Goal: Information Seeking & Learning: Learn about a topic

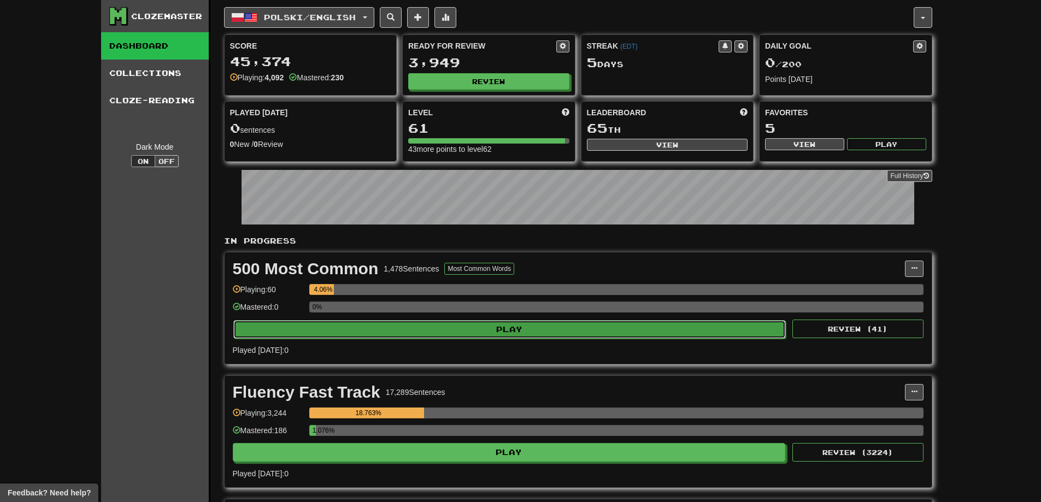
click at [448, 325] on button "Play" at bounding box center [509, 329] width 553 height 19
select select "**"
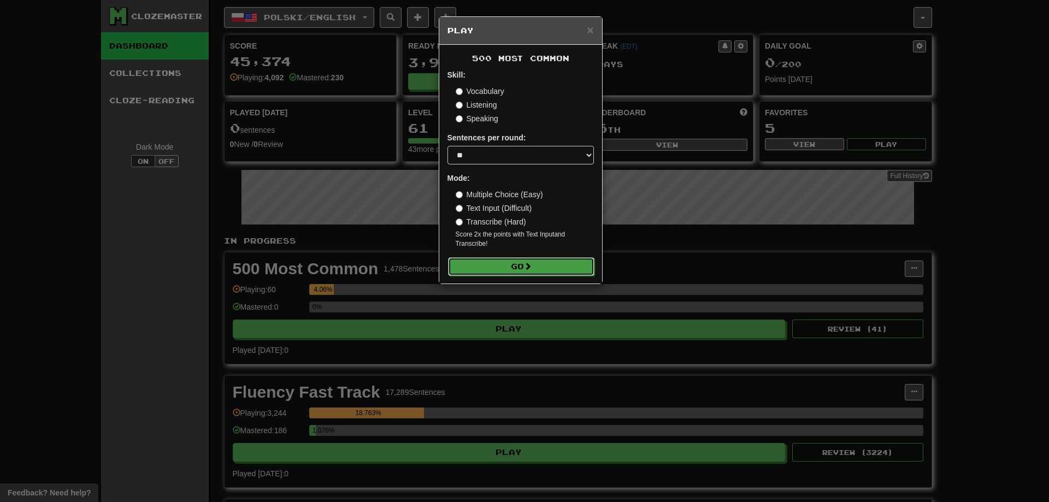
click at [522, 273] on button "Go" at bounding box center [521, 266] width 146 height 19
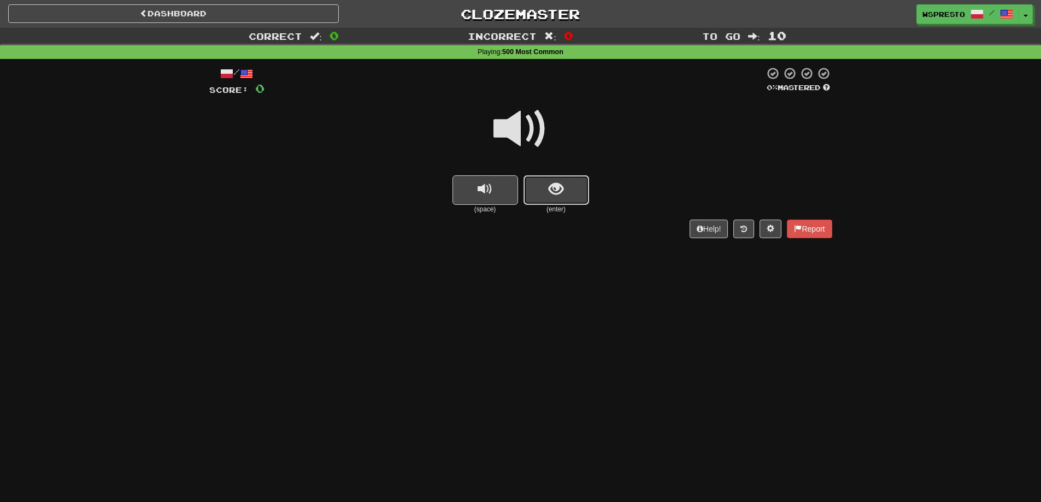
click at [562, 194] on span "show sentence" at bounding box center [556, 189] width 15 height 15
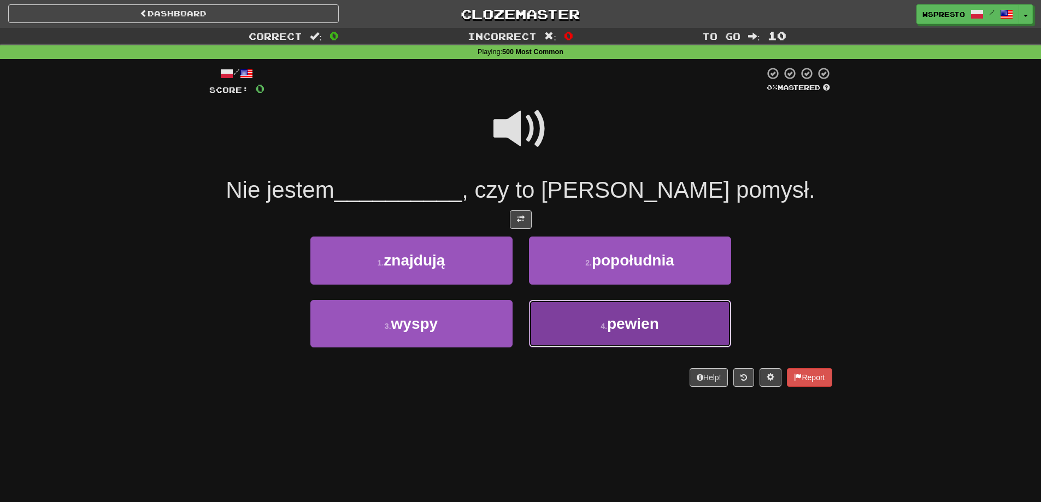
click at [640, 334] on button "4 . pewien" at bounding box center [630, 324] width 202 height 48
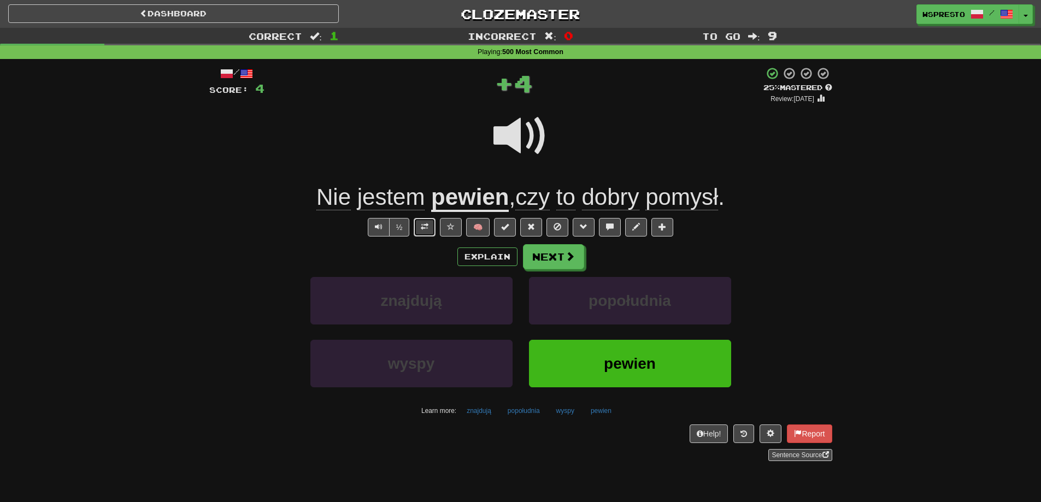
click at [427, 224] on span at bounding box center [425, 227] width 8 height 8
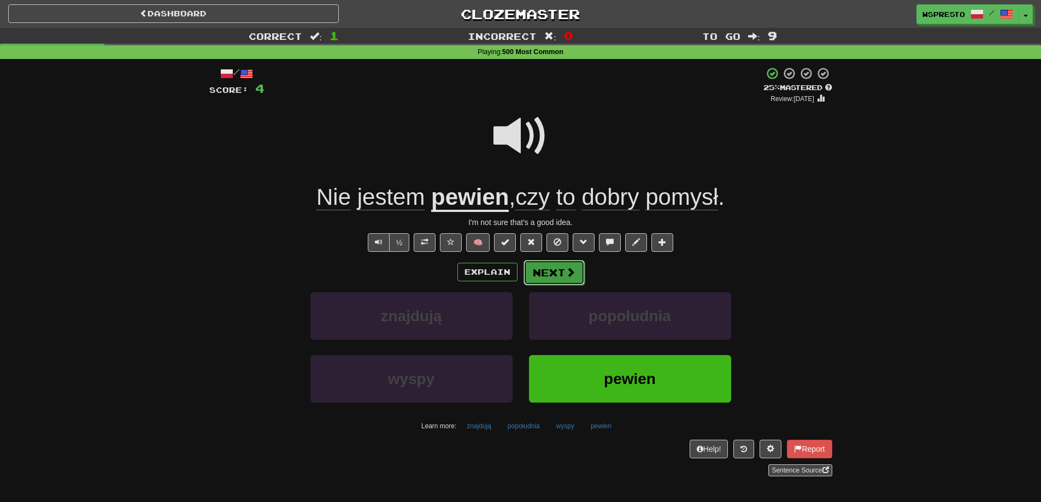
click at [561, 276] on button "Next" at bounding box center [553, 272] width 61 height 25
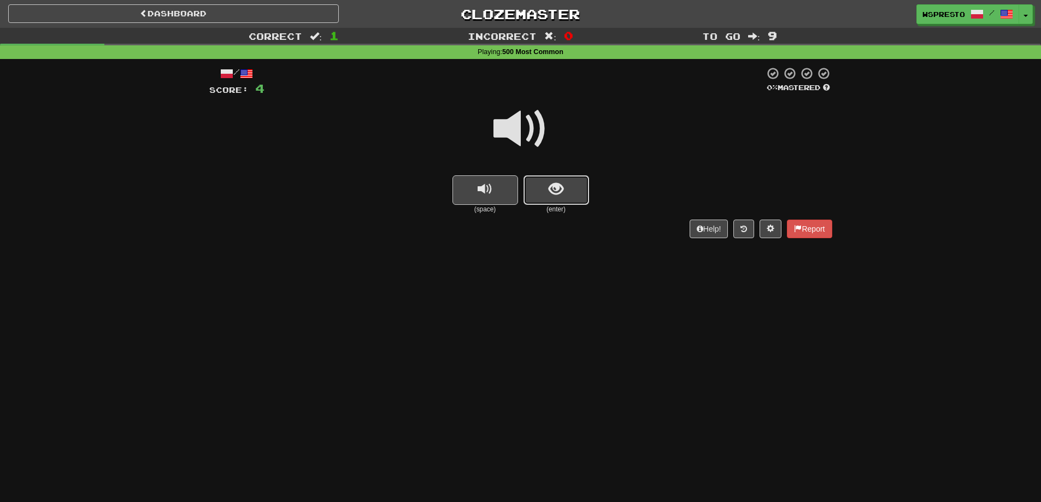
click at [570, 195] on button "show sentence" at bounding box center [556, 190] width 66 height 30
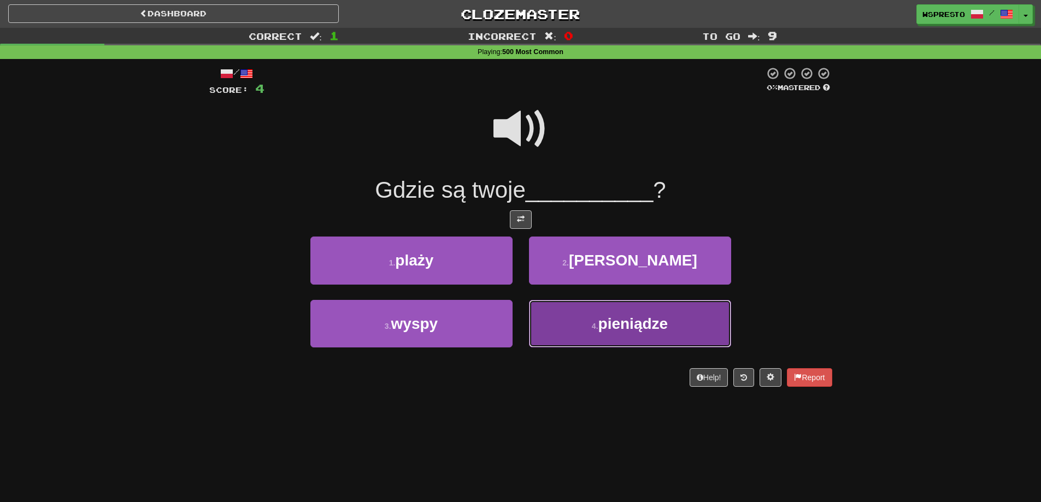
click at [600, 311] on button "4 . pieniądze" at bounding box center [630, 324] width 202 height 48
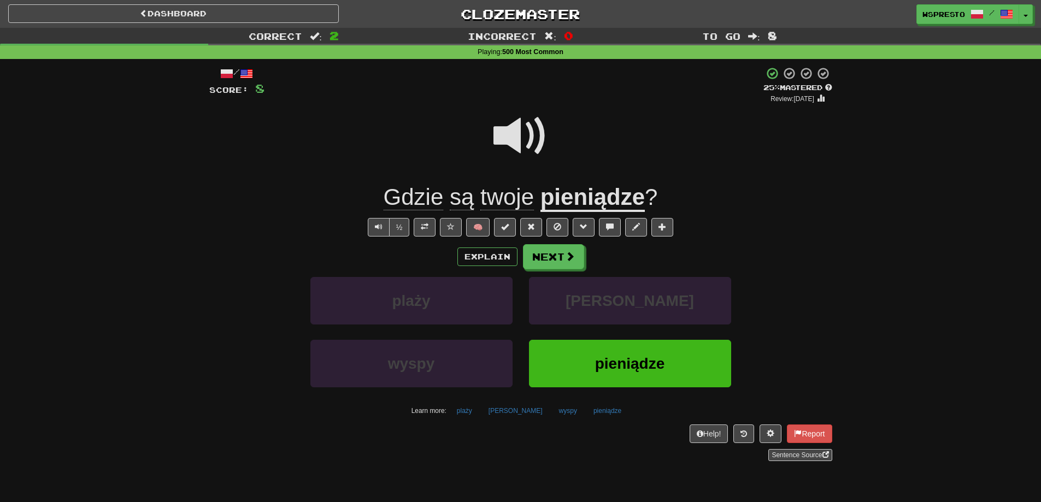
click at [585, 255] on div "Explain Next" at bounding box center [520, 256] width 623 height 25
click at [569, 257] on span at bounding box center [571, 257] width 10 height 10
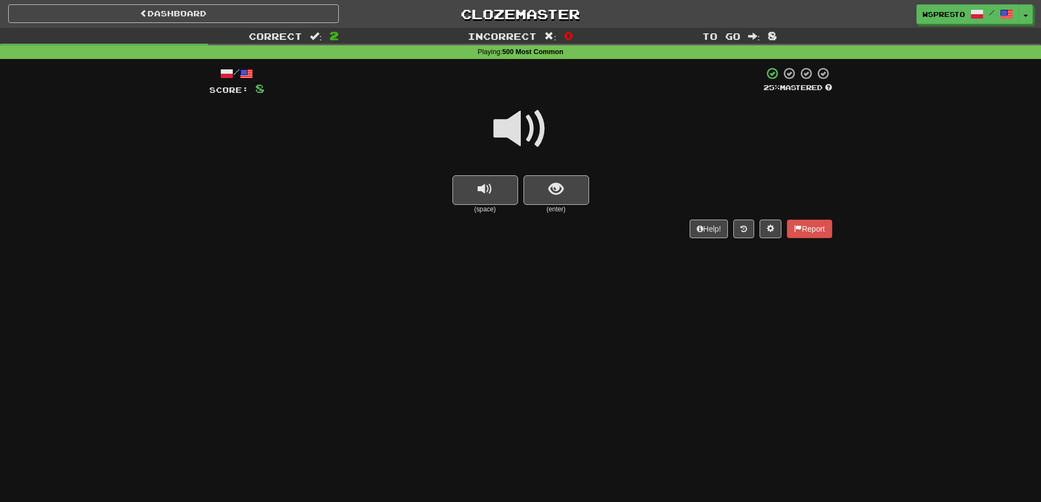
click at [525, 126] on span at bounding box center [520, 129] width 55 height 55
click at [531, 124] on span at bounding box center [520, 129] width 55 height 55
click at [553, 182] on span "show sentence" at bounding box center [556, 189] width 15 height 15
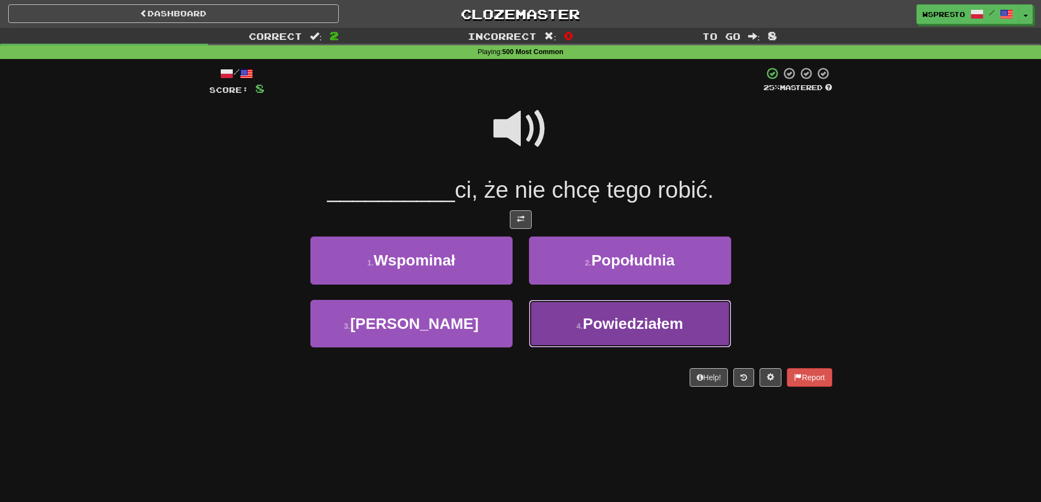
click at [631, 320] on span "Powiedziałem" at bounding box center [633, 323] width 101 height 17
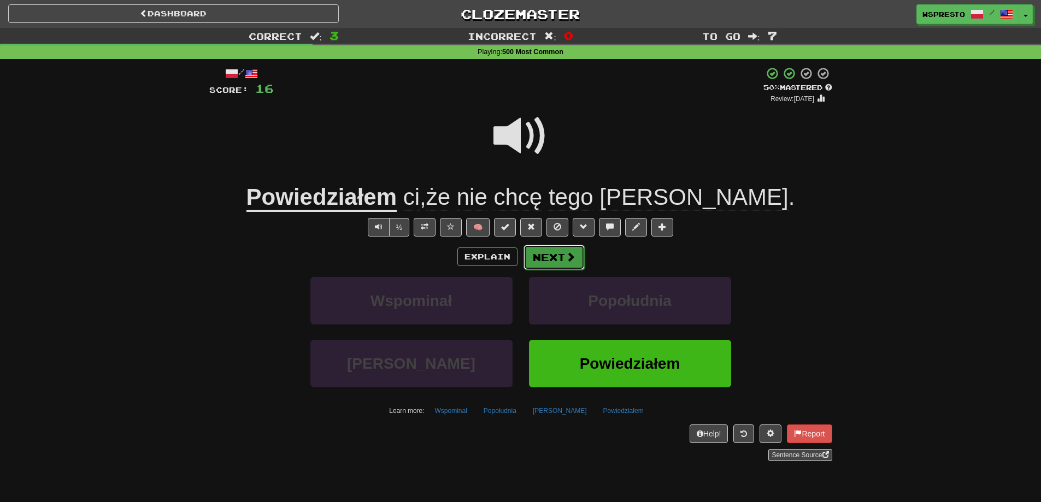
click at [559, 254] on button "Next" at bounding box center [553, 257] width 61 height 25
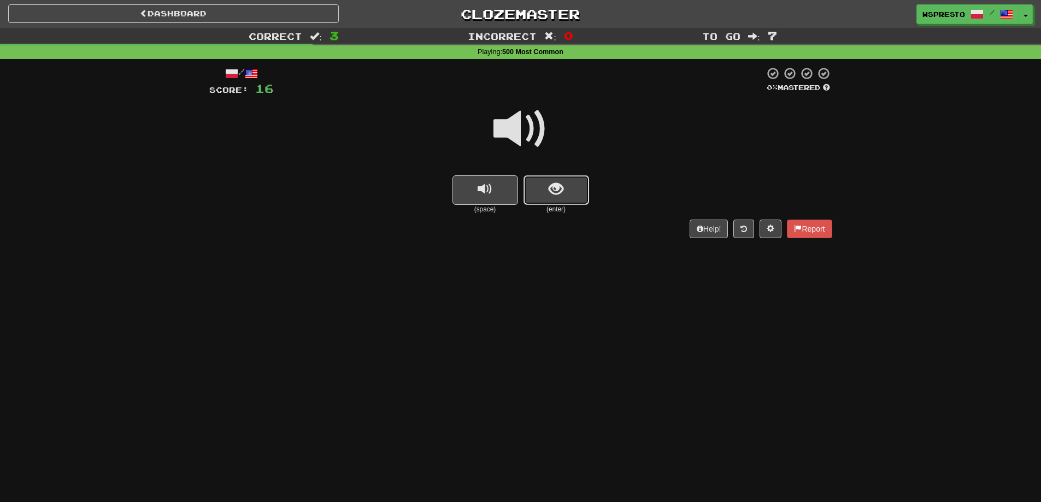
click at [573, 184] on button "show sentence" at bounding box center [556, 190] width 66 height 30
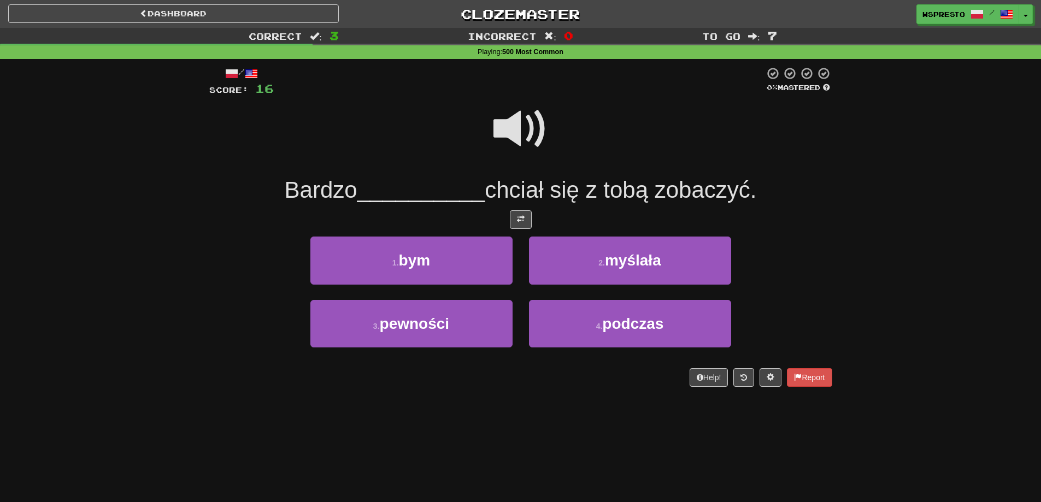
click at [523, 139] on span at bounding box center [520, 129] width 55 height 55
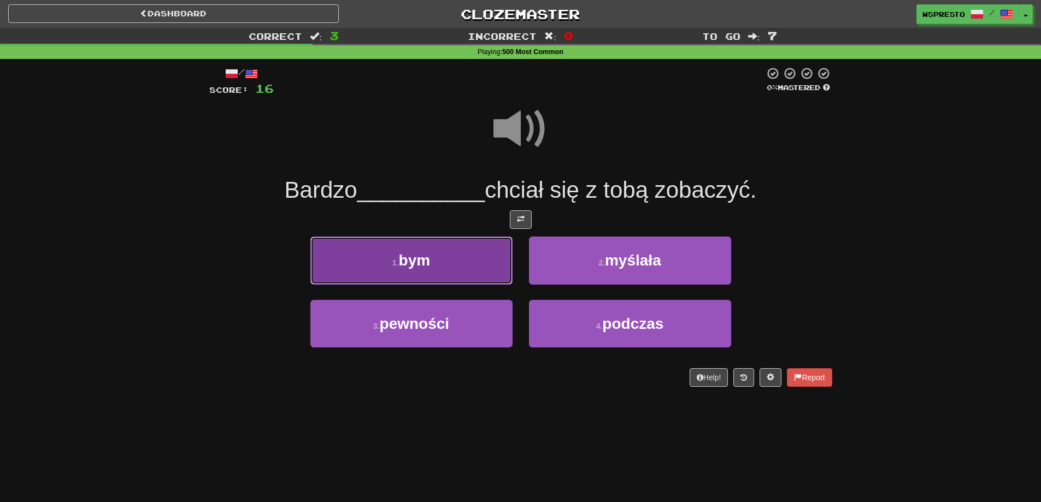
click at [435, 269] on button "1 . bym" at bounding box center [411, 261] width 202 height 48
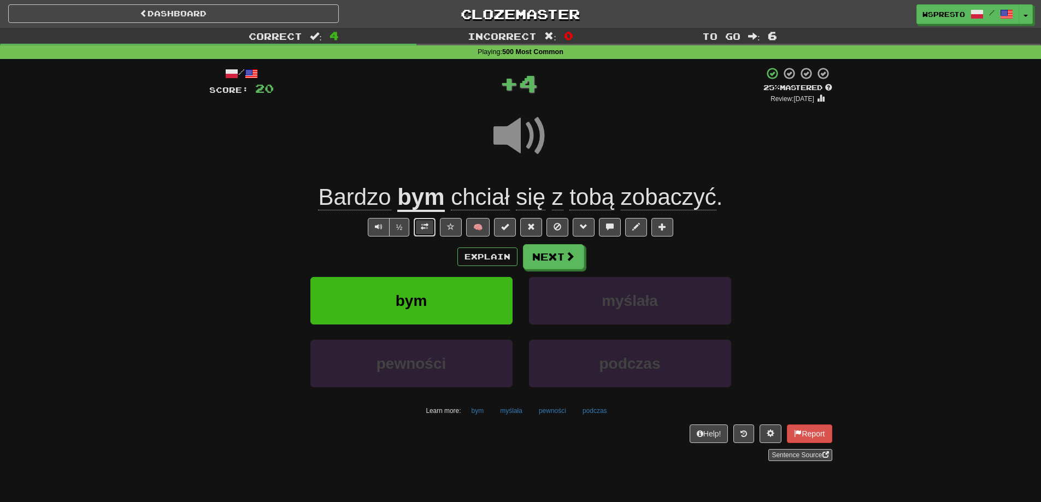
click at [429, 231] on button at bounding box center [425, 227] width 22 height 19
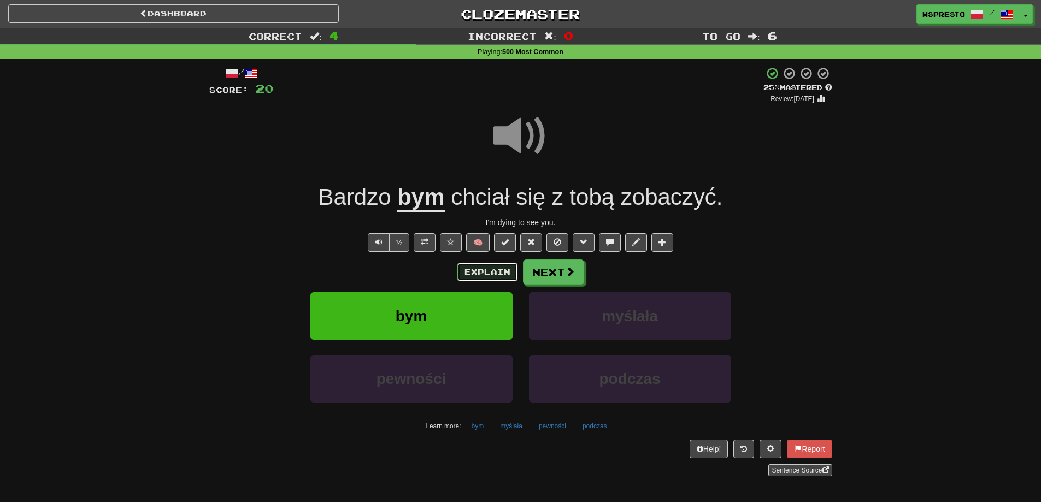
click at [485, 270] on button "Explain" at bounding box center [487, 272] width 60 height 19
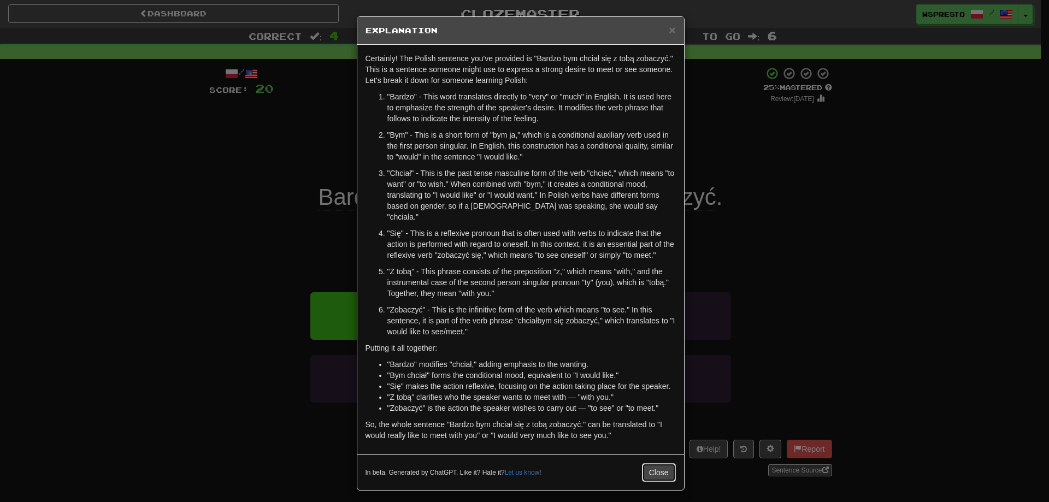
click at [651, 463] on button "Close" at bounding box center [659, 472] width 34 height 19
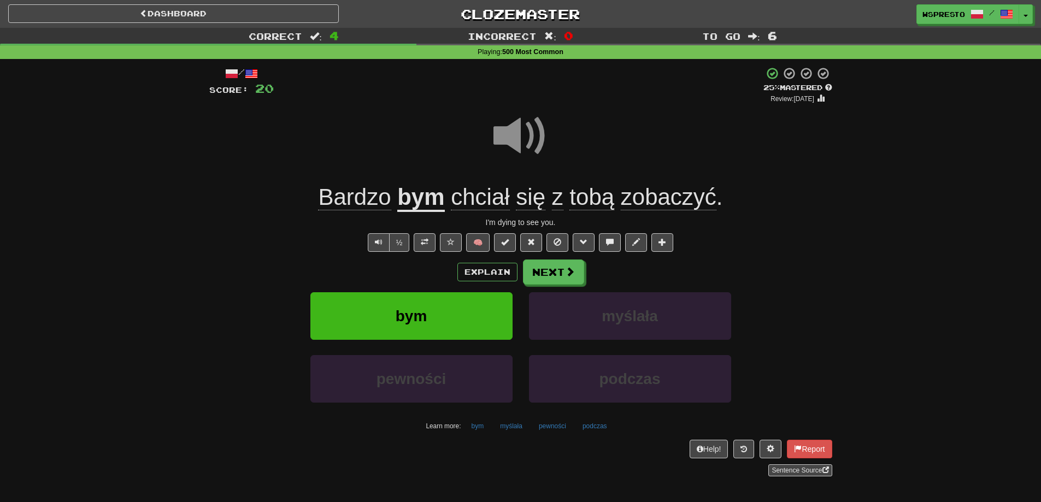
drag, startPoint x: 230, startPoint y: 287, endPoint x: 169, endPoint y: 268, distance: 64.1
click at [169, 268] on div "Correct : 4 Incorrect : 0 To go : 6 Playing : 500 Most Common / Score: 20 + 4 2…" at bounding box center [520, 260] width 1041 height 464
drag, startPoint x: 444, startPoint y: 239, endPoint x: 427, endPoint y: 267, distance: 32.6
click at [427, 267] on div "Explain Next" at bounding box center [520, 272] width 623 height 25
click at [455, 239] on button at bounding box center [451, 242] width 22 height 19
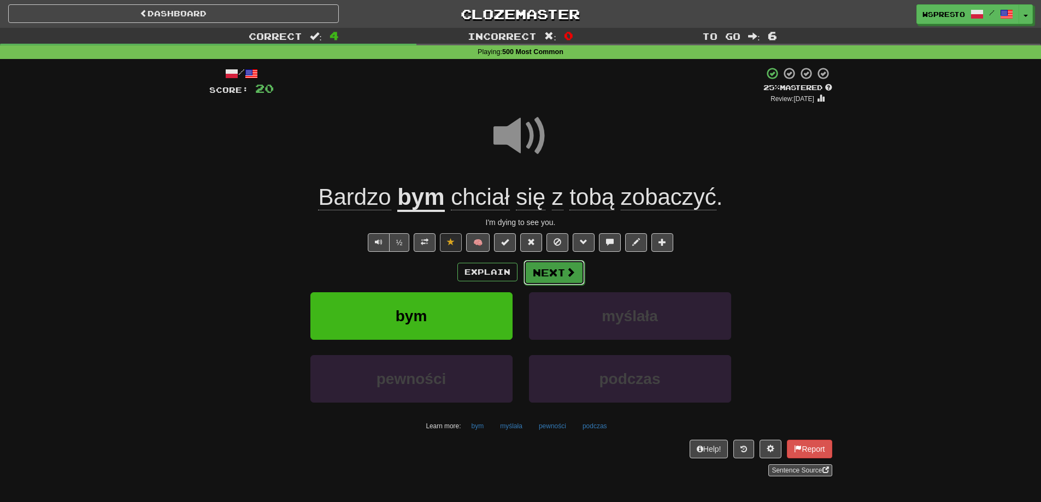
click at [553, 276] on button "Next" at bounding box center [553, 272] width 61 height 25
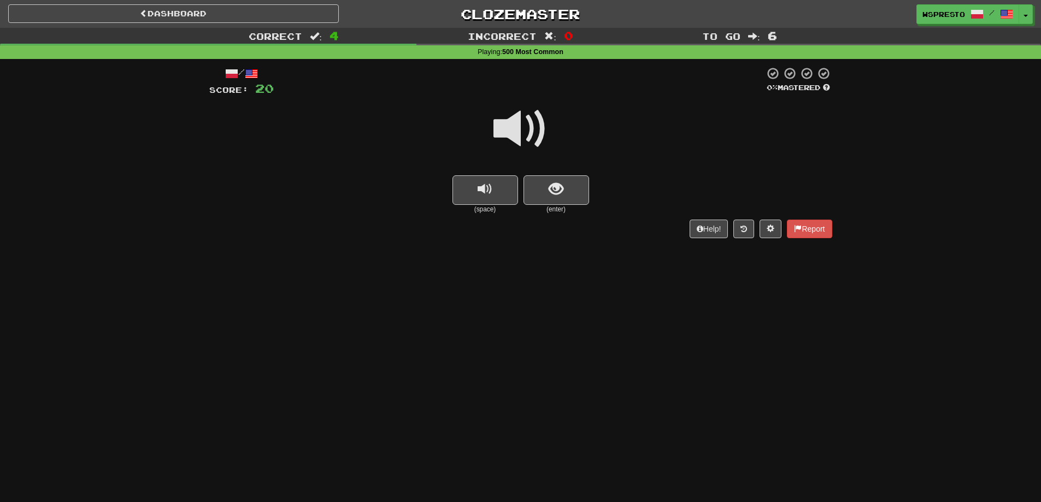
drag, startPoint x: 521, startPoint y: 121, endPoint x: 505, endPoint y: 129, distance: 17.8
click at [505, 129] on span at bounding box center [520, 129] width 55 height 55
click at [575, 196] on button "show sentence" at bounding box center [556, 190] width 66 height 30
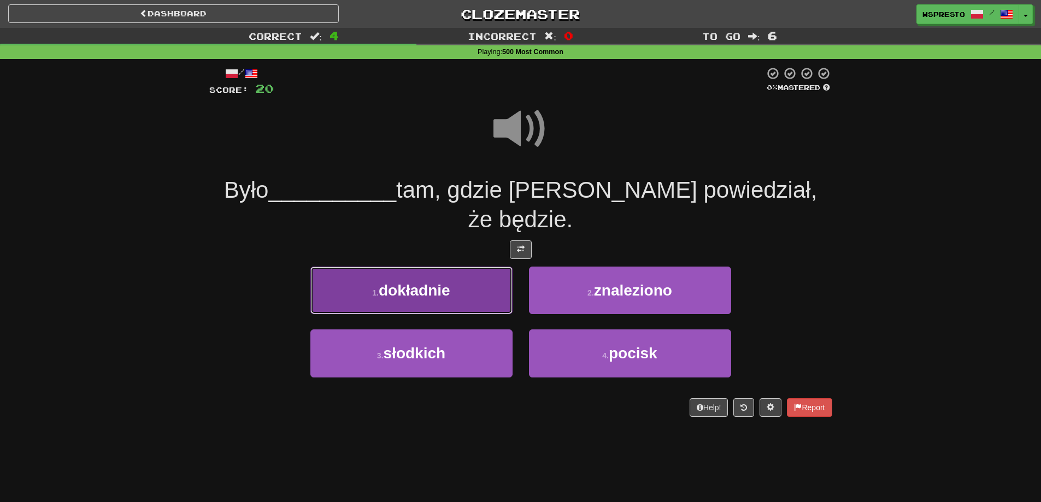
click at [417, 282] on span "dokładnie" at bounding box center [415, 290] width 72 height 17
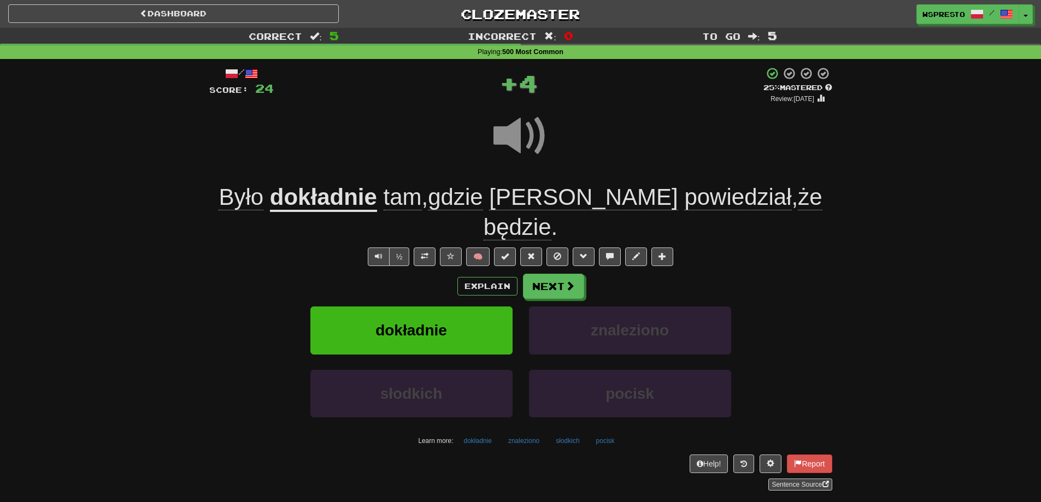
click at [331, 192] on u "dokładnie" at bounding box center [323, 198] width 107 height 28
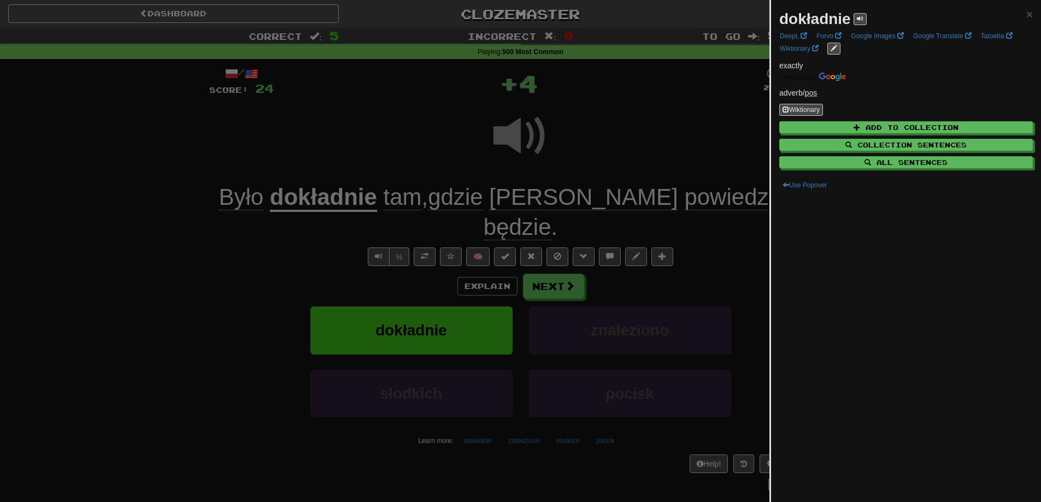
click at [296, 248] on div at bounding box center [520, 251] width 1041 height 502
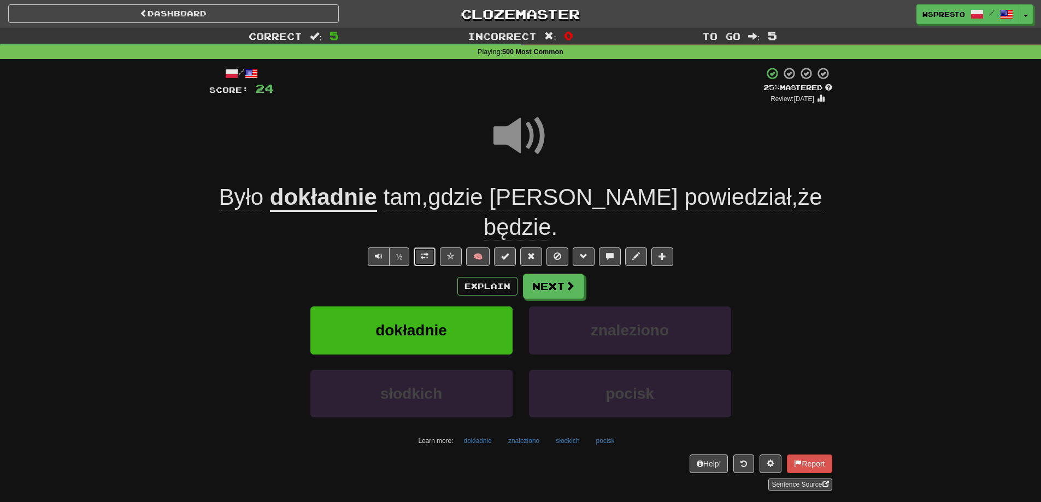
click at [417, 248] on button at bounding box center [425, 257] width 22 height 19
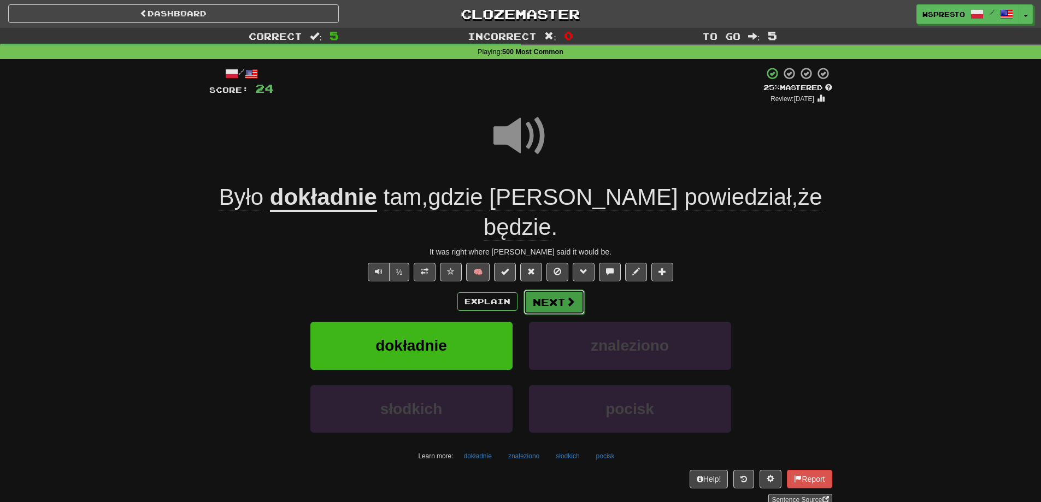
click at [567, 297] on span at bounding box center [571, 302] width 10 height 10
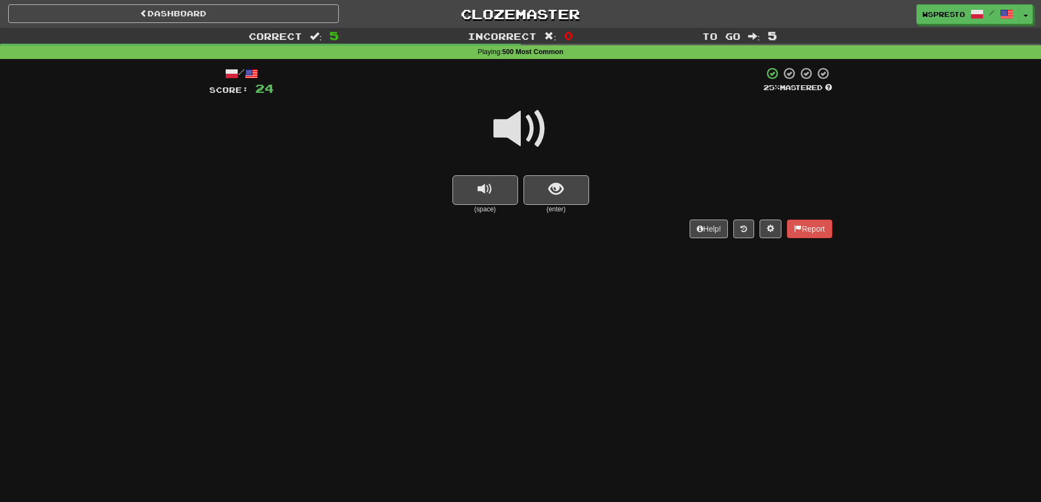
click at [556, 205] on small "(enter)" at bounding box center [556, 209] width 66 height 9
click at [560, 201] on button "show sentence" at bounding box center [556, 190] width 66 height 30
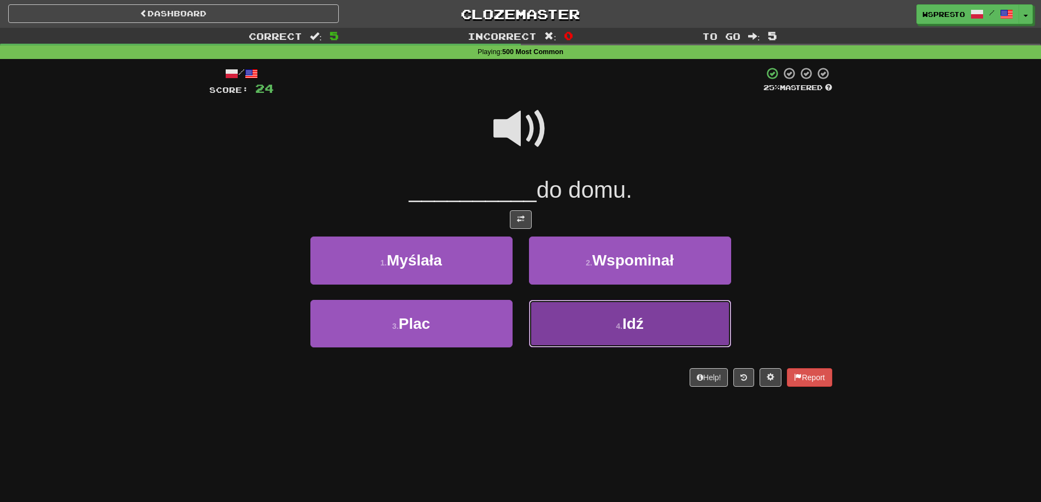
click at [621, 333] on button "4 . Idź" at bounding box center [630, 324] width 202 height 48
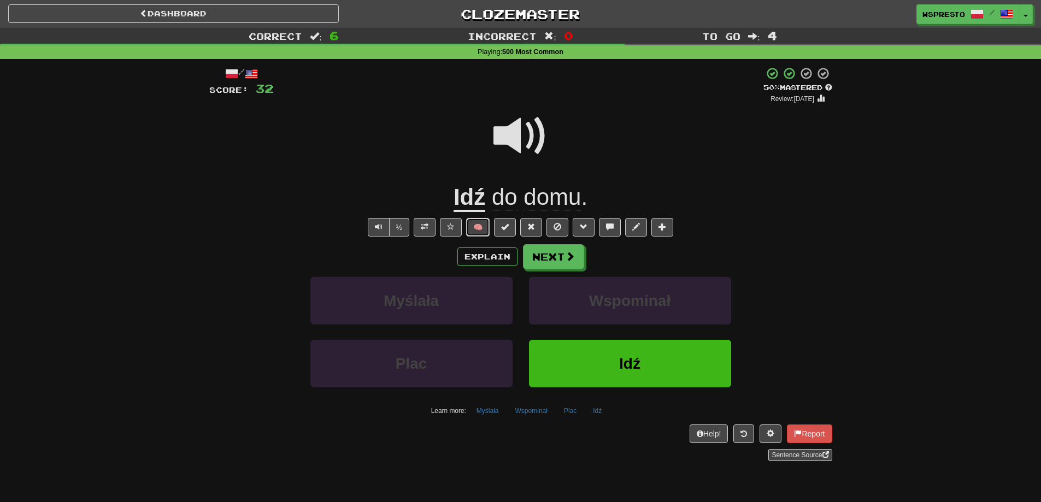
click at [474, 227] on button "🧠" at bounding box center [477, 227] width 23 height 19
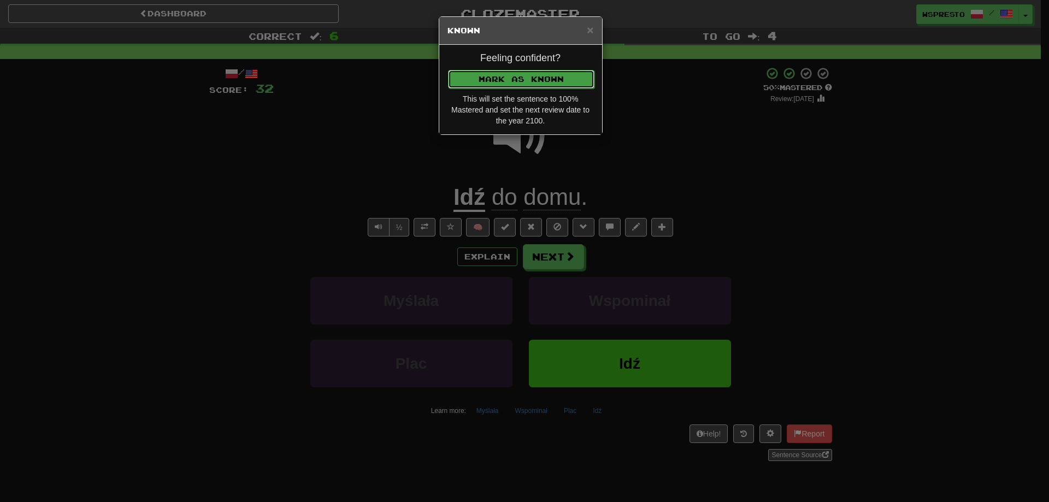
click at [537, 75] on button "Mark as Known" at bounding box center [521, 79] width 146 height 19
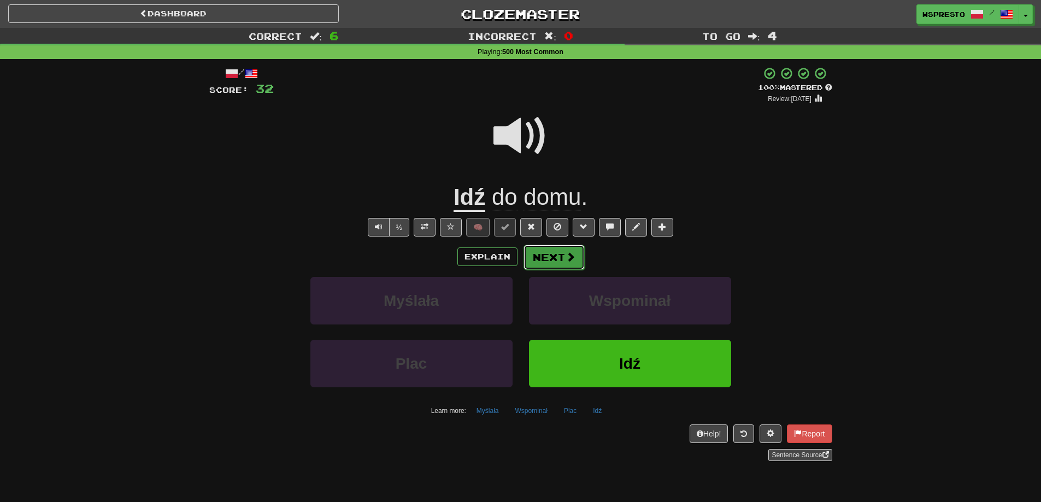
click at [551, 258] on button "Next" at bounding box center [553, 257] width 61 height 25
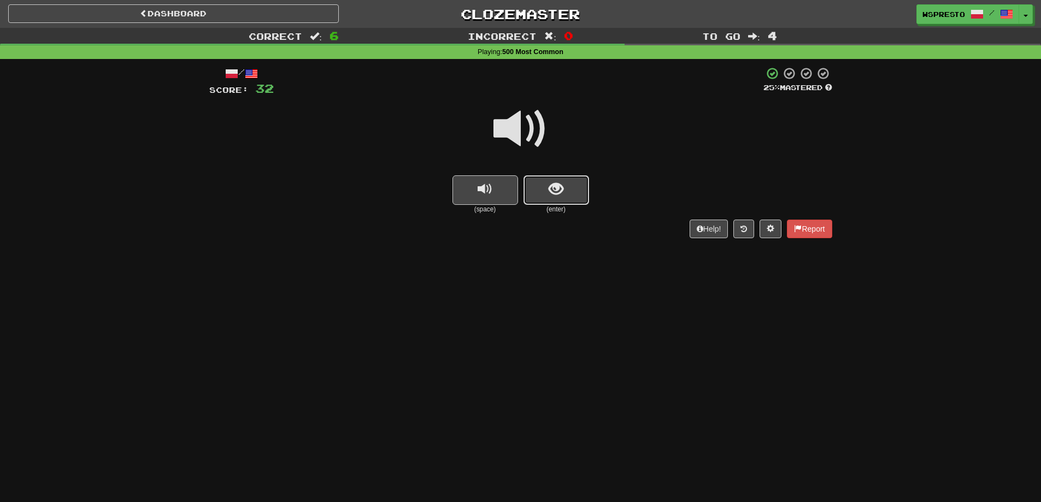
click at [551, 186] on span "show sentence" at bounding box center [556, 189] width 15 height 15
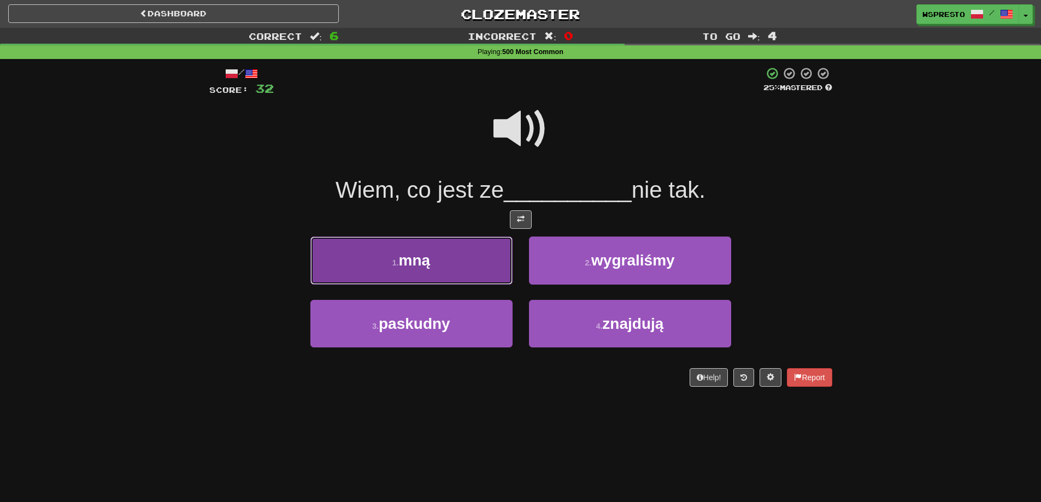
click at [457, 256] on button "1 . mną" at bounding box center [411, 261] width 202 height 48
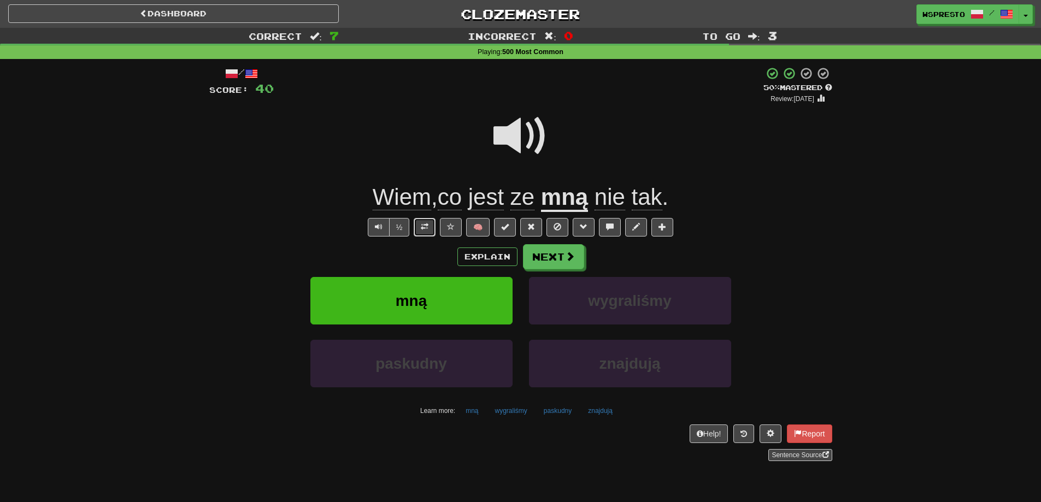
click at [426, 223] on span at bounding box center [425, 227] width 8 height 8
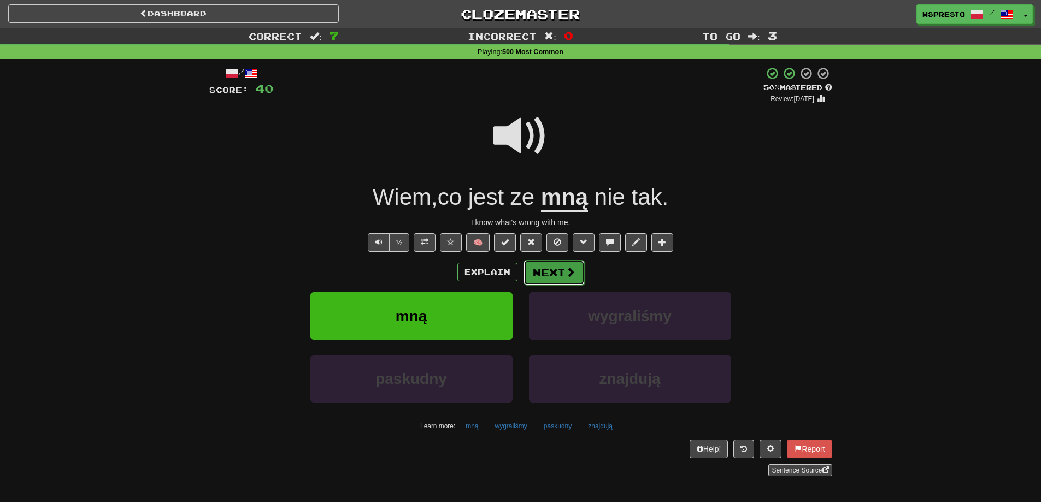
click at [545, 275] on button "Next" at bounding box center [553, 272] width 61 height 25
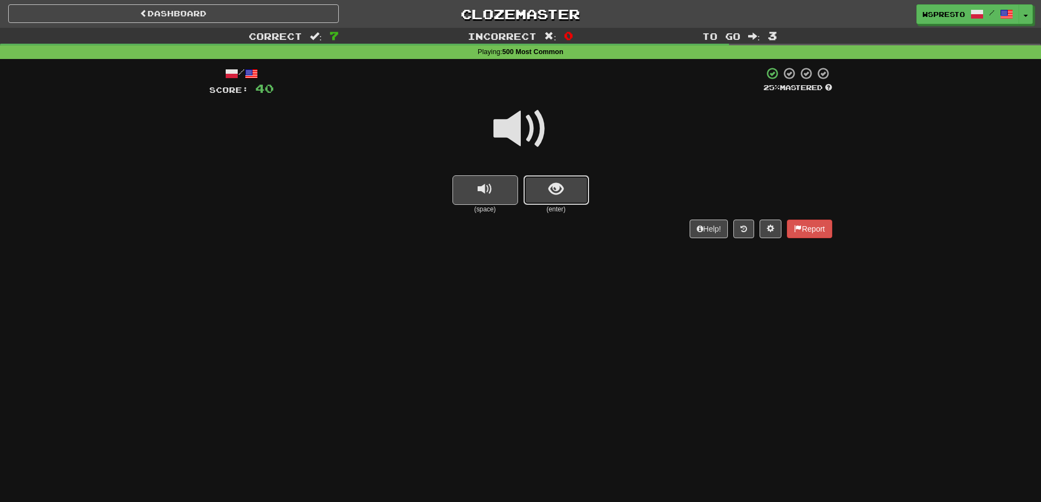
click at [554, 180] on button "show sentence" at bounding box center [556, 190] width 66 height 30
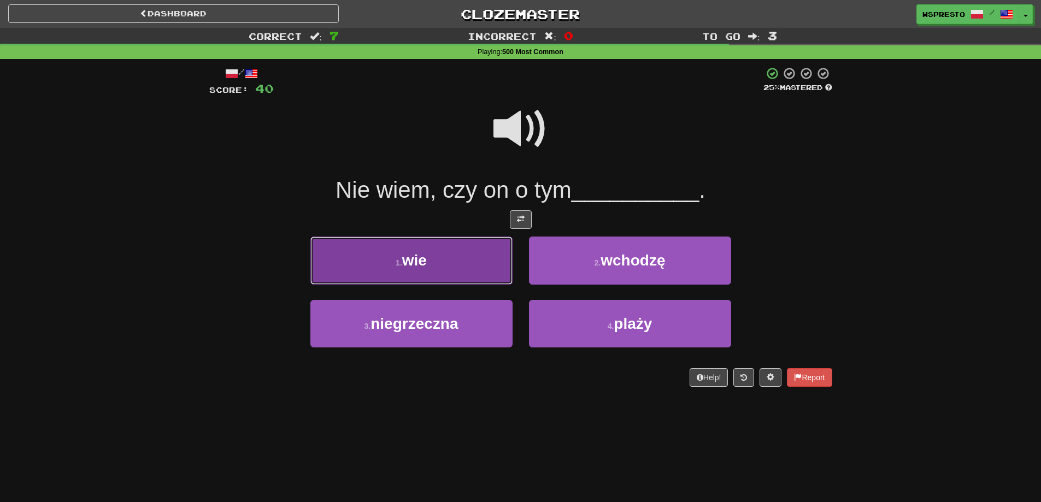
click at [415, 270] on button "1 . wie" at bounding box center [411, 261] width 202 height 48
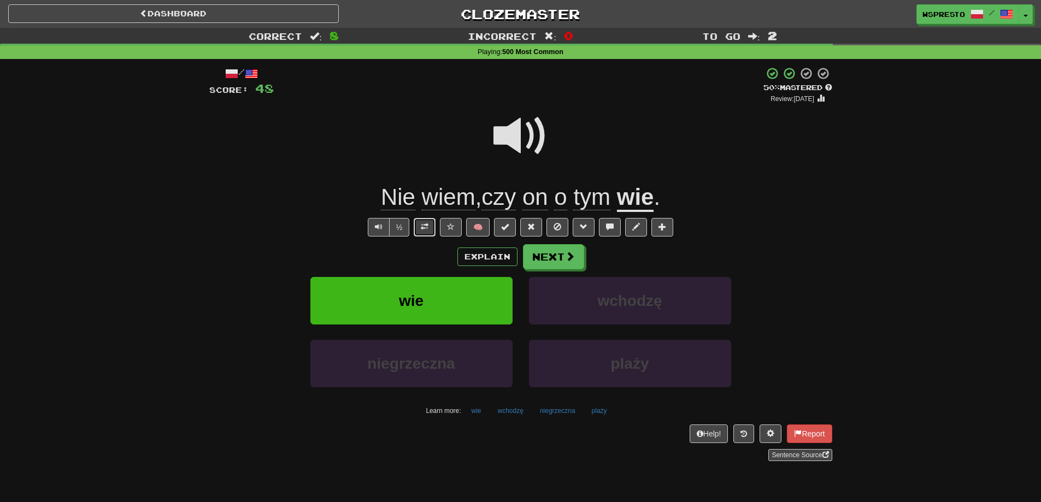
click at [427, 233] on button at bounding box center [425, 227] width 22 height 19
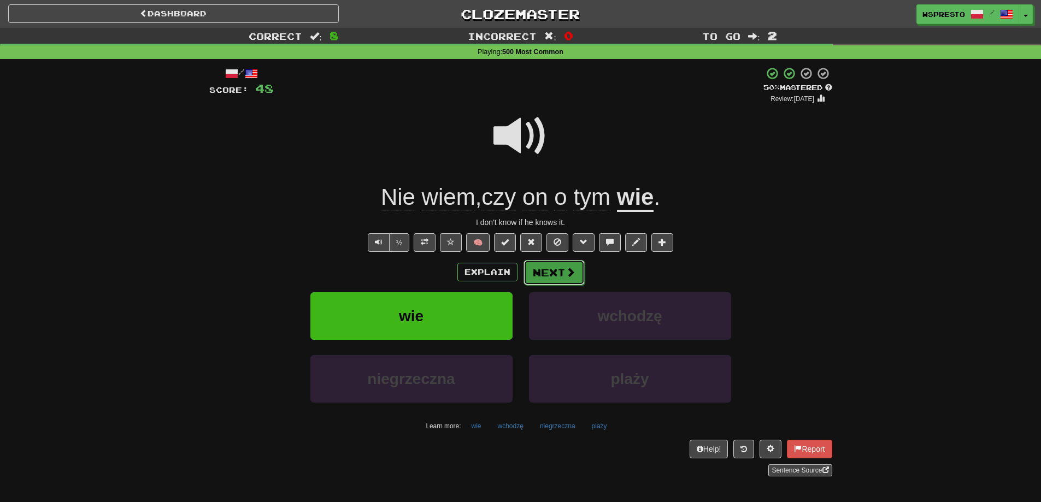
click at [554, 274] on button "Next" at bounding box center [553, 272] width 61 height 25
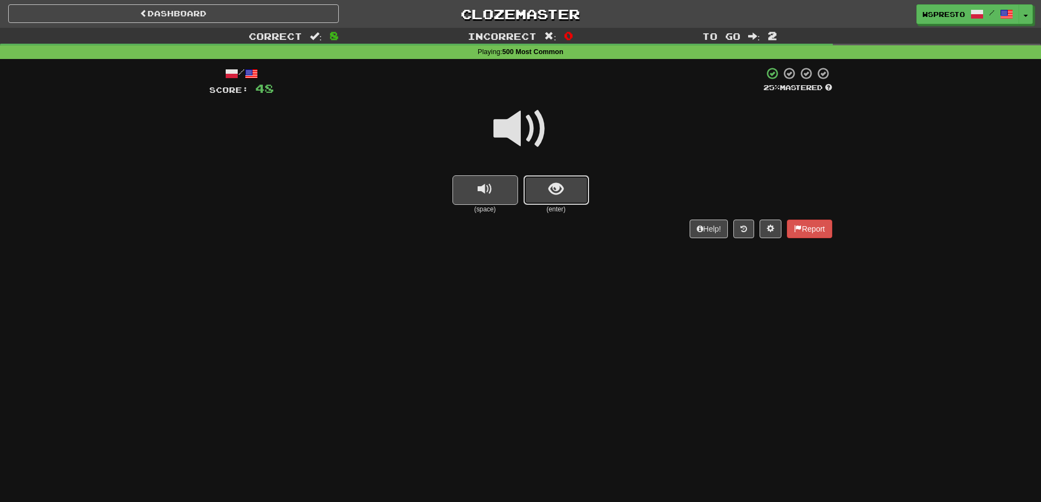
click at [557, 201] on button "show sentence" at bounding box center [556, 190] width 66 height 30
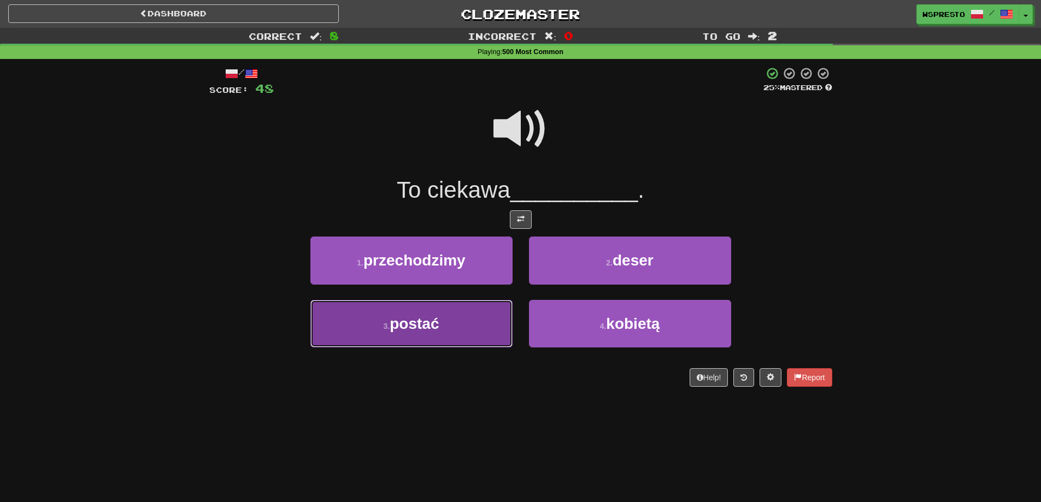
click at [424, 324] on span "postać" at bounding box center [414, 323] width 49 height 17
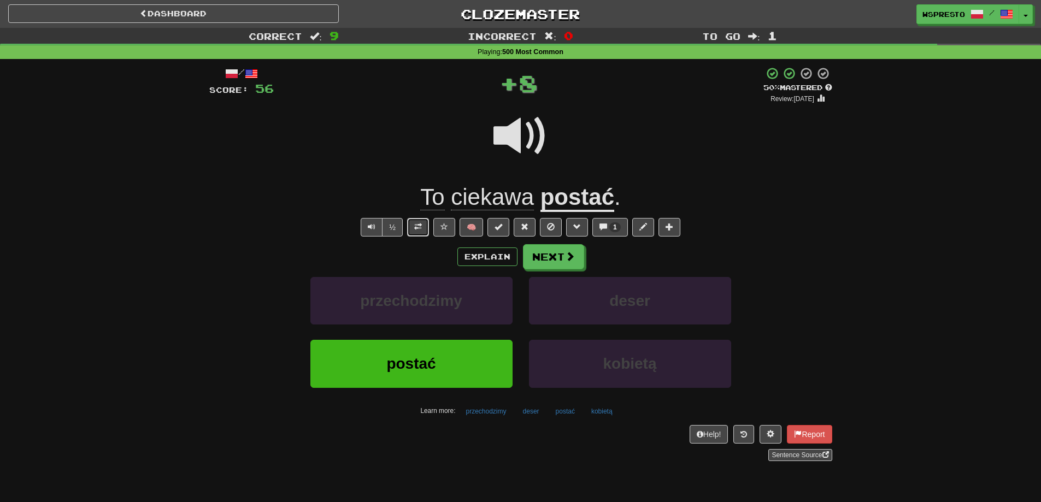
click at [421, 234] on button at bounding box center [418, 227] width 22 height 19
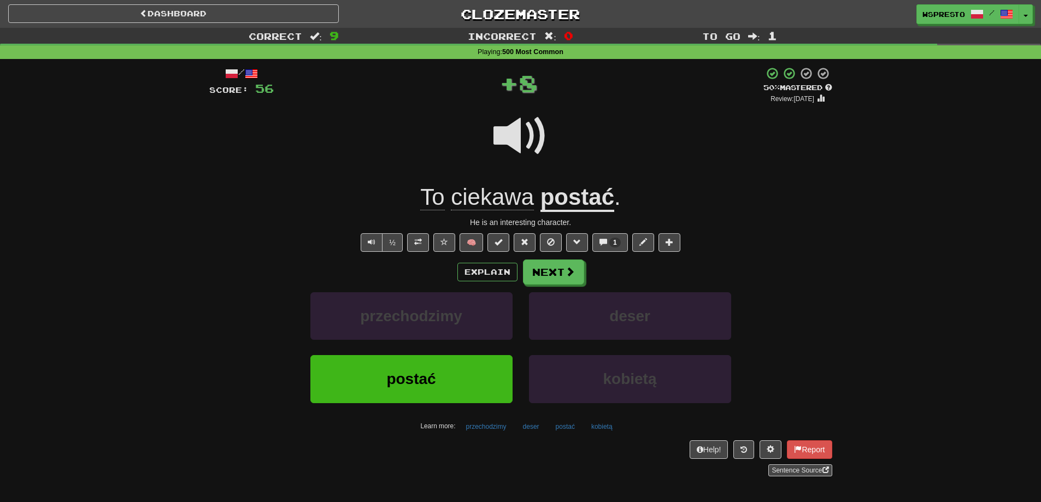
click at [578, 196] on u "postać" at bounding box center [577, 198] width 74 height 28
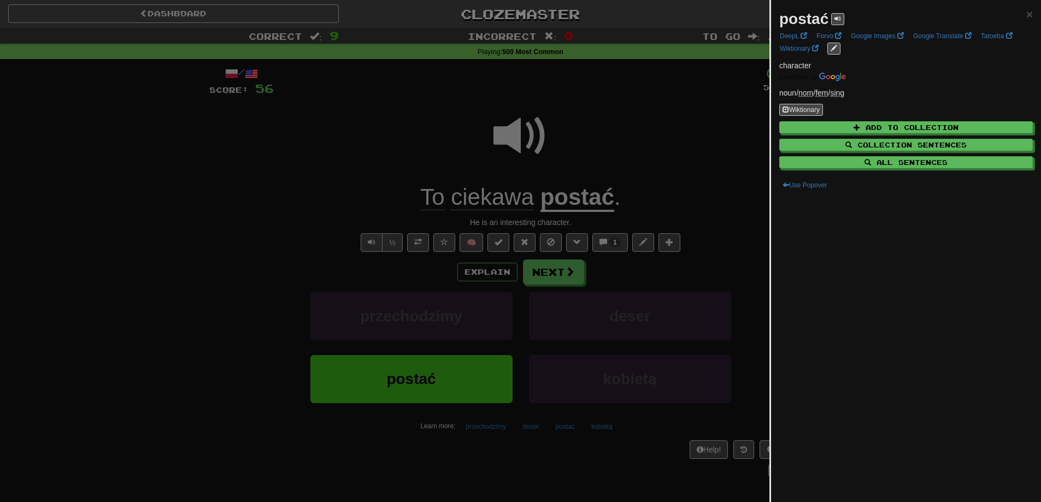
click at [637, 266] on div at bounding box center [520, 251] width 1041 height 502
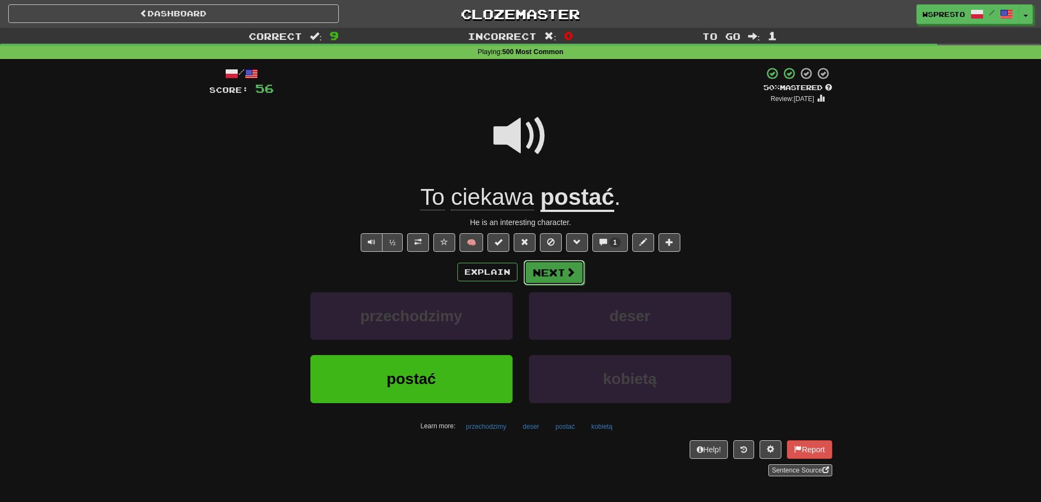
click at [568, 268] on span at bounding box center [571, 272] width 10 height 10
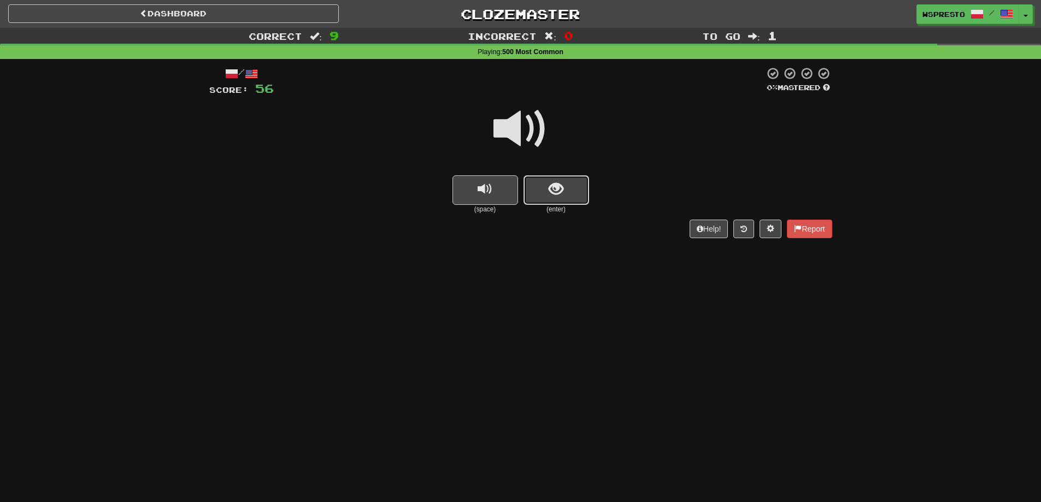
click at [550, 201] on button "show sentence" at bounding box center [556, 190] width 66 height 30
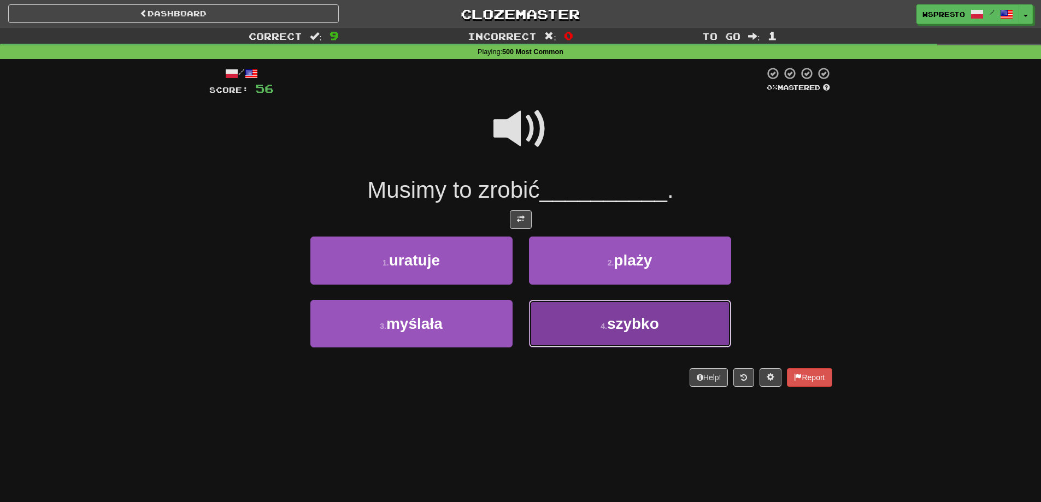
click at [617, 339] on button "4 . szybko" at bounding box center [630, 324] width 202 height 48
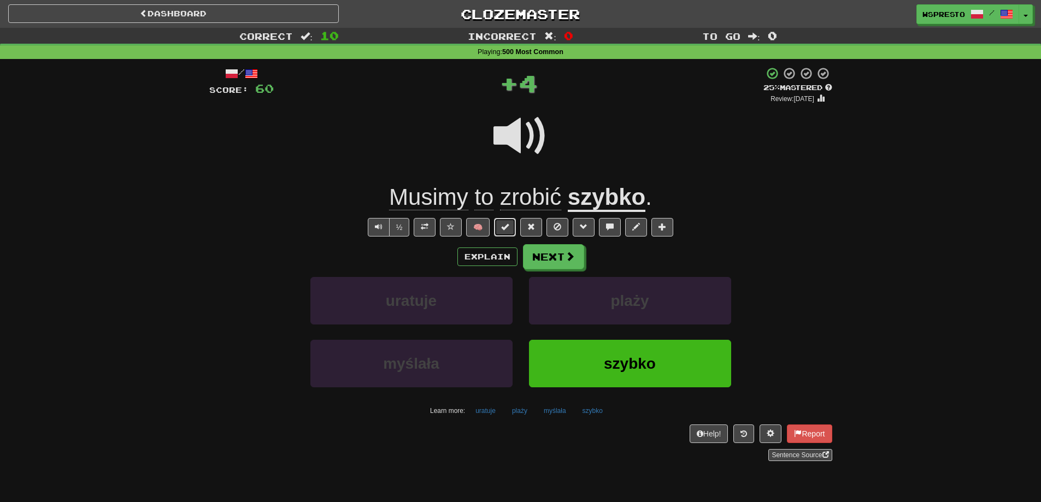
click at [504, 225] on span at bounding box center [505, 227] width 8 height 8
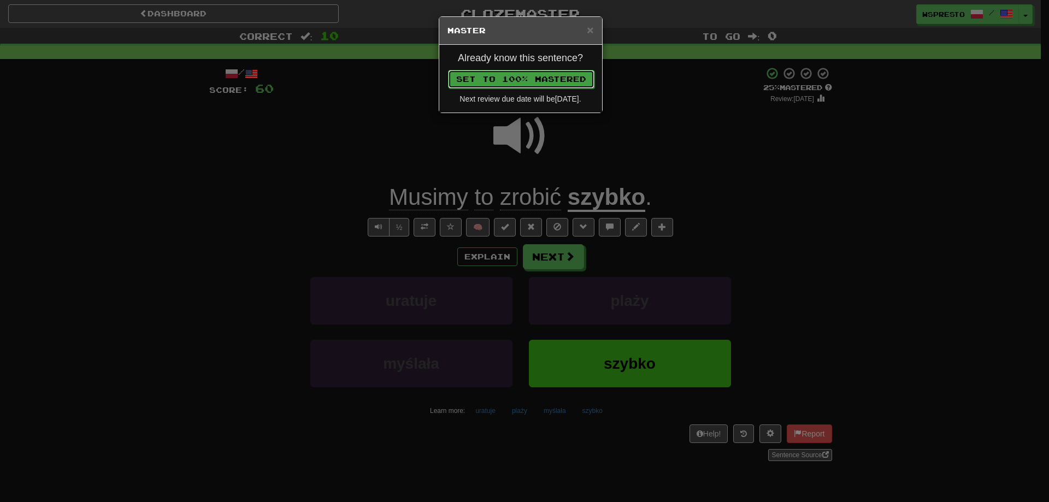
click at [533, 75] on button "Set to 100% Mastered" at bounding box center [521, 79] width 146 height 19
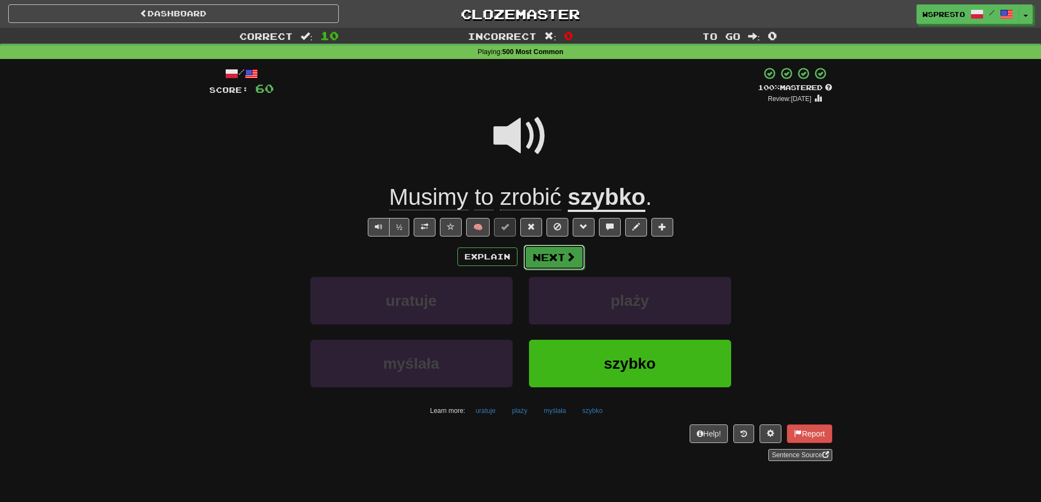
click at [554, 258] on button "Next" at bounding box center [553, 257] width 61 height 25
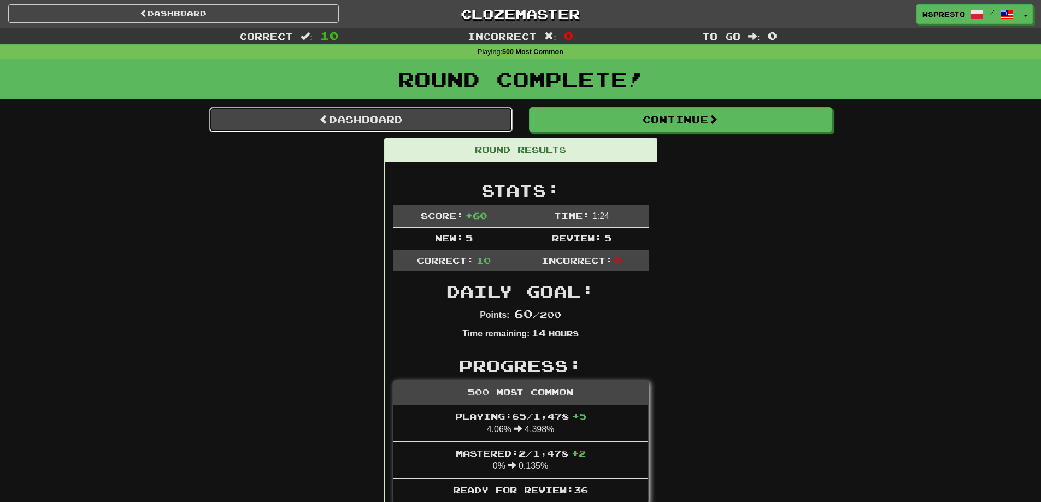
click at [384, 124] on link "Dashboard" at bounding box center [360, 119] width 303 height 25
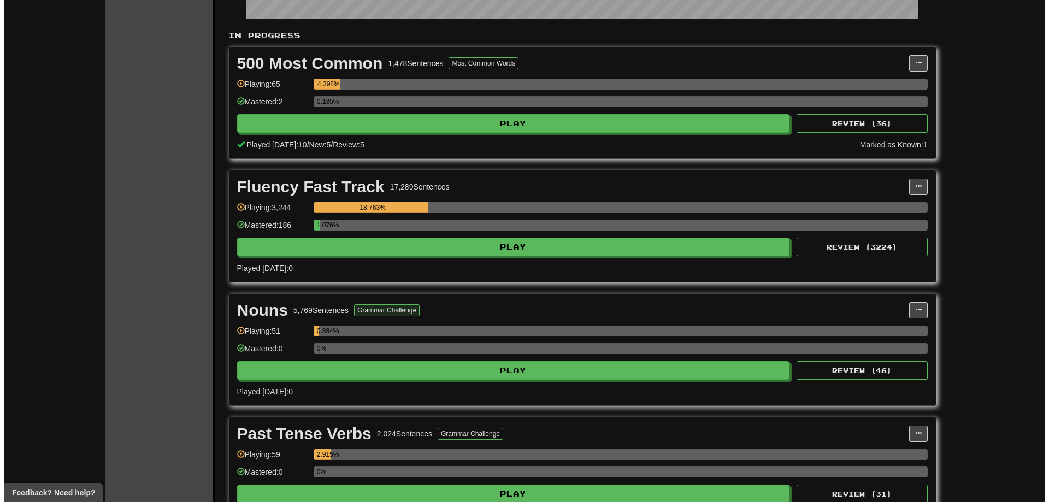
scroll to position [219, 0]
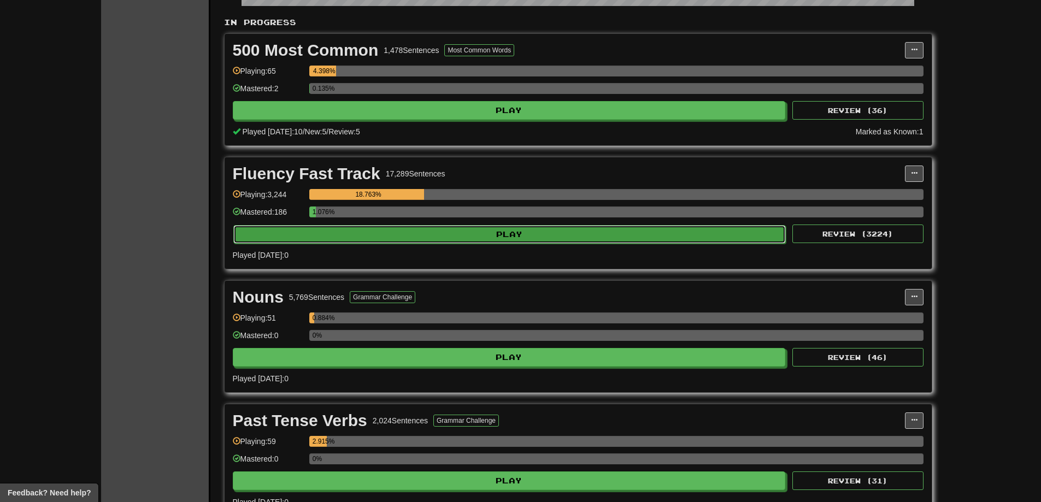
click at [405, 238] on button "Play" at bounding box center [509, 234] width 553 height 19
select select "**"
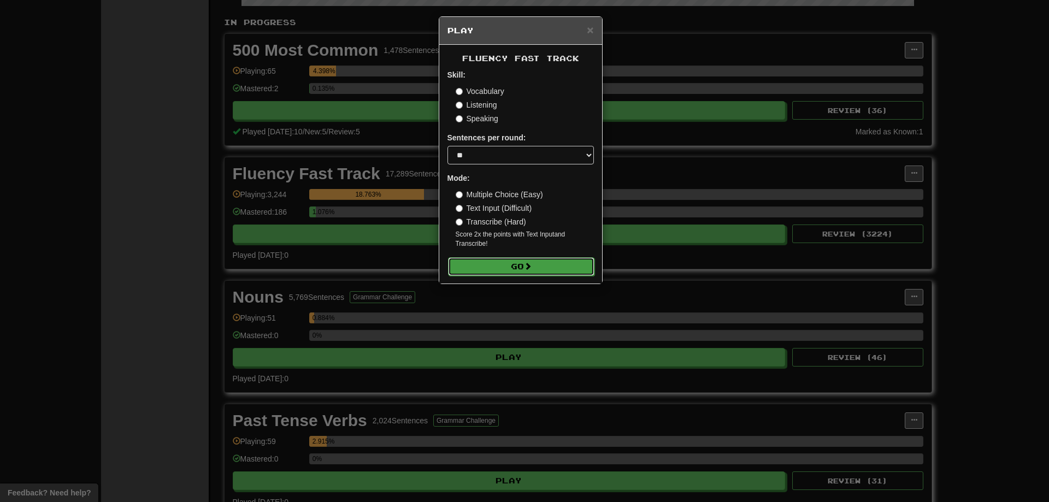
click at [508, 270] on button "Go" at bounding box center [521, 266] width 146 height 19
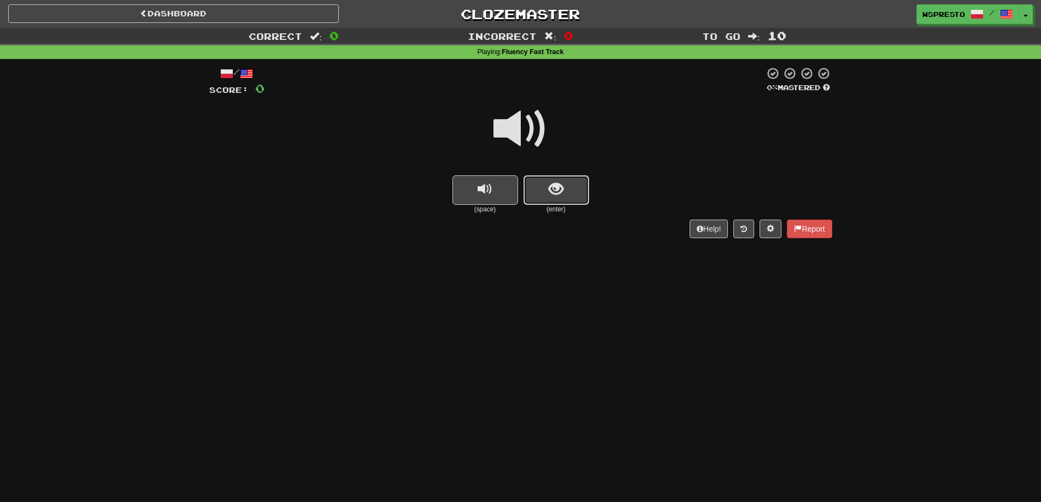
click at [573, 196] on button "show sentence" at bounding box center [556, 190] width 66 height 30
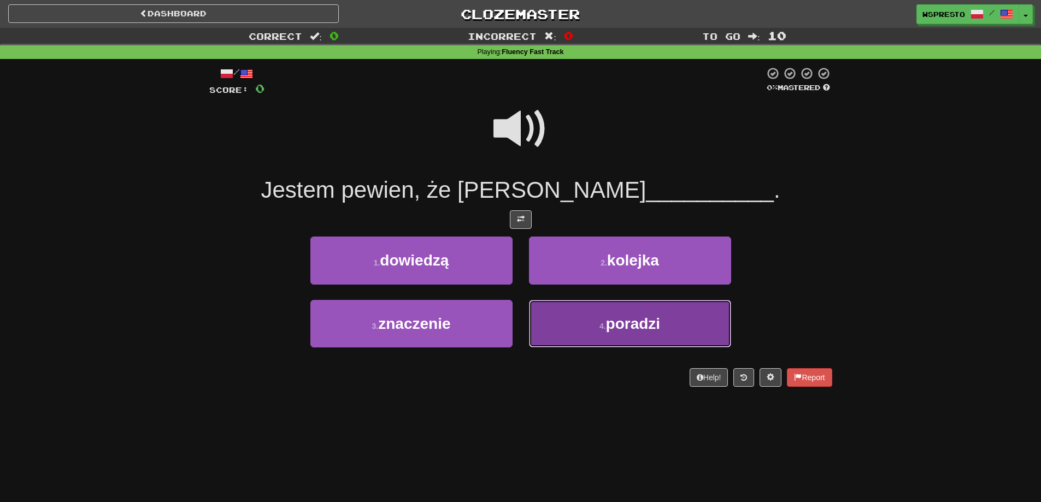
click at [629, 333] on button "4 . poradzi" at bounding box center [630, 324] width 202 height 48
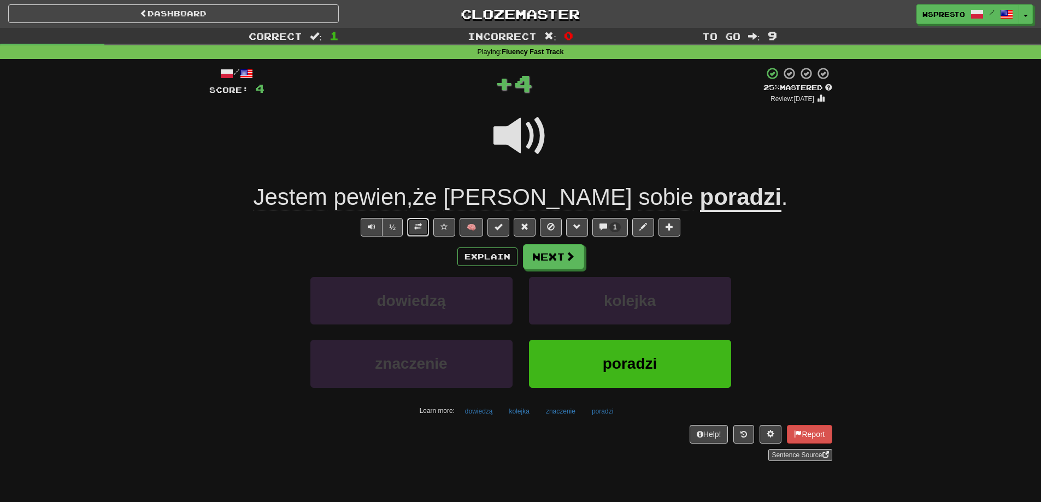
click at [414, 231] on span at bounding box center [418, 227] width 8 height 8
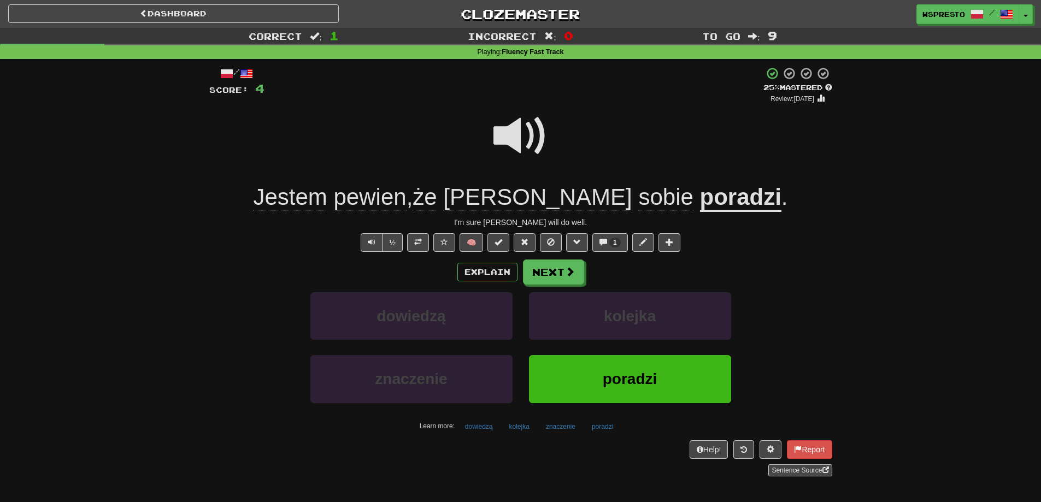
click at [700, 203] on u "poradzi" at bounding box center [740, 198] width 81 height 28
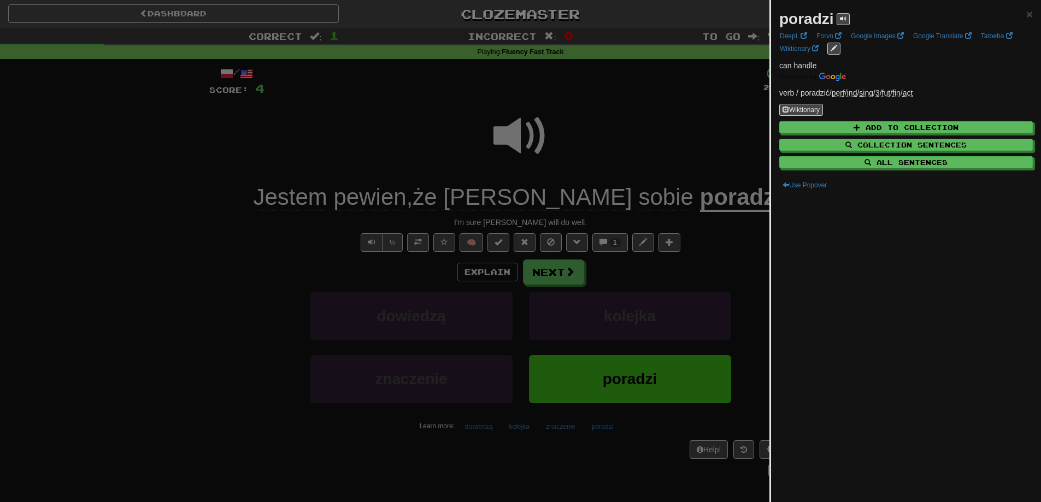
click at [638, 280] on div at bounding box center [520, 251] width 1041 height 502
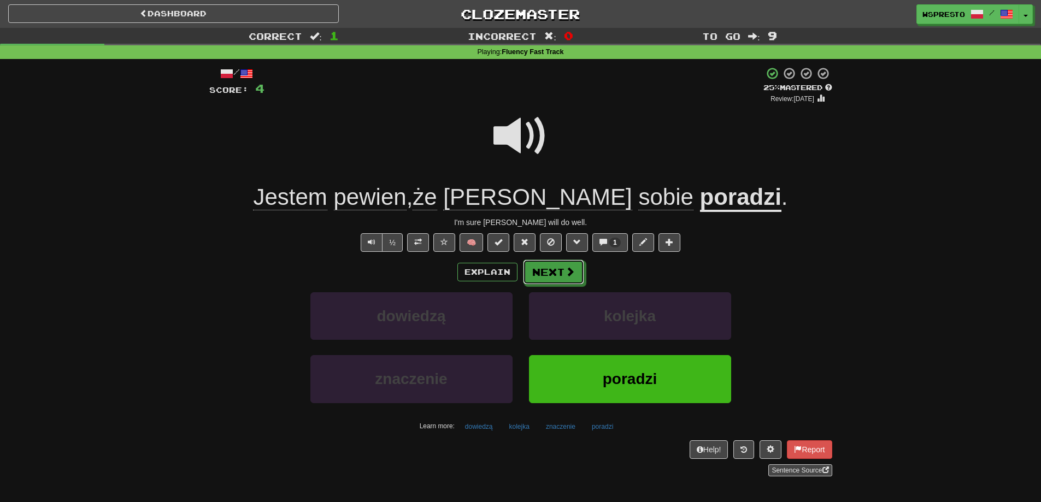
drag, startPoint x: 558, startPoint y: 277, endPoint x: 667, endPoint y: 276, distance: 108.2
click at [669, 274] on div "Explain Next" at bounding box center [520, 272] width 623 height 25
click at [557, 275] on button "Next" at bounding box center [553, 272] width 61 height 25
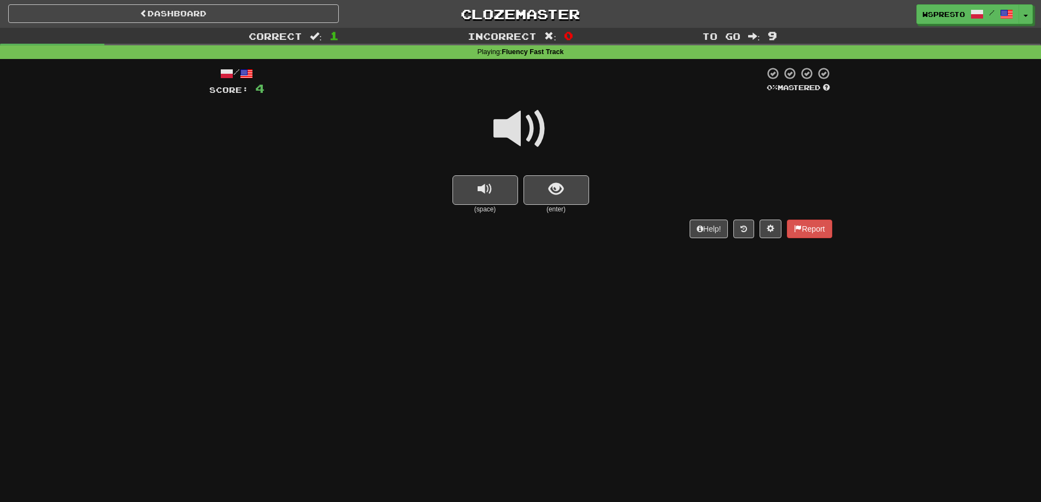
click at [517, 144] on span at bounding box center [520, 129] width 55 height 55
click at [566, 195] on button "show sentence" at bounding box center [556, 190] width 66 height 30
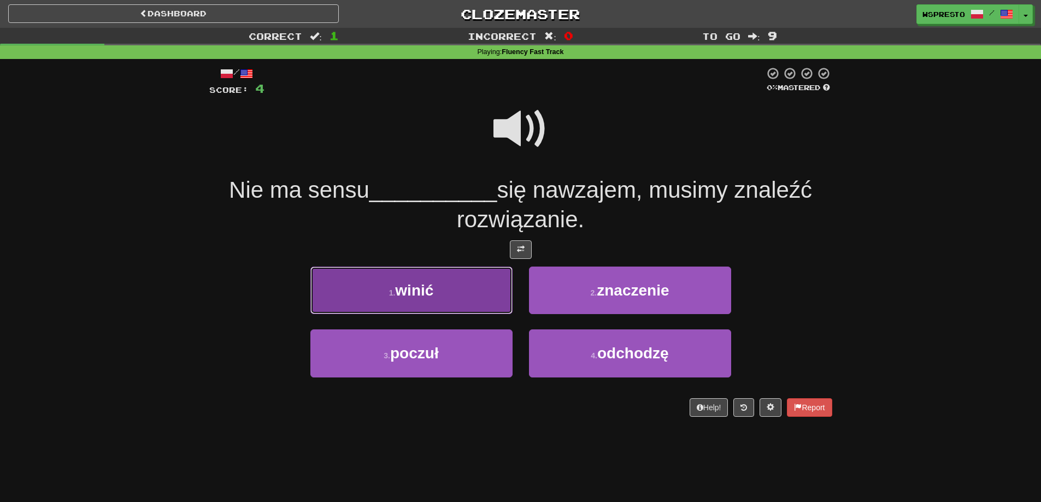
click at [442, 291] on button "1 . winić" at bounding box center [411, 291] width 202 height 48
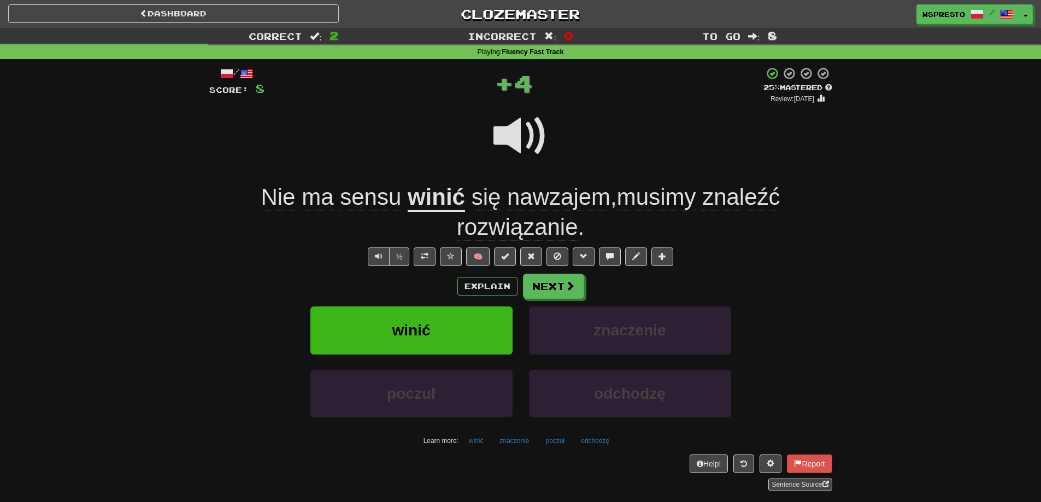
click at [457, 197] on u "winić" at bounding box center [436, 198] width 57 height 28
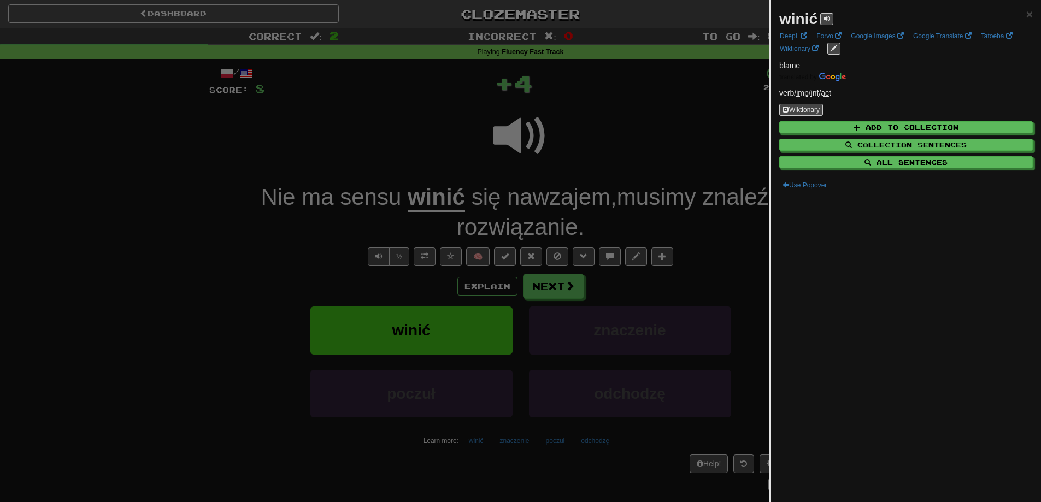
click at [323, 244] on div at bounding box center [520, 251] width 1041 height 502
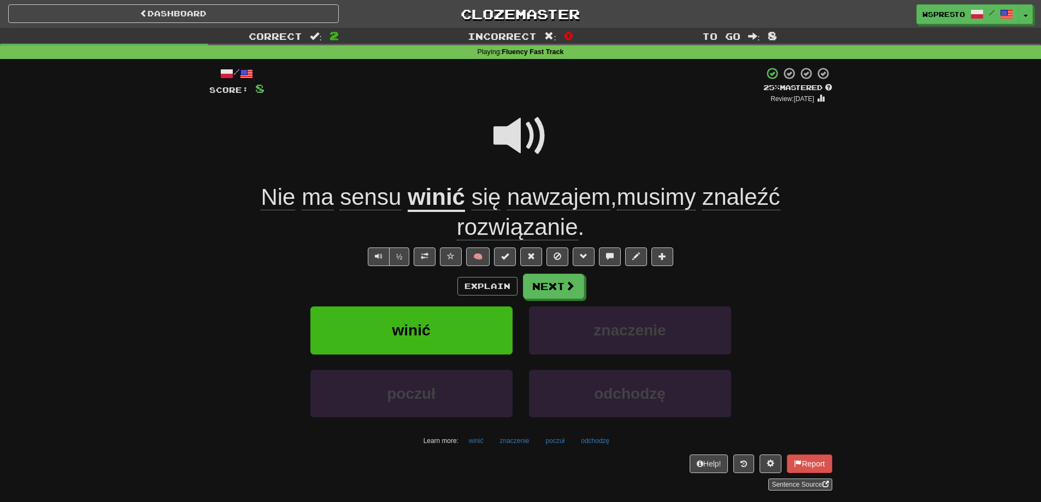
click at [513, 139] on span at bounding box center [520, 136] width 55 height 55
click at [523, 197] on span "nawzajem" at bounding box center [558, 197] width 103 height 26
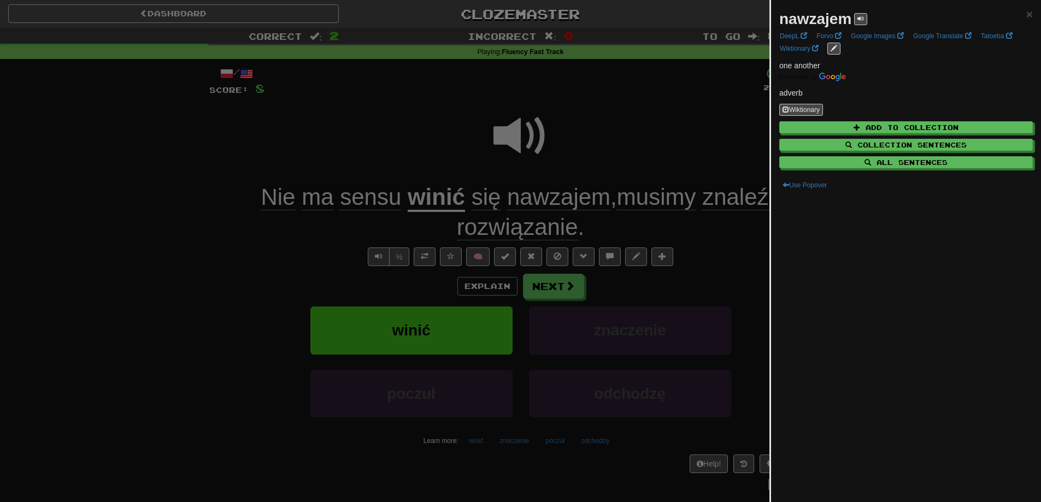
click at [324, 274] on div at bounding box center [520, 251] width 1041 height 502
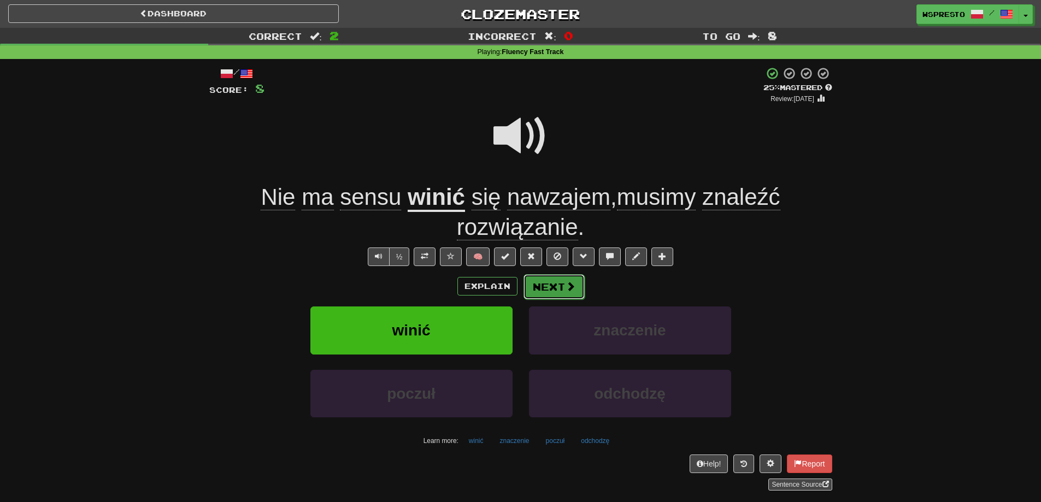
click at [535, 287] on button "Next" at bounding box center [553, 286] width 61 height 25
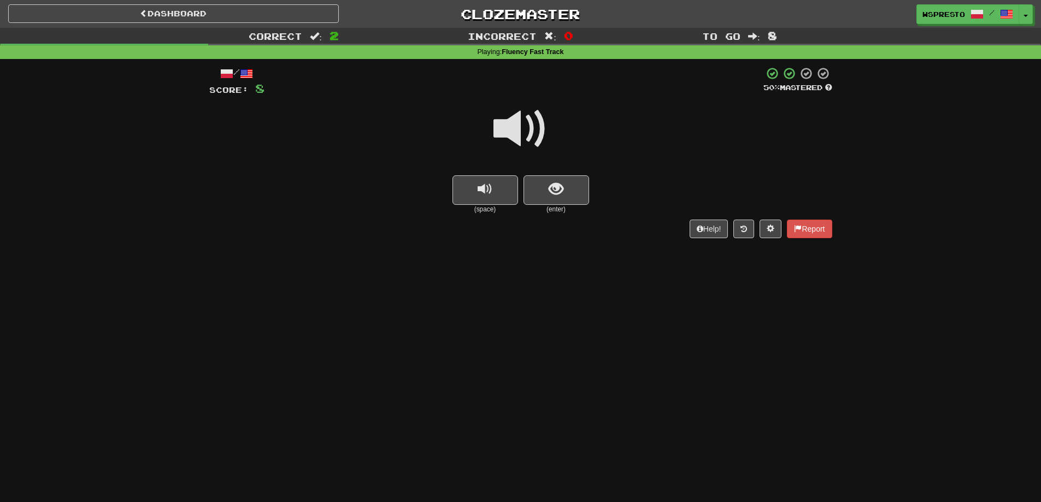
click at [518, 137] on span at bounding box center [520, 129] width 55 height 55
click at [572, 189] on button "show sentence" at bounding box center [556, 190] width 66 height 30
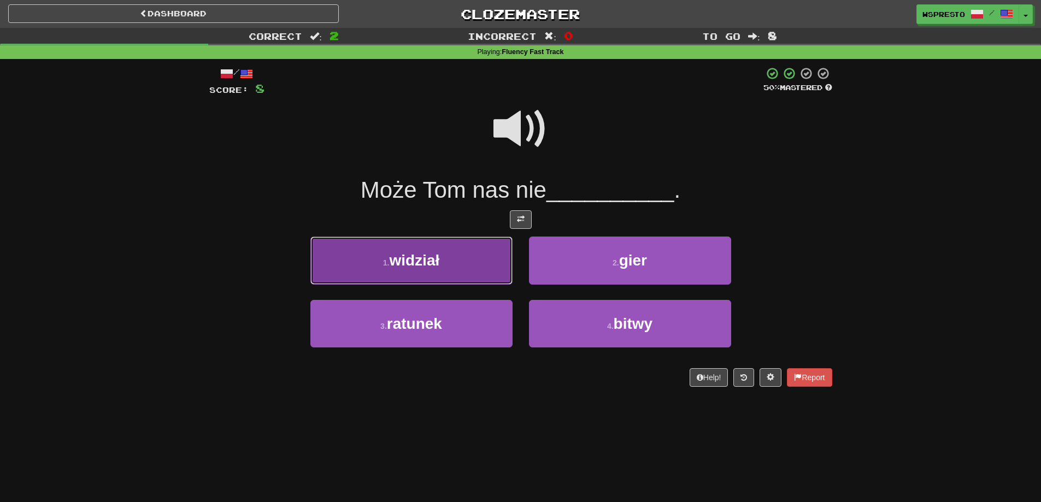
click at [435, 275] on button "1 . widział" at bounding box center [411, 261] width 202 height 48
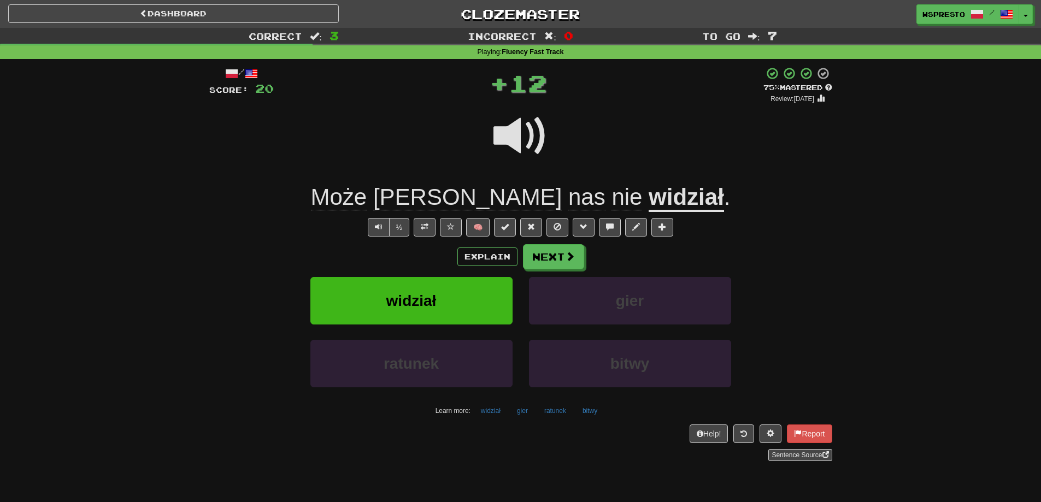
click at [607, 256] on div "Explain Next" at bounding box center [520, 256] width 623 height 25
click at [420, 233] on button at bounding box center [425, 227] width 22 height 19
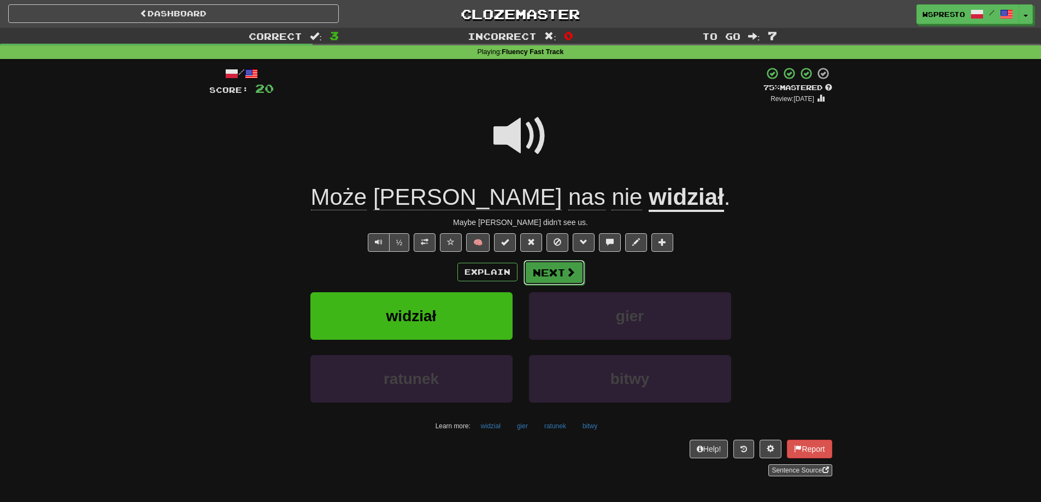
click at [566, 269] on span at bounding box center [571, 272] width 10 height 10
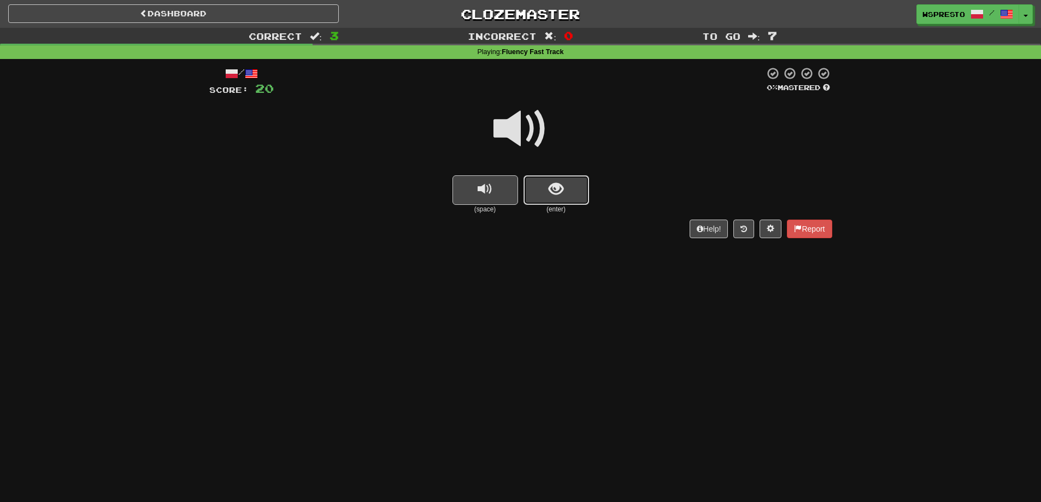
click at [555, 179] on button "show sentence" at bounding box center [556, 190] width 66 height 30
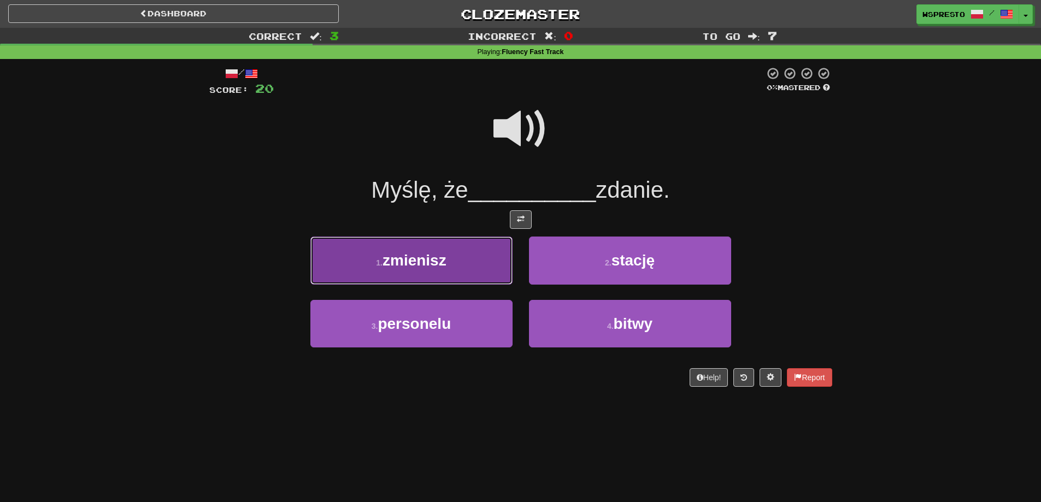
click at [444, 272] on button "1 . zmienisz" at bounding box center [411, 261] width 202 height 48
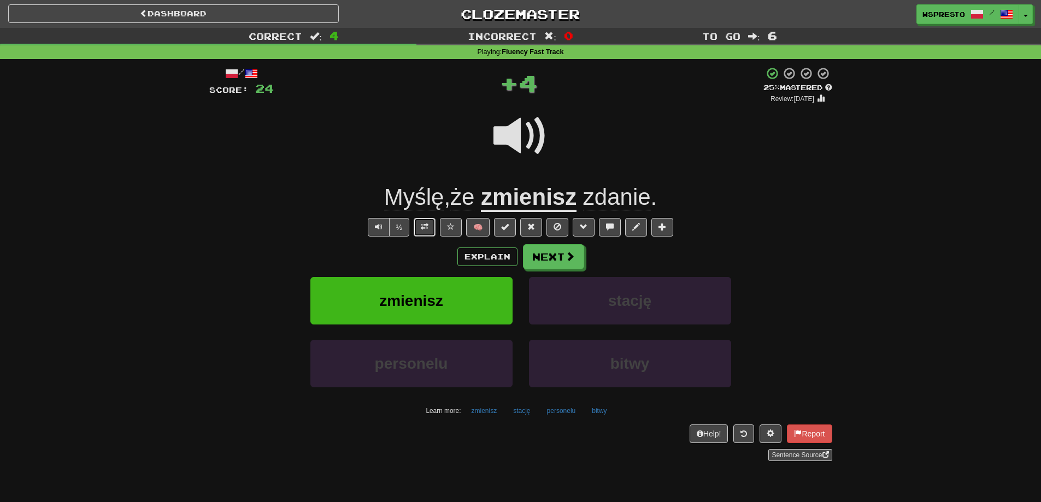
click at [425, 231] on button at bounding box center [425, 227] width 22 height 19
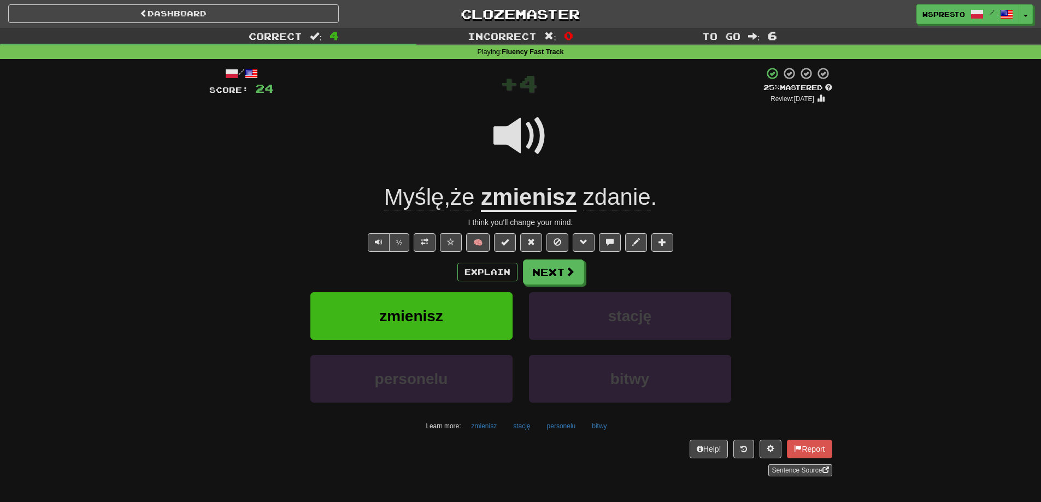
click at [505, 201] on u "zmienisz" at bounding box center [529, 198] width 96 height 28
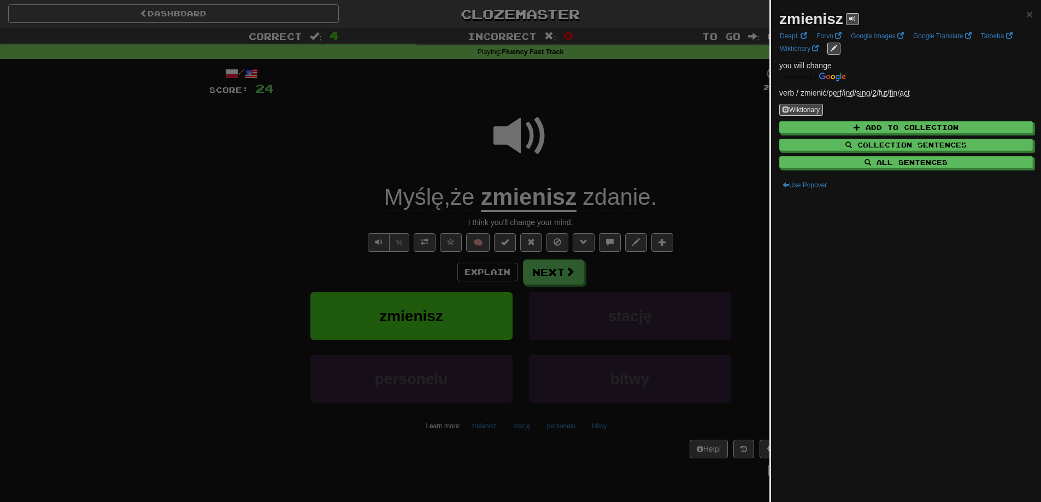
click at [639, 271] on div at bounding box center [520, 251] width 1041 height 502
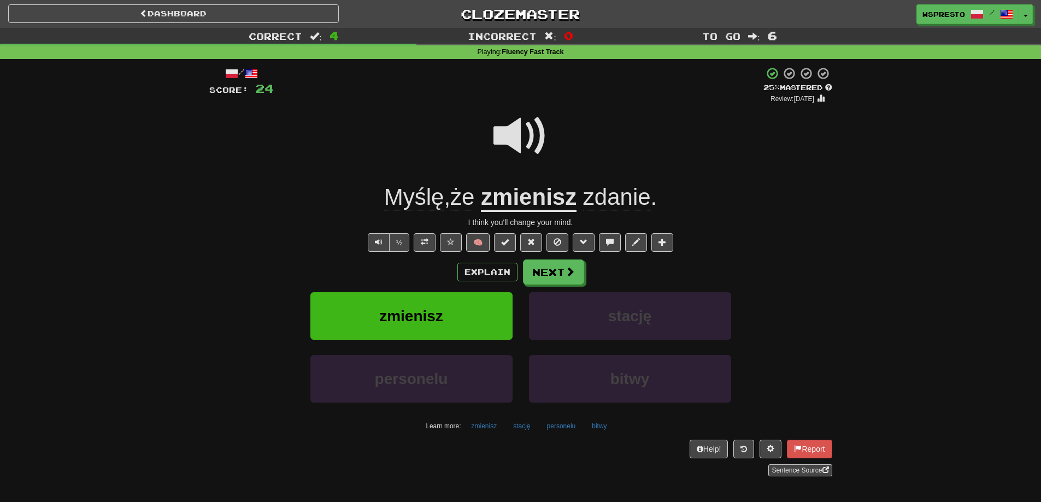
click at [550, 196] on u "zmienisz" at bounding box center [529, 198] width 96 height 28
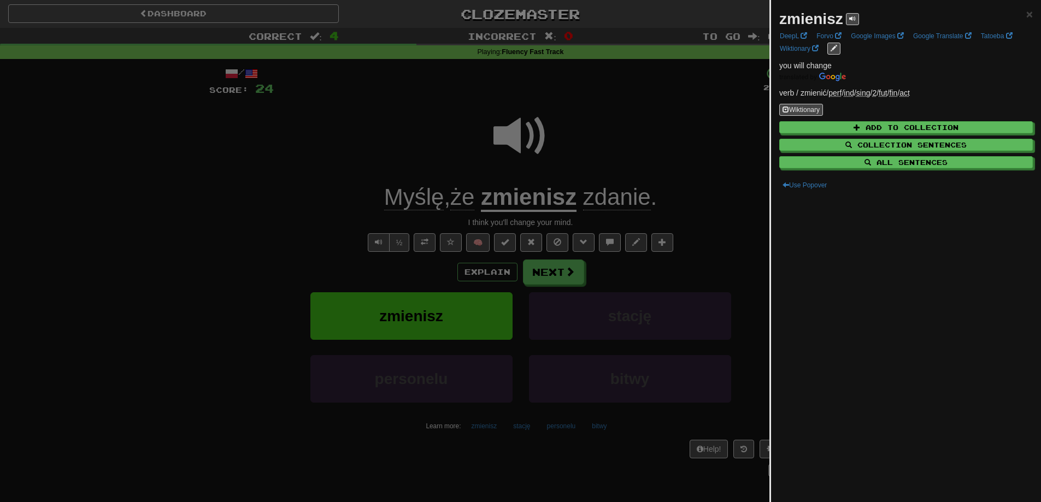
click at [578, 285] on div at bounding box center [520, 251] width 1041 height 502
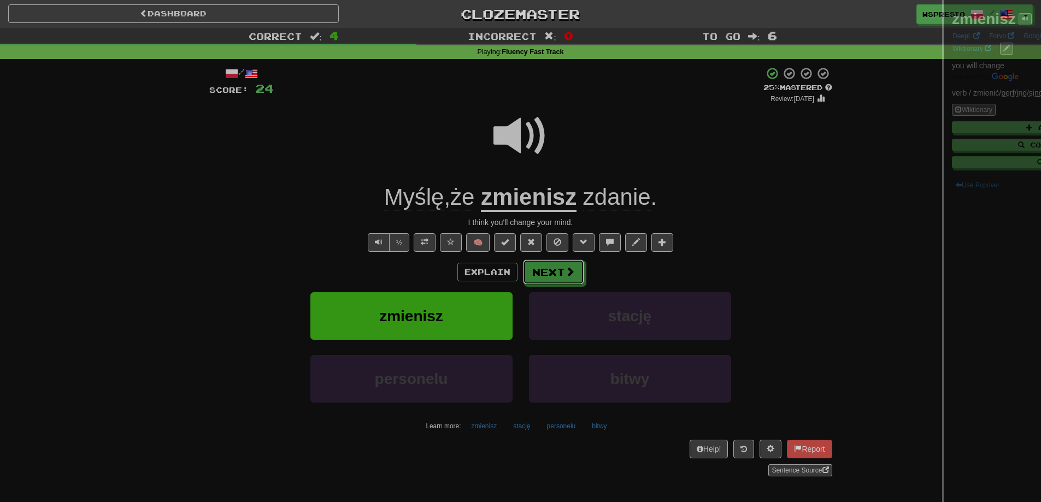
click at [560, 274] on button "Next" at bounding box center [553, 272] width 61 height 25
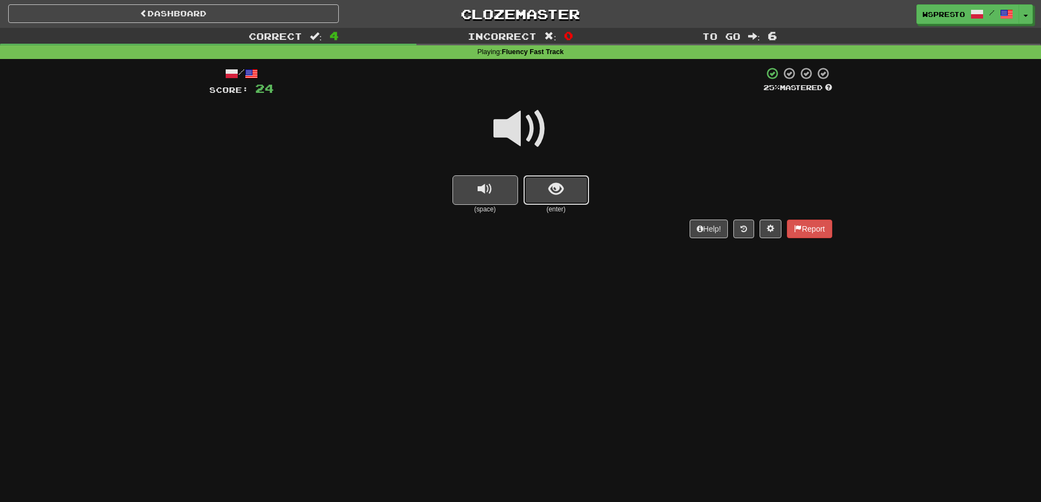
click at [564, 187] on button "show sentence" at bounding box center [556, 190] width 66 height 30
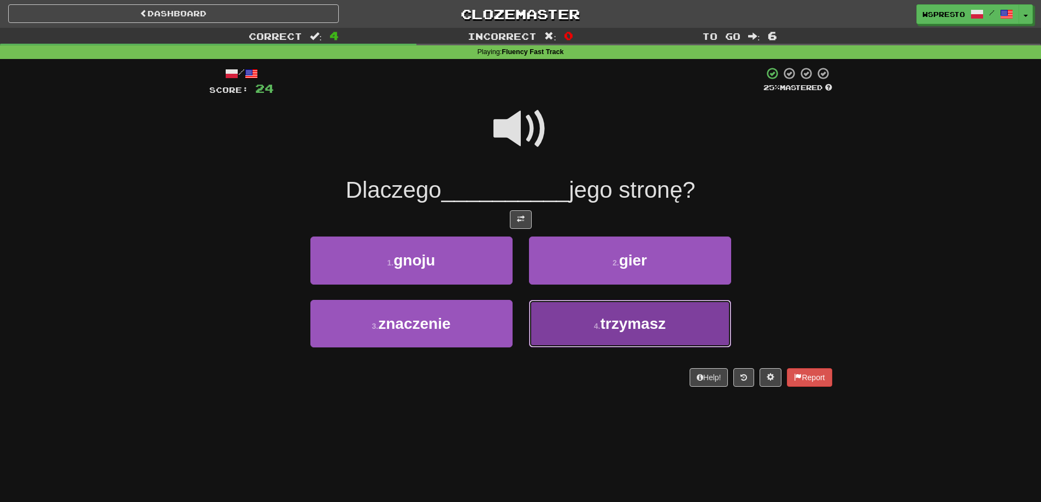
click at [631, 335] on button "4 . trzymasz" at bounding box center [630, 324] width 202 height 48
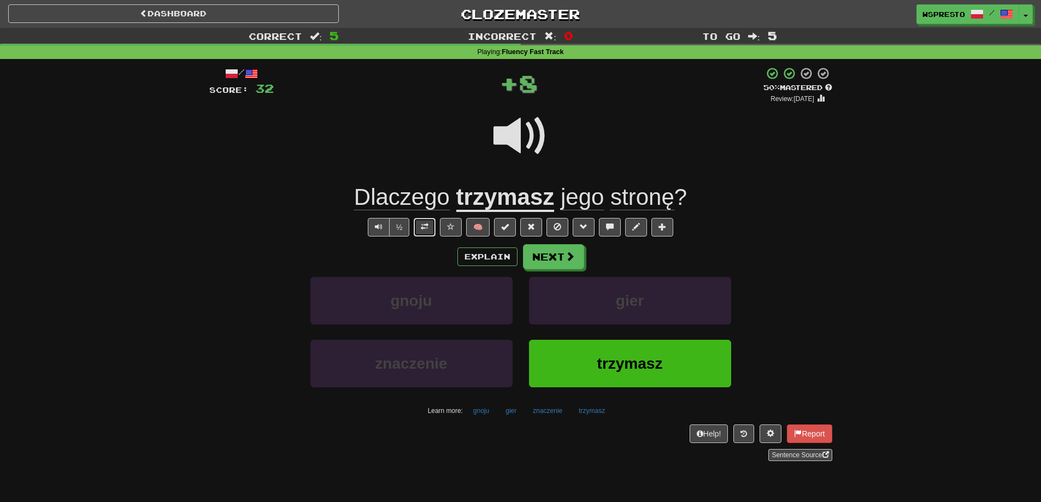
click at [422, 231] on button at bounding box center [425, 227] width 22 height 19
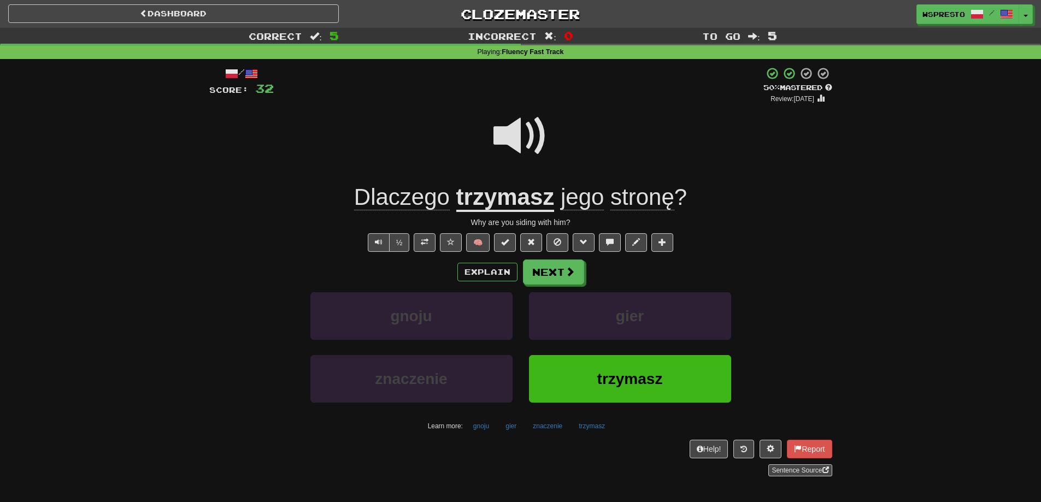
click at [470, 201] on u "trzymasz" at bounding box center [505, 198] width 98 height 28
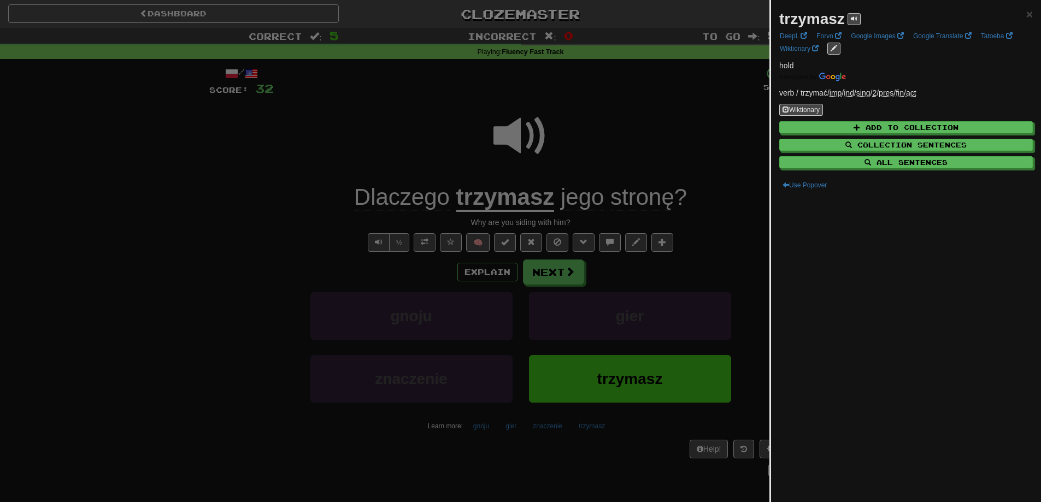
click at [419, 261] on div at bounding box center [520, 251] width 1041 height 502
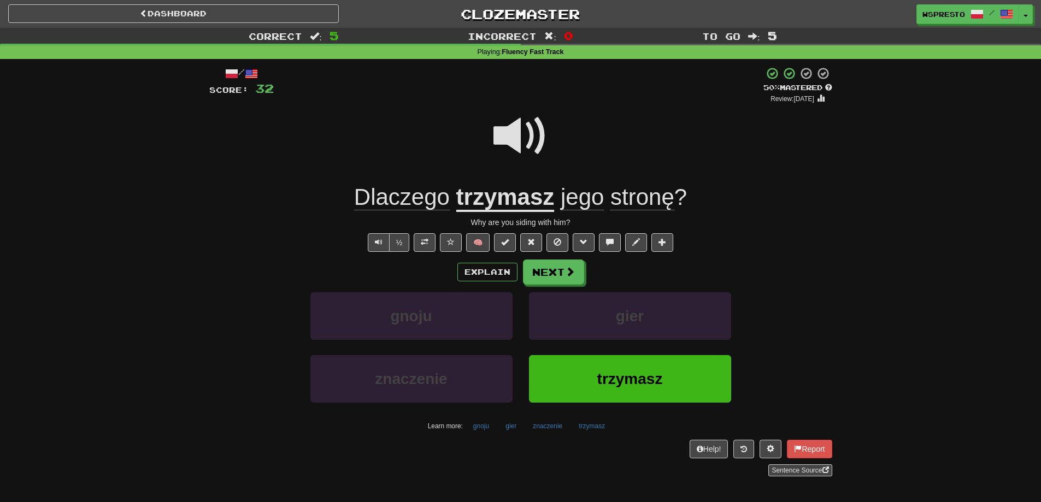
click at [649, 199] on span "stronę" at bounding box center [642, 197] width 64 height 26
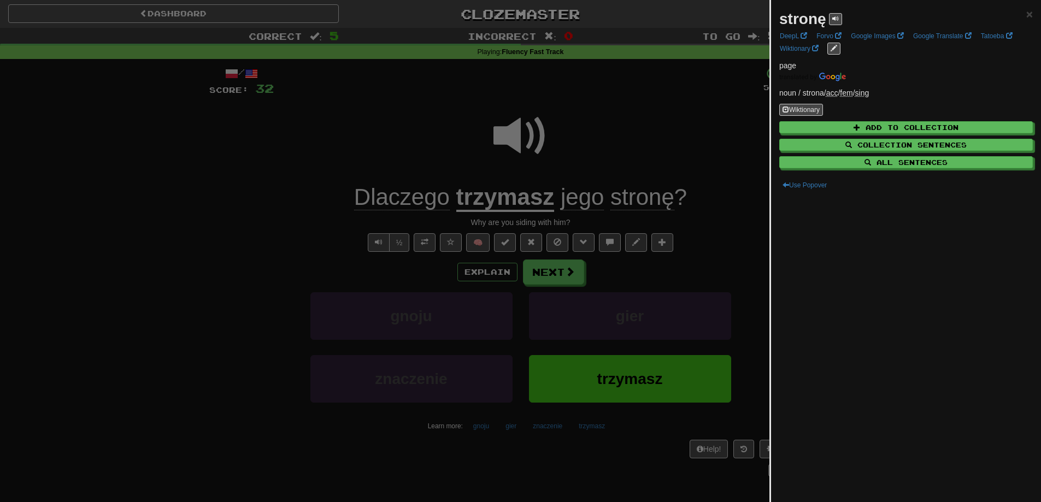
click at [643, 148] on div at bounding box center [520, 251] width 1041 height 502
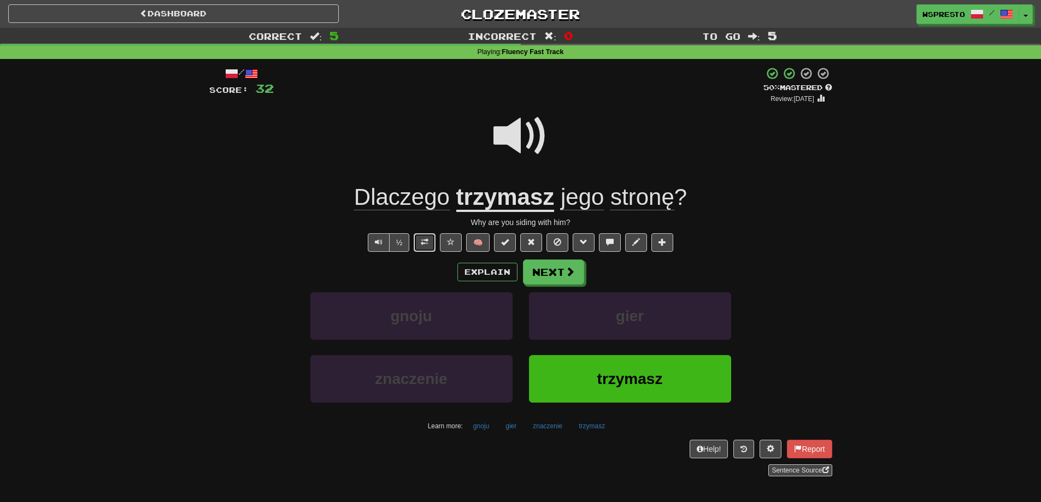
click at [419, 246] on button at bounding box center [425, 242] width 22 height 19
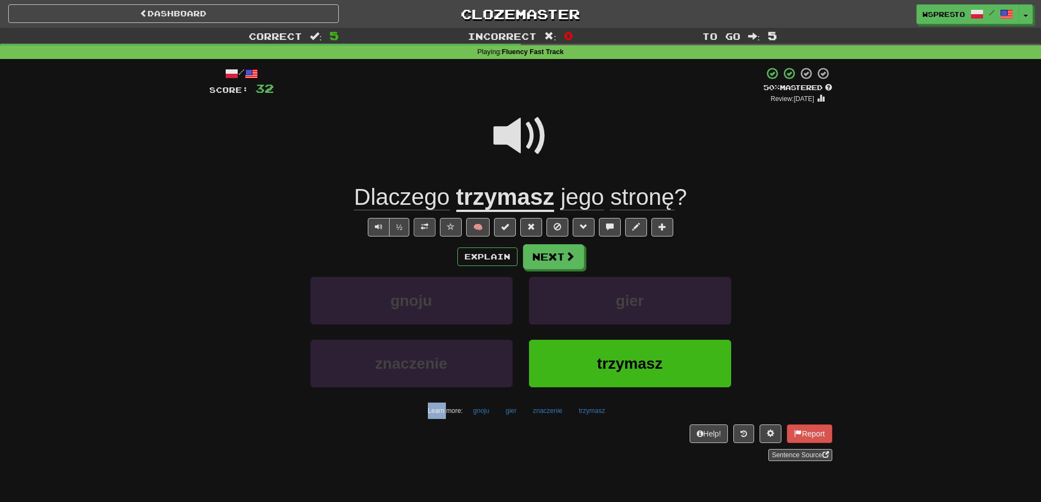
click at [419, 246] on div "Explain Next" at bounding box center [520, 256] width 623 height 25
click at [423, 234] on button at bounding box center [425, 227] width 22 height 19
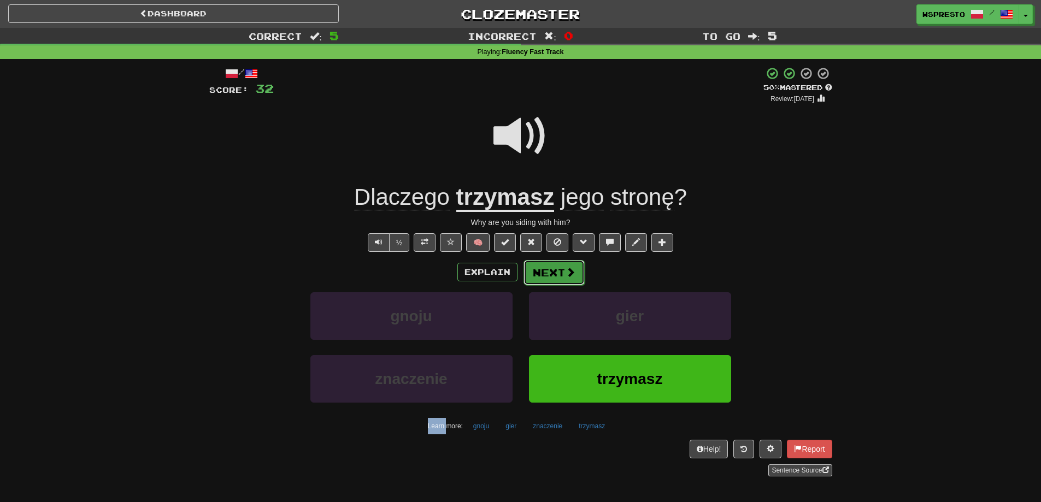
click at [554, 278] on button "Next" at bounding box center [553, 272] width 61 height 25
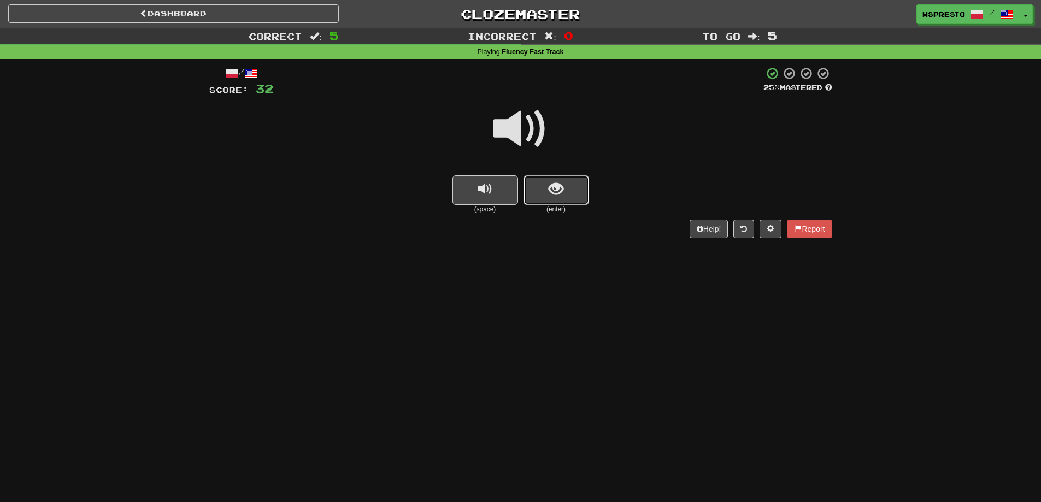
click at [546, 198] on button "show sentence" at bounding box center [556, 190] width 66 height 30
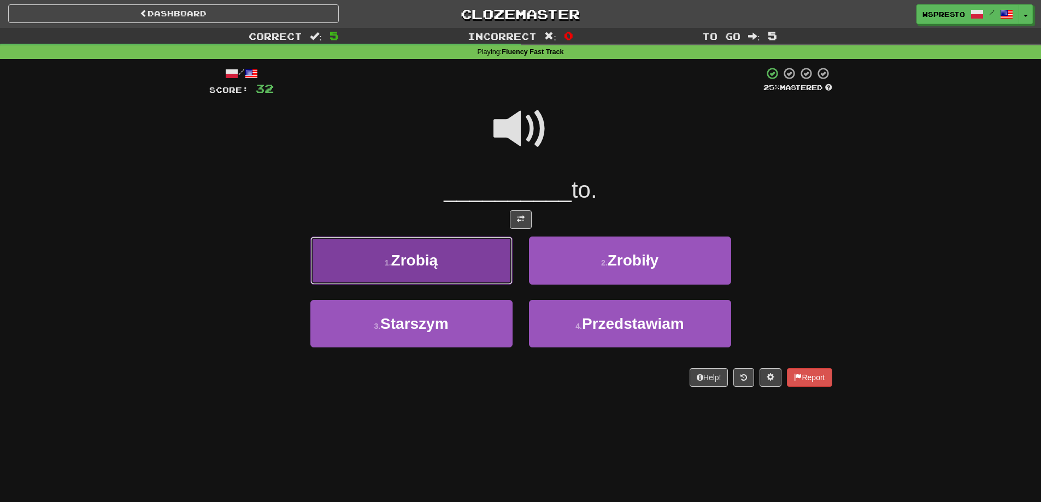
click at [433, 270] on button "1 . Zrobią" at bounding box center [411, 261] width 202 height 48
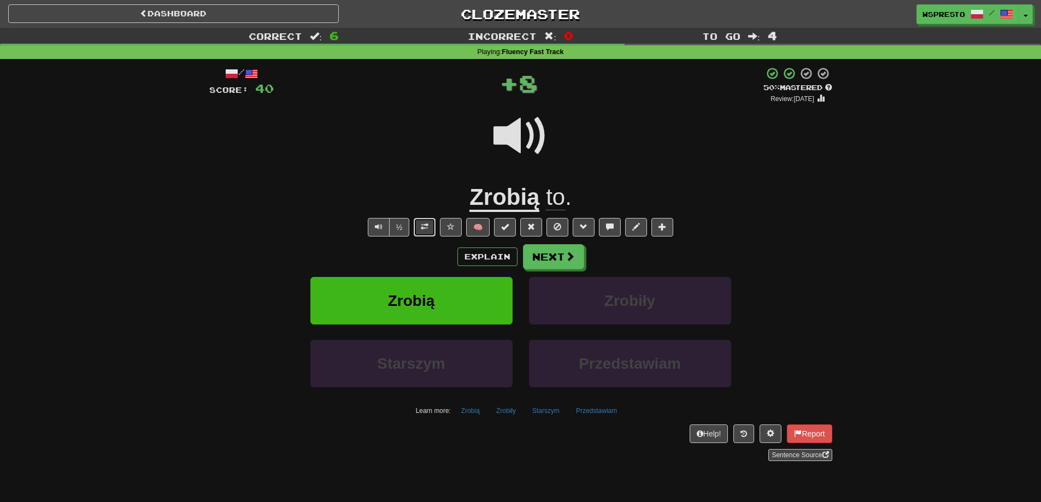
click at [427, 230] on span at bounding box center [425, 227] width 8 height 8
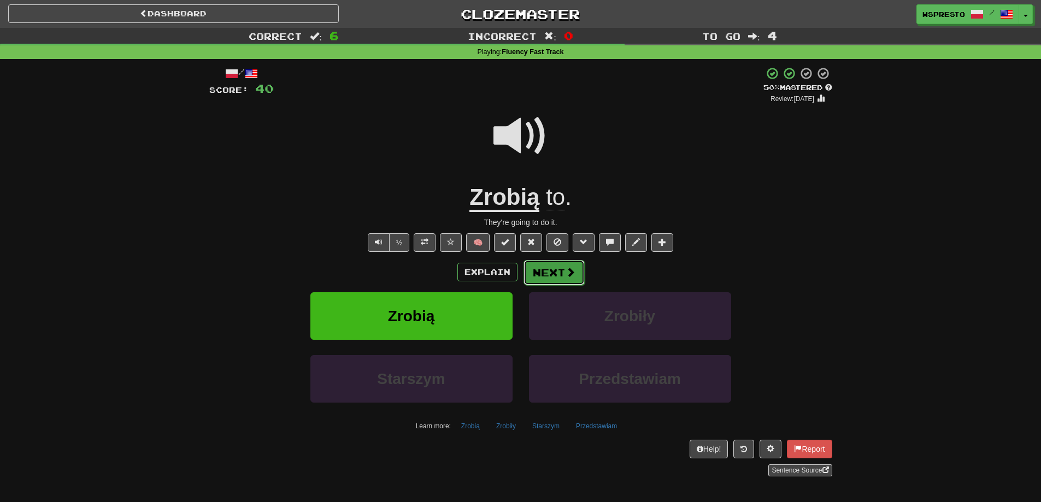
click at [566, 277] on span at bounding box center [571, 272] width 10 height 10
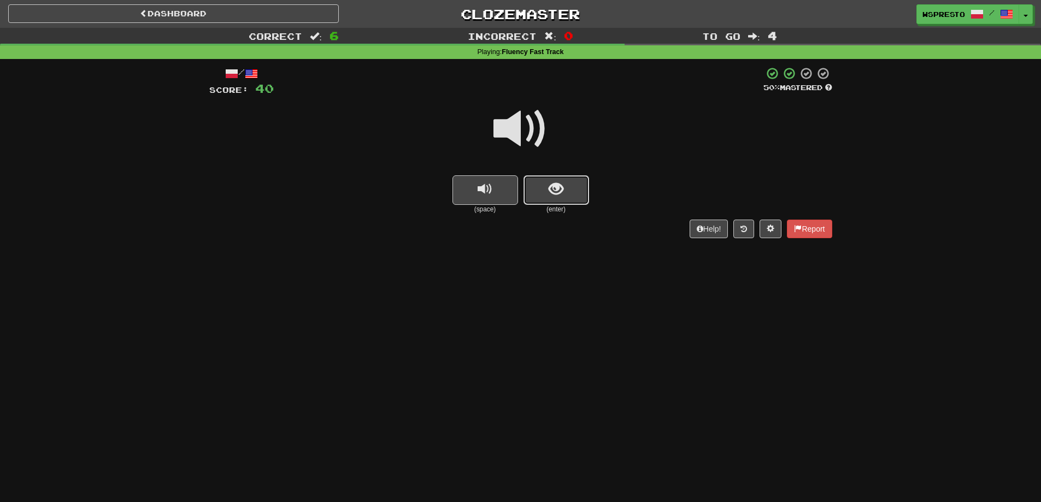
click at [551, 198] on button "show sentence" at bounding box center [556, 190] width 66 height 30
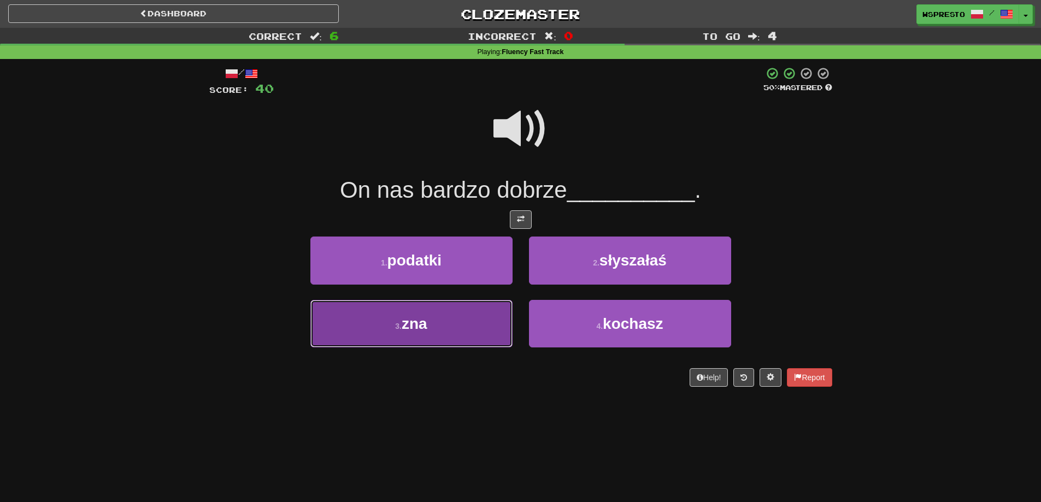
click at [436, 329] on button "3 . zna" at bounding box center [411, 324] width 202 height 48
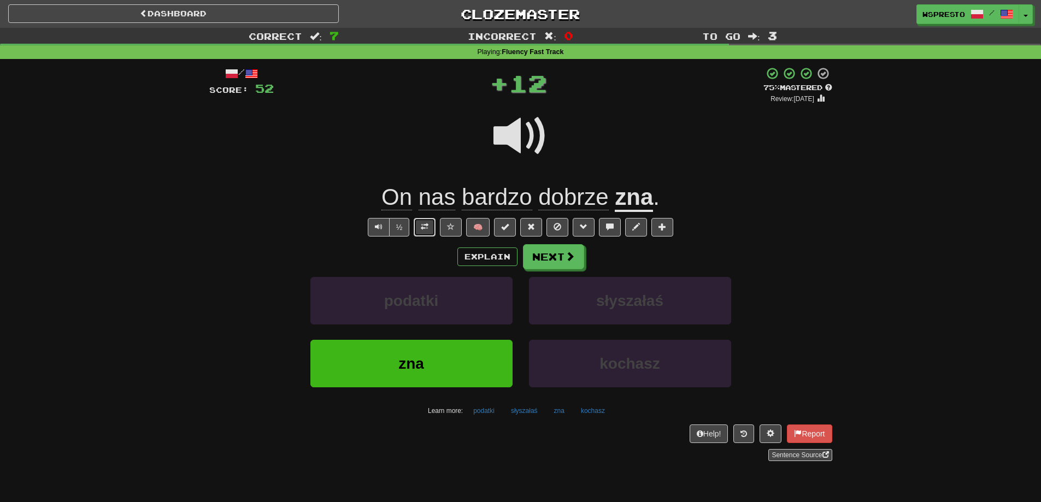
click at [426, 227] on span at bounding box center [425, 227] width 8 height 8
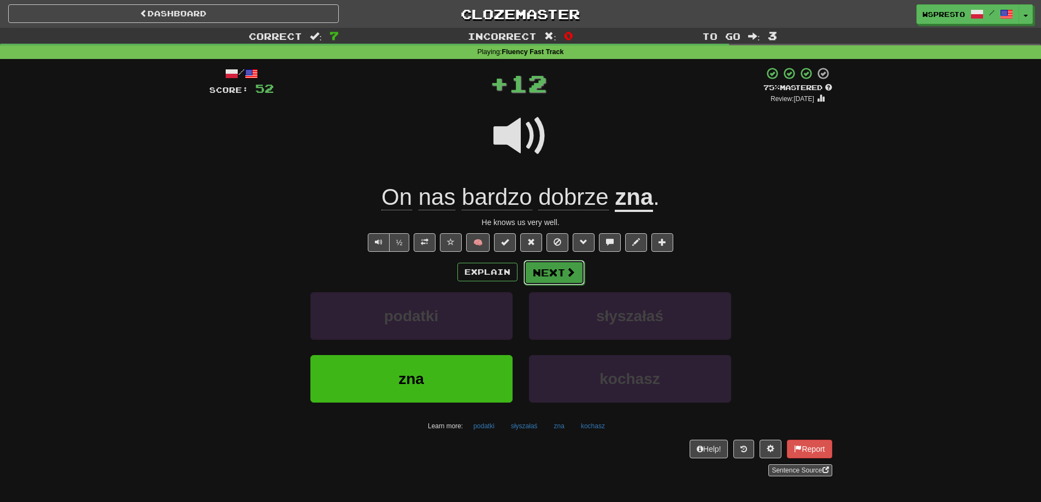
click at [577, 269] on button "Next" at bounding box center [553, 272] width 61 height 25
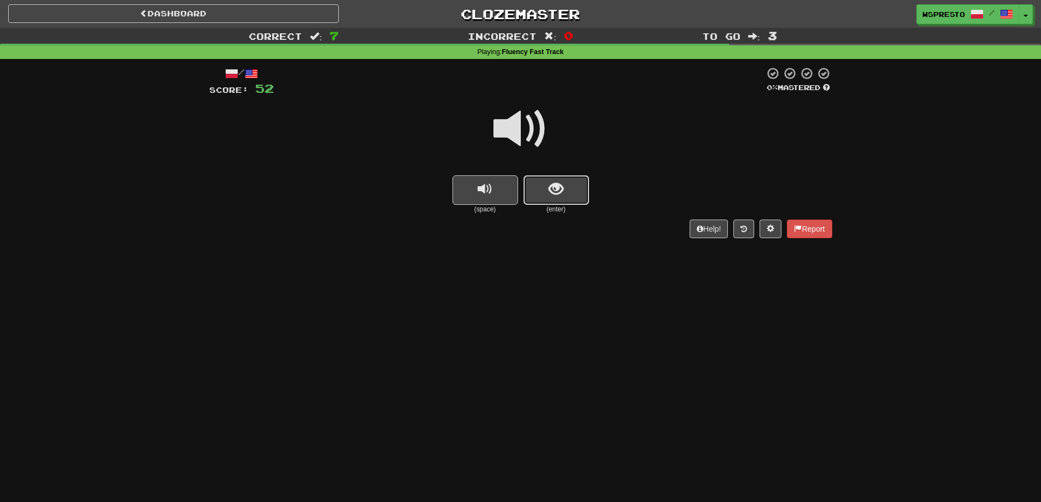
click at [559, 193] on span "show sentence" at bounding box center [556, 189] width 15 height 15
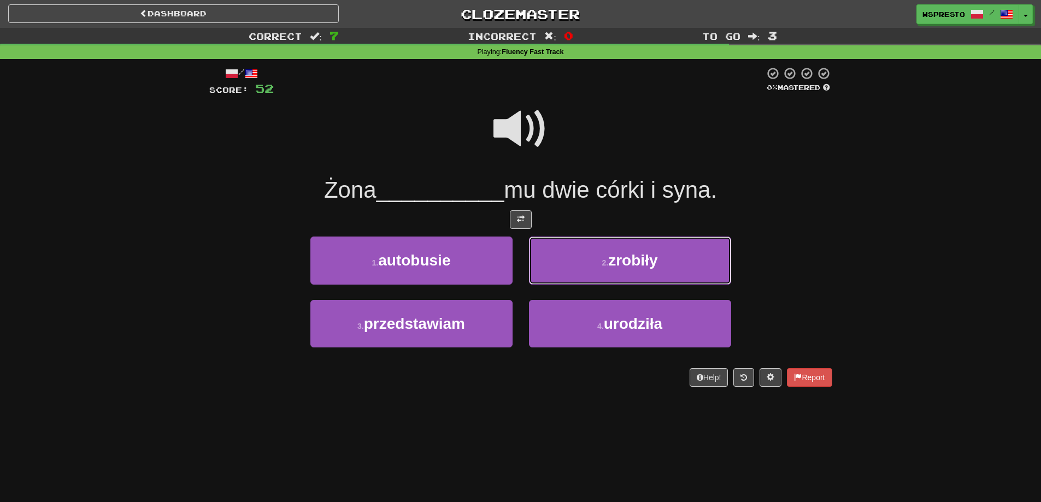
drag, startPoint x: 602, startPoint y: 272, endPoint x: 634, endPoint y: 215, distance: 65.1
click at [634, 215] on div "/ Score: 52 0 % Mastered Żona __________ mu dwie córki i syna. 1 . autobusie 2 …" at bounding box center [520, 227] width 623 height 320
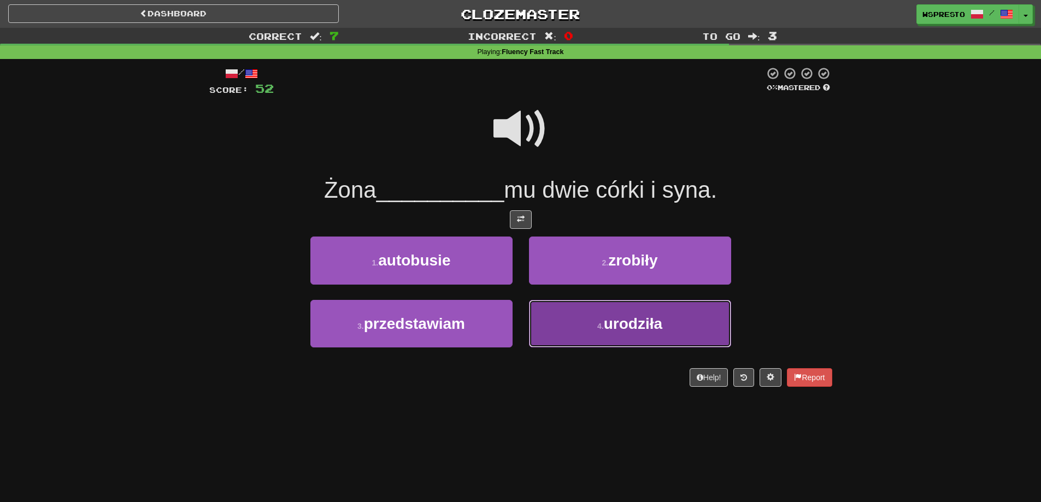
click at [636, 326] on span "urodziła" at bounding box center [633, 323] width 58 height 17
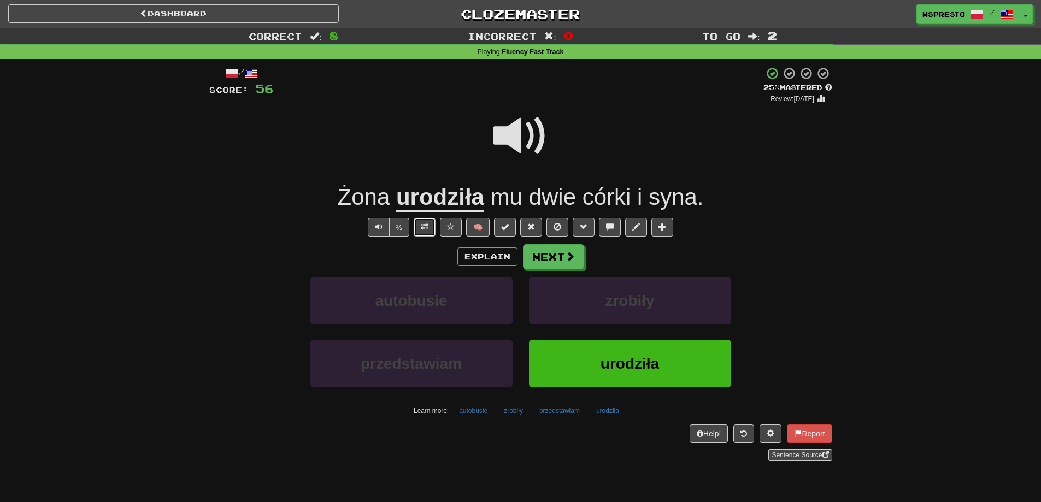
click at [418, 224] on button at bounding box center [425, 227] width 22 height 19
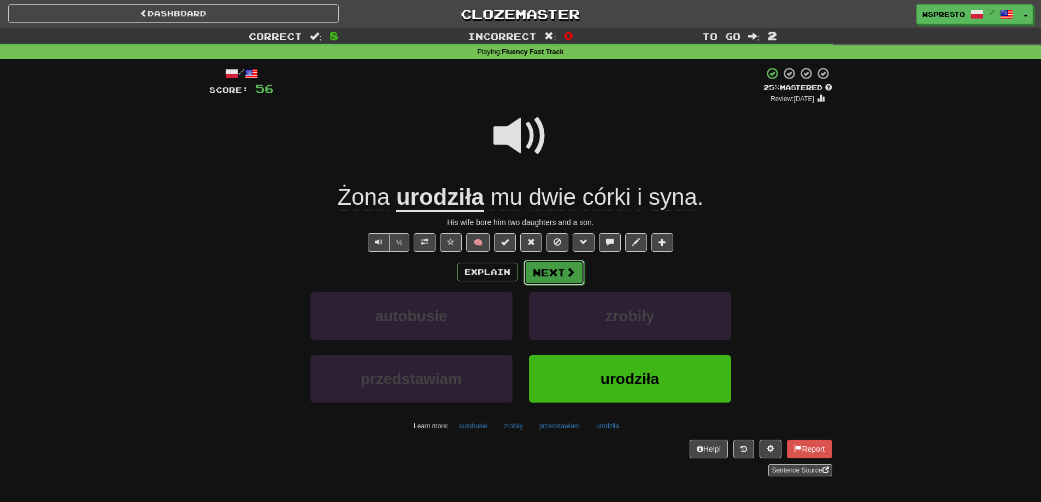
click at [577, 276] on button "Next" at bounding box center [553, 272] width 61 height 25
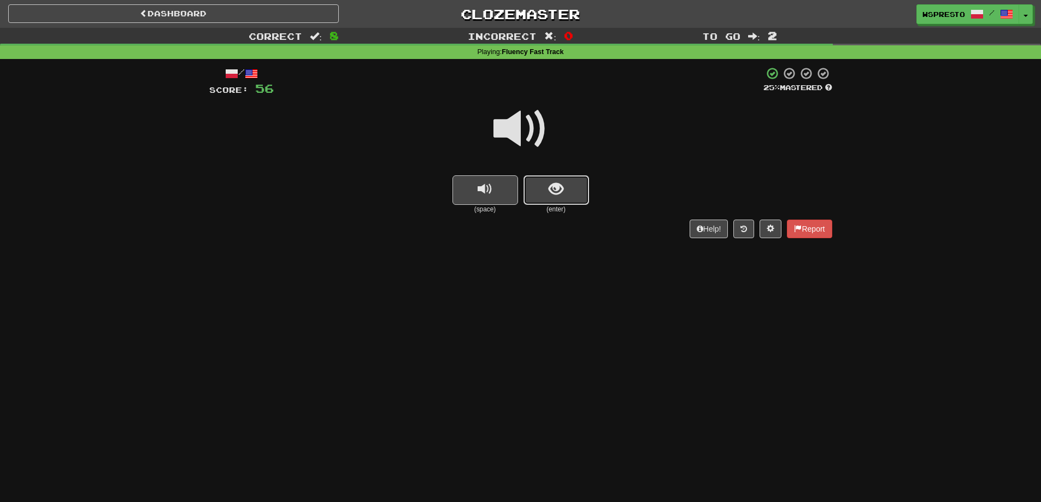
click at [546, 186] on button "show sentence" at bounding box center [556, 190] width 66 height 30
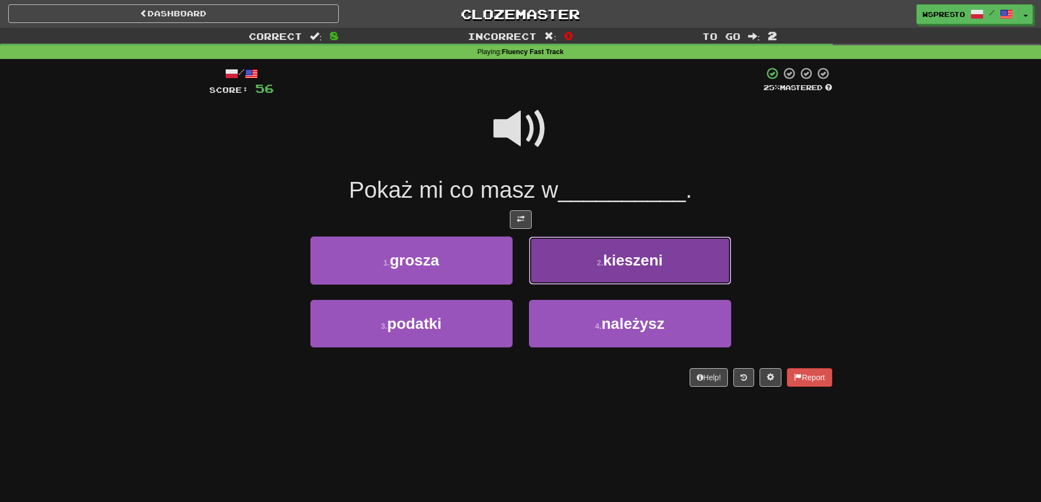
click at [627, 276] on button "2 . kieszeni" at bounding box center [630, 261] width 202 height 48
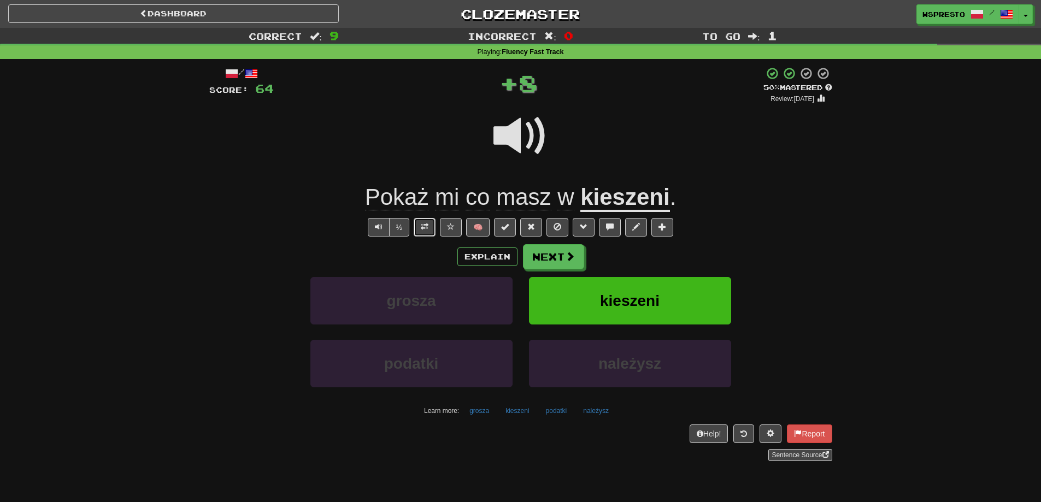
click at [425, 231] on span at bounding box center [425, 227] width 8 height 8
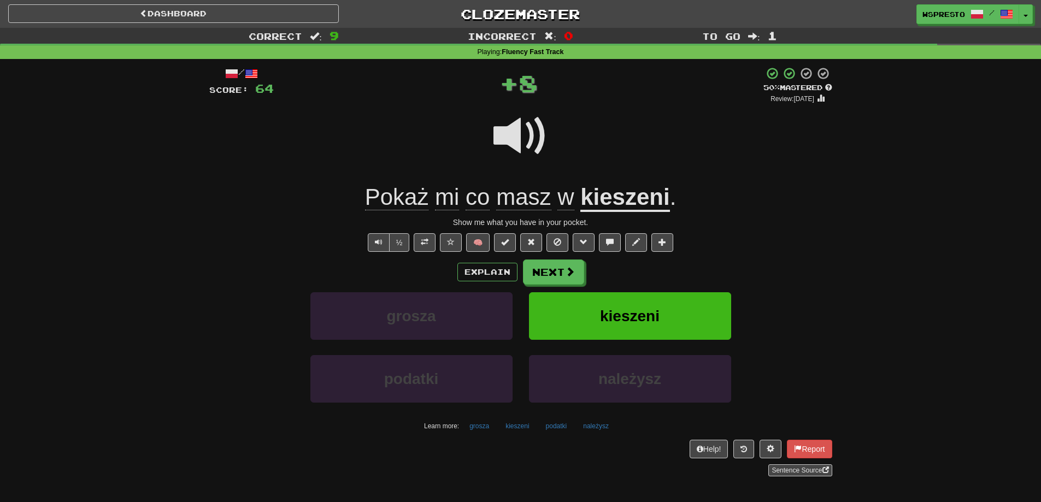
click at [634, 198] on u "kieszeni" at bounding box center [624, 198] width 89 height 28
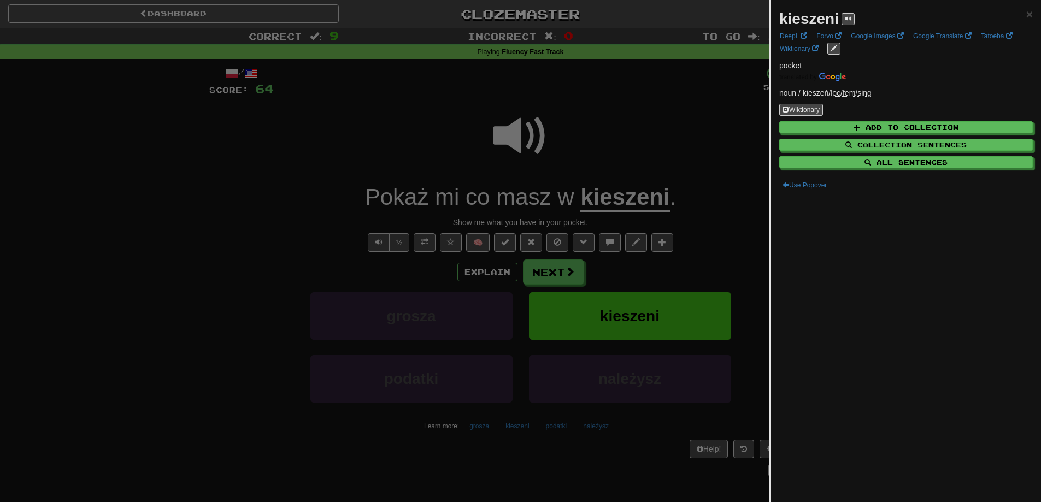
click at [698, 196] on div at bounding box center [520, 251] width 1041 height 502
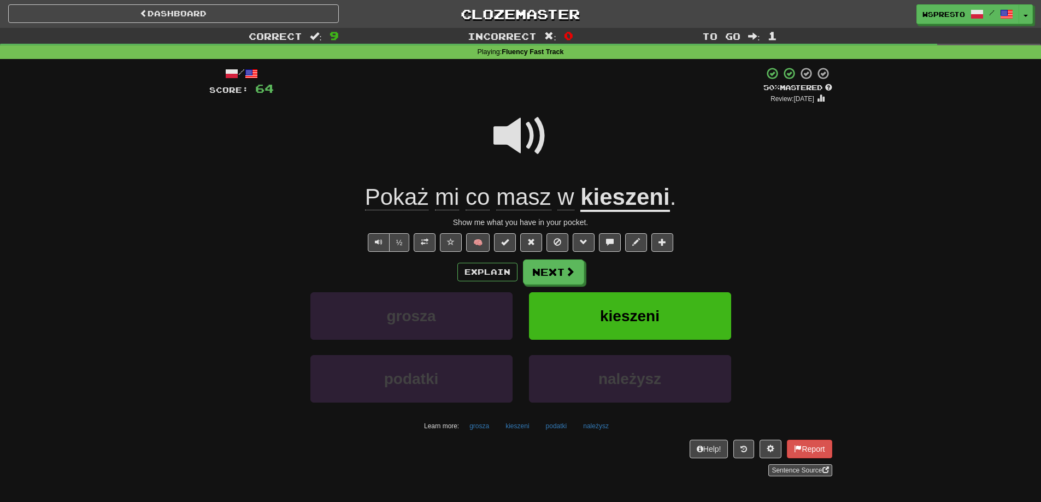
click at [720, 222] on div "Show me what you have in your pocket." at bounding box center [520, 222] width 623 height 11
click at [549, 272] on button "Next" at bounding box center [553, 272] width 61 height 25
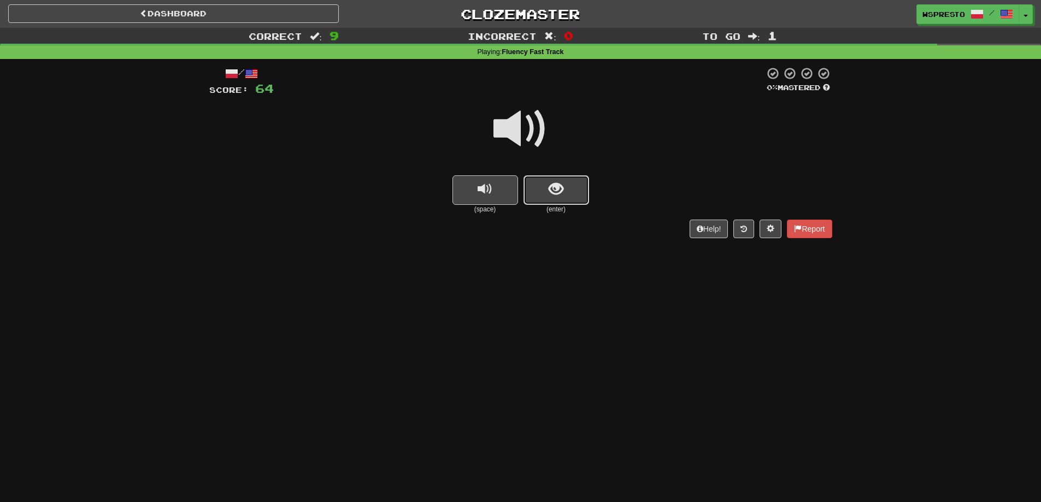
click at [543, 193] on button "show sentence" at bounding box center [556, 190] width 66 height 30
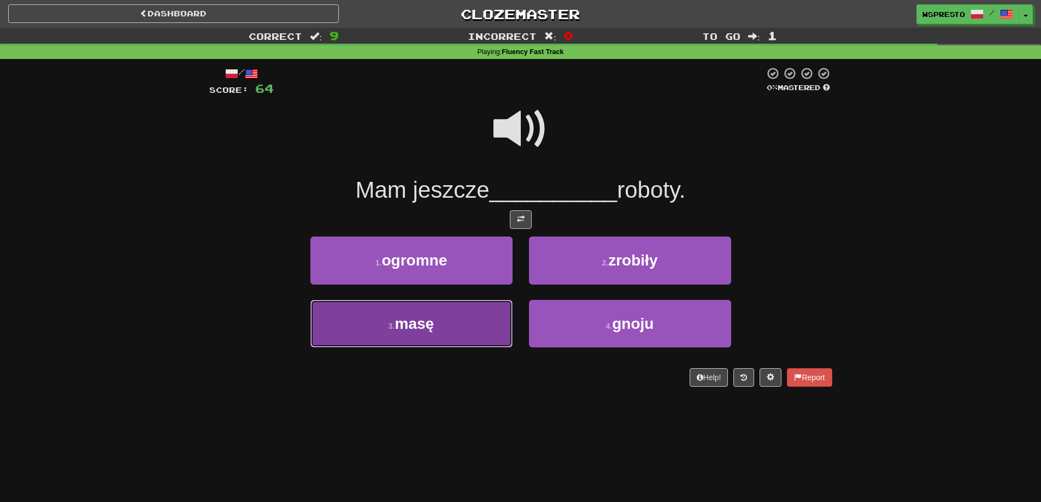
click at [456, 331] on button "3 . masę" at bounding box center [411, 324] width 202 height 48
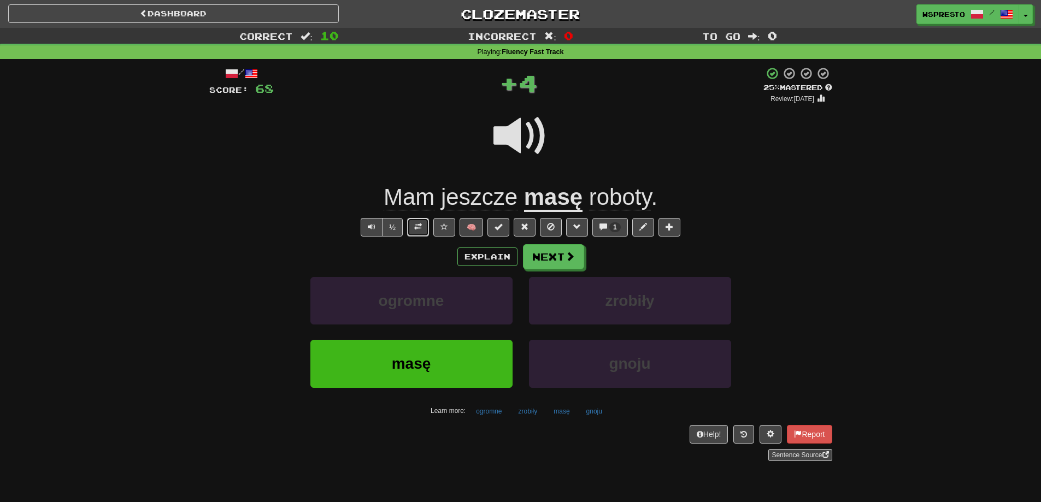
click at [414, 231] on span at bounding box center [418, 227] width 8 height 8
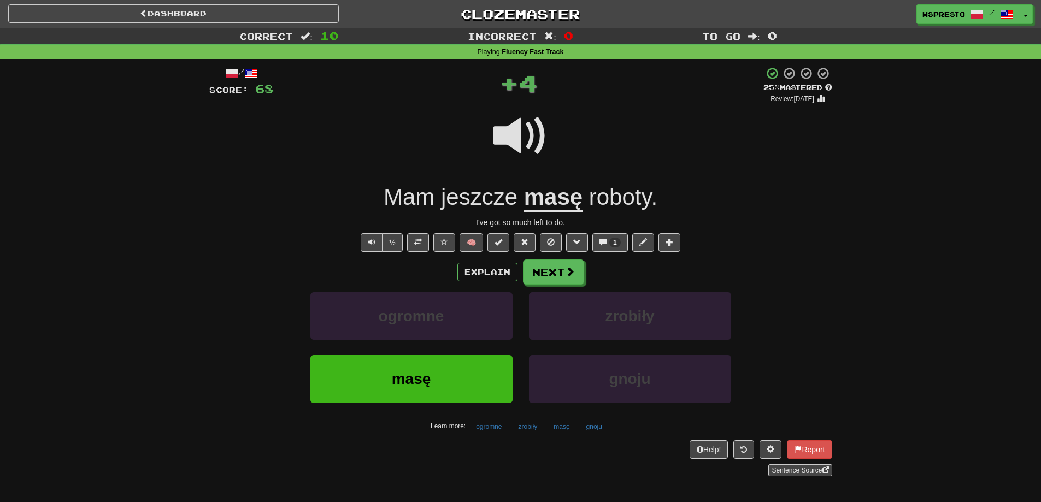
click at [564, 189] on u "masę" at bounding box center [553, 198] width 58 height 28
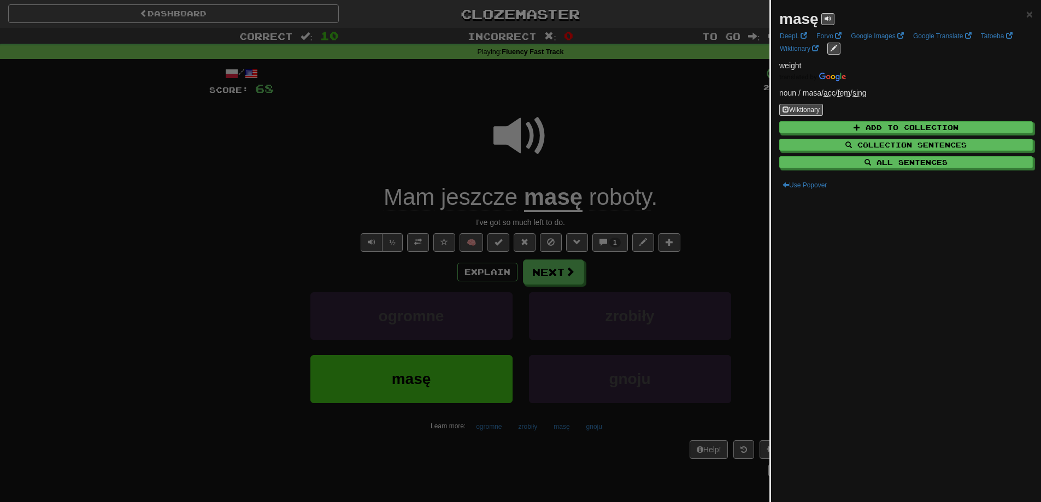
click at [690, 186] on div at bounding box center [520, 251] width 1041 height 502
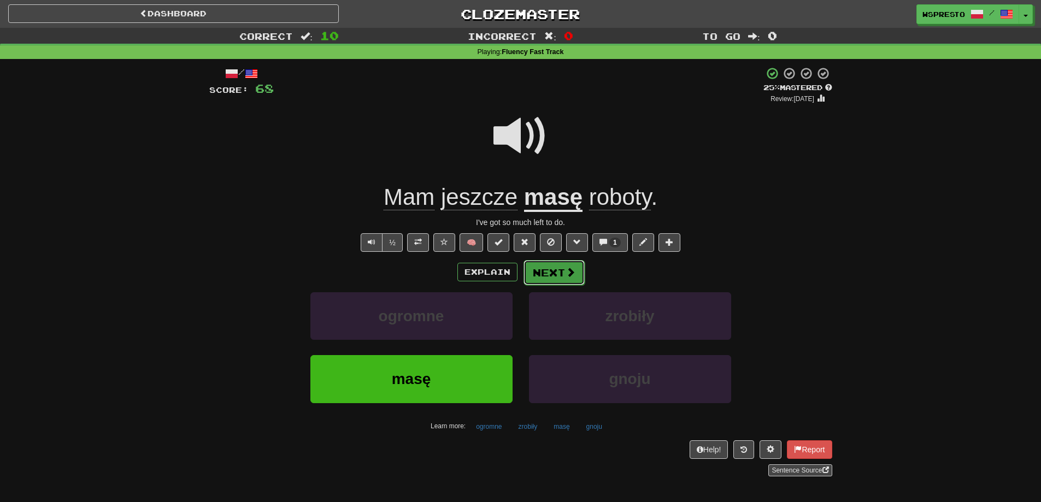
click at [562, 279] on button "Next" at bounding box center [553, 272] width 61 height 25
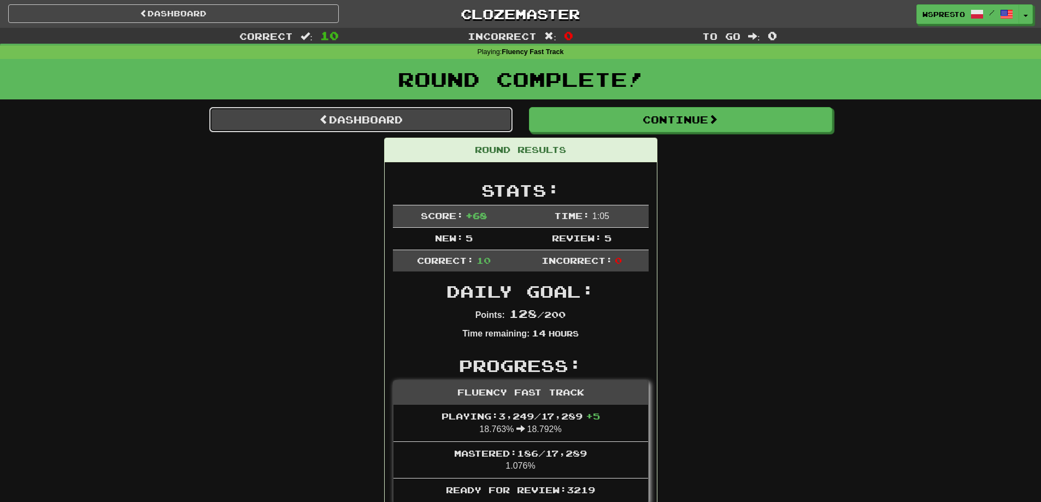
click at [399, 110] on link "Dashboard" at bounding box center [360, 119] width 303 height 25
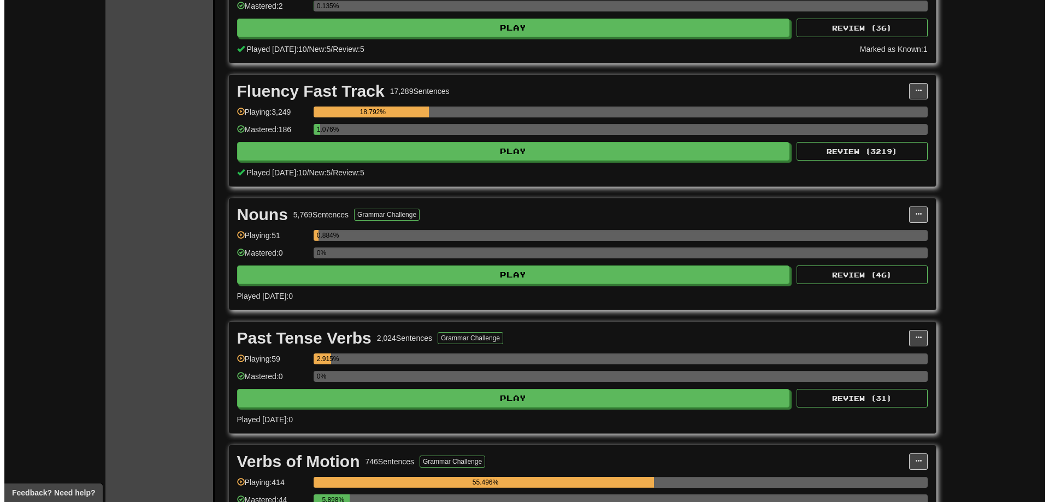
scroll to position [328, 0]
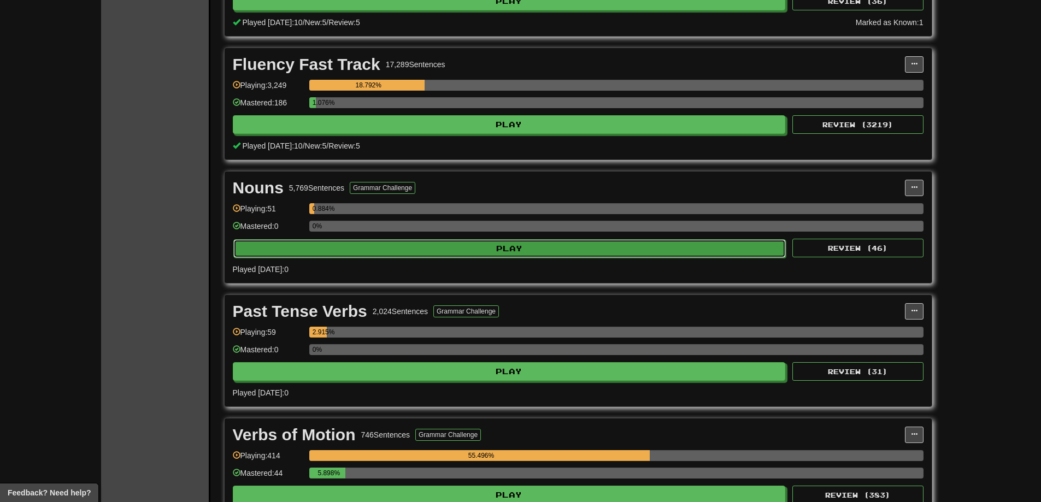
click at [574, 254] on button "Play" at bounding box center [509, 248] width 553 height 19
select select "**"
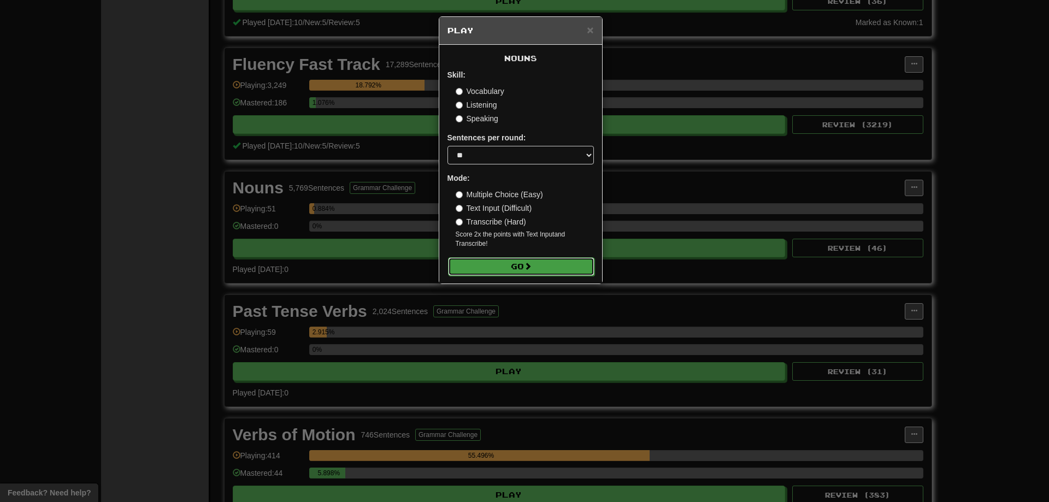
click at [494, 267] on button "Go" at bounding box center [521, 266] width 146 height 19
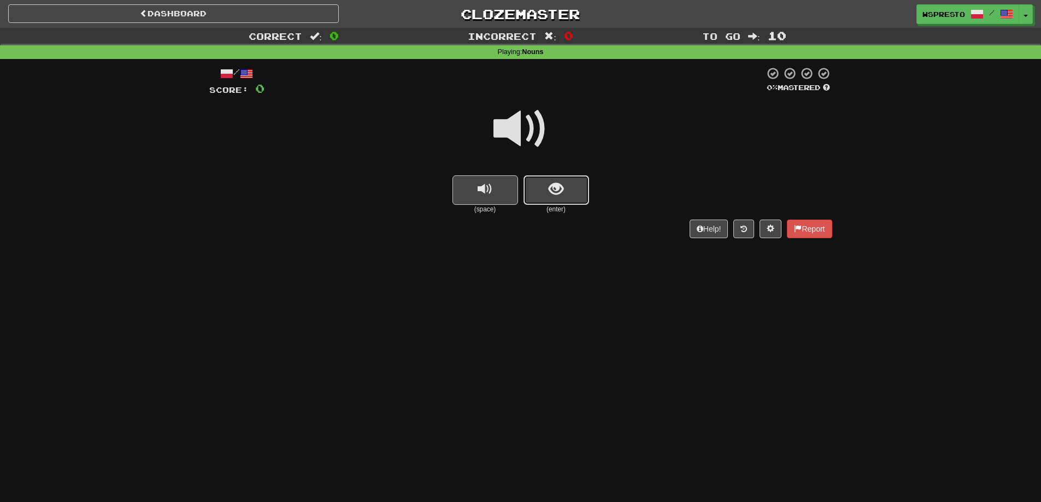
click at [558, 188] on span "show sentence" at bounding box center [556, 189] width 15 height 15
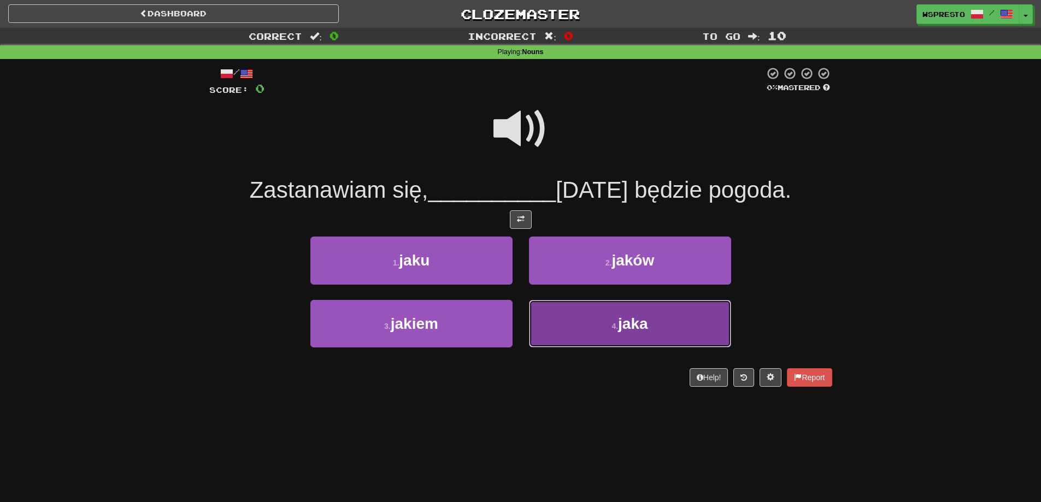
click at [622, 327] on span "jaka" at bounding box center [633, 323] width 30 height 17
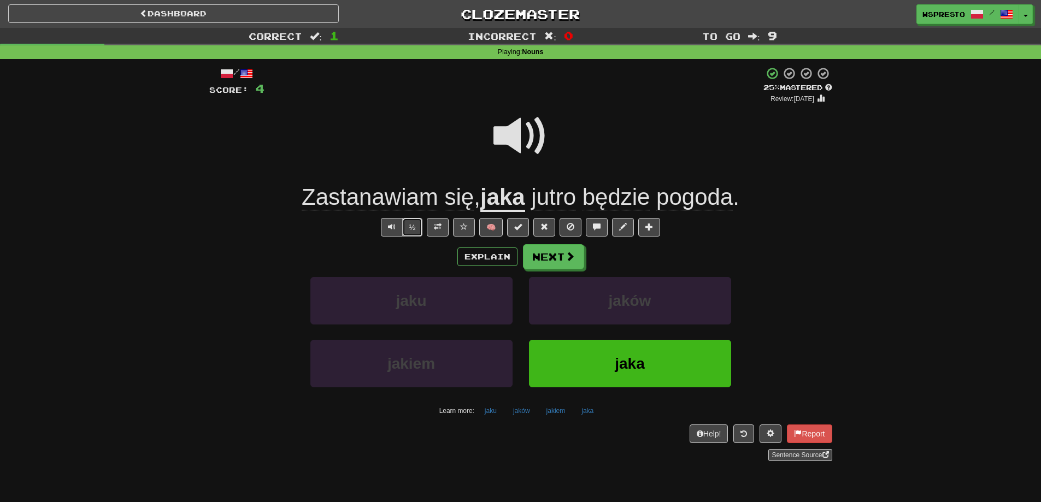
click at [419, 232] on button "½" at bounding box center [412, 227] width 21 height 19
click at [437, 227] on span at bounding box center [438, 227] width 8 height 8
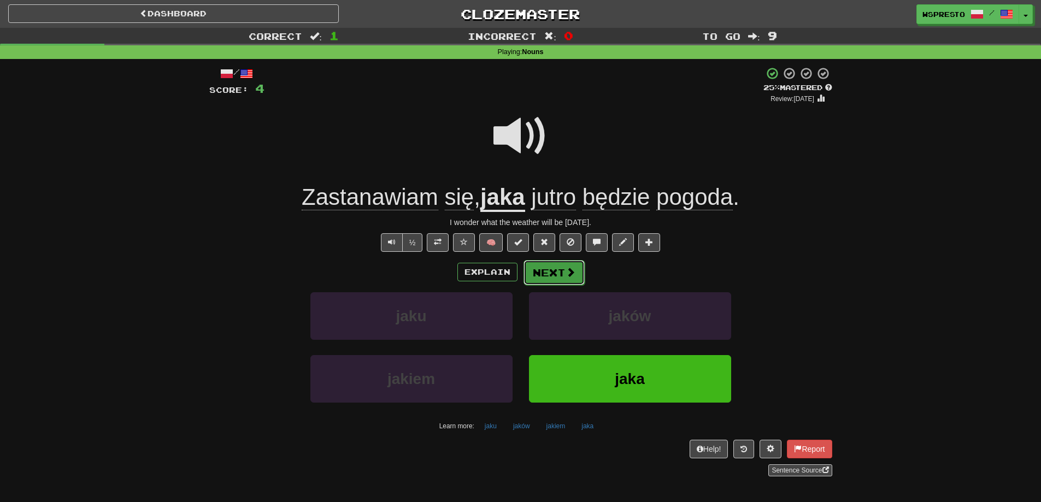
click at [562, 272] on button "Next" at bounding box center [553, 272] width 61 height 25
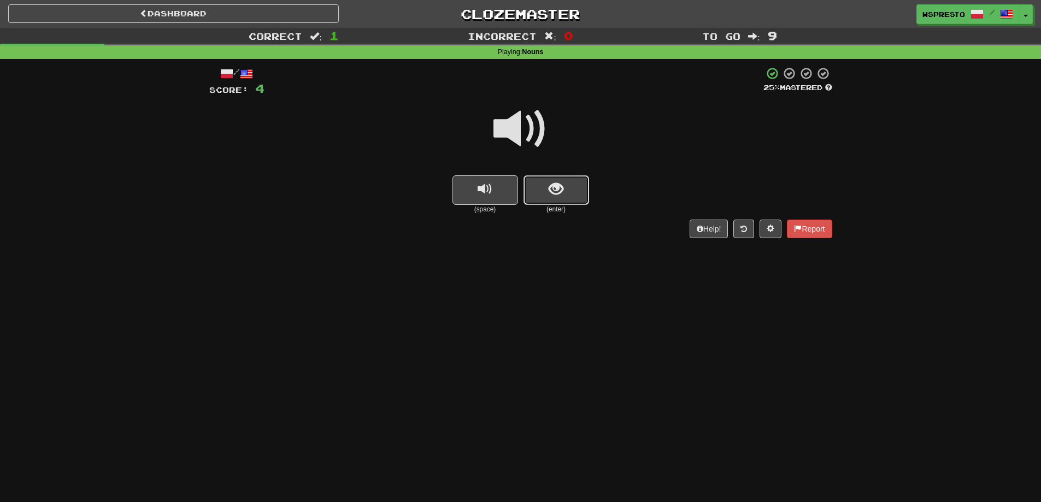
click at [557, 184] on span "show sentence" at bounding box center [556, 189] width 15 height 15
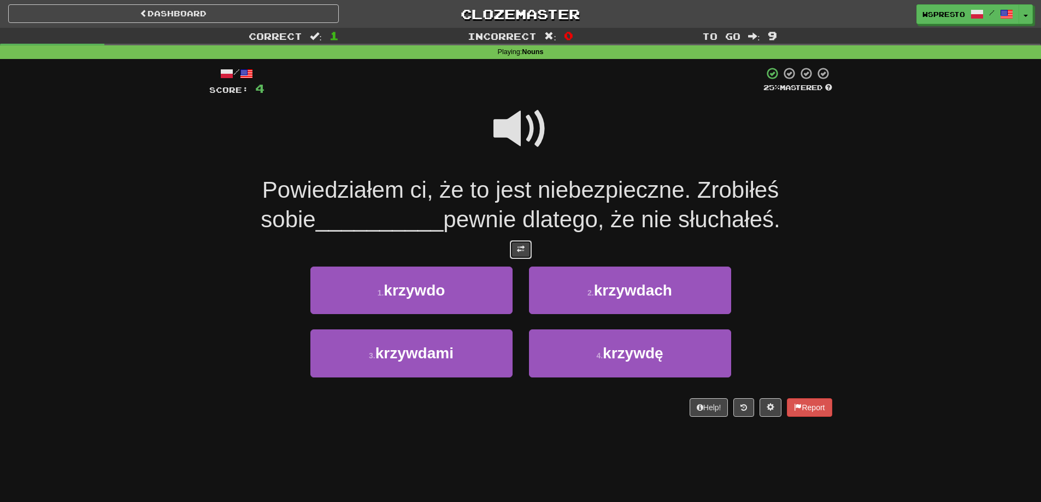
click at [522, 244] on button at bounding box center [521, 249] width 22 height 19
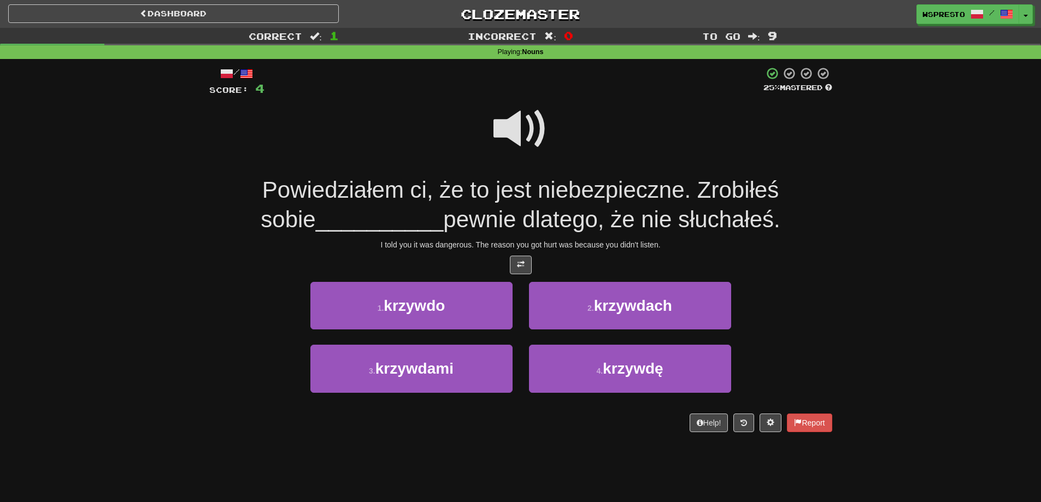
click at [508, 133] on span at bounding box center [520, 129] width 55 height 55
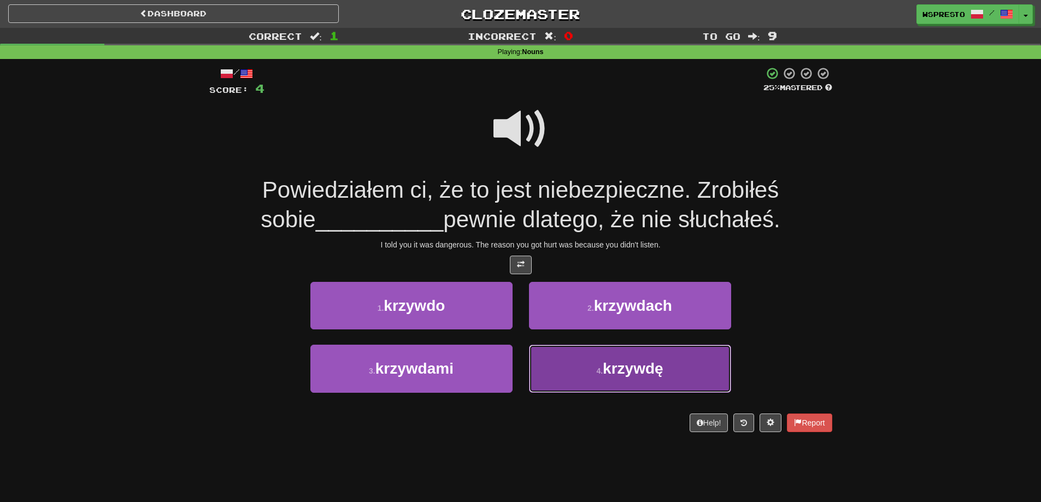
click at [616, 381] on button "4 . krzywdę" at bounding box center [630, 369] width 202 height 48
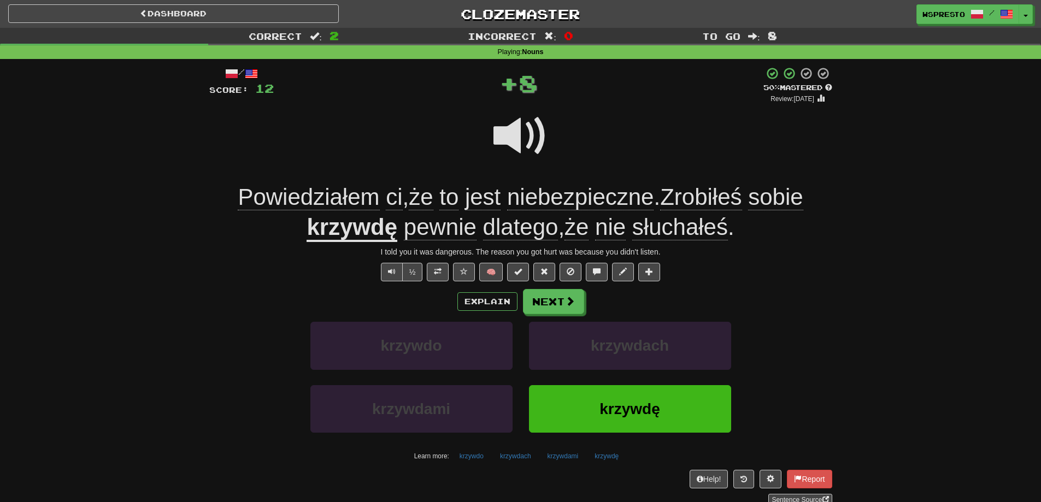
click at [367, 235] on u "krzywdę" at bounding box center [352, 228] width 91 height 28
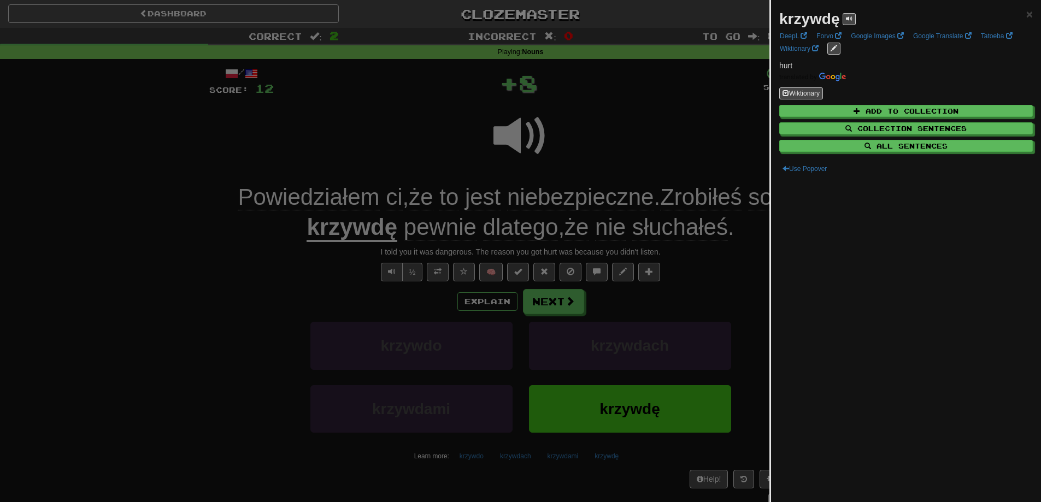
click at [346, 258] on div at bounding box center [520, 251] width 1041 height 502
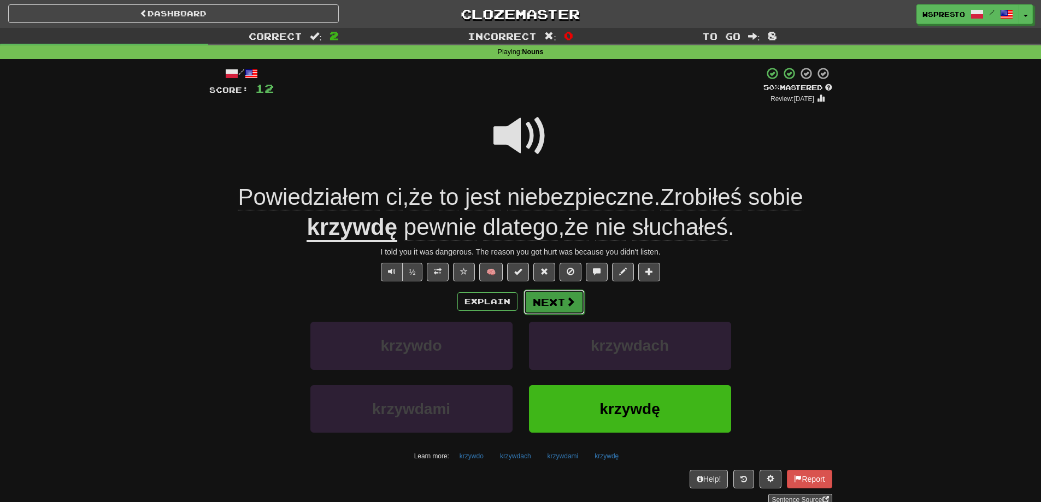
click at [538, 305] on button "Next" at bounding box center [553, 302] width 61 height 25
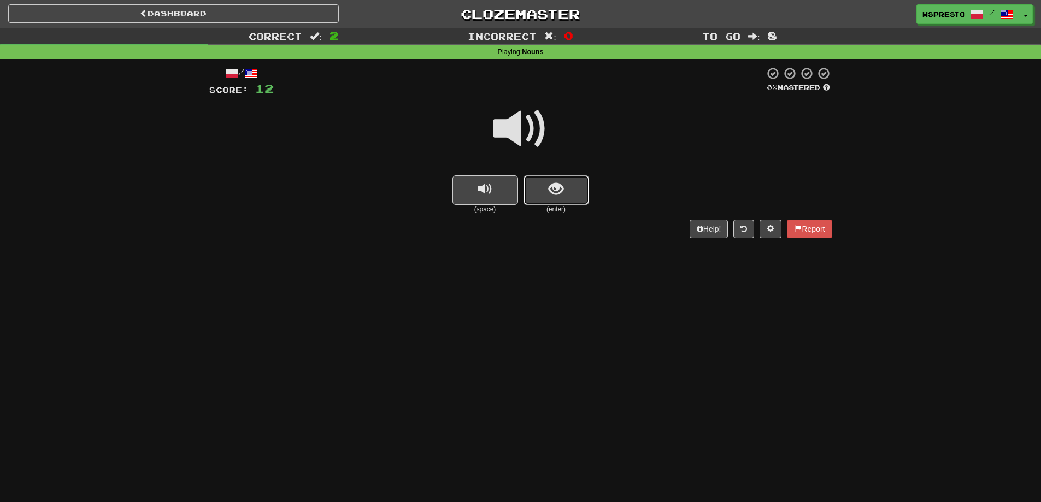
click at [561, 188] on span "show sentence" at bounding box center [556, 189] width 15 height 15
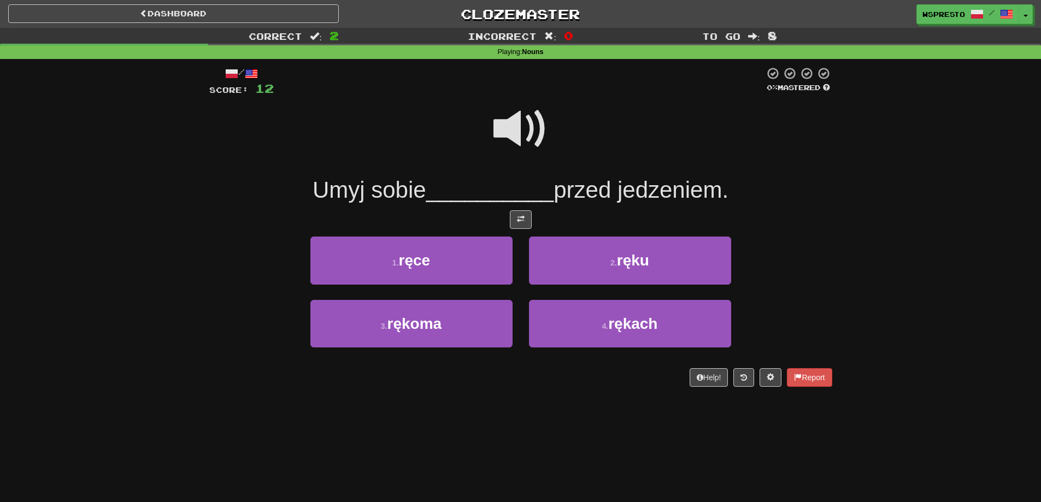
click at [512, 132] on span at bounding box center [520, 129] width 55 height 55
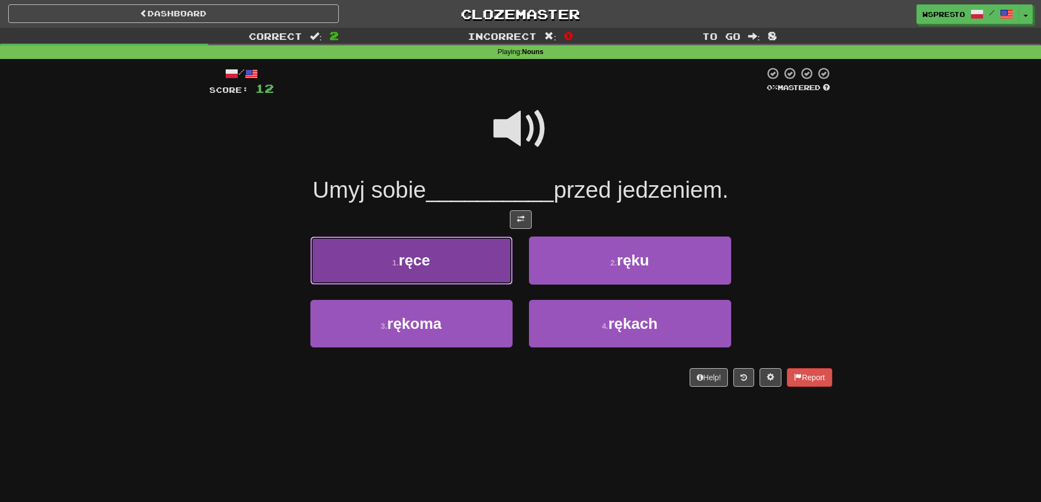
click at [416, 263] on span "ręce" at bounding box center [415, 260] width 32 height 17
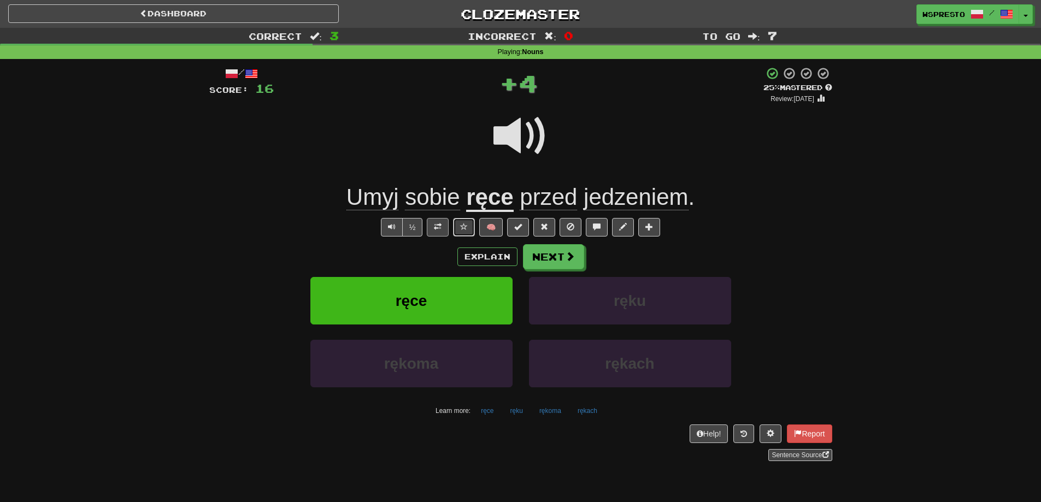
drag, startPoint x: 457, startPoint y: 227, endPoint x: 436, endPoint y: 231, distance: 21.7
click at [436, 231] on div "½ 🧠" at bounding box center [520, 227] width 623 height 19
click at [441, 229] on button at bounding box center [438, 227] width 22 height 19
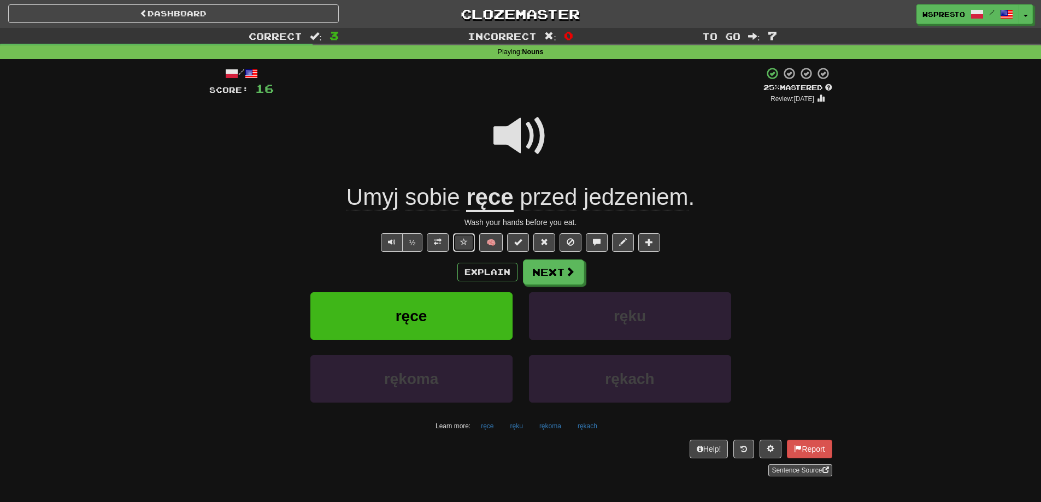
click at [469, 239] on button at bounding box center [464, 242] width 22 height 19
click at [643, 195] on span "jedzeniem" at bounding box center [636, 197] width 104 height 26
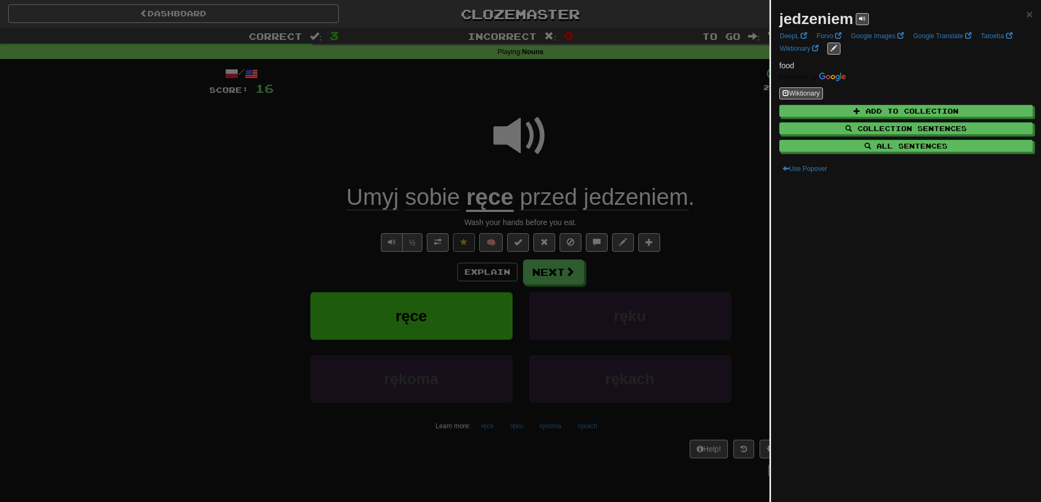
click at [629, 280] on div at bounding box center [520, 251] width 1041 height 502
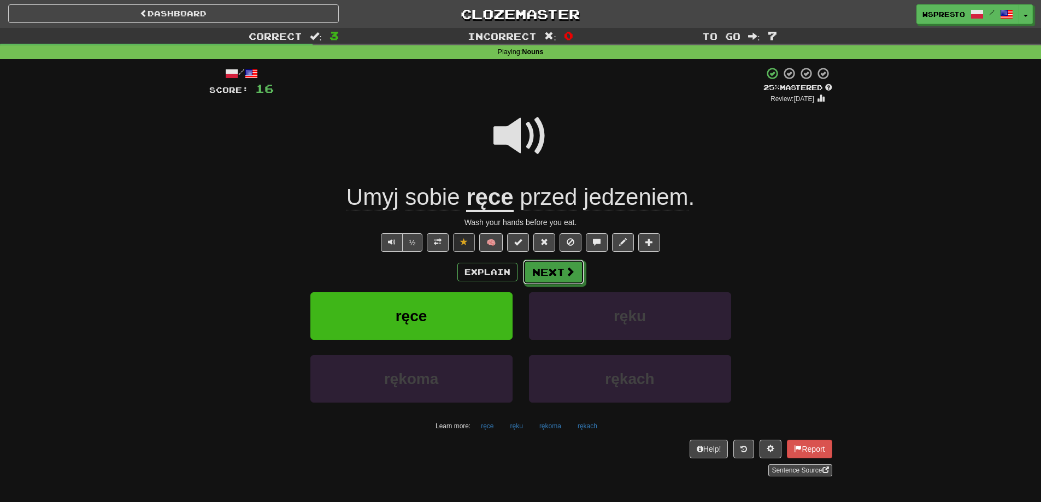
click at [562, 274] on button "Next" at bounding box center [553, 272] width 61 height 25
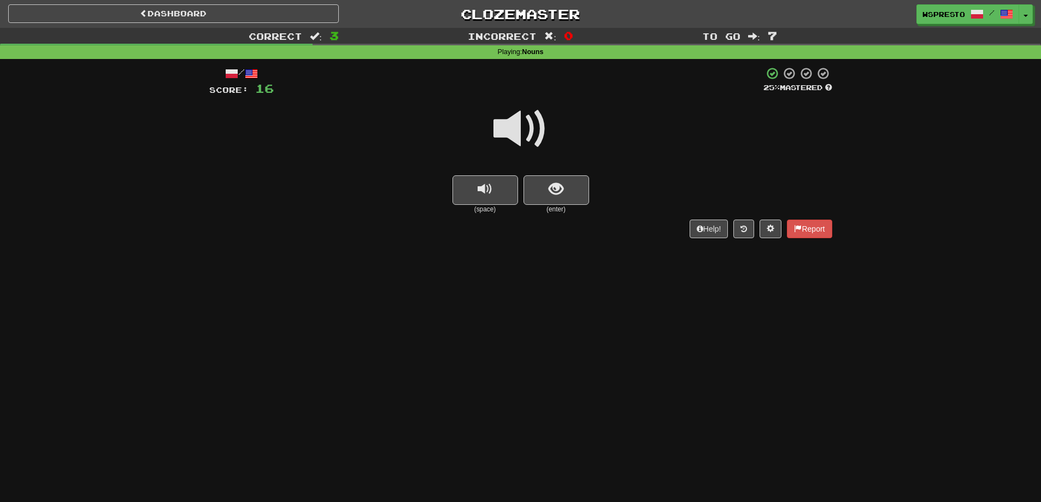
click at [531, 128] on span at bounding box center [520, 129] width 55 height 55
click at [554, 199] on button "show sentence" at bounding box center [556, 190] width 66 height 30
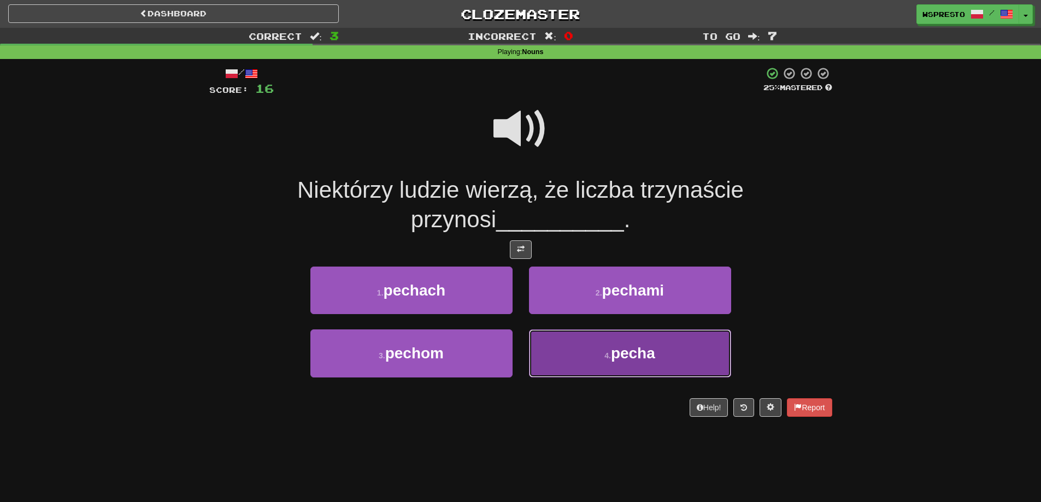
click at [575, 363] on button "4 . pecha" at bounding box center [630, 353] width 202 height 48
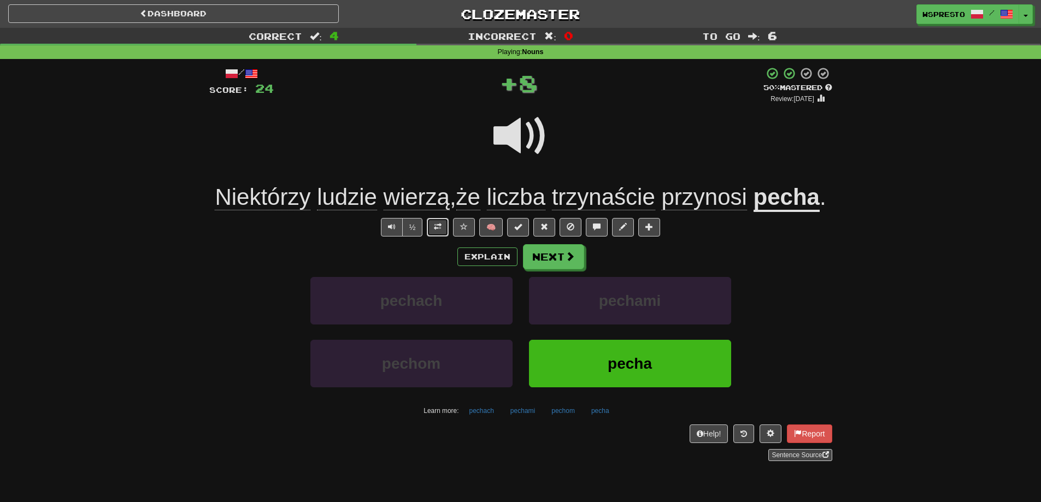
click at [431, 234] on button at bounding box center [438, 227] width 22 height 19
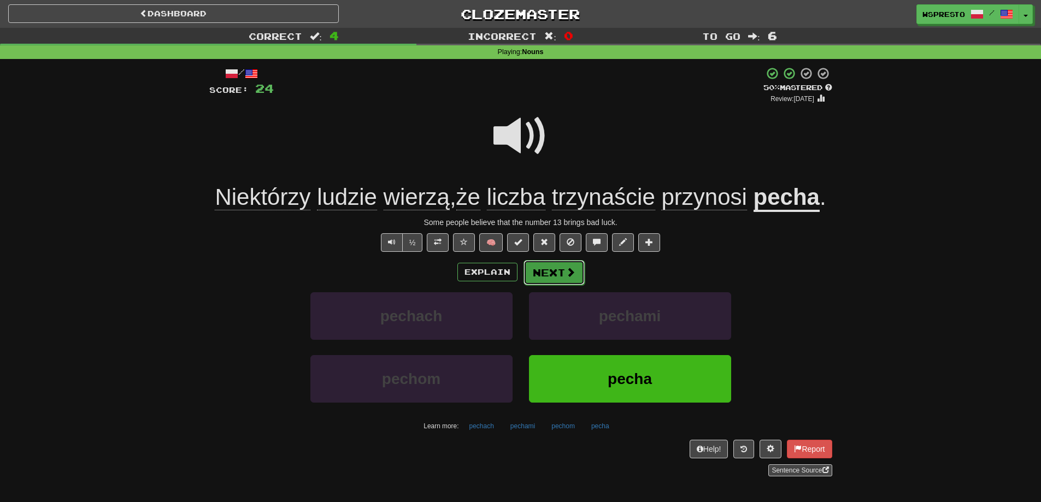
click at [555, 273] on button "Next" at bounding box center [553, 272] width 61 height 25
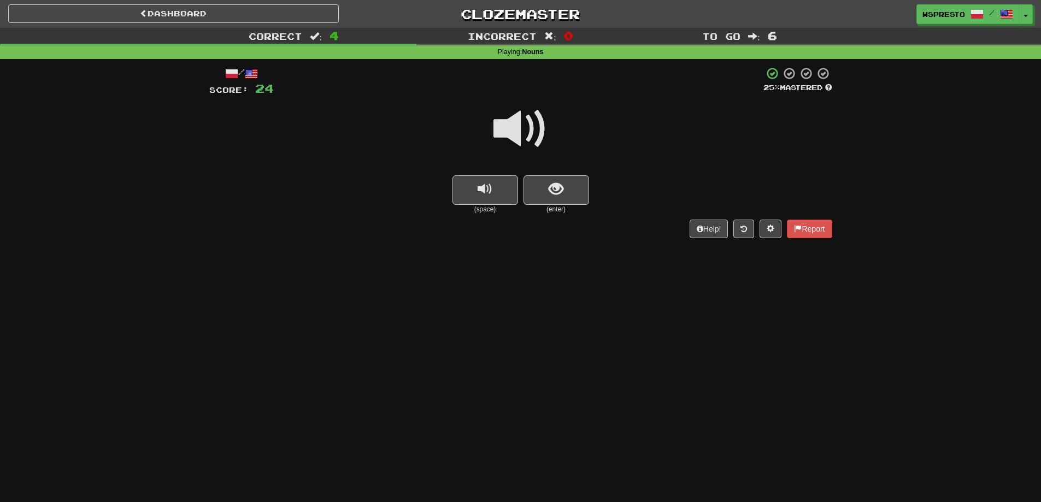
click at [545, 123] on span at bounding box center [520, 129] width 55 height 55
click at [584, 190] on button "show sentence" at bounding box center [556, 190] width 66 height 30
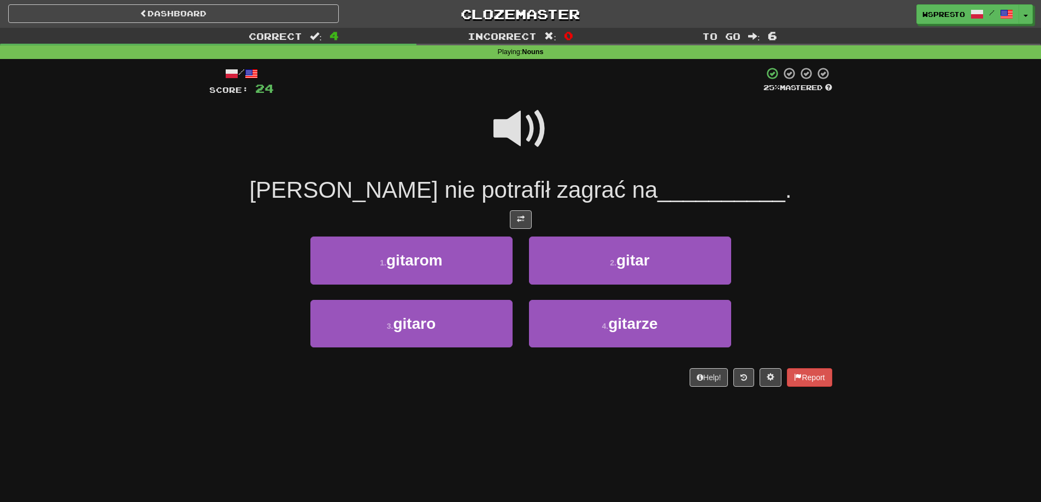
click at [533, 144] on span at bounding box center [520, 129] width 55 height 55
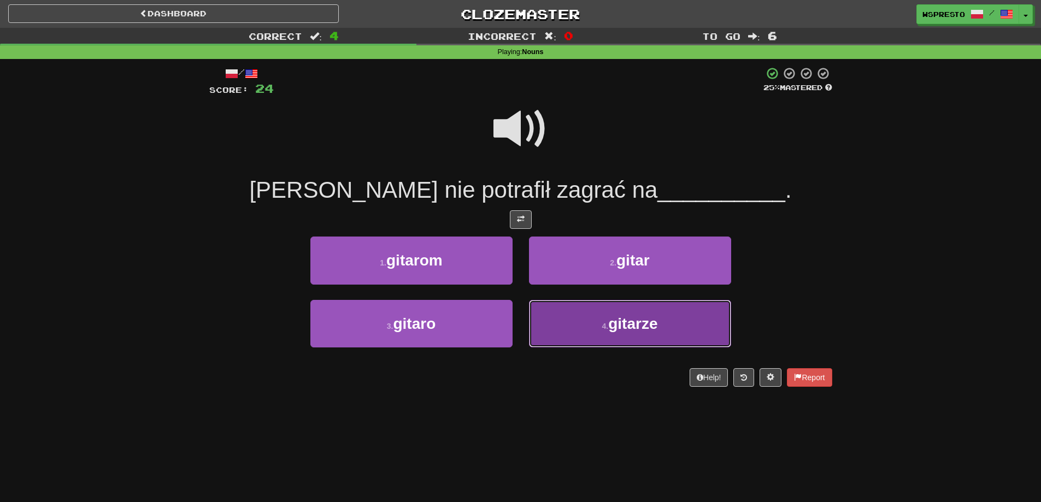
click at [655, 335] on button "4 . gitarze" at bounding box center [630, 324] width 202 height 48
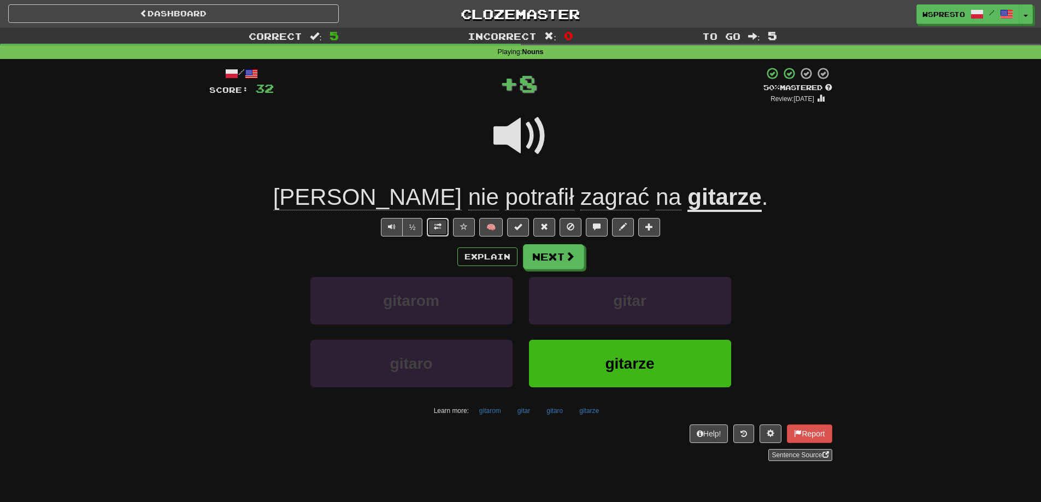
click at [427, 226] on button at bounding box center [438, 227] width 22 height 19
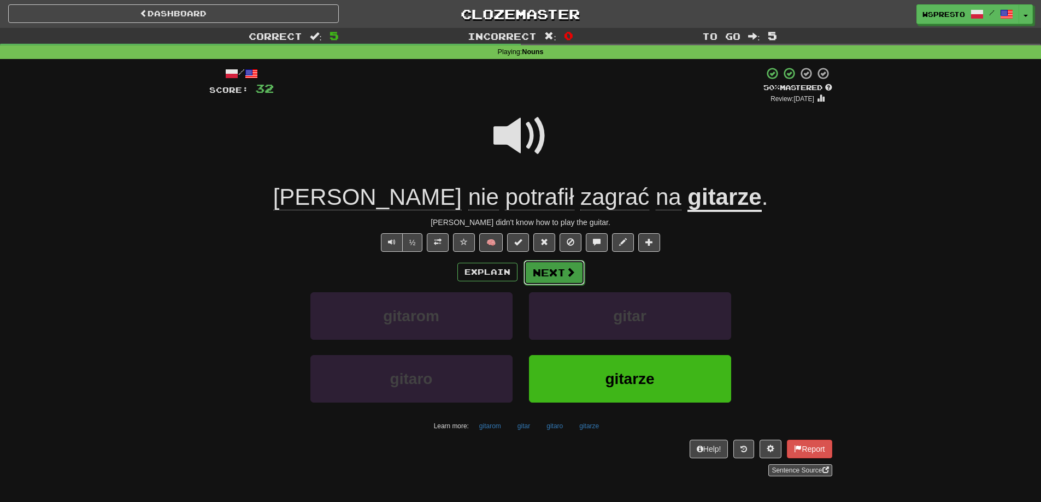
click at [550, 280] on button "Next" at bounding box center [553, 272] width 61 height 25
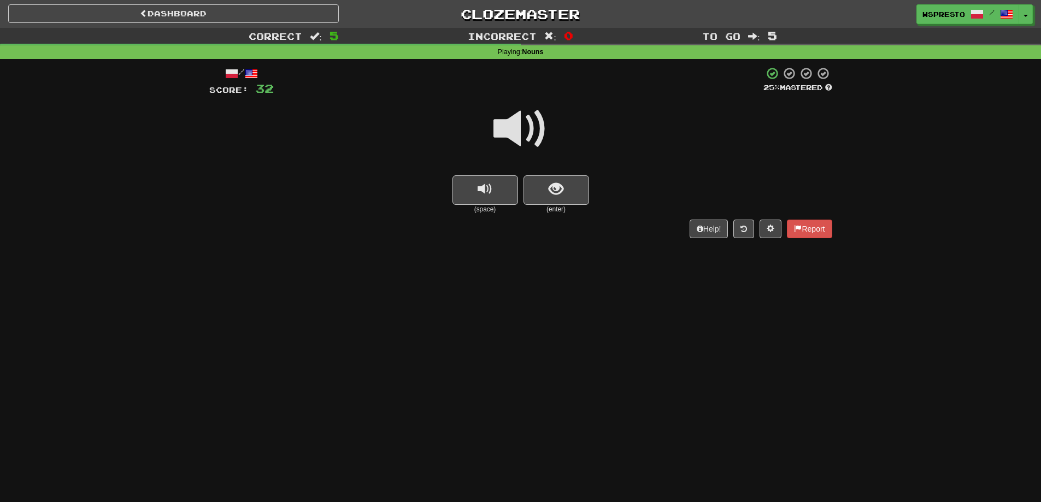
click at [516, 134] on span at bounding box center [520, 129] width 55 height 55
click at [541, 189] on button "show sentence" at bounding box center [556, 190] width 66 height 30
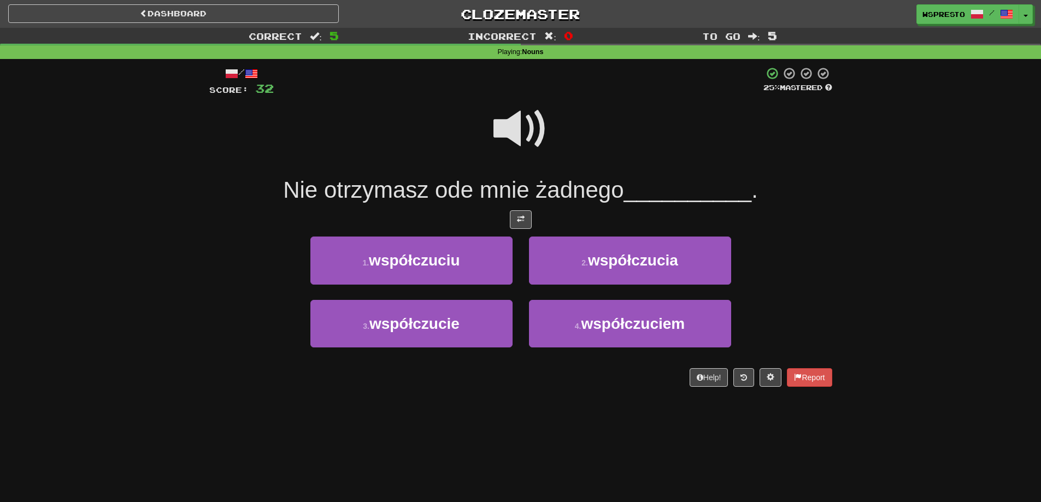
click at [505, 134] on span at bounding box center [520, 129] width 55 height 55
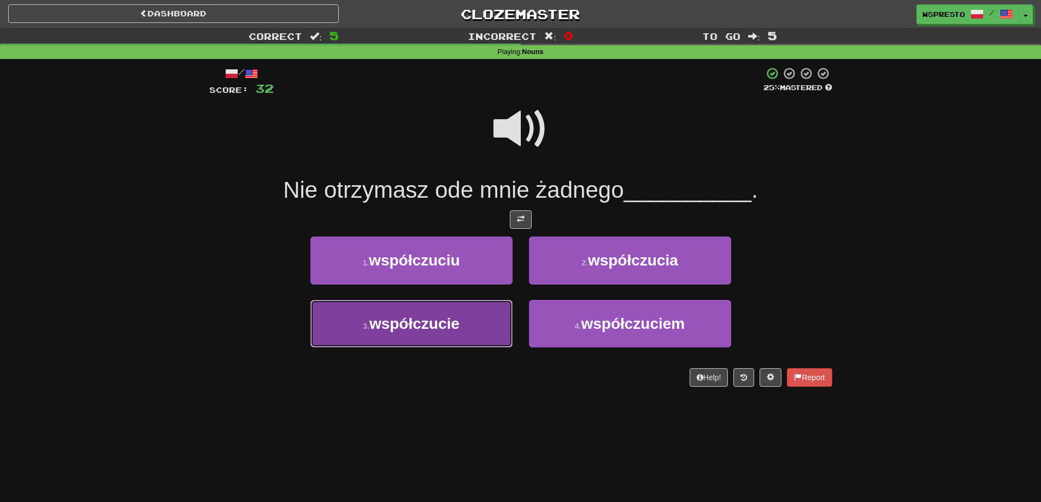
click at [399, 331] on span "współczucie" at bounding box center [414, 323] width 90 height 17
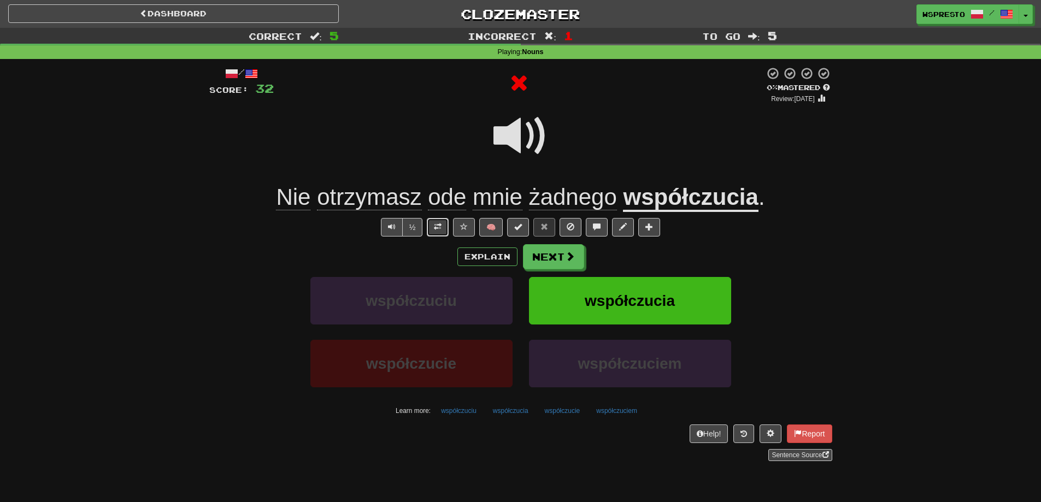
click at [439, 234] on button at bounding box center [438, 227] width 22 height 19
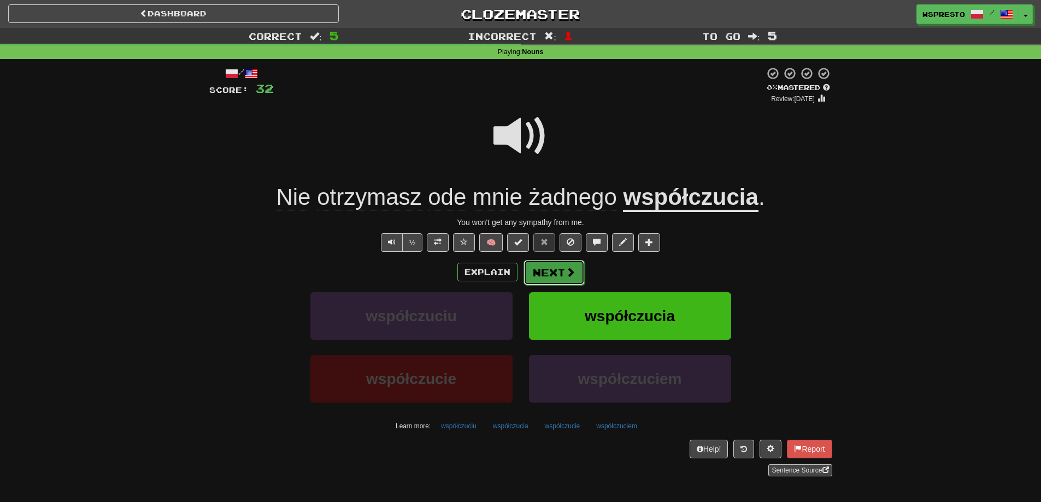
click at [545, 276] on button "Next" at bounding box center [553, 272] width 61 height 25
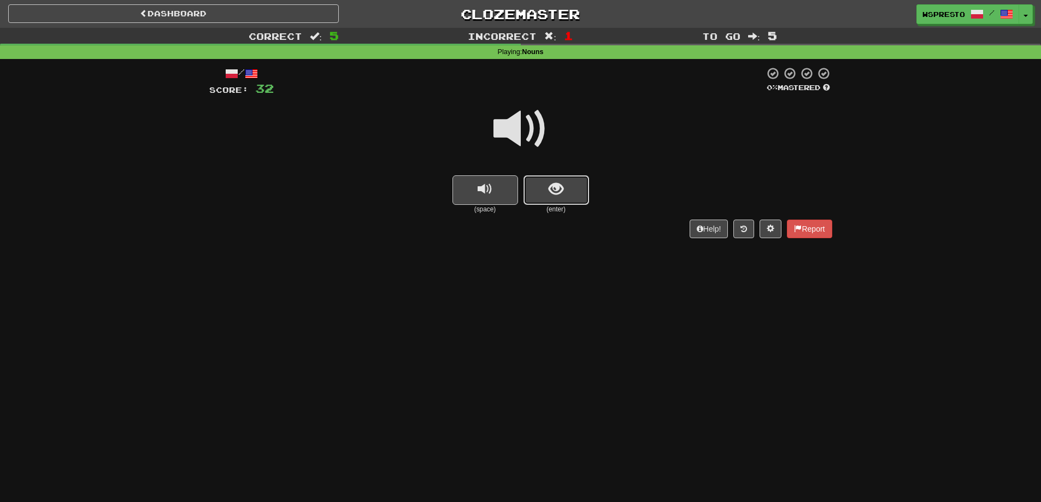
click at [540, 185] on button "show sentence" at bounding box center [556, 190] width 66 height 30
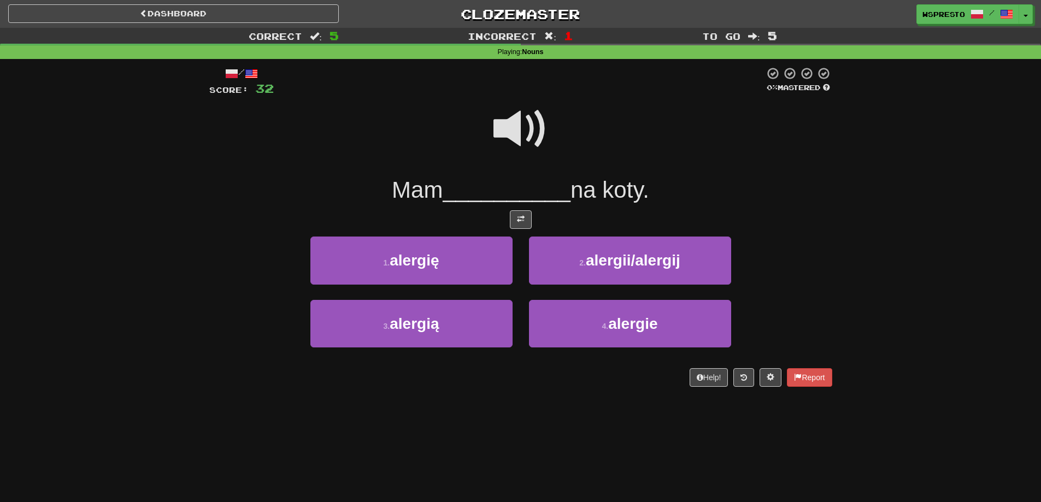
click at [521, 141] on span at bounding box center [520, 129] width 55 height 55
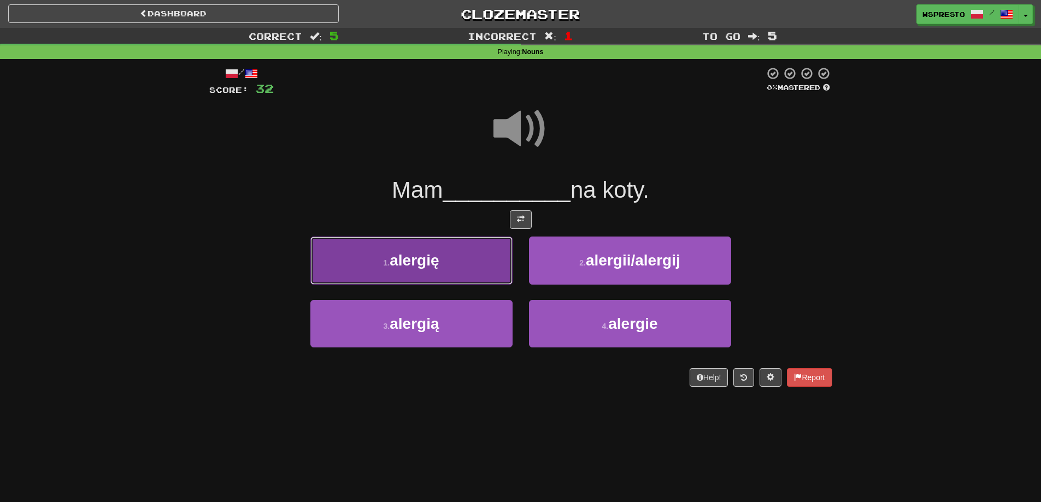
click at [481, 250] on button "1 . alergię" at bounding box center [411, 261] width 202 height 48
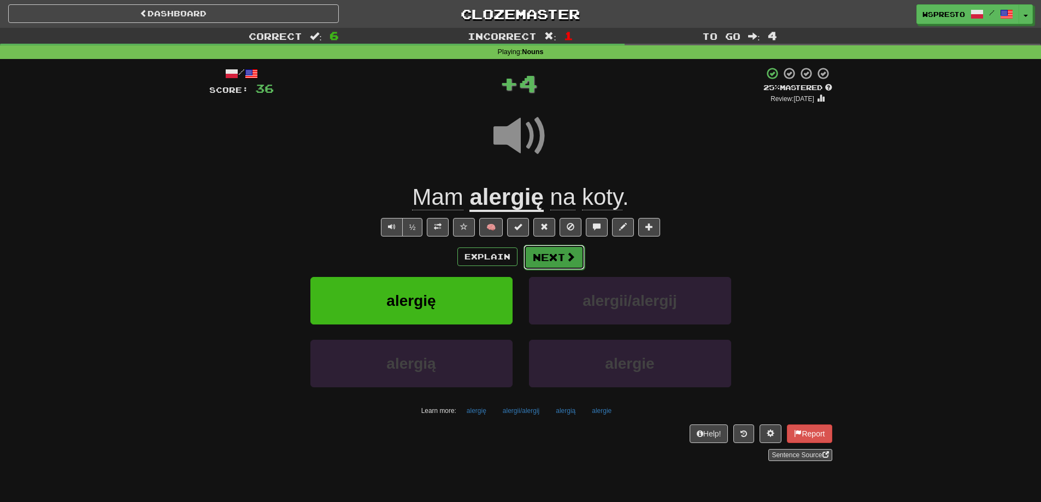
click at [559, 264] on button "Next" at bounding box center [553, 257] width 61 height 25
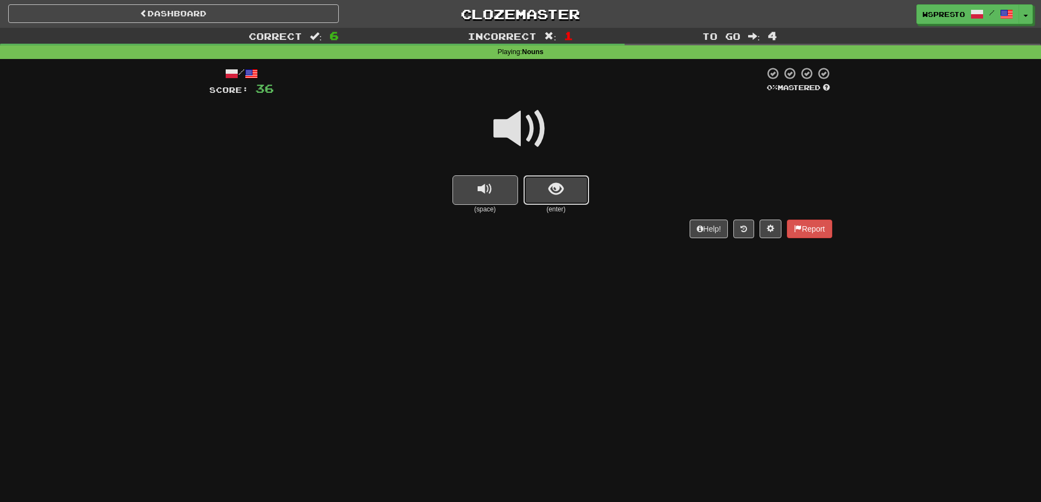
click at [533, 195] on button "show sentence" at bounding box center [556, 190] width 66 height 30
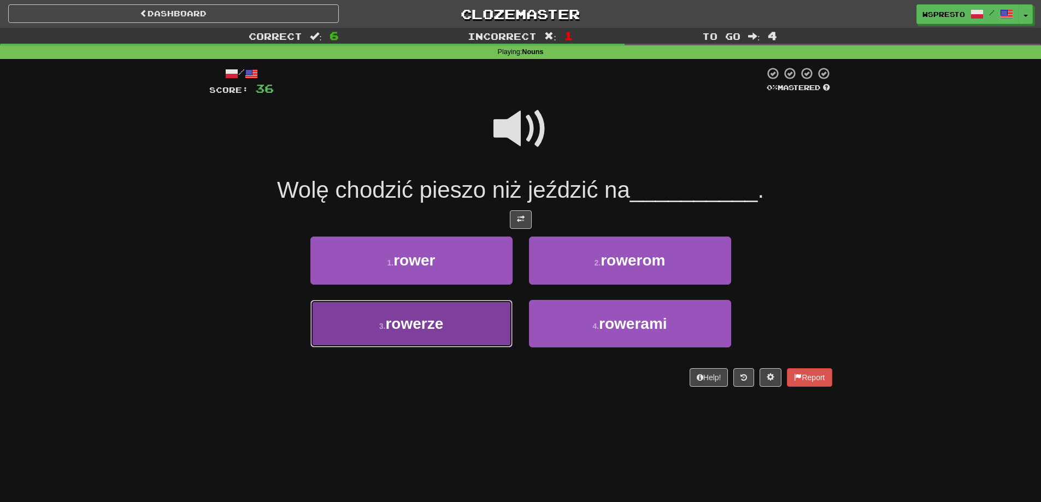
click at [439, 326] on span "rowerze" at bounding box center [414, 323] width 58 height 17
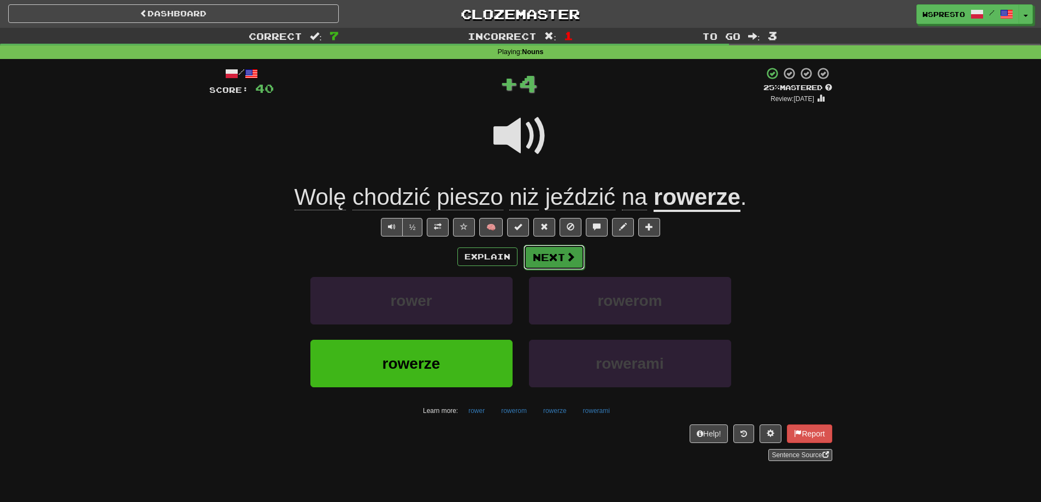
click at [543, 261] on button "Next" at bounding box center [553, 257] width 61 height 25
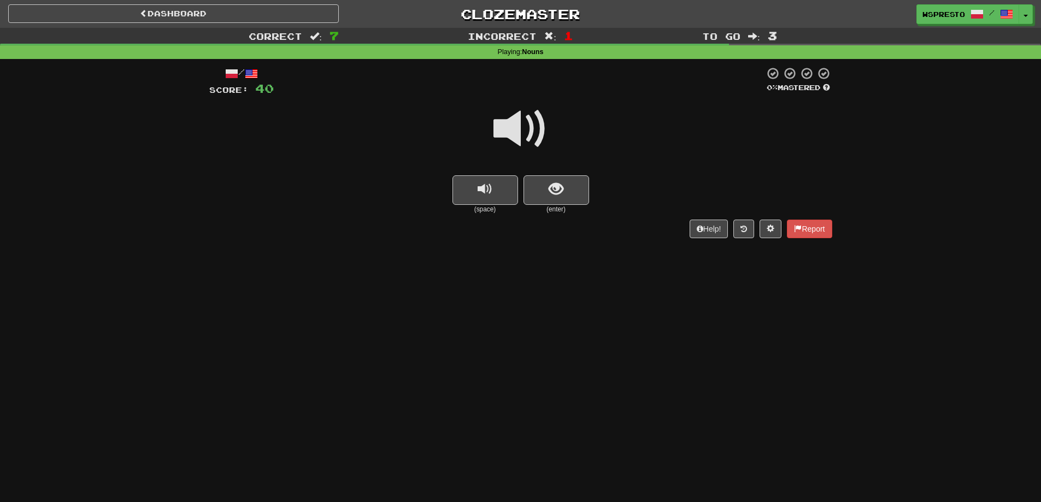
click at [533, 108] on span at bounding box center [520, 129] width 55 height 55
click at [549, 184] on span "show sentence" at bounding box center [556, 189] width 15 height 15
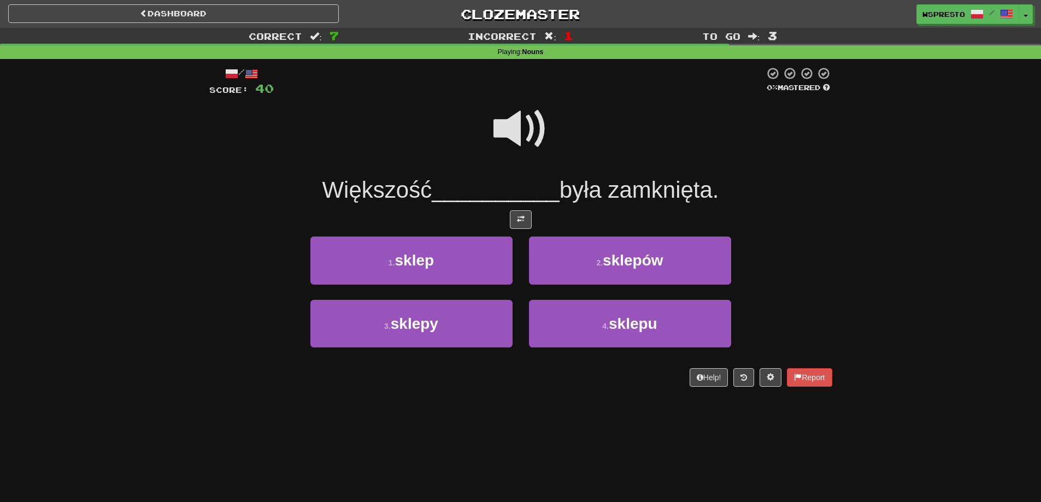
click at [534, 126] on span at bounding box center [520, 129] width 55 height 55
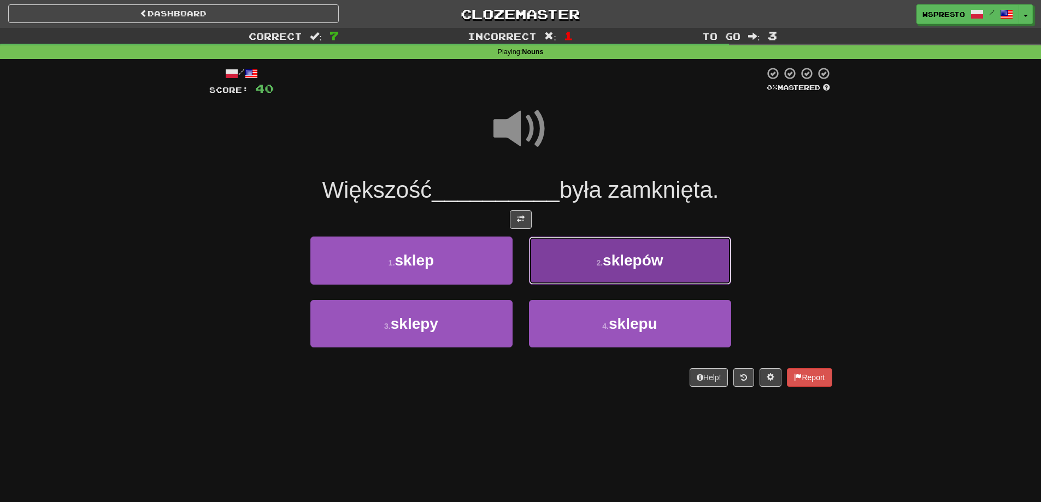
click at [679, 269] on button "2 . sklepów" at bounding box center [630, 261] width 202 height 48
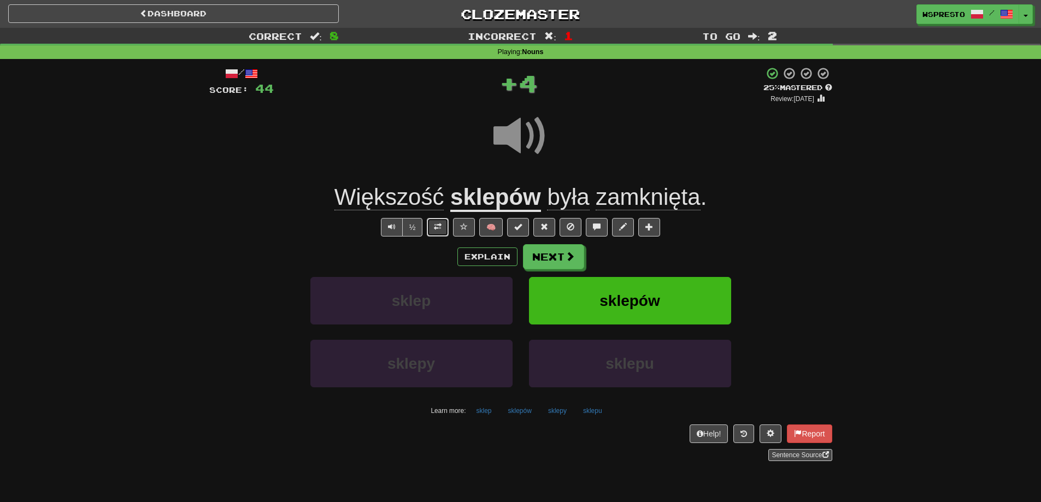
click at [436, 233] on button at bounding box center [438, 227] width 22 height 19
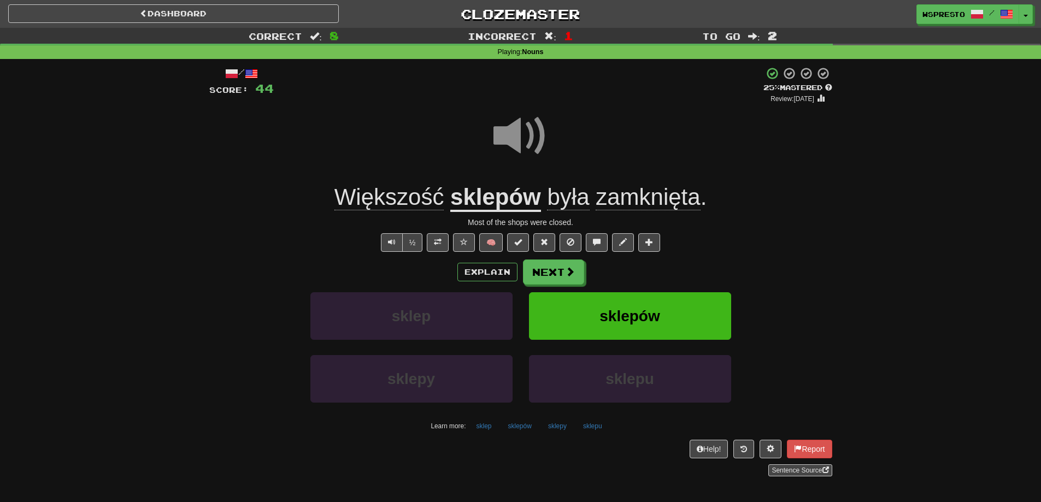
click at [402, 202] on span "Większość" at bounding box center [389, 197] width 110 height 26
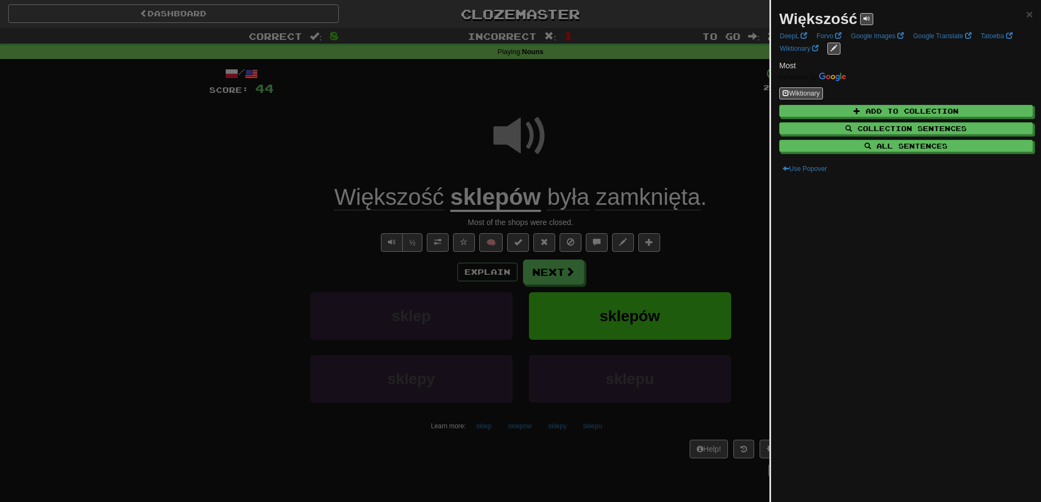
click at [409, 273] on div at bounding box center [520, 251] width 1041 height 502
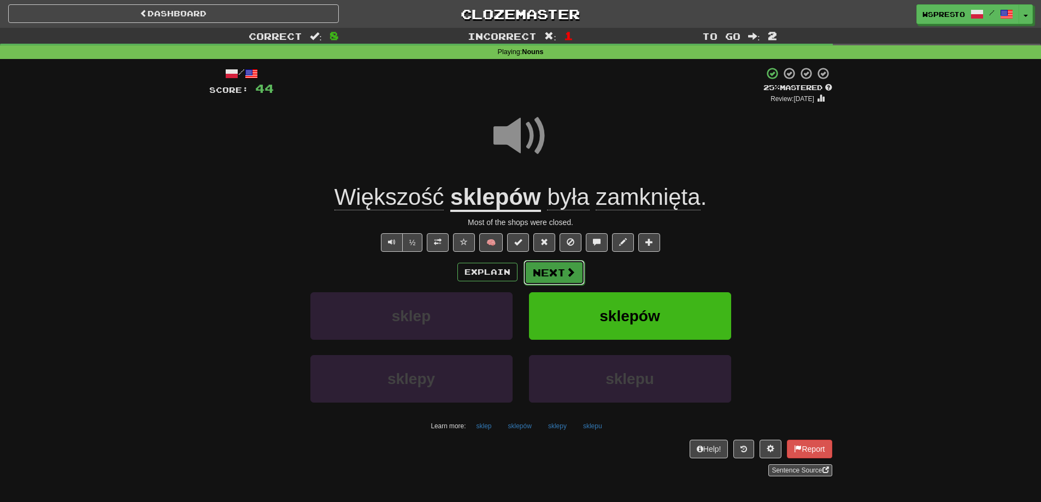
click at [570, 272] on span at bounding box center [571, 272] width 10 height 10
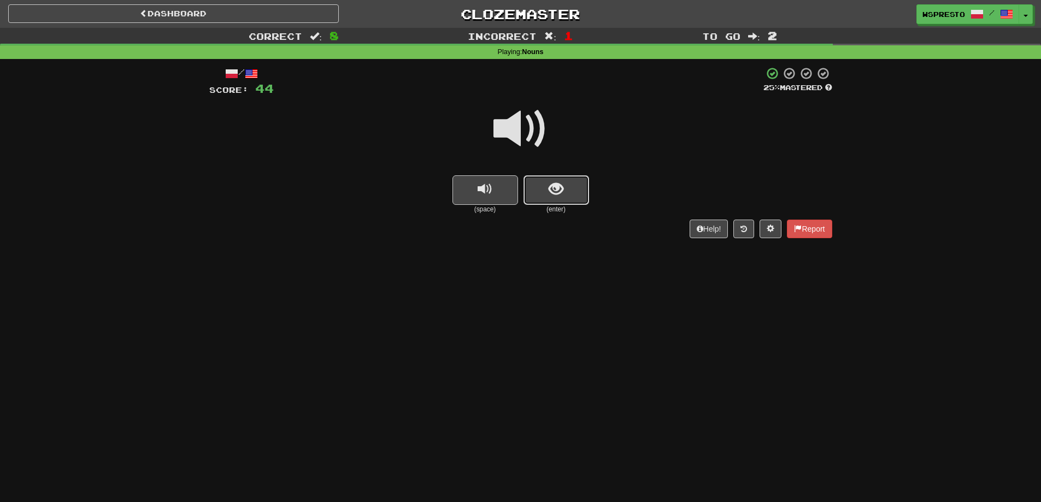
click at [564, 194] on button "show sentence" at bounding box center [556, 190] width 66 height 30
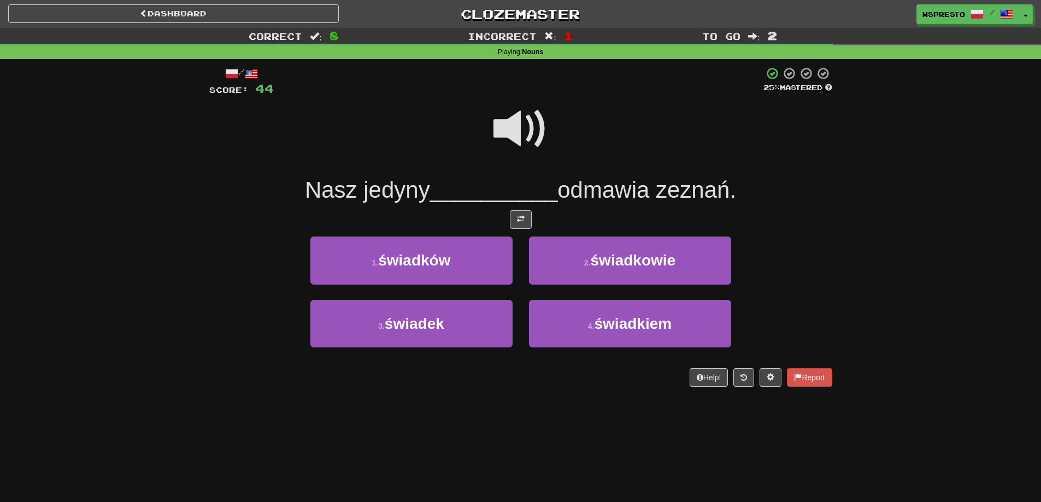
click at [517, 125] on span at bounding box center [520, 129] width 55 height 55
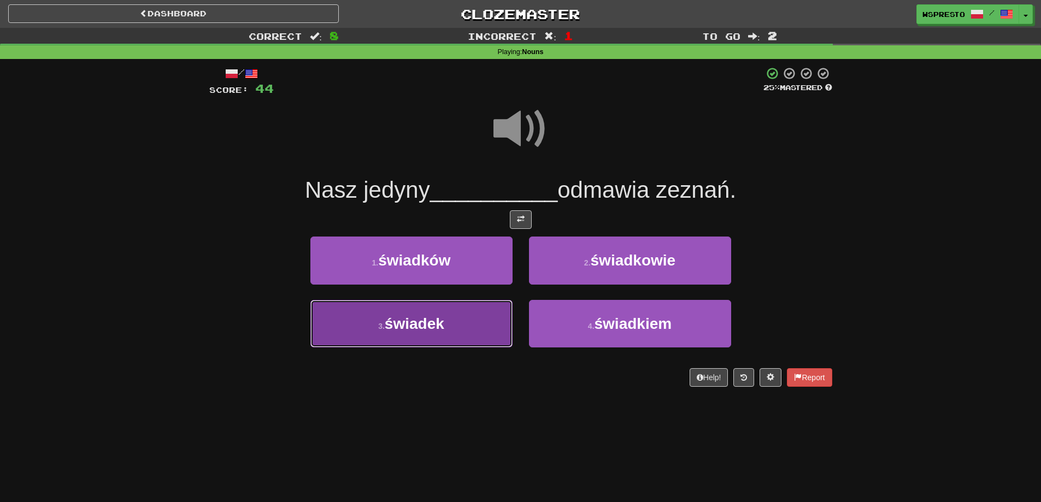
click at [415, 333] on button "3 . świadek" at bounding box center [411, 324] width 202 height 48
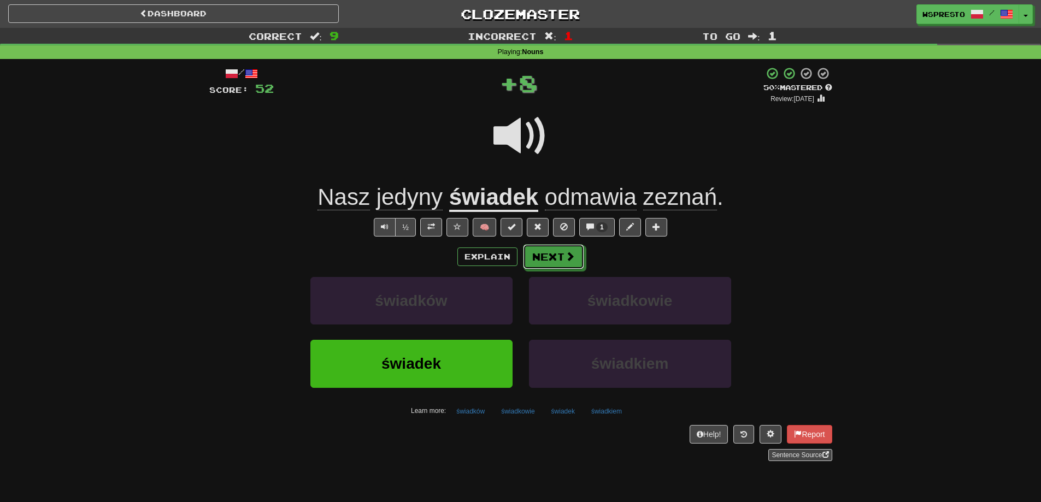
drag, startPoint x: 557, startPoint y: 254, endPoint x: 641, endPoint y: 248, distance: 83.8
click at [641, 248] on div "Explain Next" at bounding box center [520, 256] width 623 height 25
click at [433, 236] on button at bounding box center [431, 227] width 22 height 19
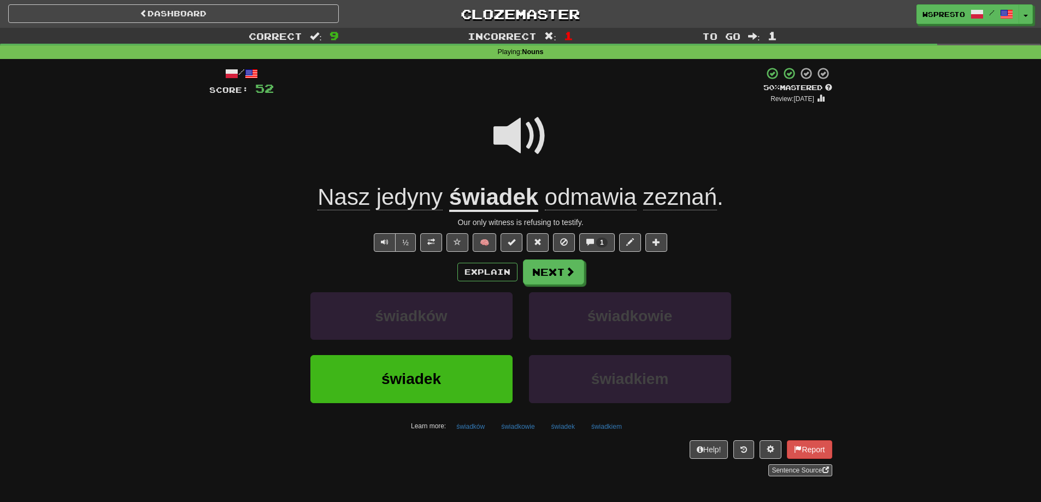
click at [431, 278] on div "Explain Next" at bounding box center [520, 272] width 623 height 25
click at [546, 272] on button "Next" at bounding box center [553, 272] width 61 height 25
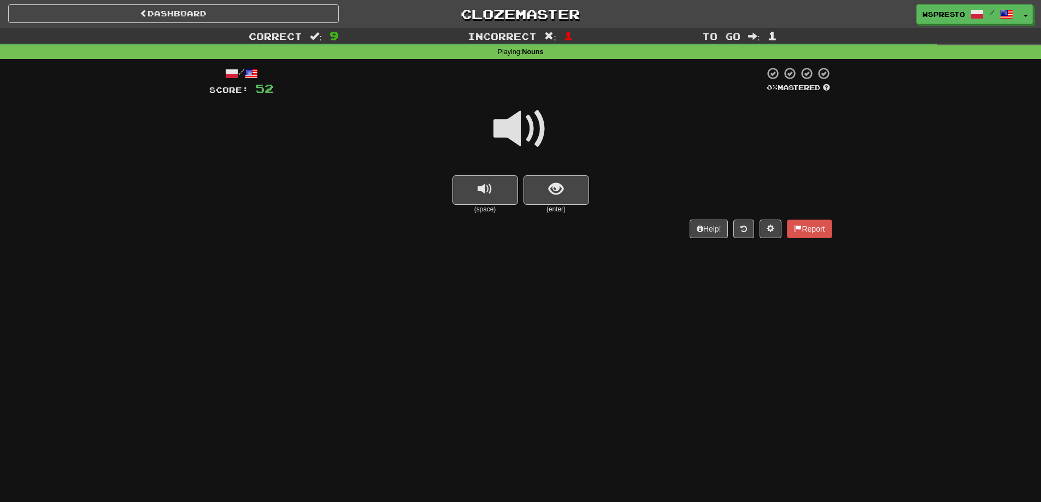
click at [526, 140] on span at bounding box center [520, 129] width 55 height 55
click at [548, 185] on button "show sentence" at bounding box center [556, 190] width 66 height 30
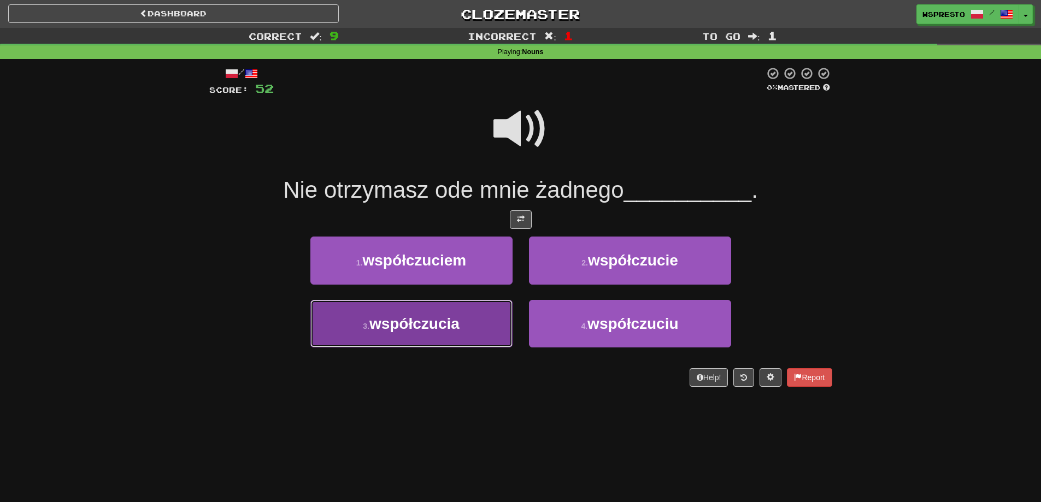
click at [442, 338] on button "3 . współczucia" at bounding box center [411, 324] width 202 height 48
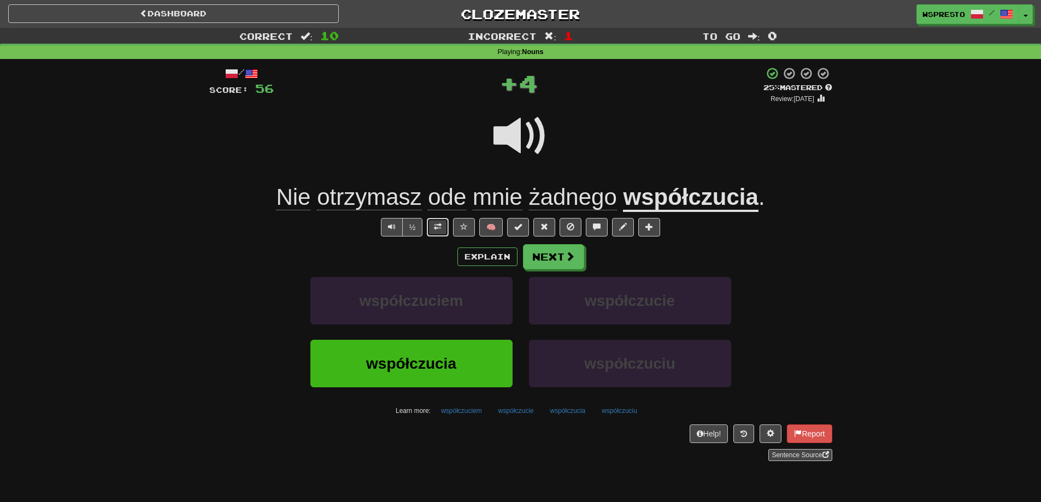
click at [440, 233] on button at bounding box center [438, 227] width 22 height 19
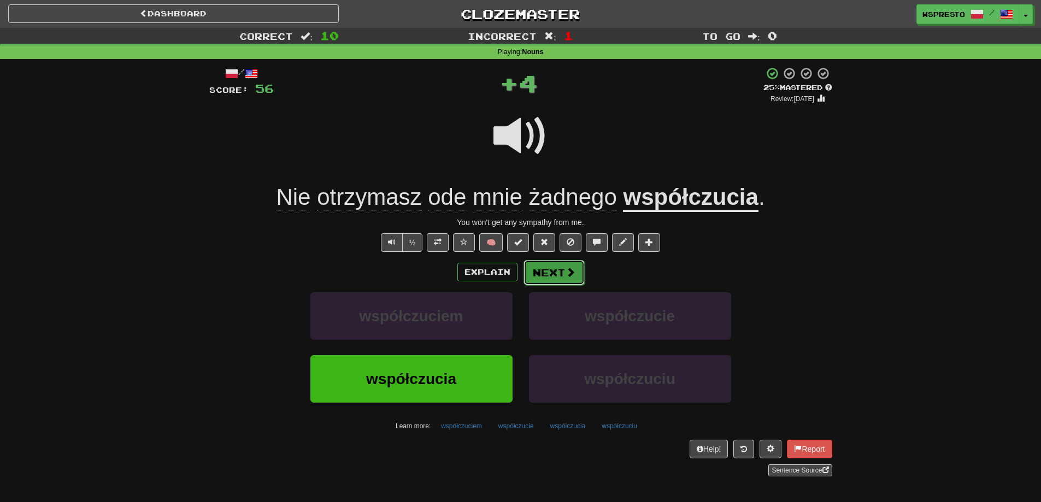
click at [566, 274] on span at bounding box center [571, 272] width 10 height 10
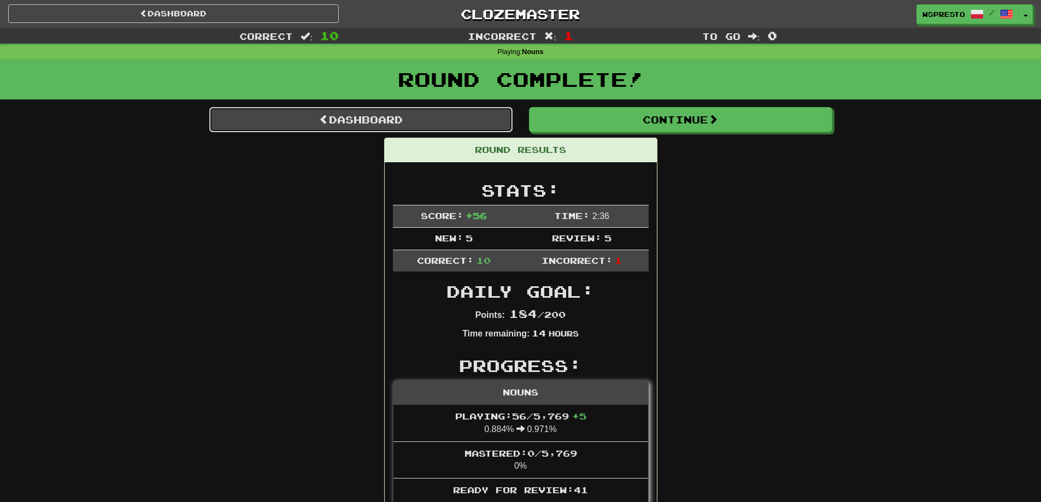
click at [388, 121] on link "Dashboard" at bounding box center [360, 119] width 303 height 25
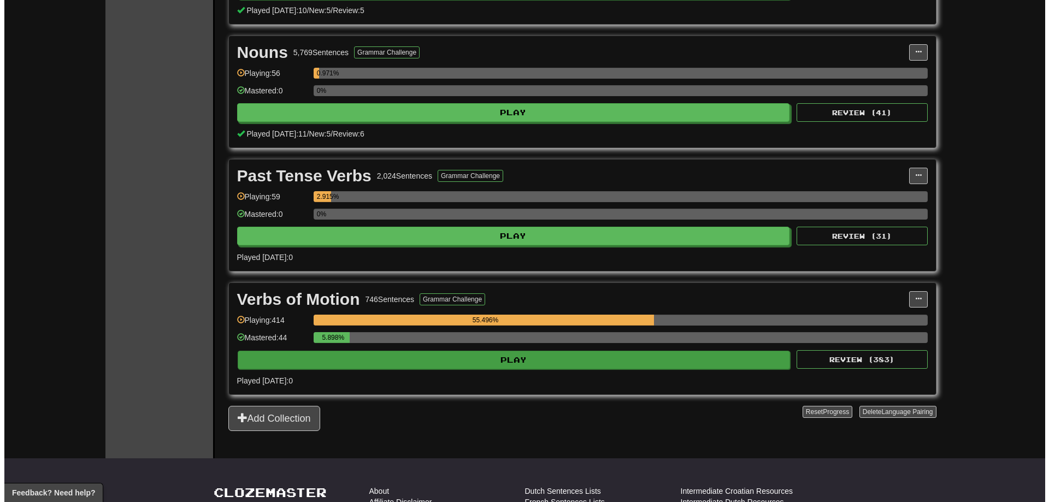
scroll to position [437, 0]
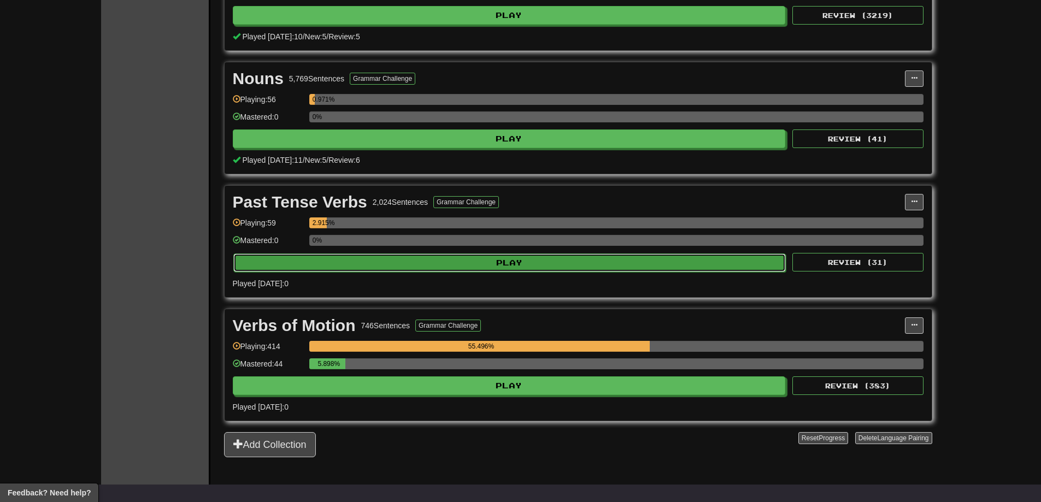
click at [443, 262] on button "Play" at bounding box center [509, 263] width 553 height 19
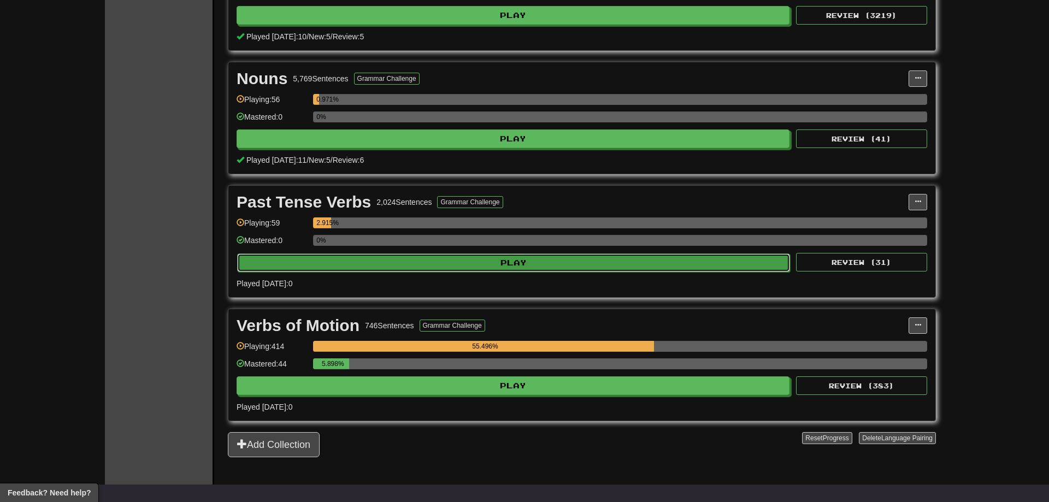
select select "**"
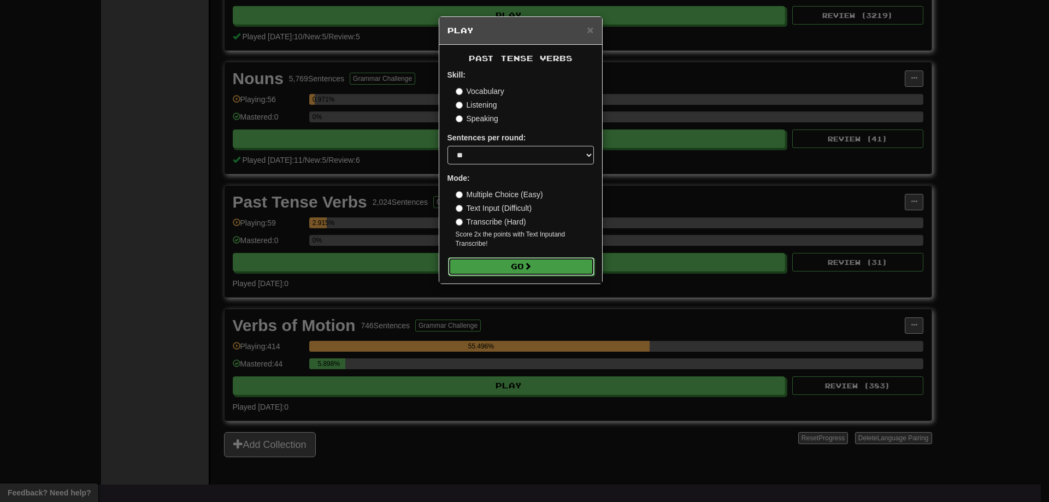
click at [540, 267] on button "Go" at bounding box center [521, 266] width 146 height 19
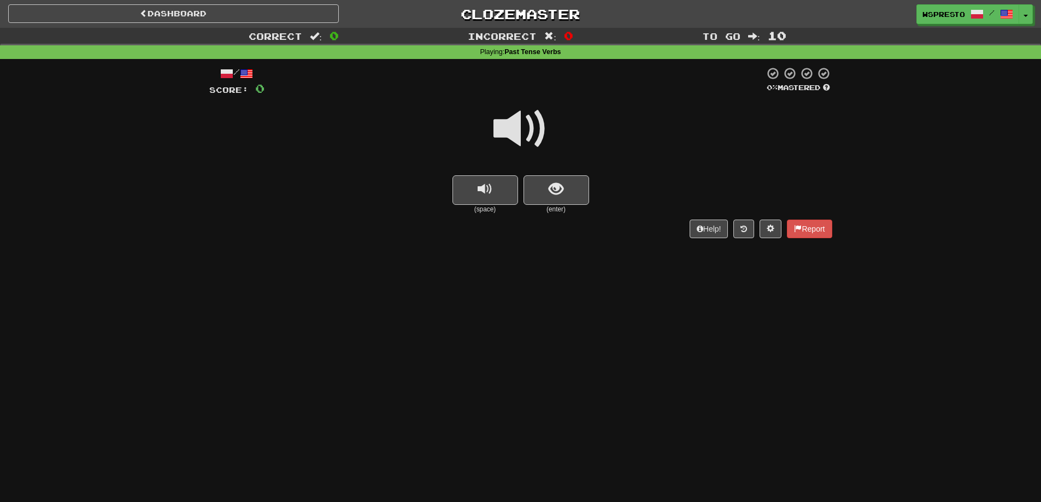
click at [504, 111] on span at bounding box center [520, 129] width 55 height 55
click at [572, 206] on small "(enter)" at bounding box center [556, 209] width 66 height 9
click at [570, 192] on button "show sentence" at bounding box center [556, 190] width 66 height 30
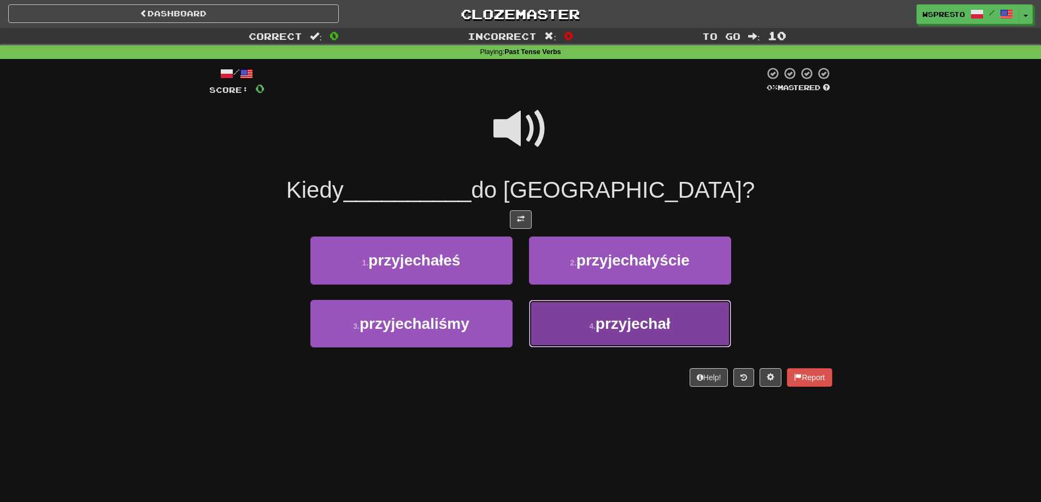
click at [684, 342] on button "4 . przyjechał" at bounding box center [630, 324] width 202 height 48
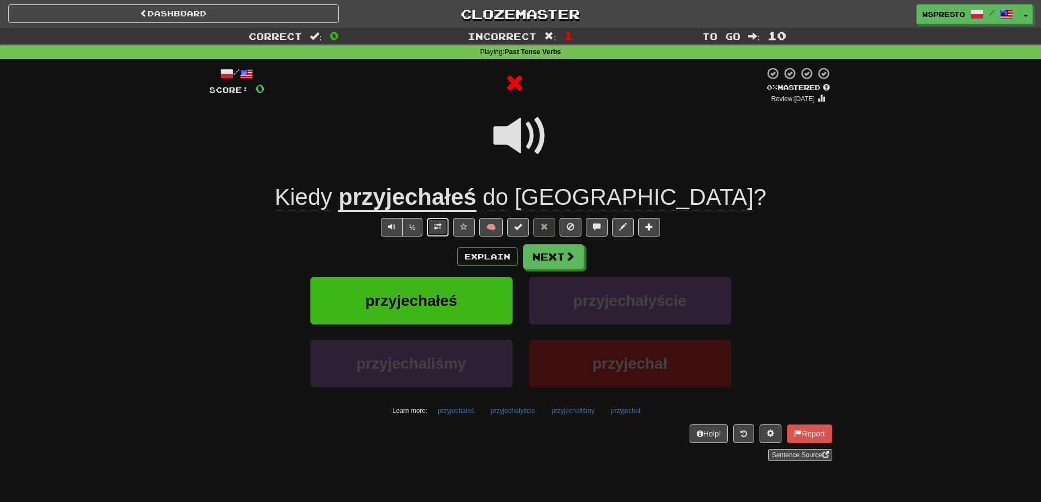
click at [436, 224] on span at bounding box center [438, 227] width 8 height 8
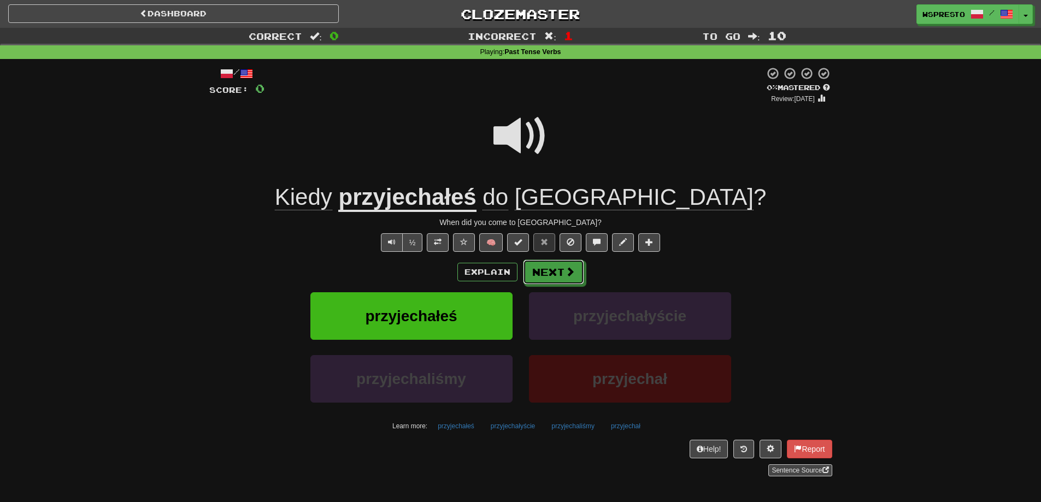
drag, startPoint x: 547, startPoint y: 272, endPoint x: 628, endPoint y: 264, distance: 81.2
click at [628, 264] on div "Explain Next" at bounding box center [520, 272] width 623 height 25
click at [619, 270] on div "Explain Next" at bounding box center [520, 272] width 623 height 25
click at [556, 278] on button "Next" at bounding box center [553, 272] width 61 height 25
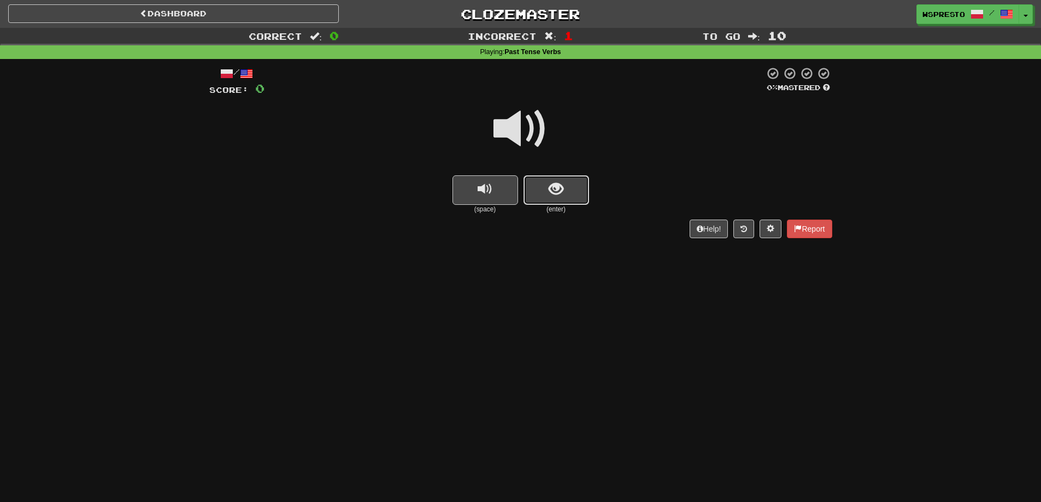
click at [550, 191] on span "show sentence" at bounding box center [556, 189] width 15 height 15
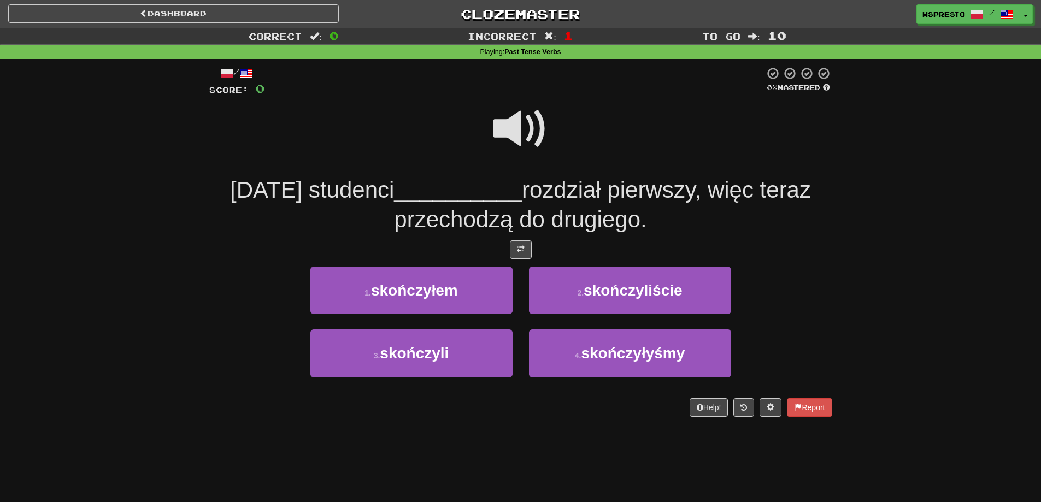
click at [511, 110] on span at bounding box center [520, 129] width 55 height 55
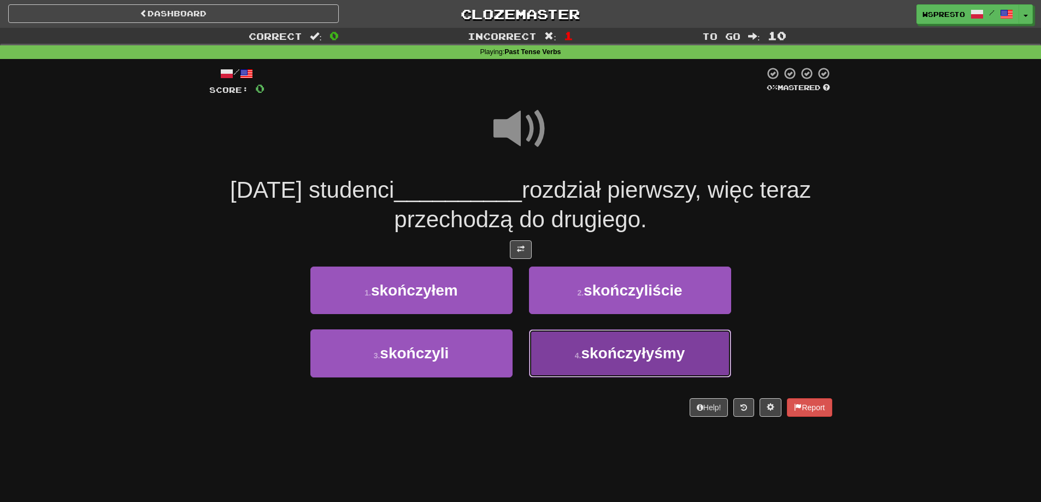
click at [640, 357] on span "skończyłyśmy" at bounding box center [633, 353] width 104 height 17
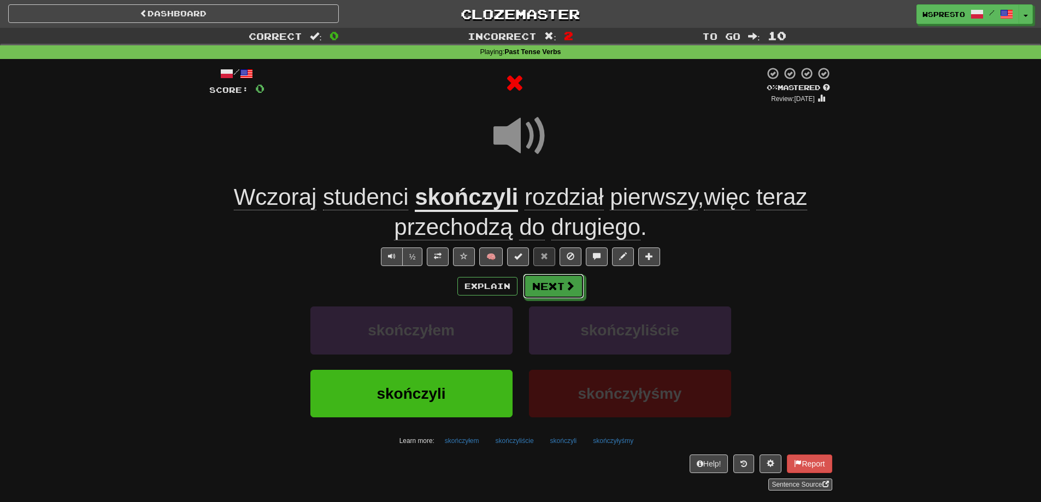
click at [554, 288] on button "Next" at bounding box center [553, 286] width 61 height 25
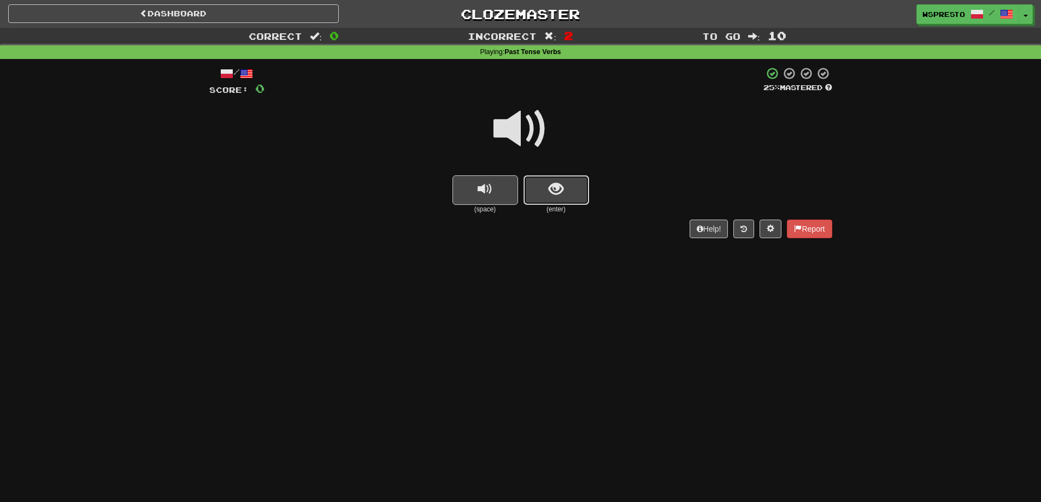
click at [538, 177] on button "show sentence" at bounding box center [556, 190] width 66 height 30
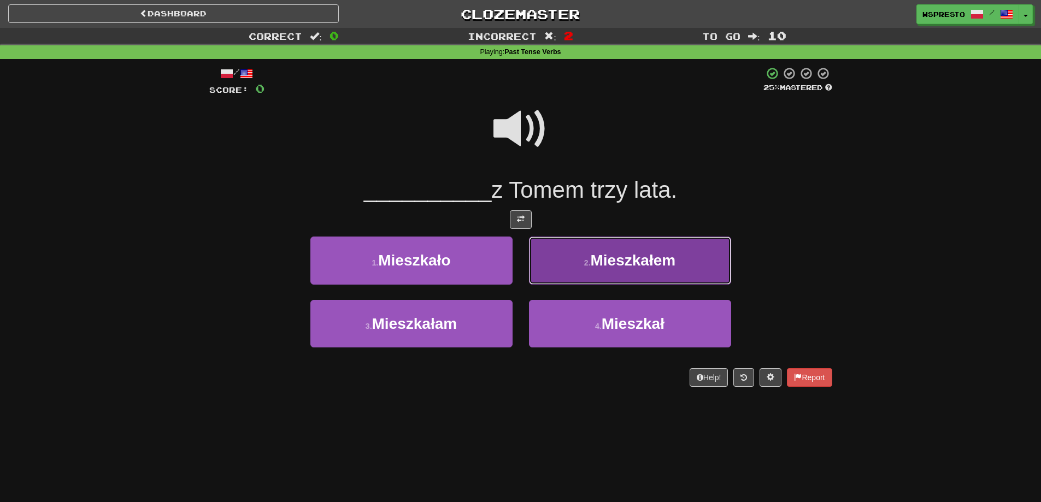
click at [656, 267] on span "Mieszkałem" at bounding box center [633, 260] width 85 height 17
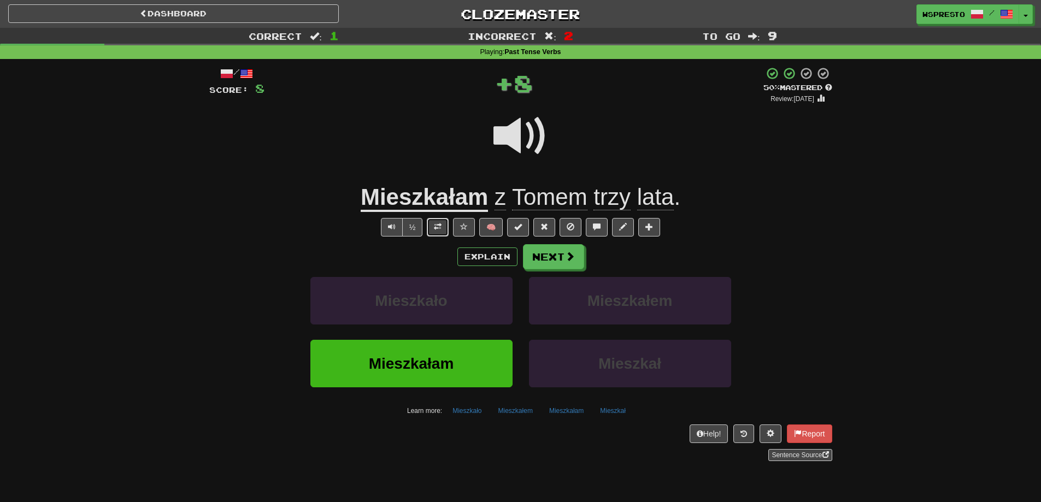
click at [433, 229] on button at bounding box center [438, 227] width 22 height 19
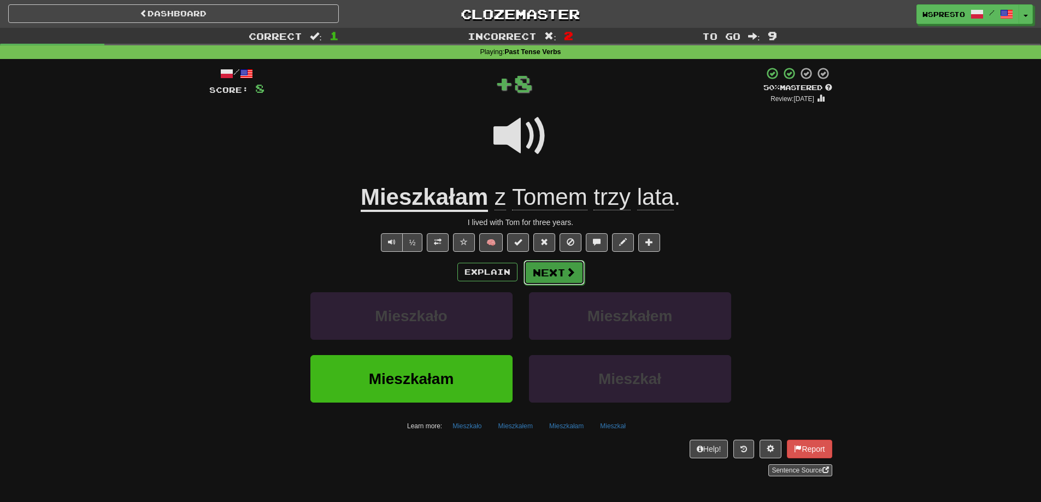
click at [566, 274] on span at bounding box center [571, 272] width 10 height 10
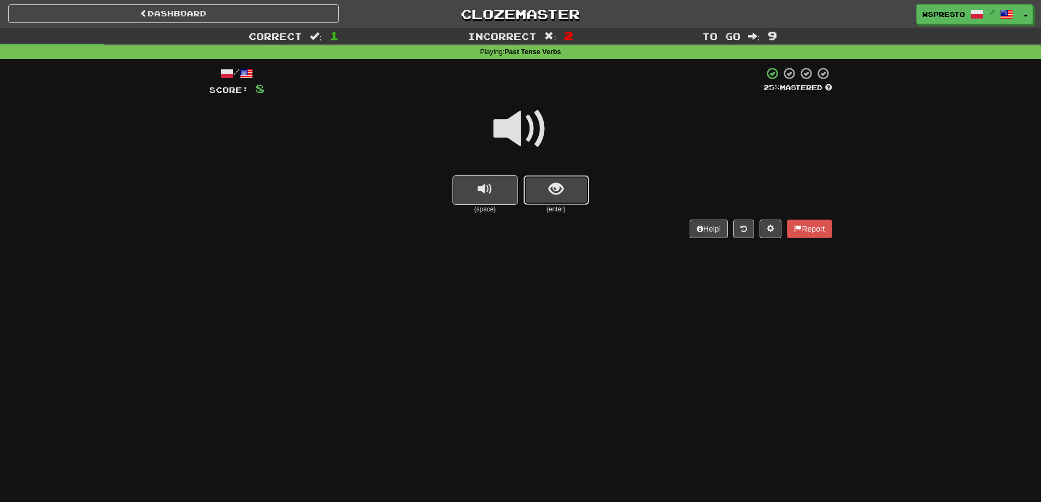
click at [544, 186] on button "show sentence" at bounding box center [556, 190] width 66 height 30
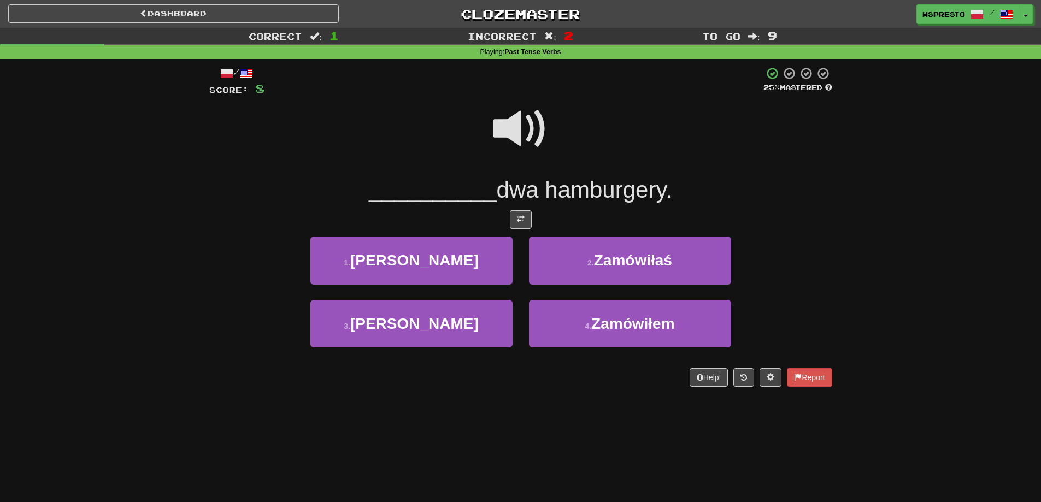
click at [531, 119] on span at bounding box center [520, 129] width 55 height 55
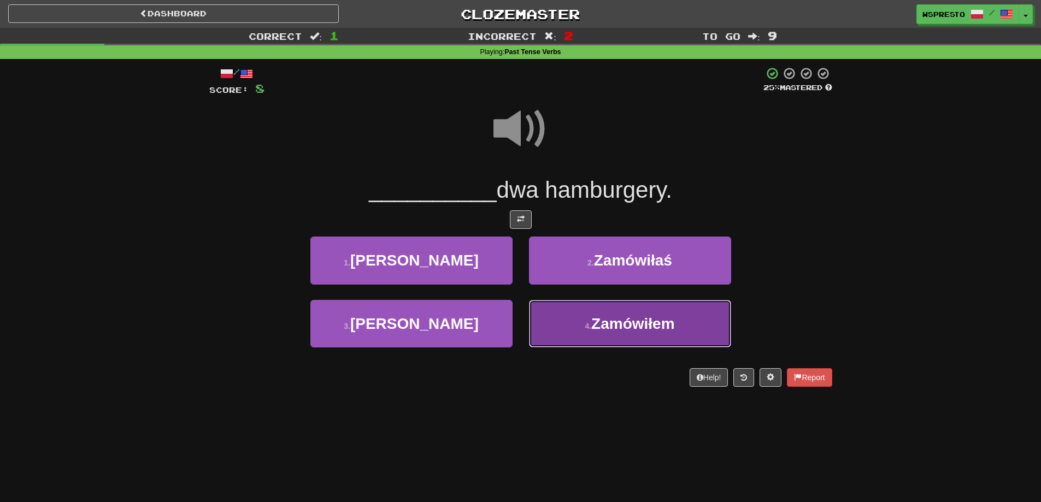
click at [638, 324] on span "Zamówiłem" at bounding box center [632, 323] width 83 height 17
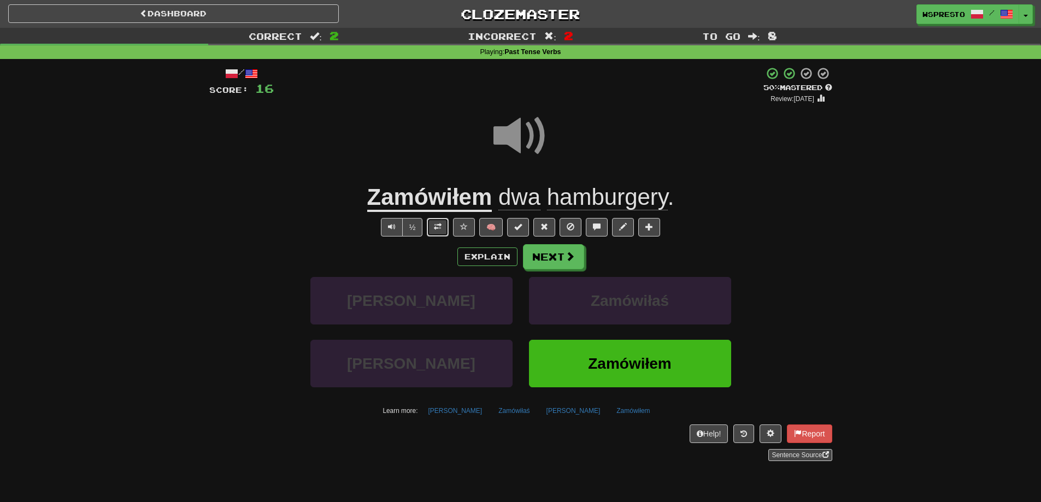
click at [433, 225] on button at bounding box center [438, 227] width 22 height 19
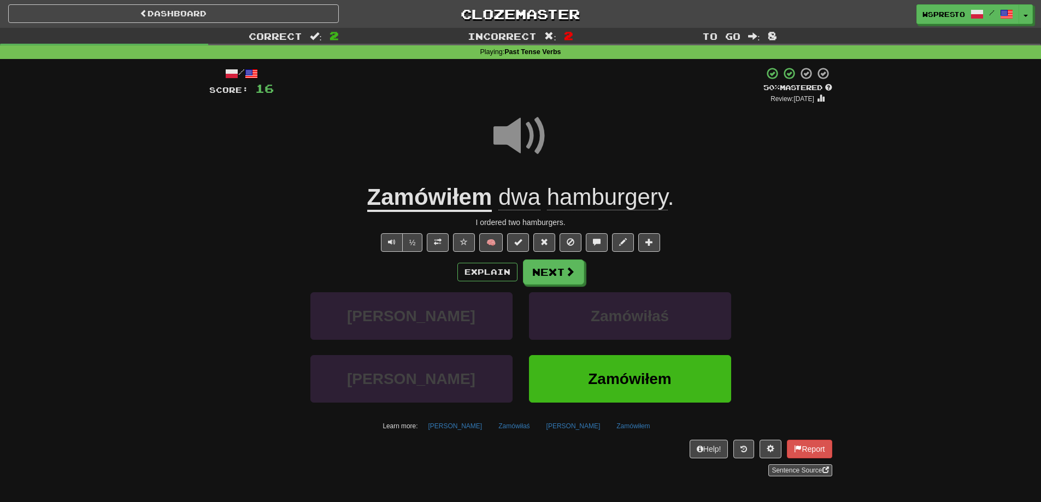
click at [629, 269] on div "Explain Next" at bounding box center [520, 272] width 623 height 25
click at [556, 270] on button "Next" at bounding box center [553, 272] width 61 height 25
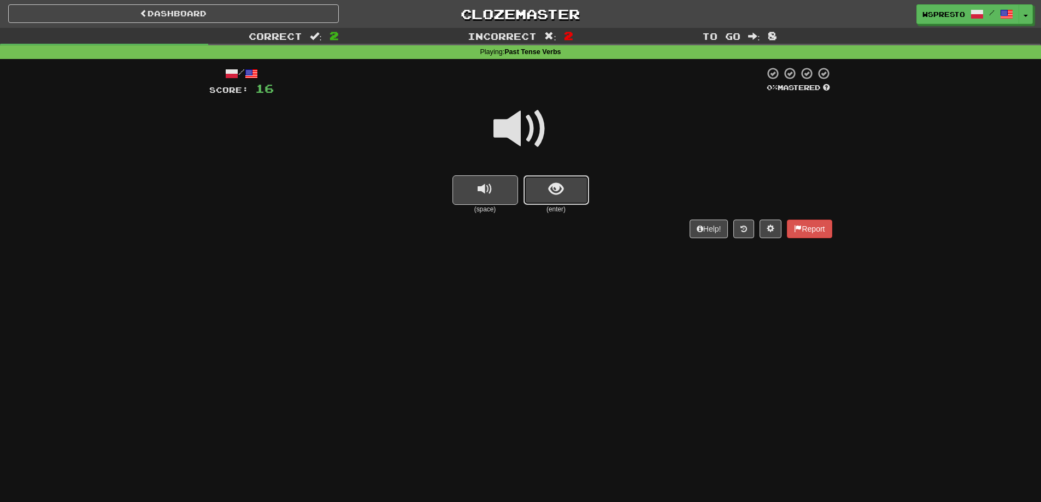
click at [550, 190] on span "show sentence" at bounding box center [556, 189] width 15 height 15
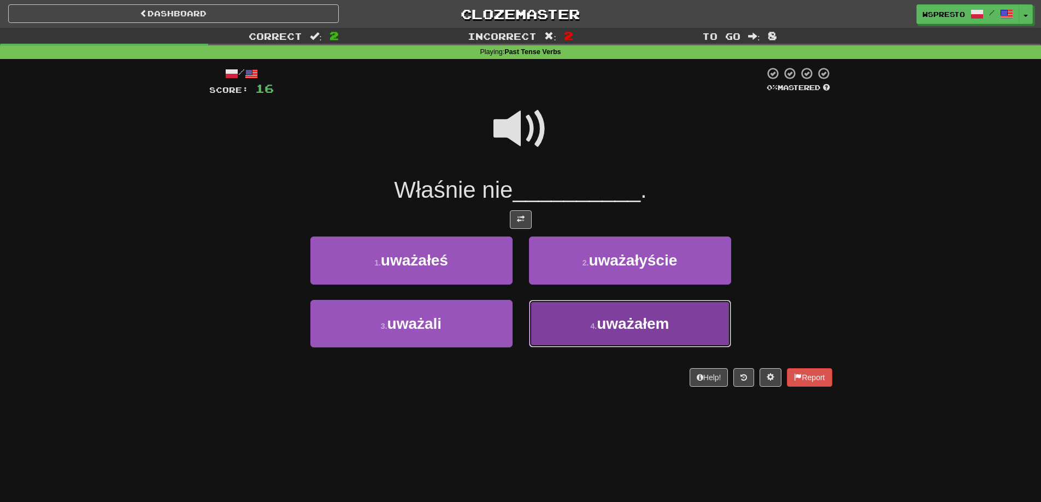
click at [600, 326] on span "uważałem" at bounding box center [633, 323] width 72 height 17
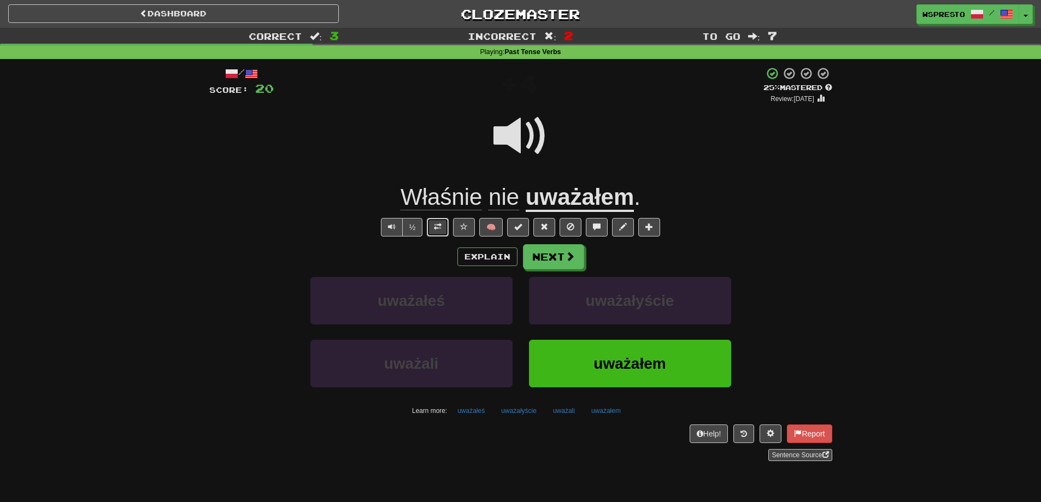
click at [433, 232] on button at bounding box center [438, 227] width 22 height 19
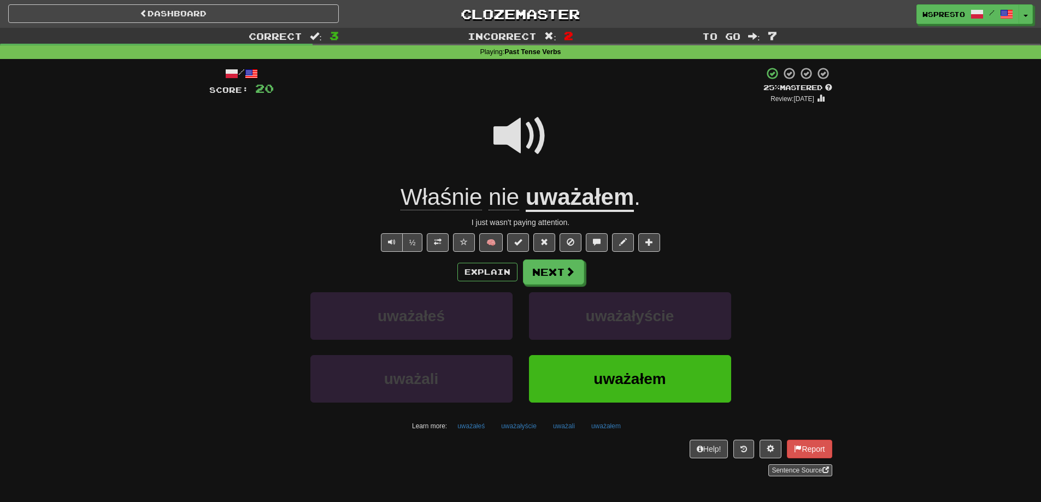
click at [590, 207] on u "uważałem" at bounding box center [580, 198] width 108 height 28
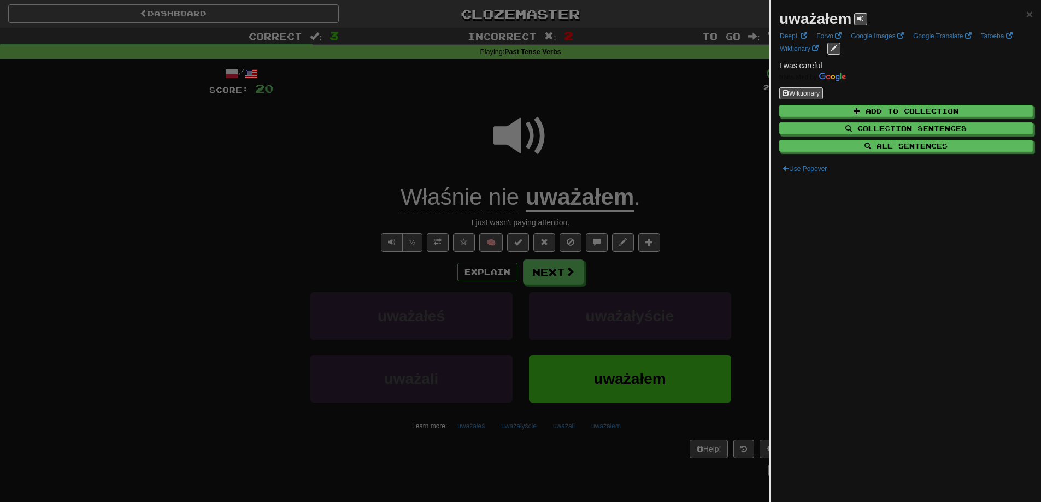
click at [610, 273] on div at bounding box center [520, 251] width 1041 height 502
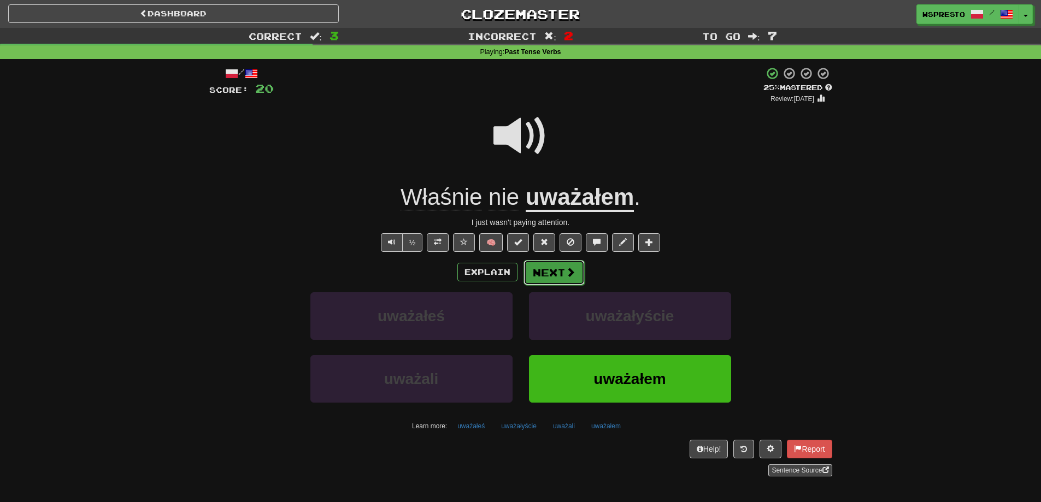
click at [549, 276] on button "Next" at bounding box center [553, 272] width 61 height 25
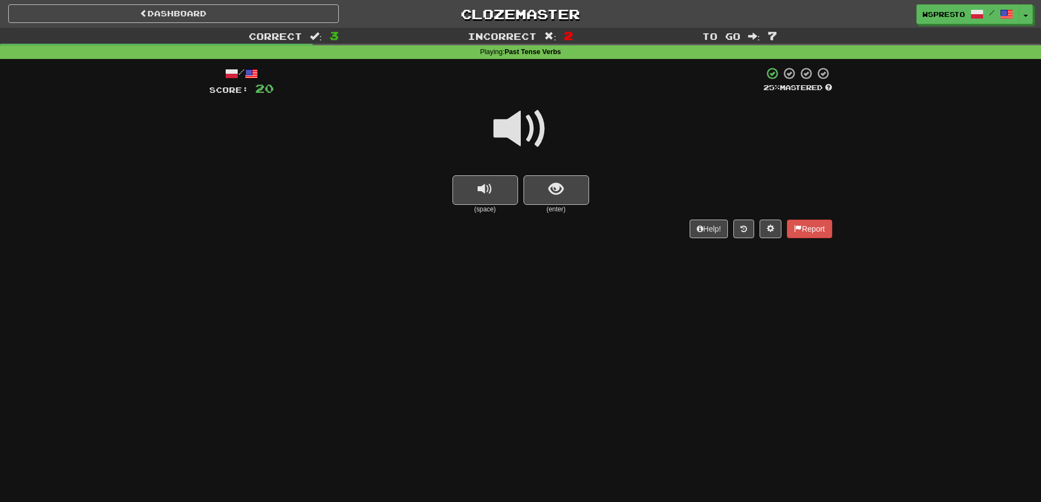
click at [533, 147] on span at bounding box center [520, 129] width 55 height 55
click at [550, 193] on span "show sentence" at bounding box center [556, 189] width 15 height 15
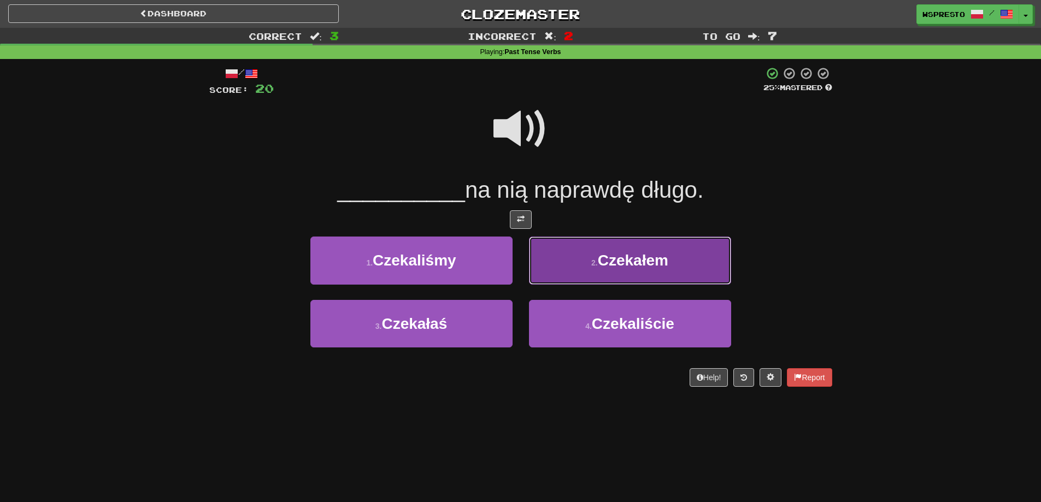
click at [597, 268] on button "2 . Czekałem" at bounding box center [630, 261] width 202 height 48
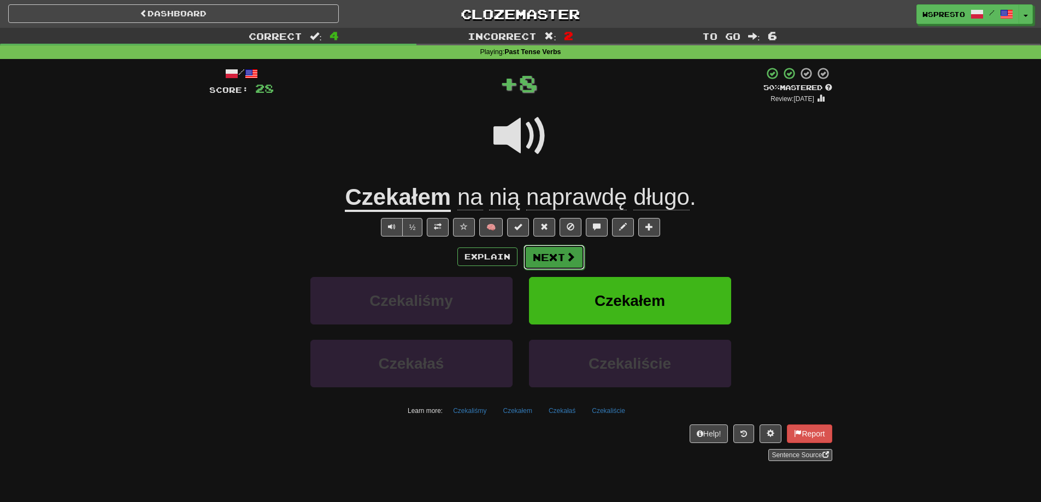
click at [539, 255] on button "Next" at bounding box center [553, 257] width 61 height 25
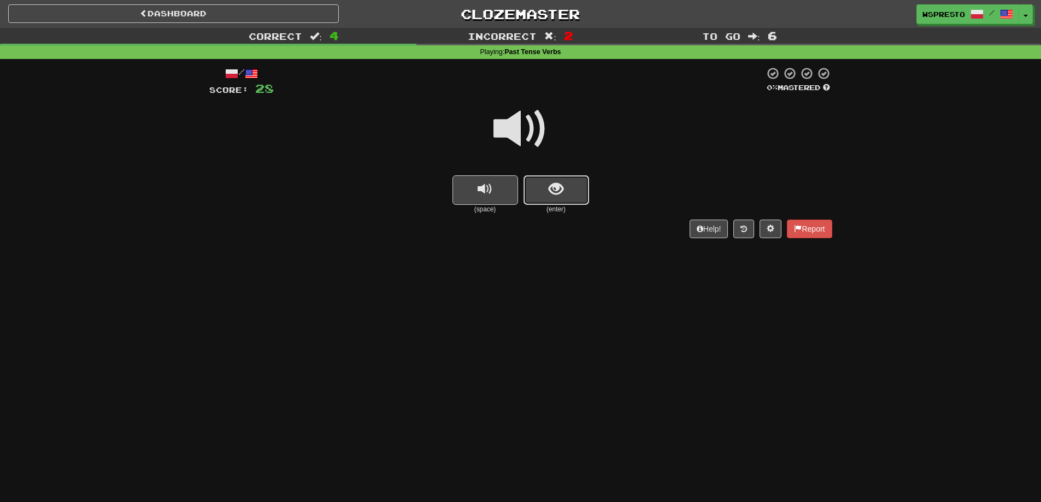
click at [546, 181] on button "show sentence" at bounding box center [556, 190] width 66 height 30
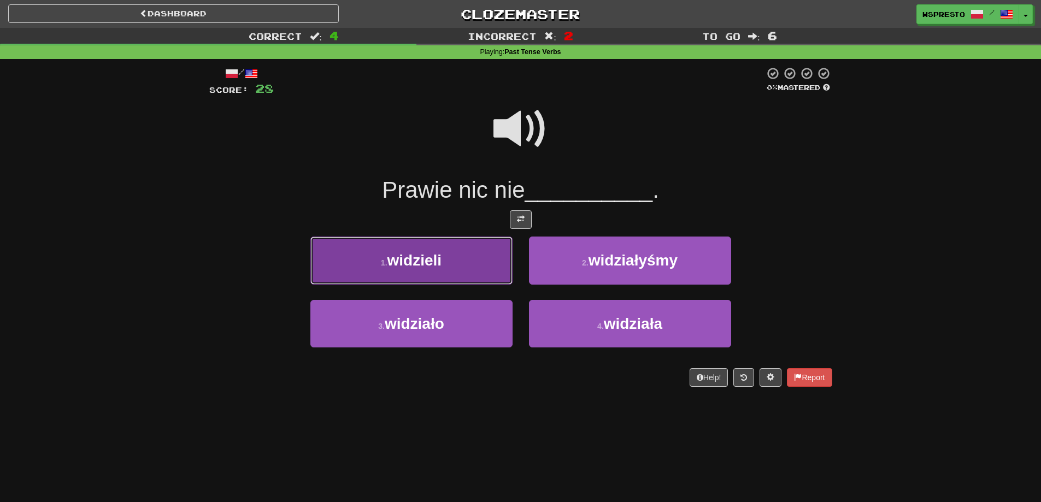
click at [418, 270] on button "1 . widzieli" at bounding box center [411, 261] width 202 height 48
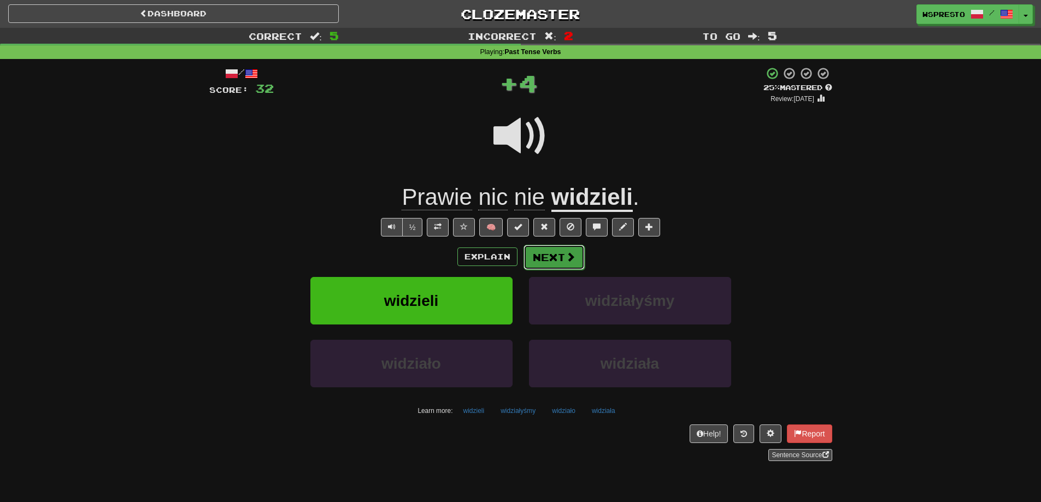
click at [563, 263] on button "Next" at bounding box center [553, 257] width 61 height 25
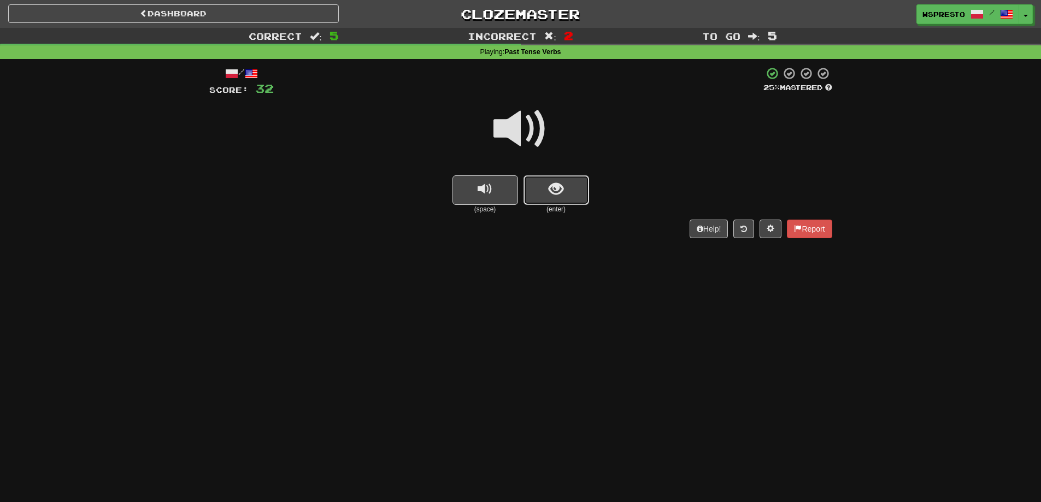
click at [551, 191] on span "show sentence" at bounding box center [556, 189] width 15 height 15
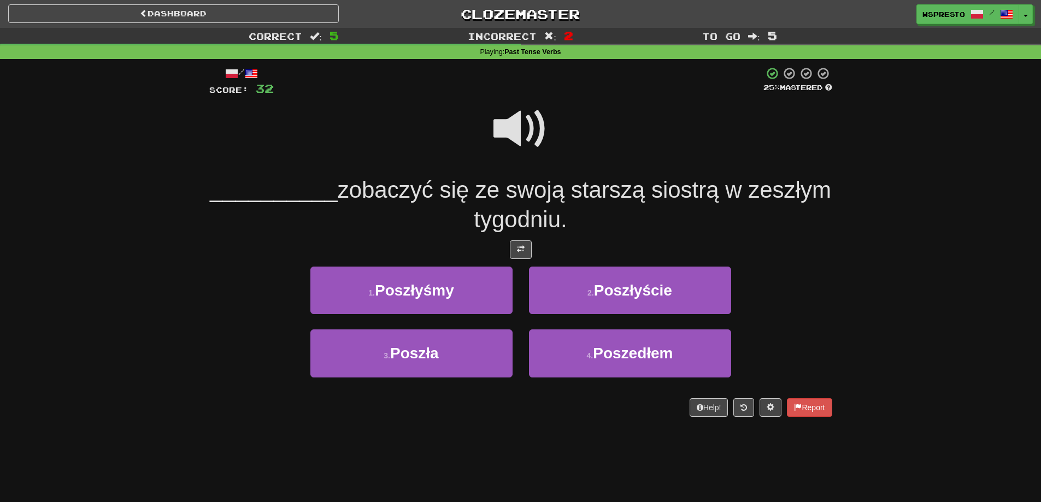
click at [533, 142] on span at bounding box center [520, 129] width 55 height 55
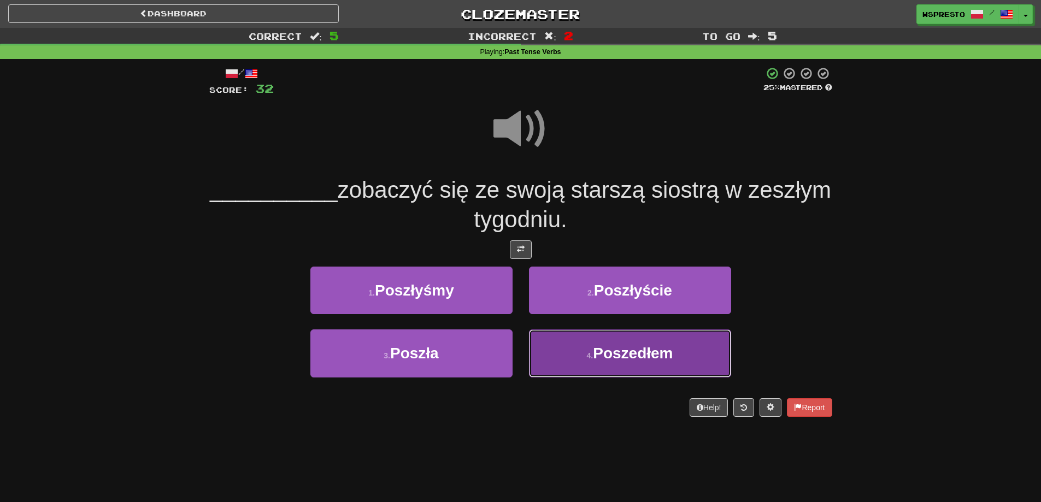
click at [669, 364] on button "4 . Poszedłem" at bounding box center [630, 353] width 202 height 48
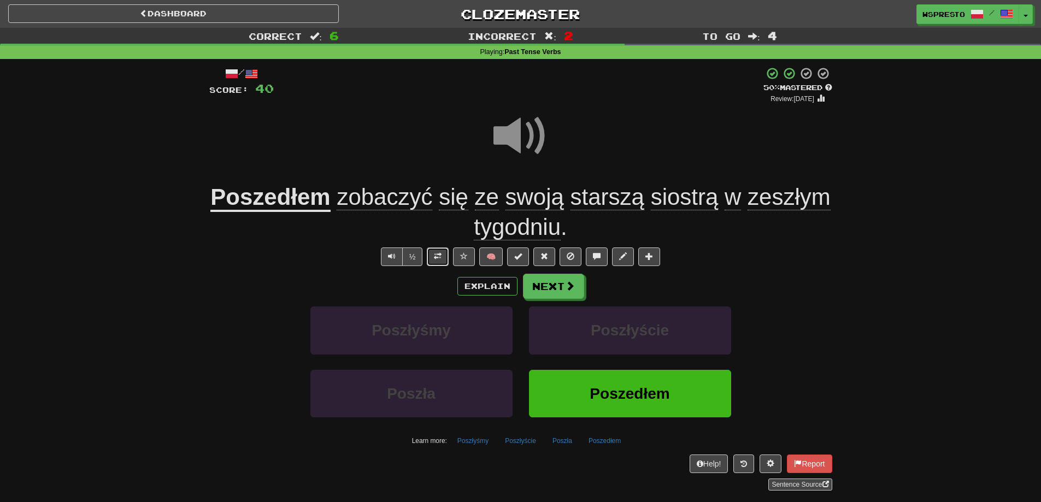
click at [431, 255] on button at bounding box center [438, 257] width 22 height 19
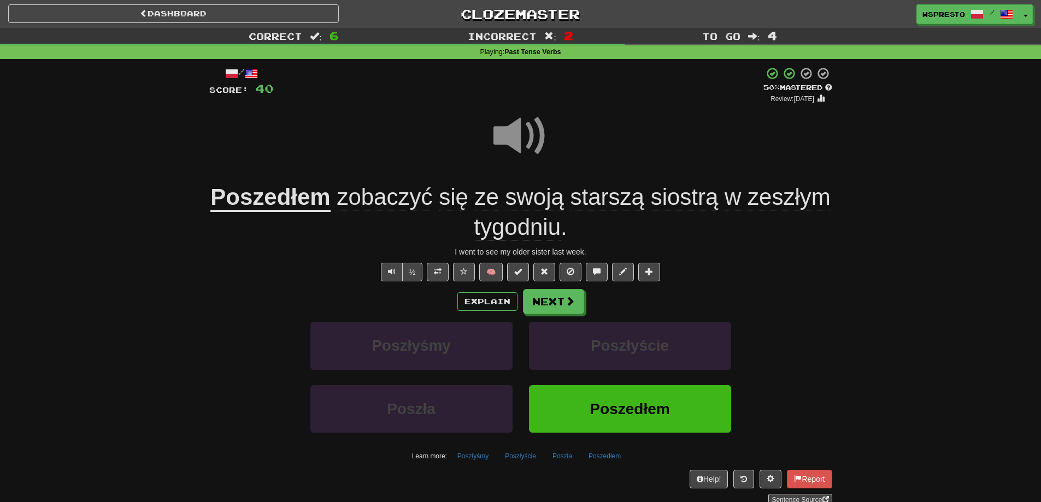
click at [486, 198] on span "ze" at bounding box center [487, 197] width 24 height 26
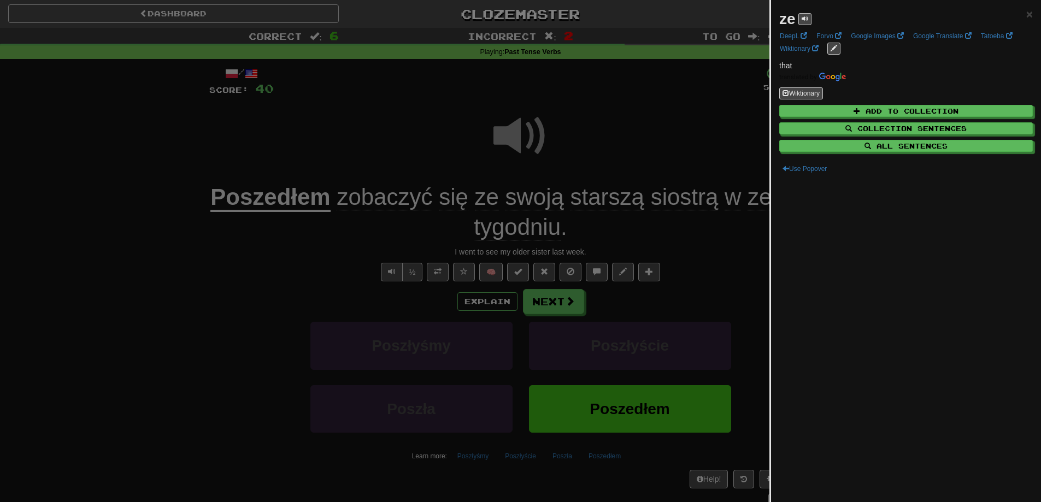
click at [339, 244] on div at bounding box center [520, 251] width 1041 height 502
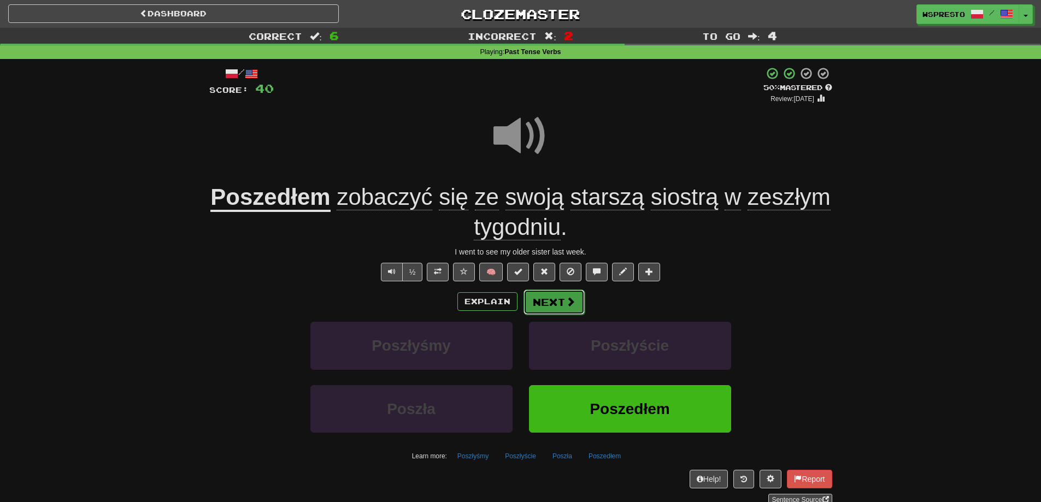
click at [555, 307] on button "Next" at bounding box center [553, 302] width 61 height 25
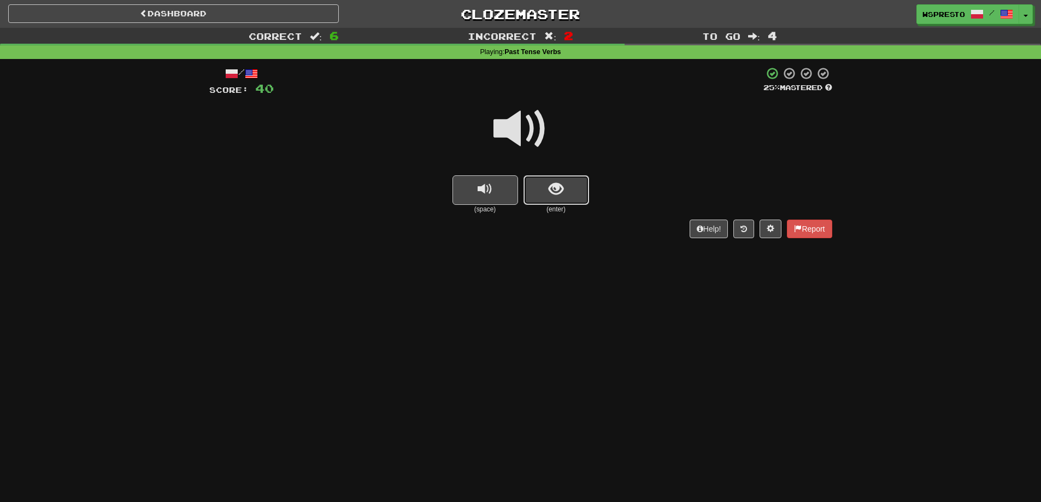
click at [554, 186] on span "show sentence" at bounding box center [556, 189] width 15 height 15
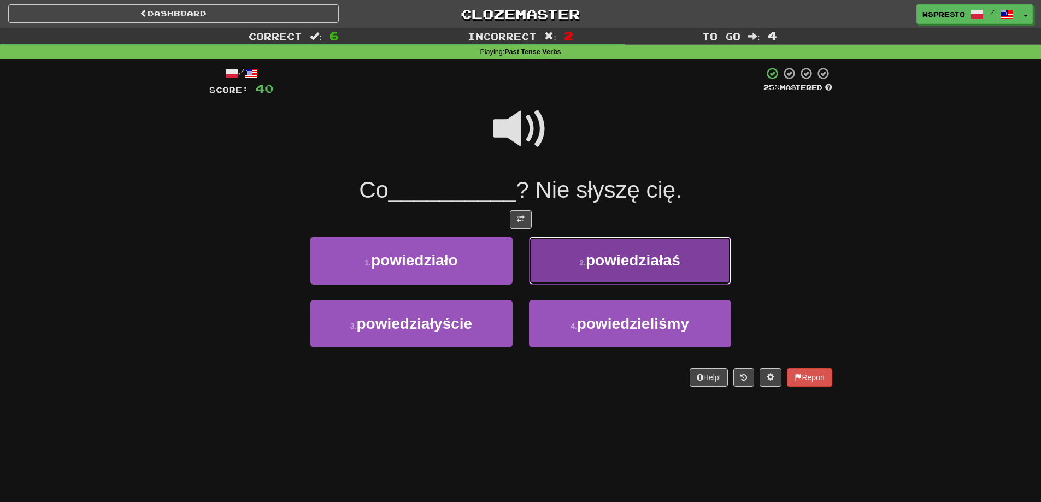
click at [632, 263] on span "powiedziałaś" at bounding box center [633, 260] width 95 height 17
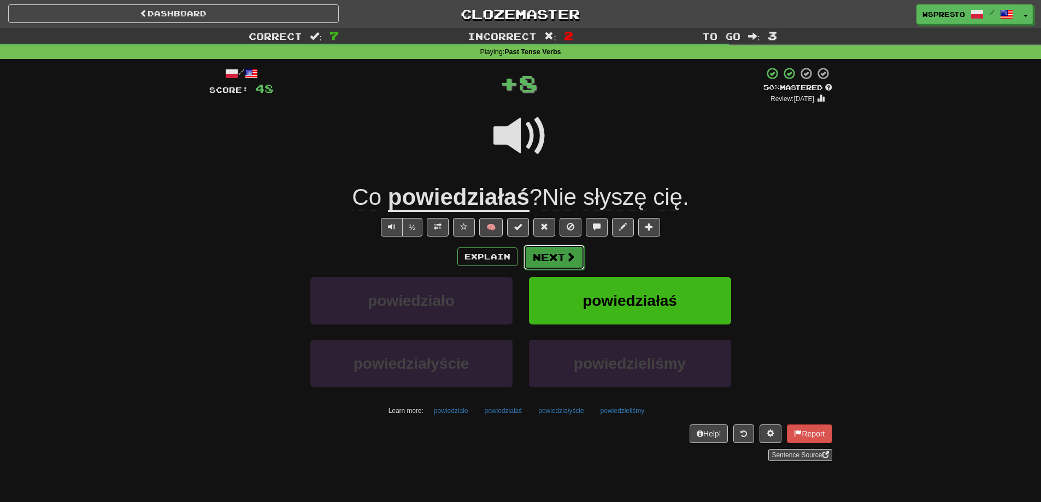
click at [575, 257] on button "Next" at bounding box center [553, 257] width 61 height 25
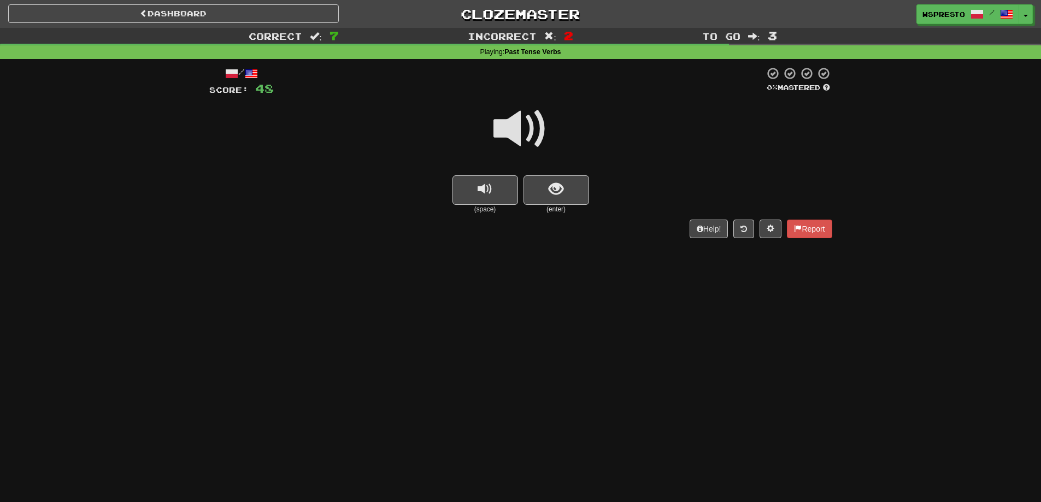
click at [507, 123] on span at bounding box center [520, 129] width 55 height 55
click at [577, 196] on button "show sentence" at bounding box center [556, 190] width 66 height 30
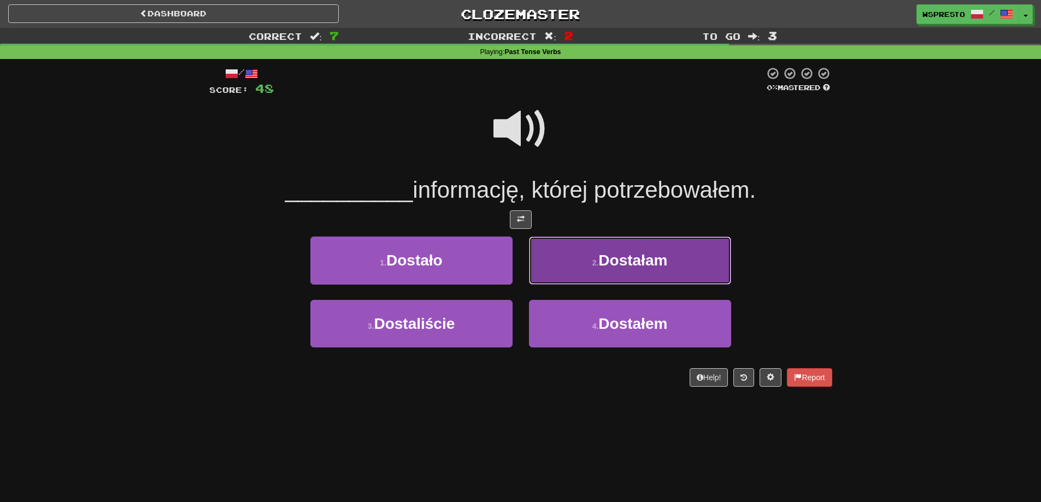
click at [647, 281] on button "2 . Dostałam" at bounding box center [630, 261] width 202 height 48
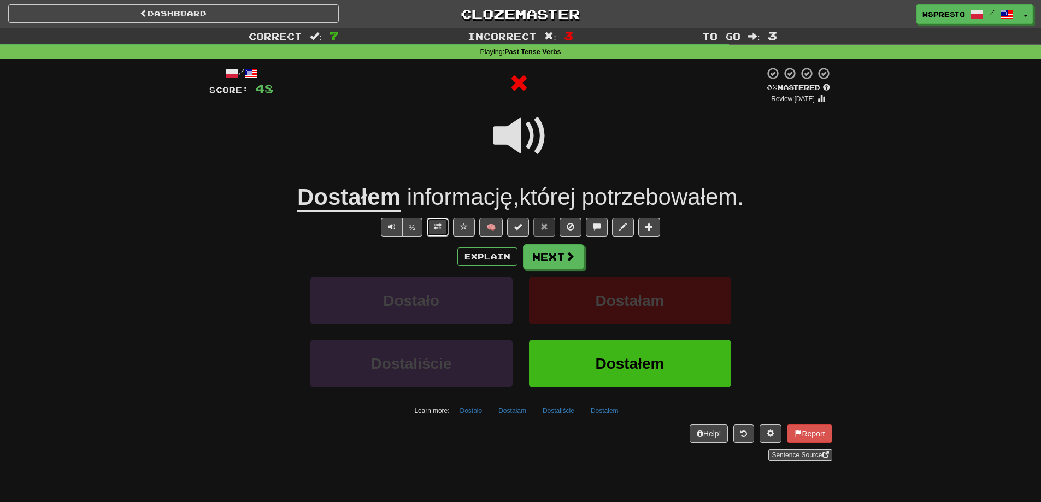
click at [435, 225] on span at bounding box center [438, 227] width 8 height 8
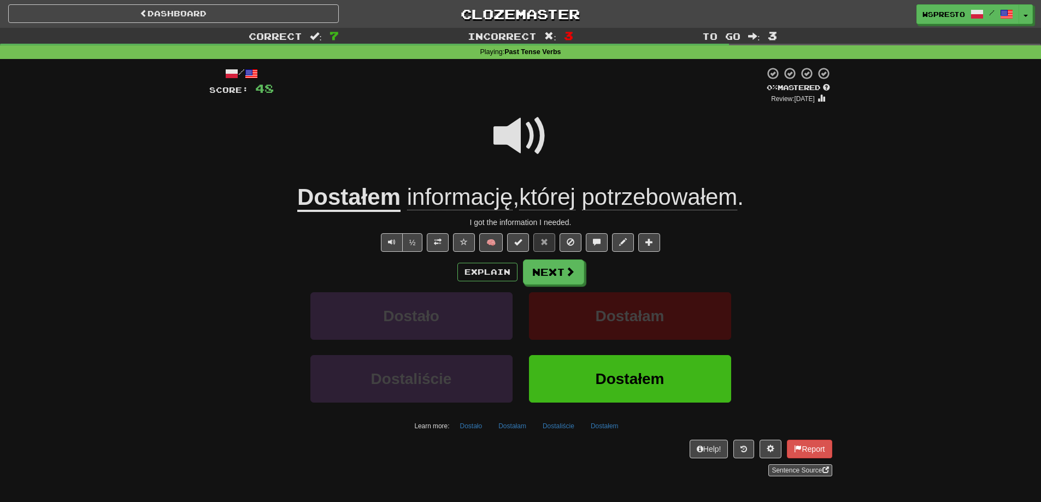
click at [416, 273] on div "Explain Next" at bounding box center [520, 272] width 623 height 25
click at [546, 274] on button "Next" at bounding box center [553, 272] width 61 height 25
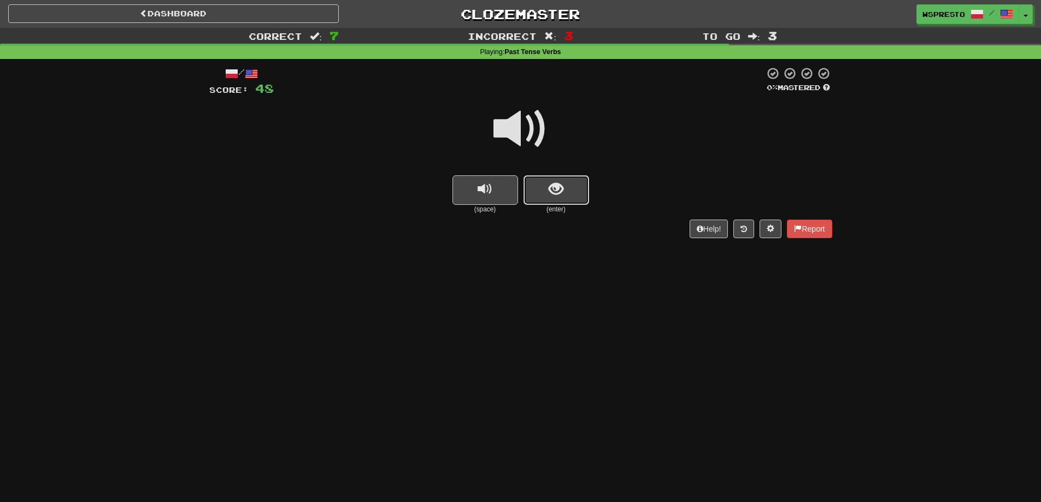
click at [564, 187] on button "show sentence" at bounding box center [556, 190] width 66 height 30
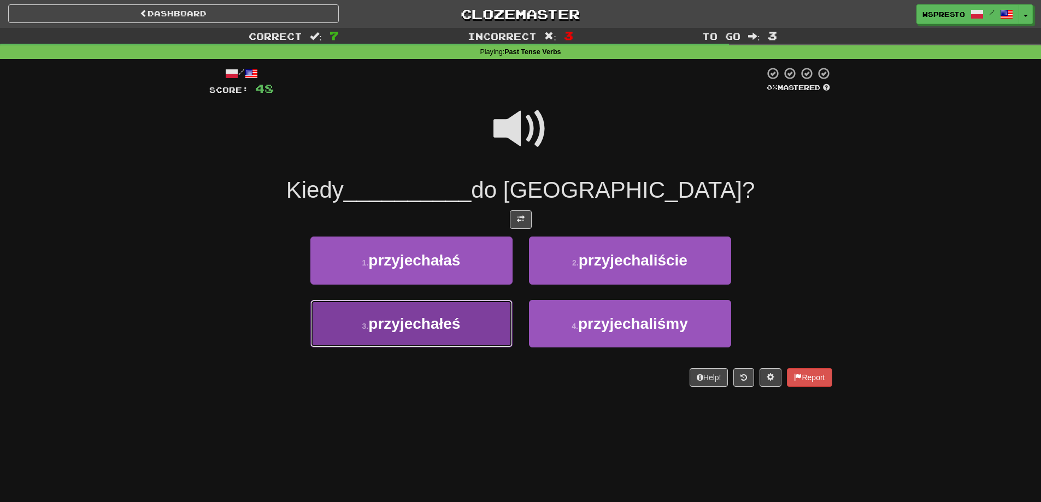
click at [462, 328] on button "3 . przyjechałeś" at bounding box center [411, 324] width 202 height 48
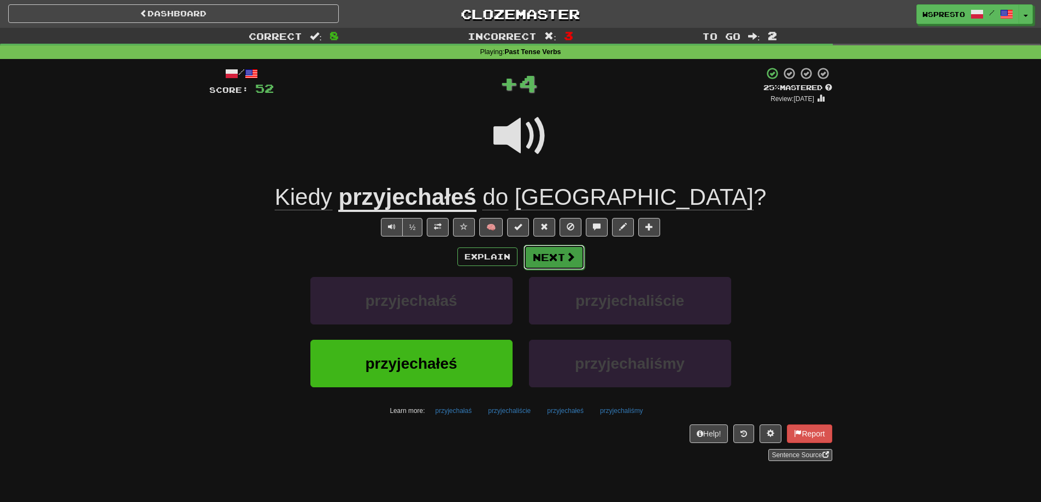
click at [567, 267] on button "Next" at bounding box center [553, 257] width 61 height 25
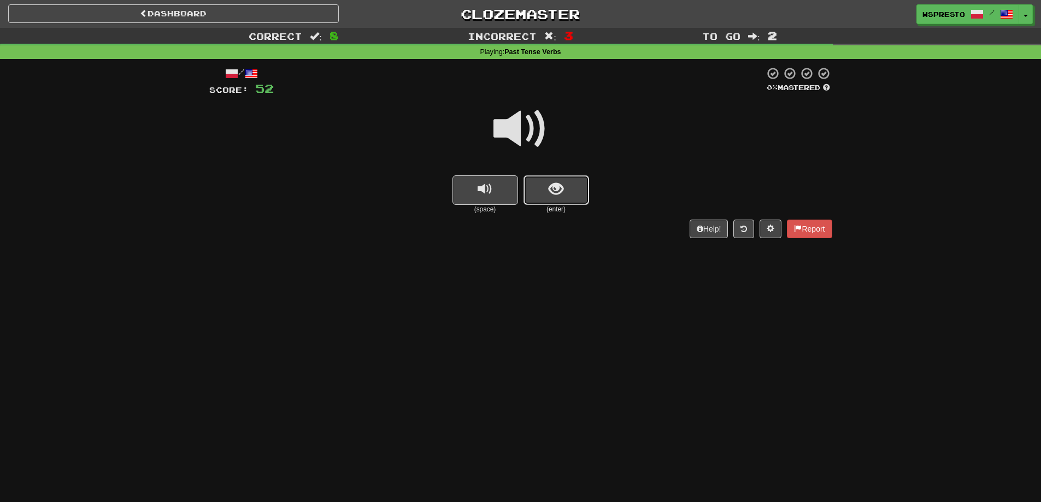
click at [560, 197] on span "show sentence" at bounding box center [556, 189] width 15 height 15
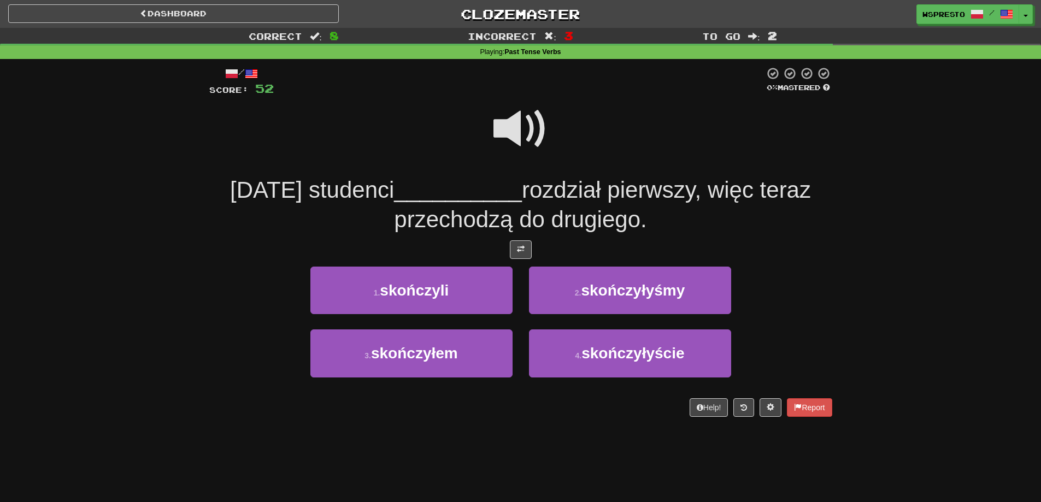
click at [514, 129] on span at bounding box center [520, 129] width 55 height 55
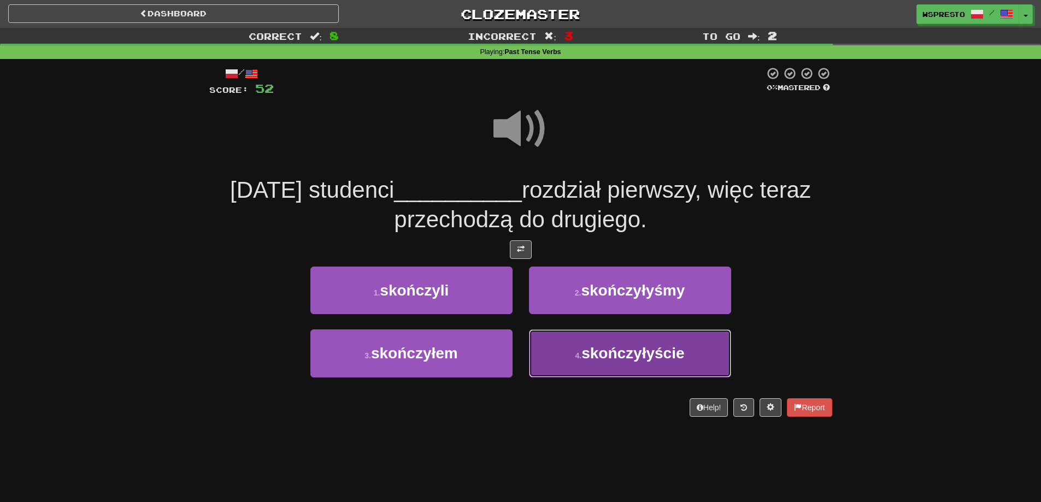
click at [645, 363] on button "4 . skończyłyście" at bounding box center [630, 353] width 202 height 48
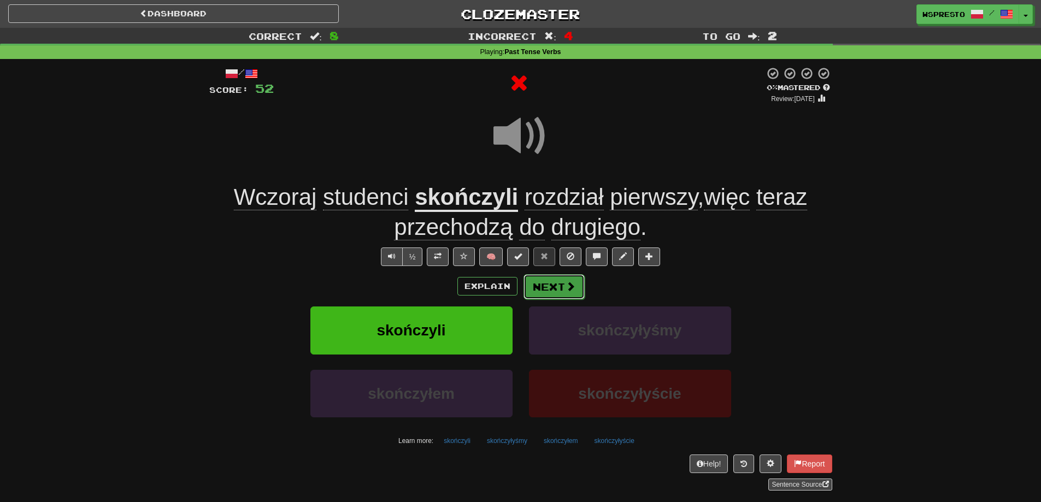
click at [562, 290] on button "Next" at bounding box center [553, 286] width 61 height 25
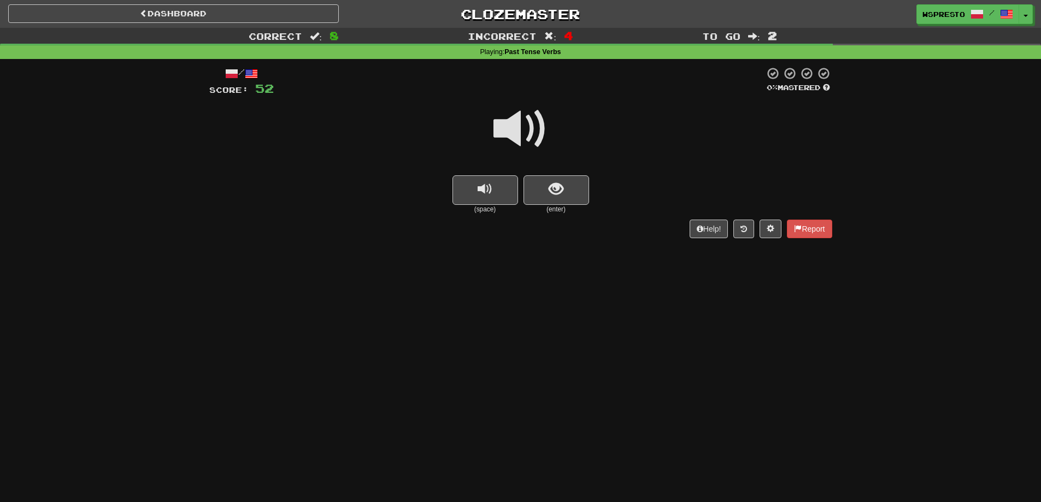
click at [519, 128] on span at bounding box center [520, 129] width 55 height 55
click at [547, 199] on button "show sentence" at bounding box center [556, 190] width 66 height 30
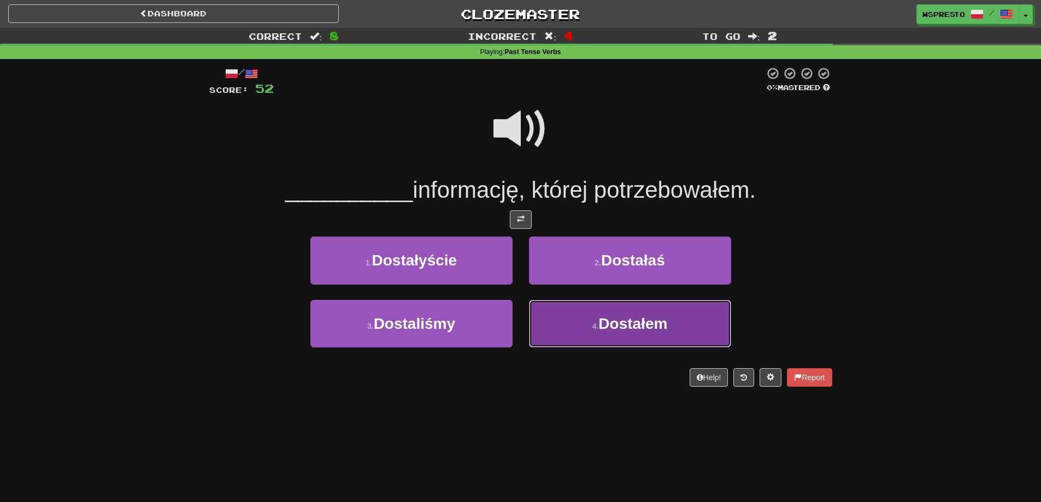
click at [605, 322] on span "Dostałem" at bounding box center [632, 323] width 69 height 17
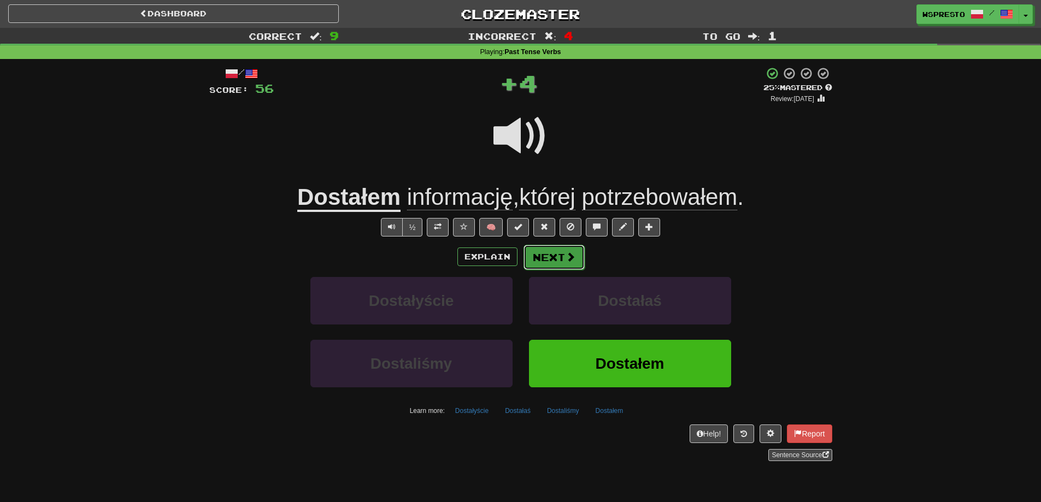
click at [563, 255] on button "Next" at bounding box center [553, 257] width 61 height 25
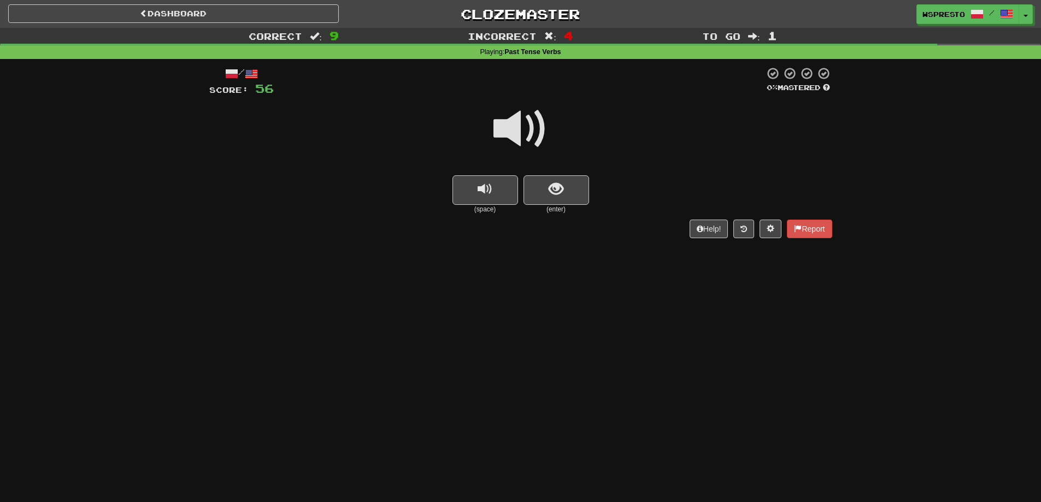
click at [532, 139] on span at bounding box center [520, 129] width 55 height 55
click at [554, 196] on span "show sentence" at bounding box center [556, 189] width 15 height 15
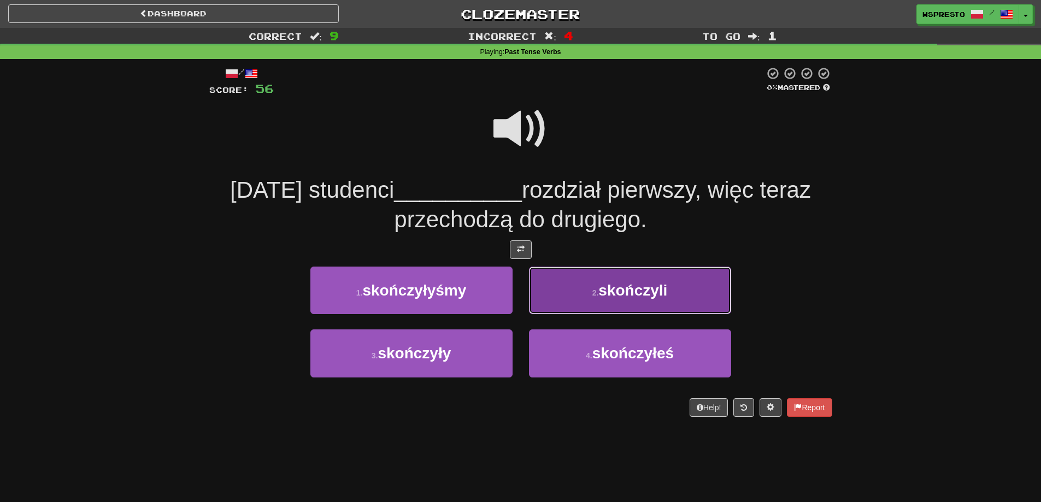
click at [627, 296] on span "skończyli" at bounding box center [632, 290] width 69 height 17
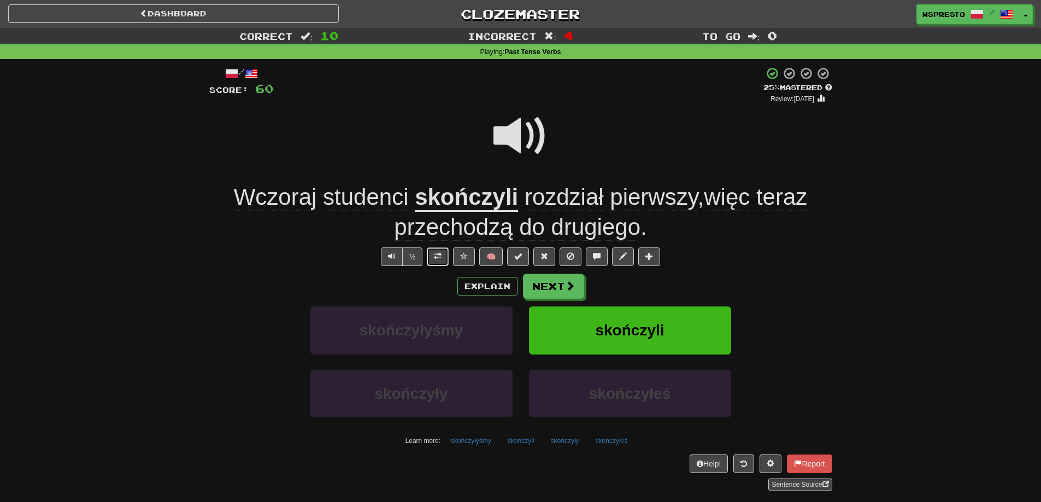
click at [433, 259] on button at bounding box center [438, 257] width 22 height 19
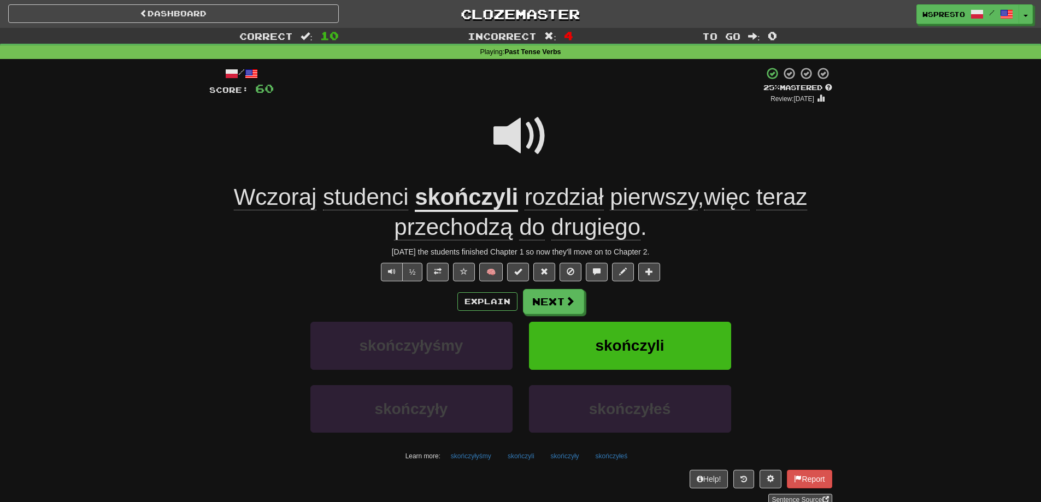
click at [399, 308] on div "Explain Next" at bounding box center [520, 301] width 623 height 25
click at [544, 190] on span "rozdział" at bounding box center [564, 197] width 79 height 26
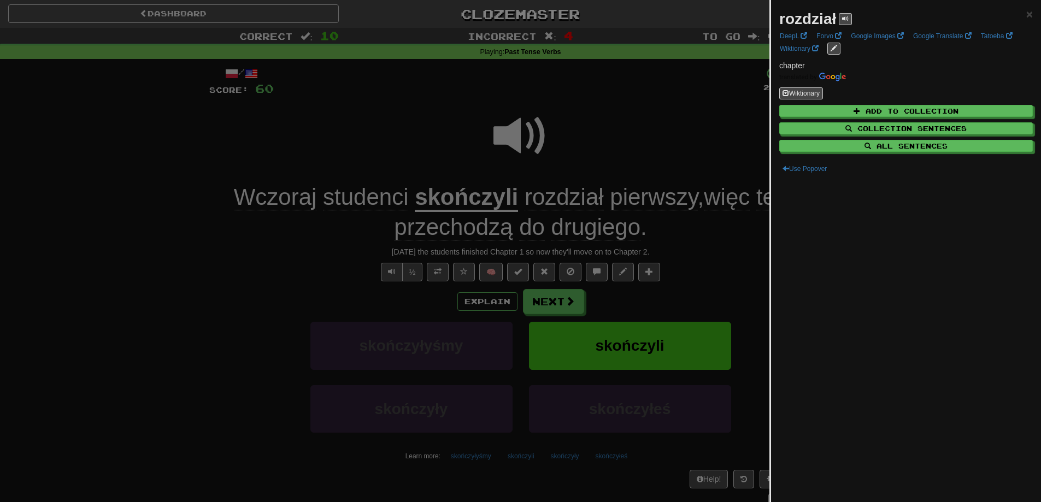
click at [690, 286] on div at bounding box center [520, 251] width 1041 height 502
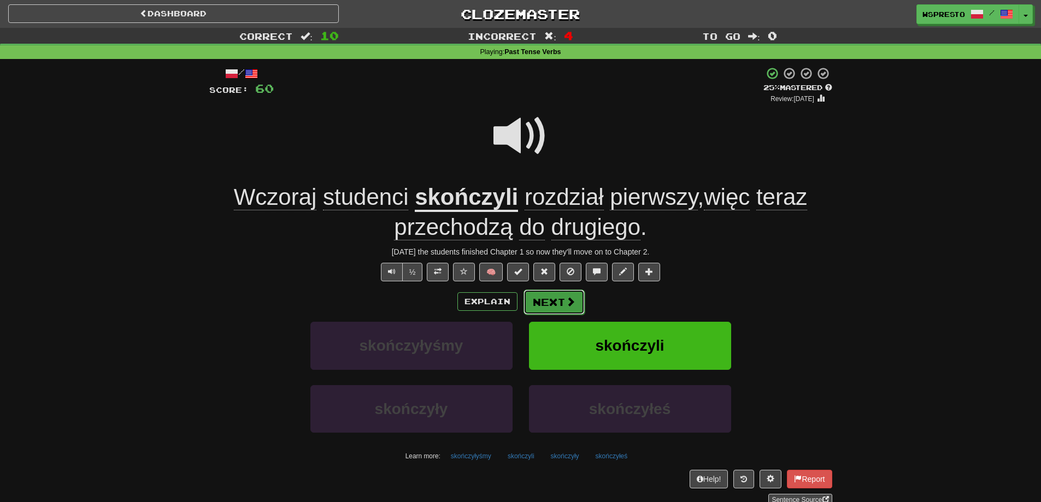
click at [574, 312] on button "Next" at bounding box center [553, 302] width 61 height 25
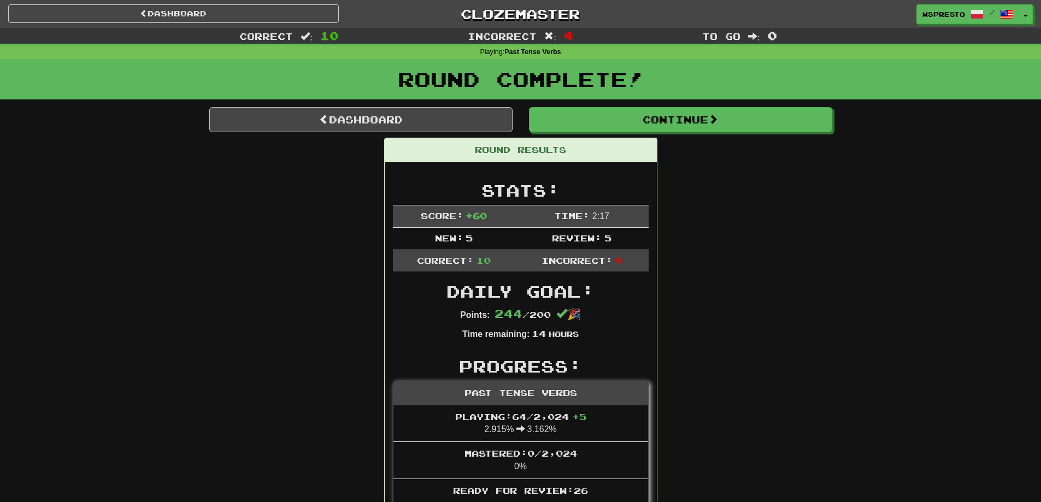
click at [450, 114] on link "Dashboard" at bounding box center [360, 119] width 303 height 25
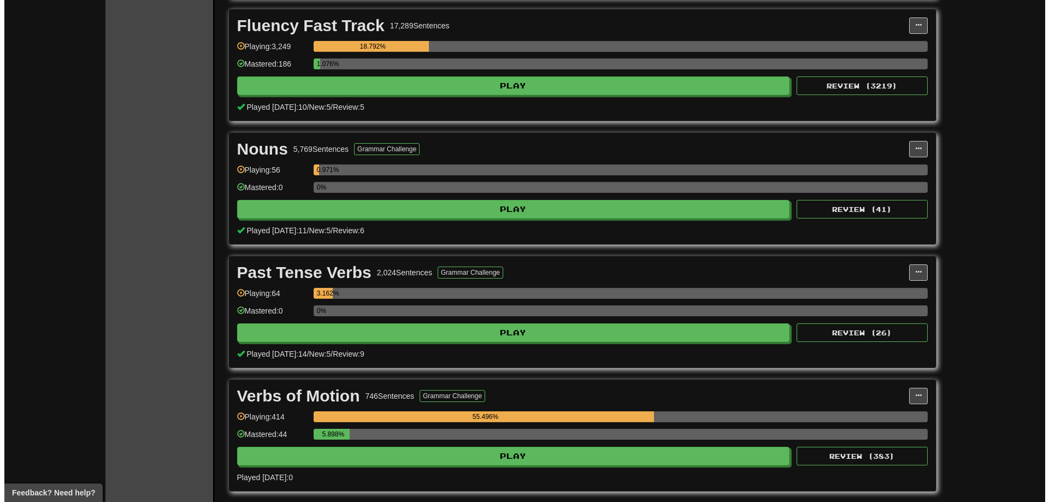
scroll to position [562, 0]
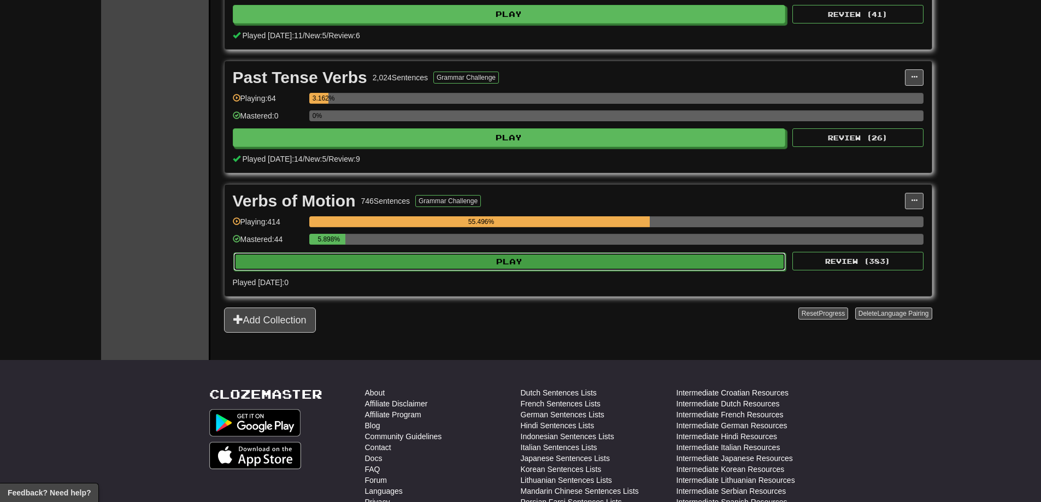
click at [398, 264] on button "Play" at bounding box center [509, 261] width 553 height 19
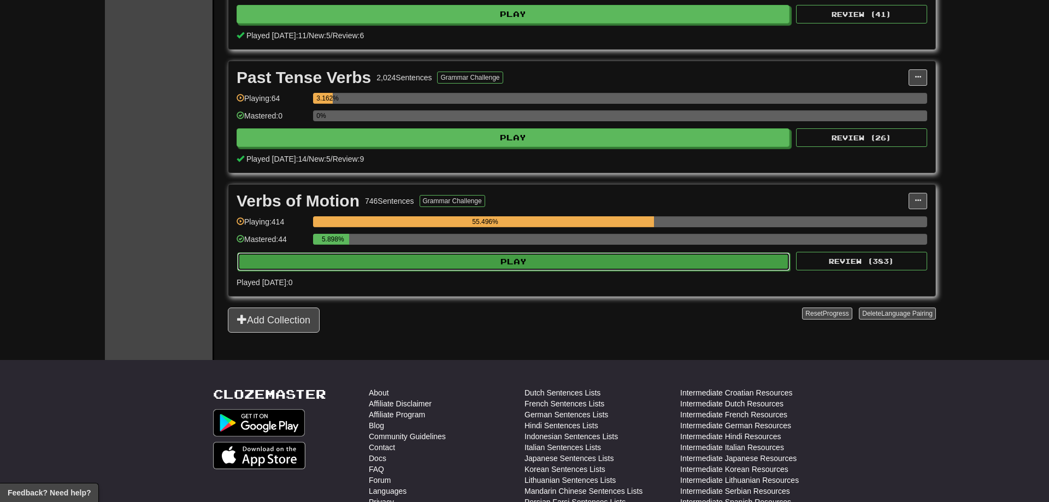
select select "**"
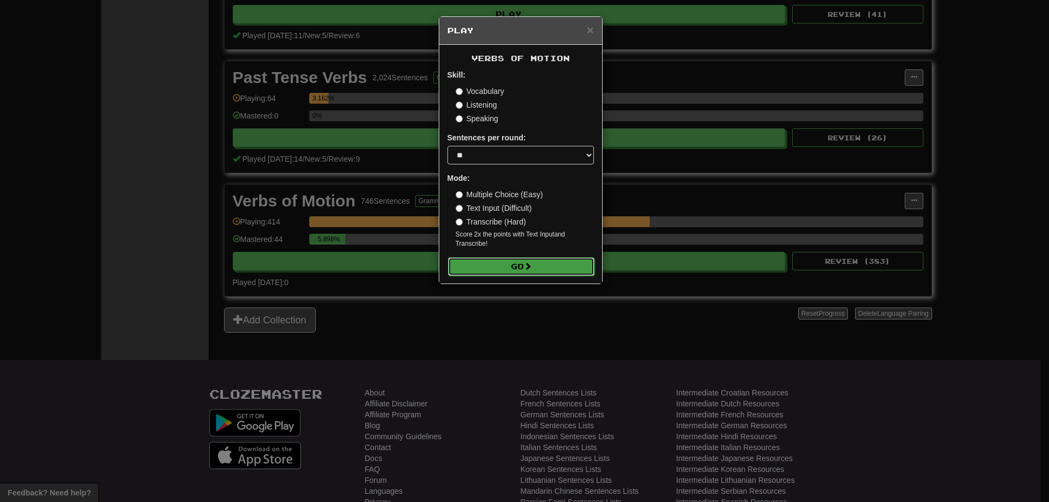
click at [527, 262] on span at bounding box center [528, 266] width 8 height 8
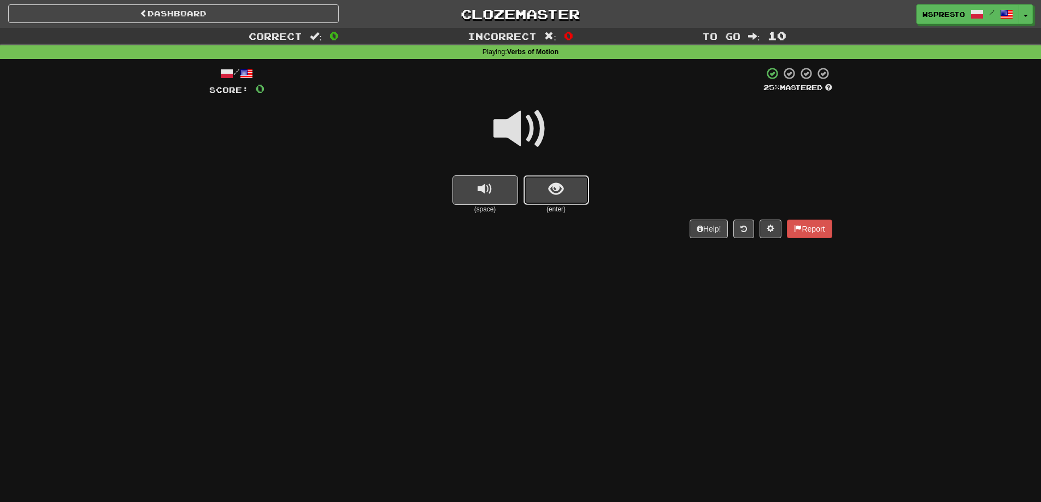
click at [551, 182] on span "show sentence" at bounding box center [556, 189] width 15 height 15
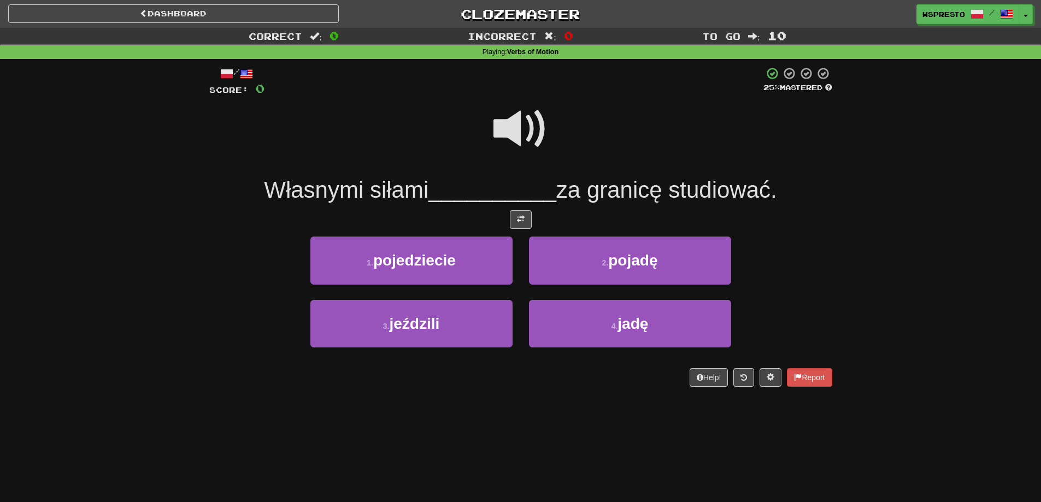
click at [493, 129] on span at bounding box center [520, 129] width 55 height 55
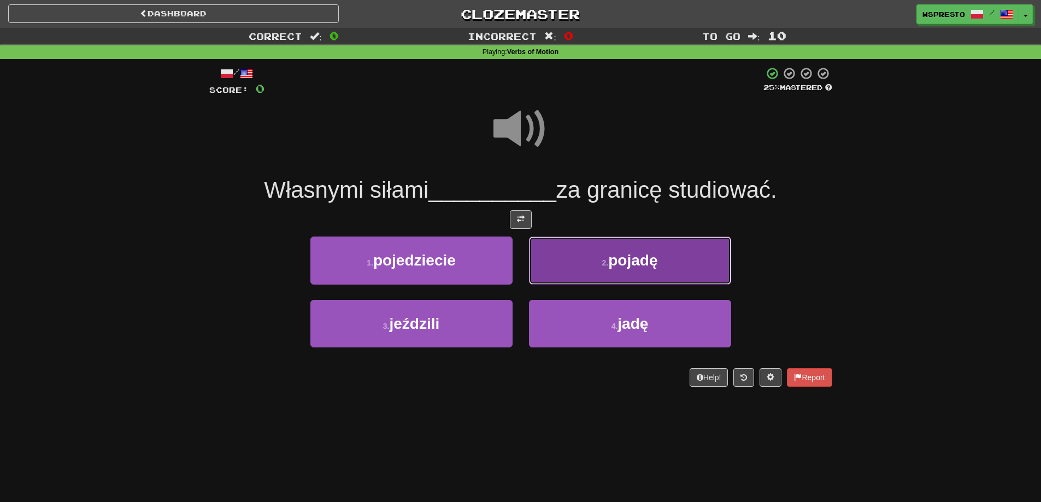
click at [609, 268] on button "2 . pojadę" at bounding box center [630, 261] width 202 height 48
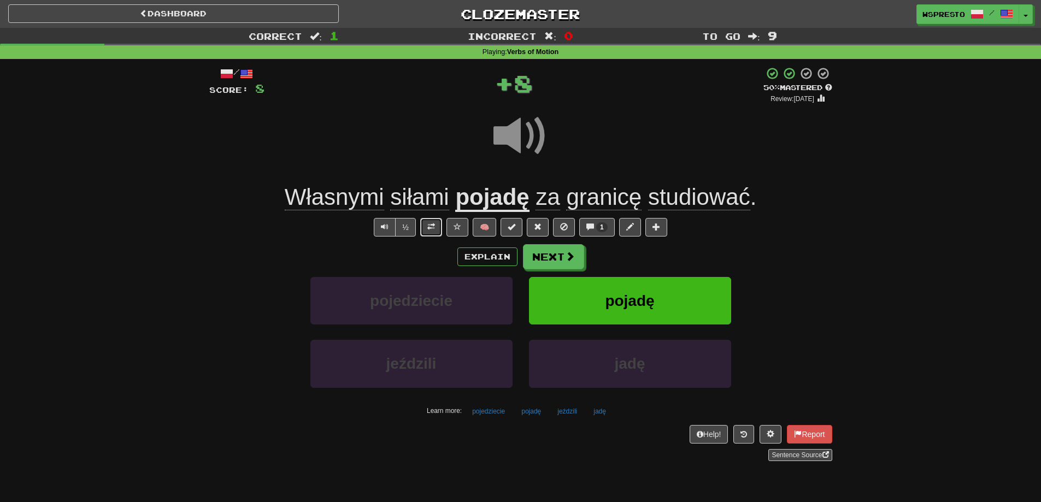
click at [434, 227] on button at bounding box center [431, 227] width 22 height 19
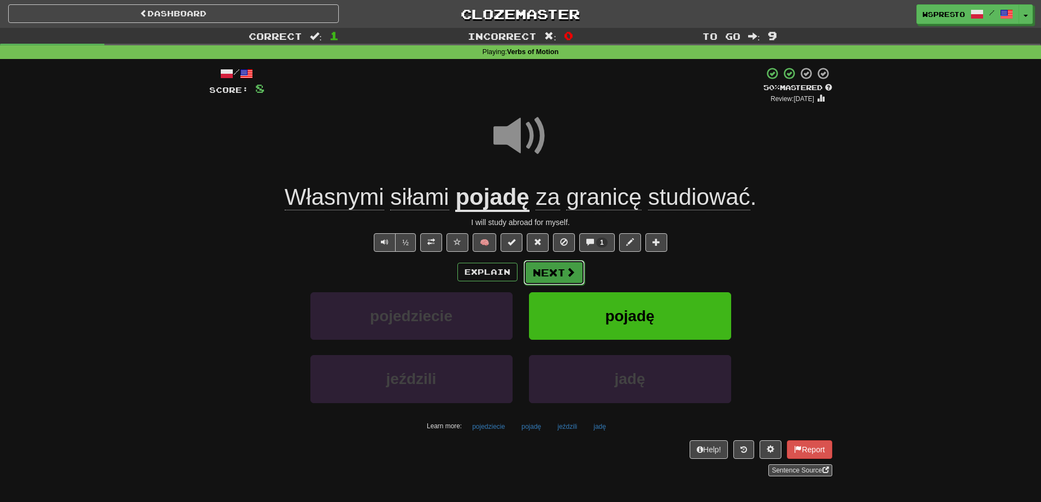
click at [566, 275] on span at bounding box center [571, 272] width 10 height 10
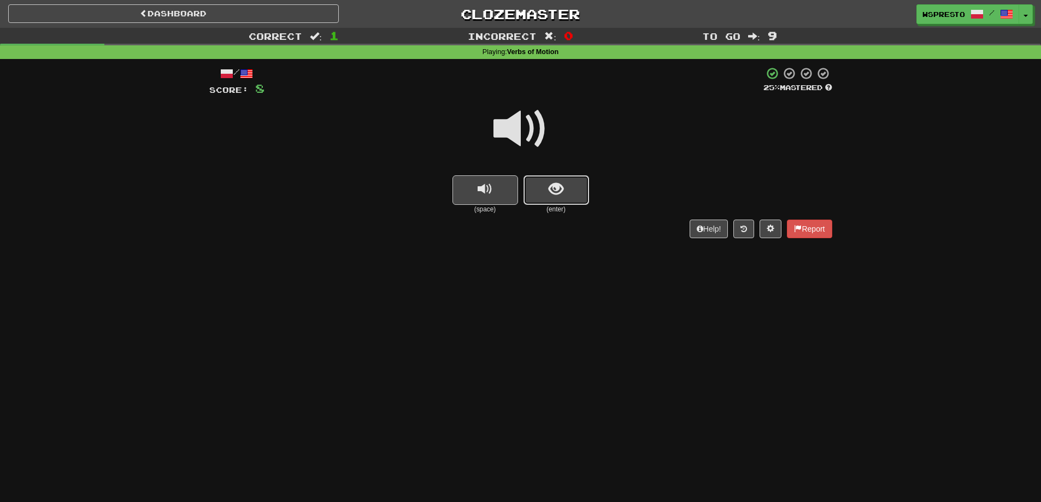
click at [546, 190] on button "show sentence" at bounding box center [556, 190] width 66 height 30
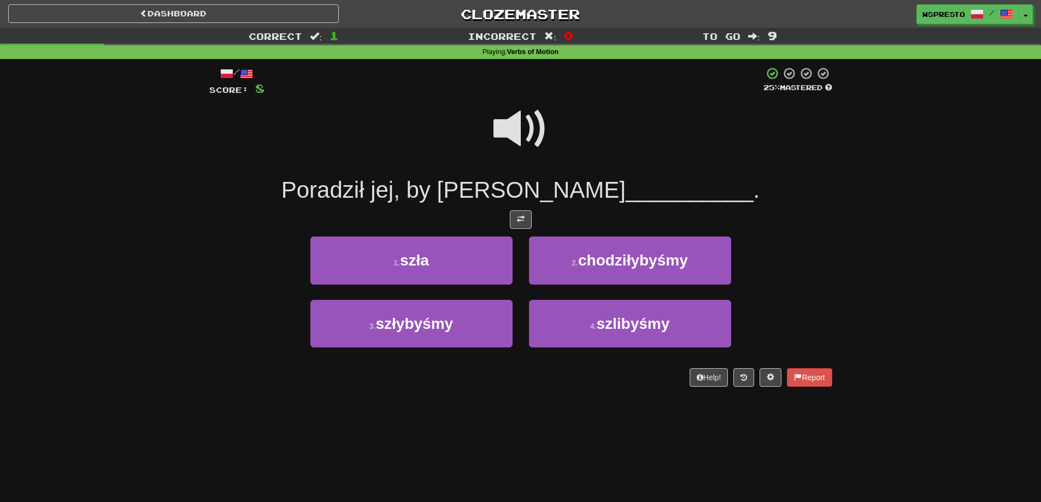
click at [534, 136] on span at bounding box center [520, 129] width 55 height 55
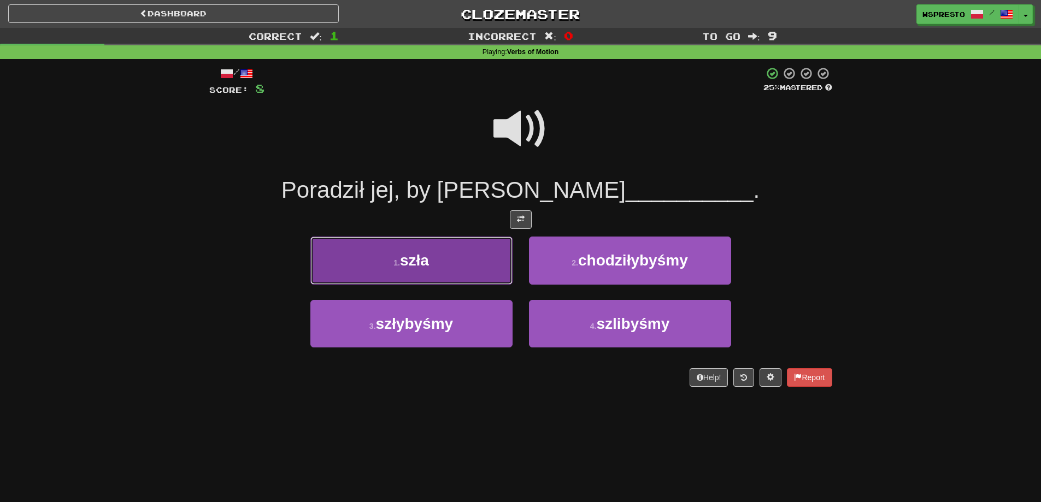
click at [428, 273] on button "1 . szła" at bounding box center [411, 261] width 202 height 48
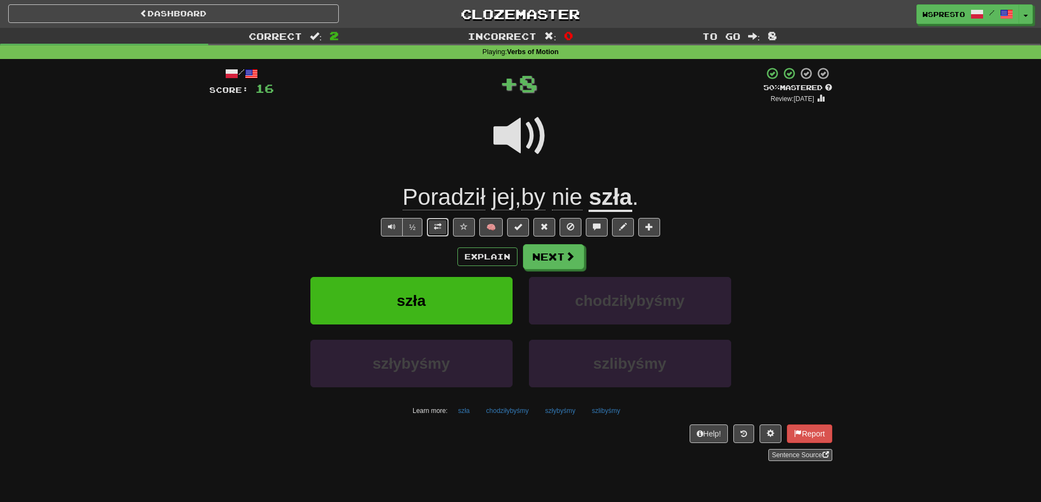
click at [446, 229] on button at bounding box center [438, 227] width 22 height 19
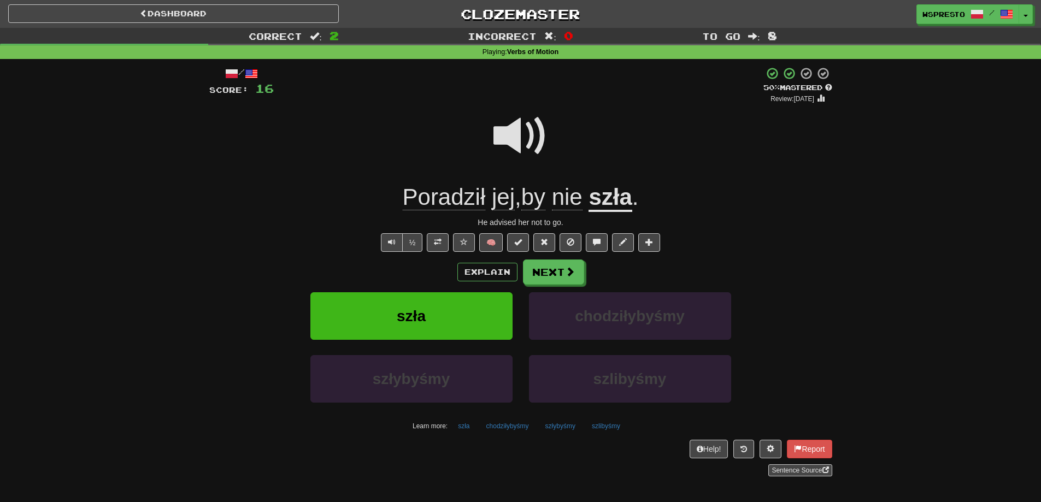
click at [536, 195] on span "by" at bounding box center [533, 197] width 24 height 26
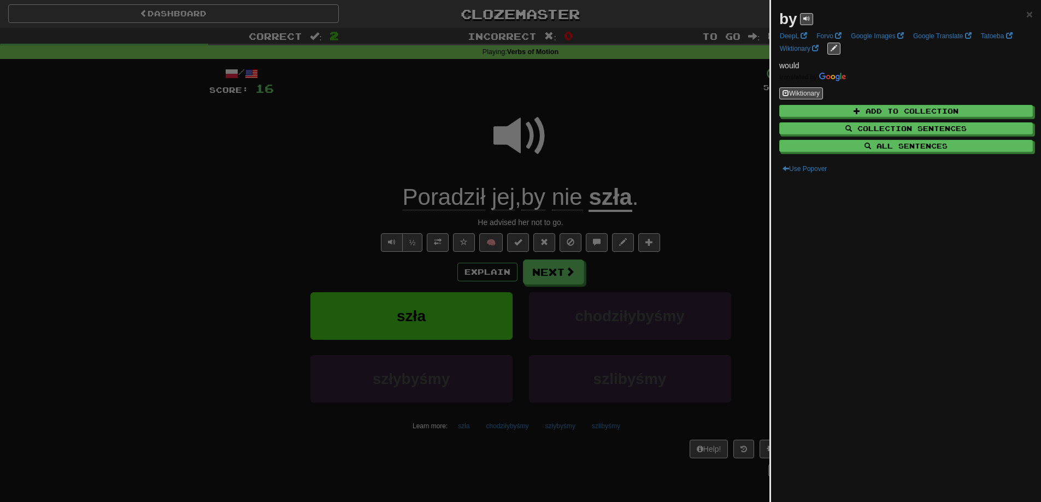
click at [611, 270] on div at bounding box center [520, 251] width 1041 height 502
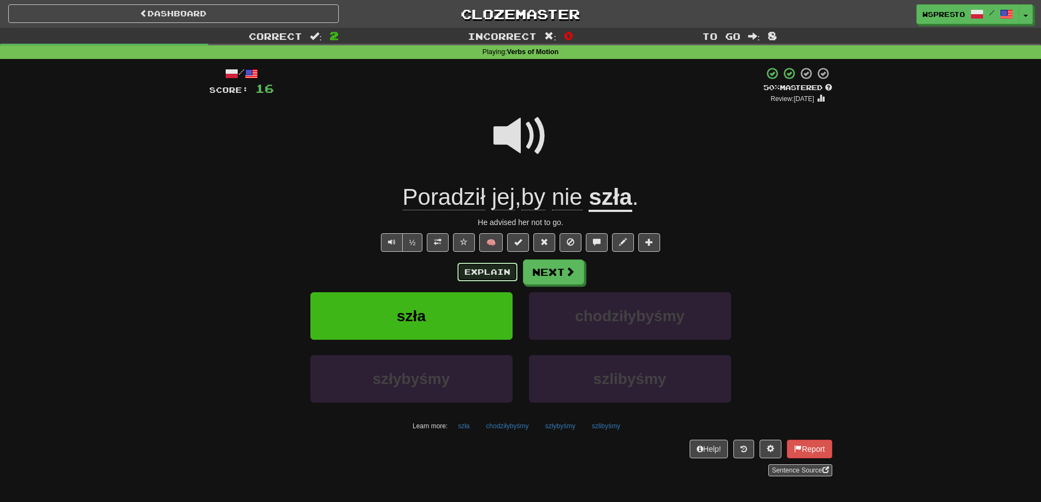
click at [493, 269] on button "Explain" at bounding box center [487, 272] width 60 height 19
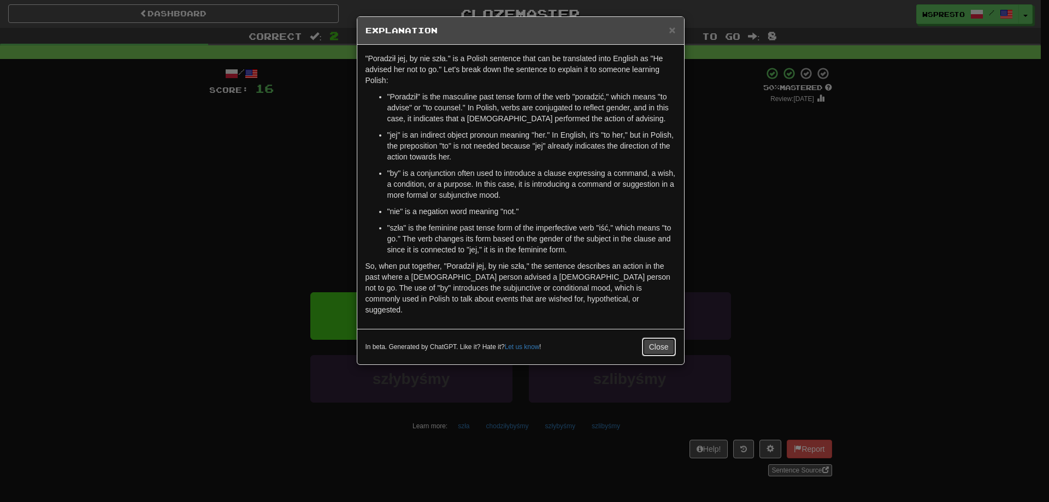
click at [656, 338] on button "Close" at bounding box center [659, 347] width 34 height 19
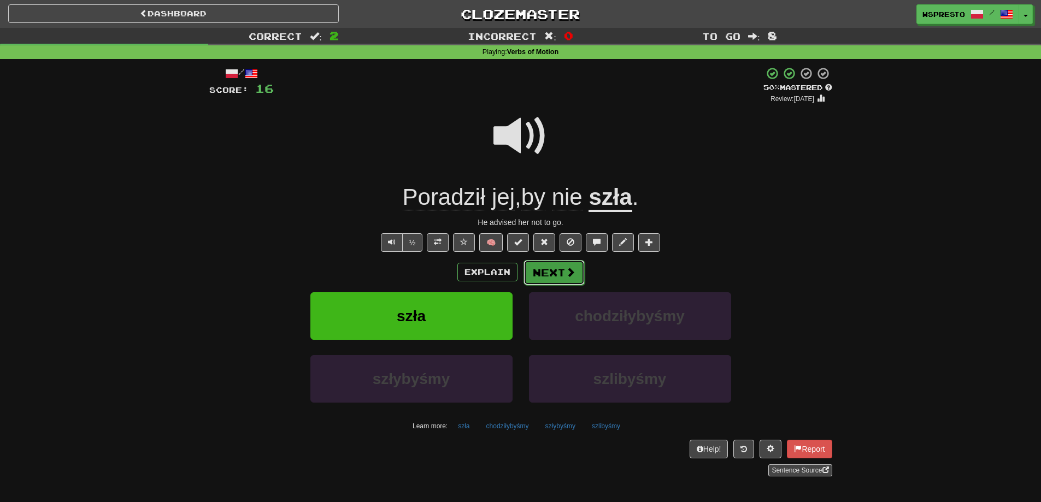
click at [555, 281] on button "Next" at bounding box center [553, 272] width 61 height 25
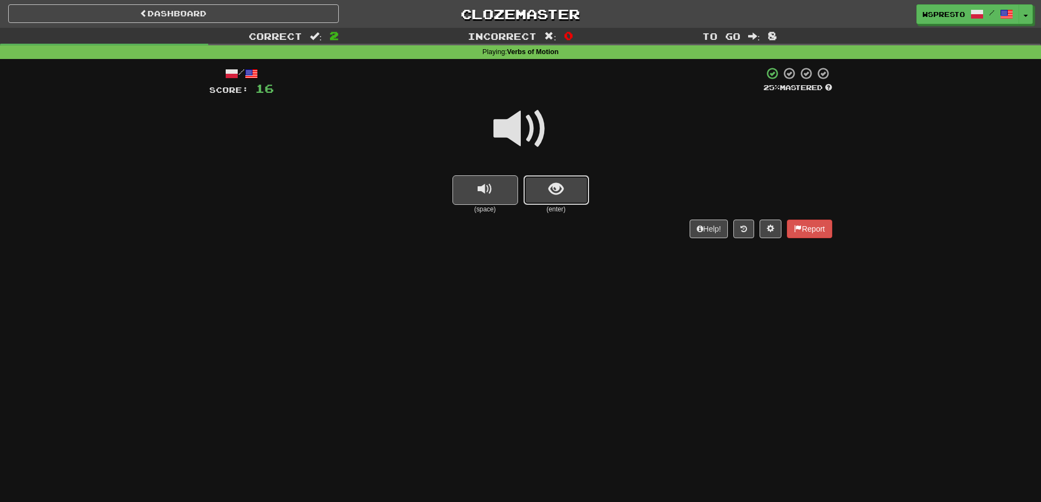
click at [561, 187] on span "show sentence" at bounding box center [556, 189] width 15 height 15
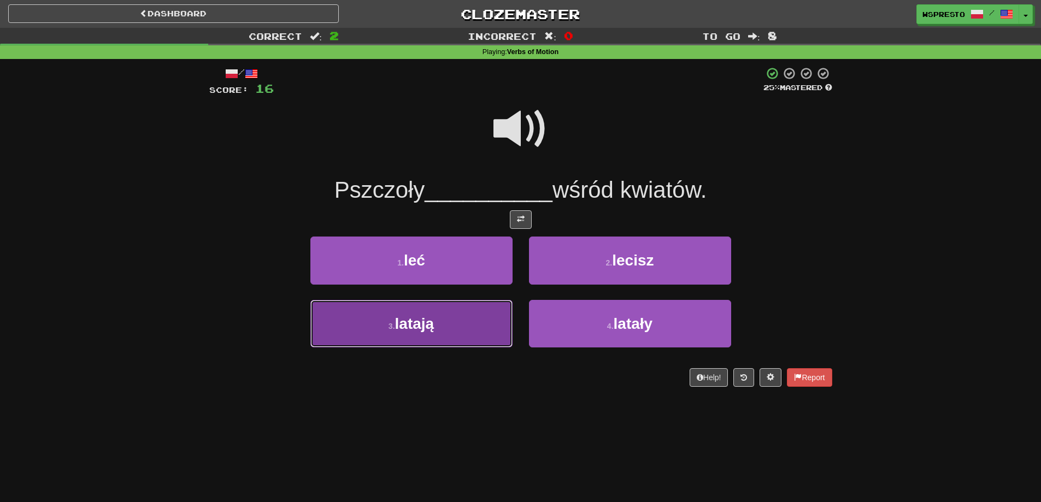
click at [445, 313] on button "3 . latają" at bounding box center [411, 324] width 202 height 48
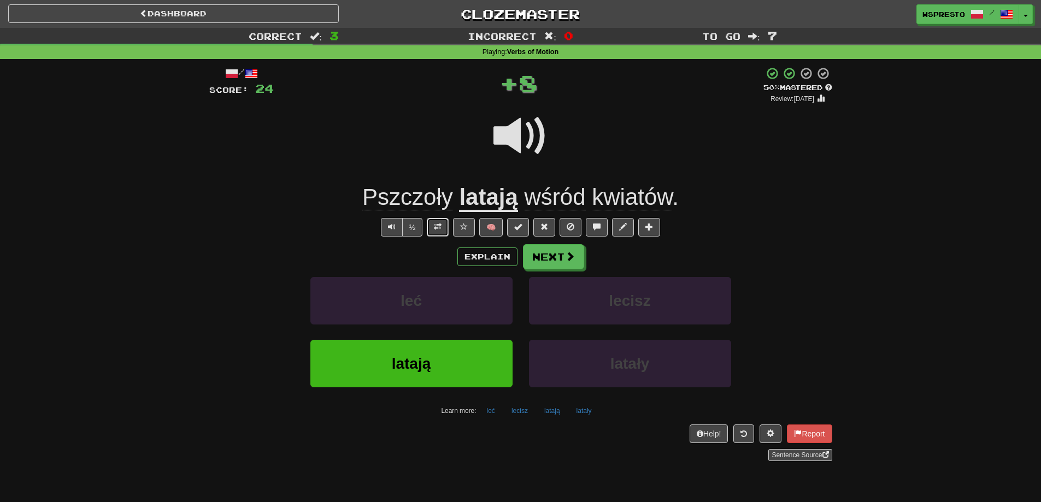
click at [430, 223] on button at bounding box center [438, 227] width 22 height 19
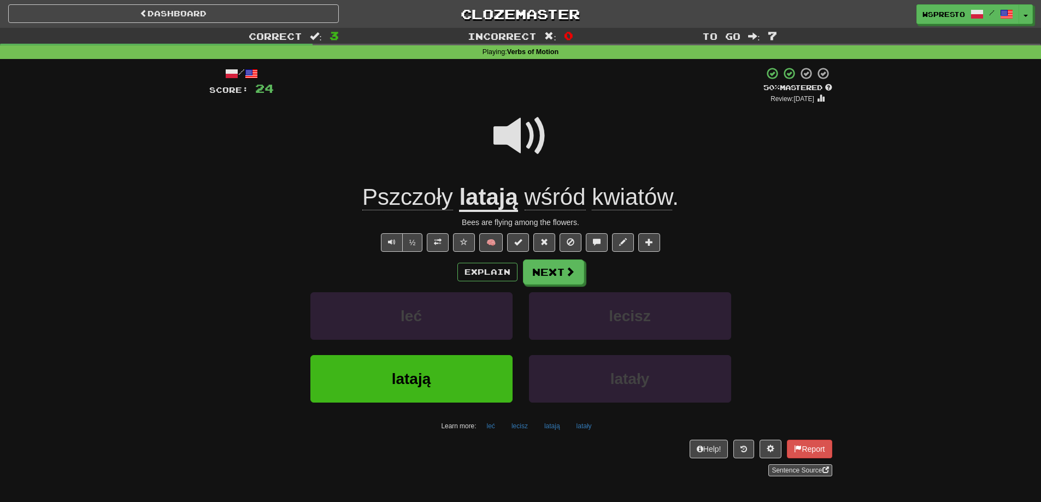
click at [503, 120] on span at bounding box center [520, 136] width 55 height 55
click at [522, 130] on span at bounding box center [520, 136] width 55 height 55
click at [508, 134] on span at bounding box center [520, 136] width 55 height 55
click at [549, 270] on button "Next" at bounding box center [553, 272] width 61 height 25
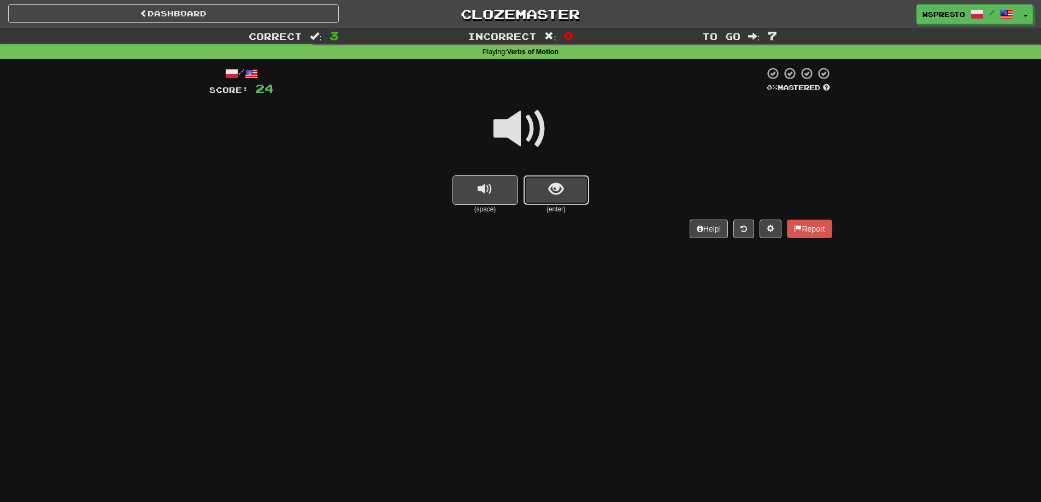
click at [569, 190] on button "show sentence" at bounding box center [556, 190] width 66 height 30
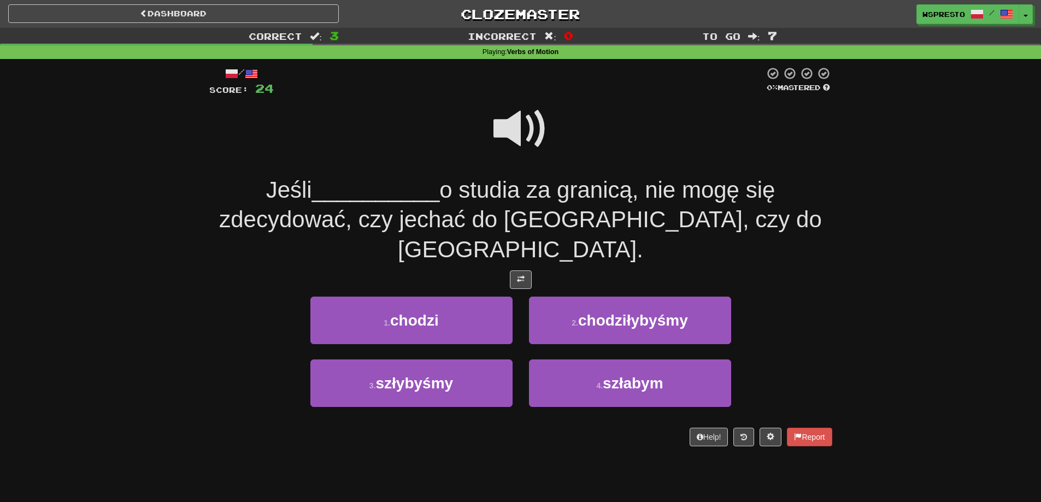
click at [504, 114] on span at bounding box center [520, 129] width 55 height 55
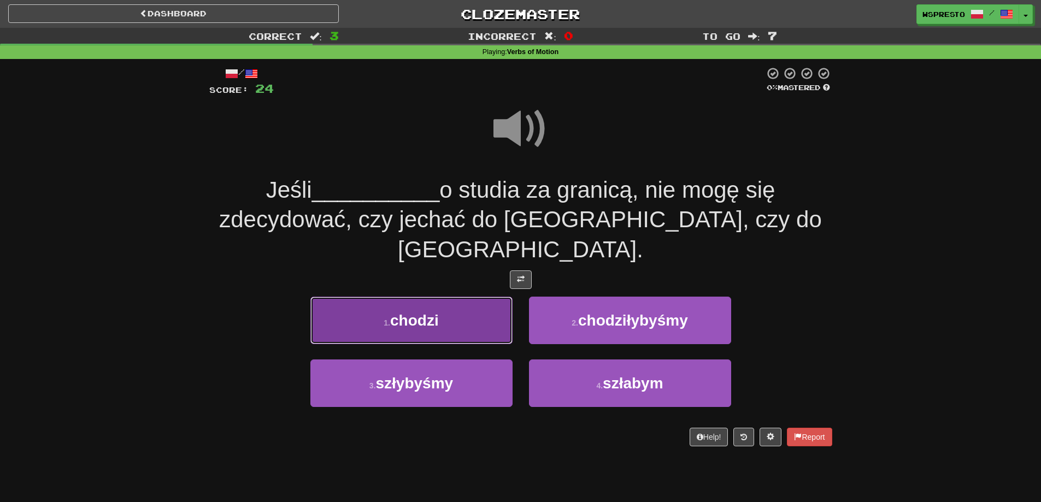
click at [413, 312] on span "chodzi" at bounding box center [414, 320] width 49 height 17
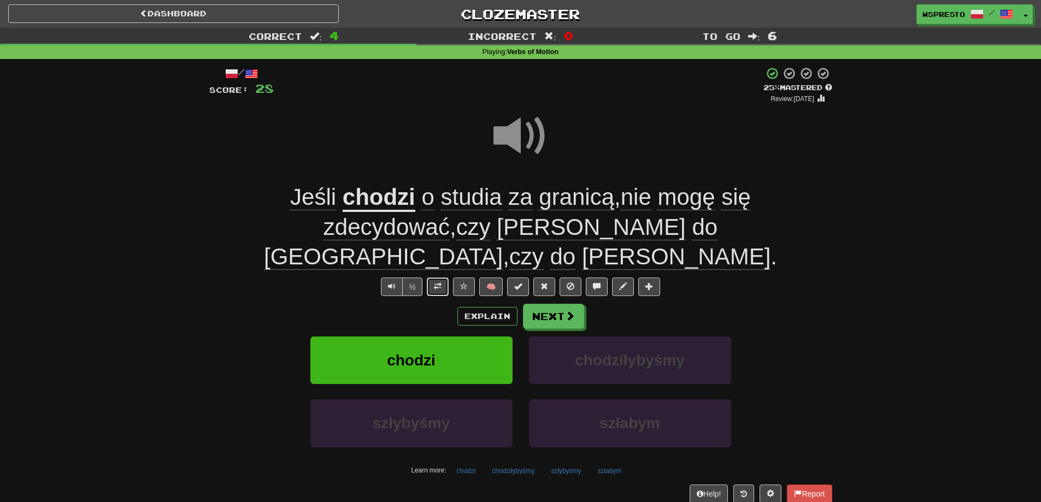
click at [431, 278] on button at bounding box center [438, 287] width 22 height 19
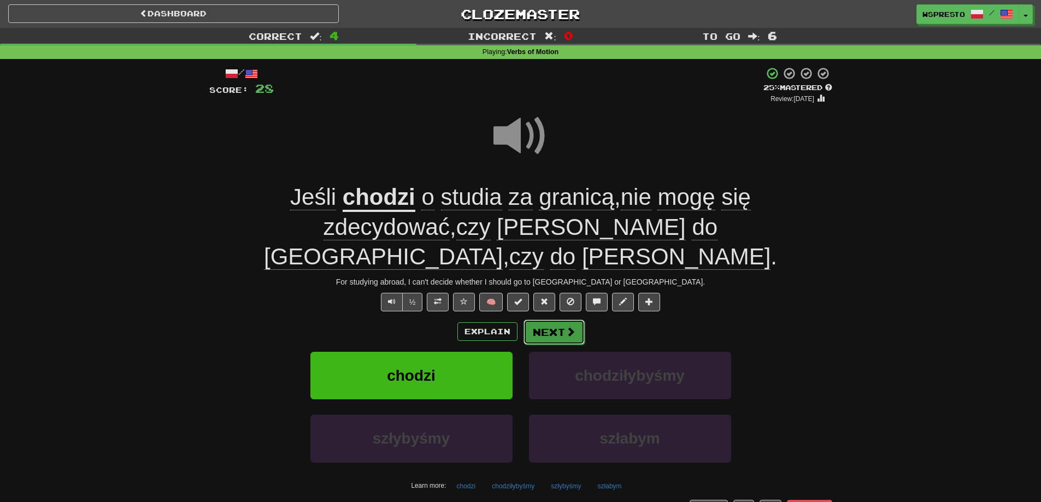
click at [565, 320] on button "Next" at bounding box center [553, 332] width 61 height 25
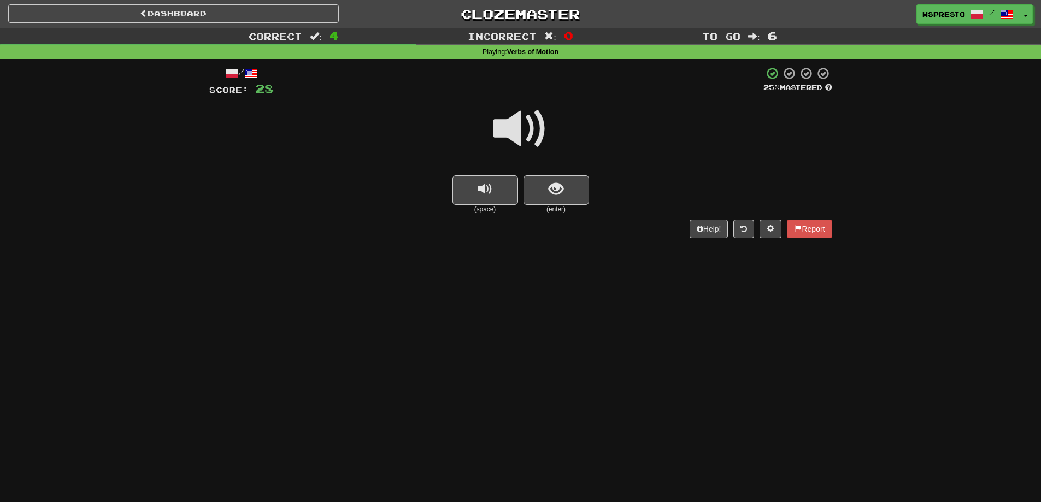
click at [524, 125] on span at bounding box center [520, 129] width 55 height 55
click at [555, 192] on span "show sentence" at bounding box center [556, 189] width 15 height 15
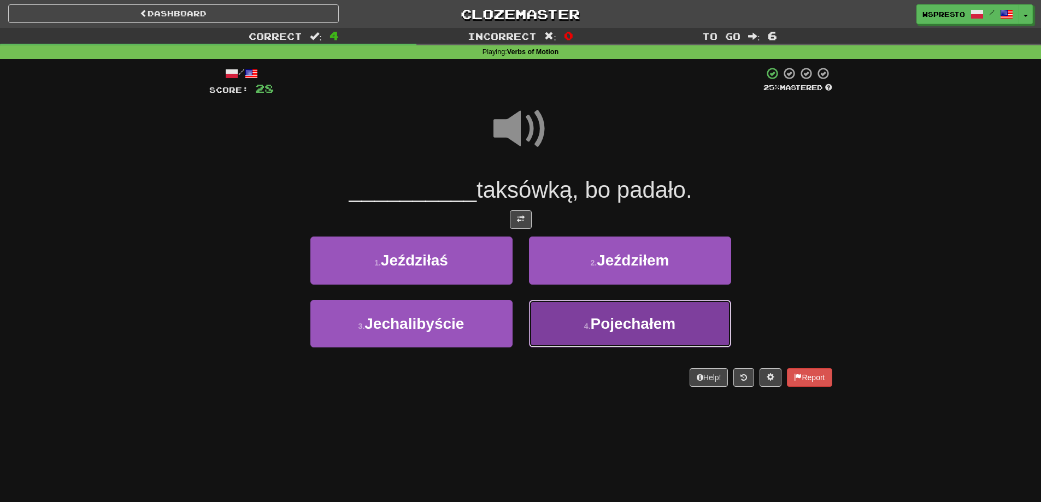
click at [587, 344] on button "4 . Pojechałem" at bounding box center [630, 324] width 202 height 48
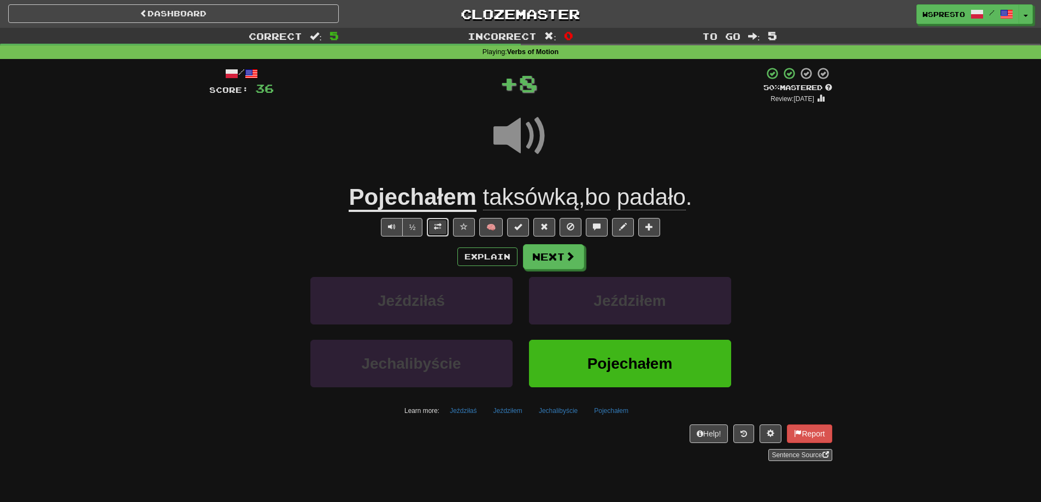
click at [443, 227] on button at bounding box center [438, 227] width 22 height 19
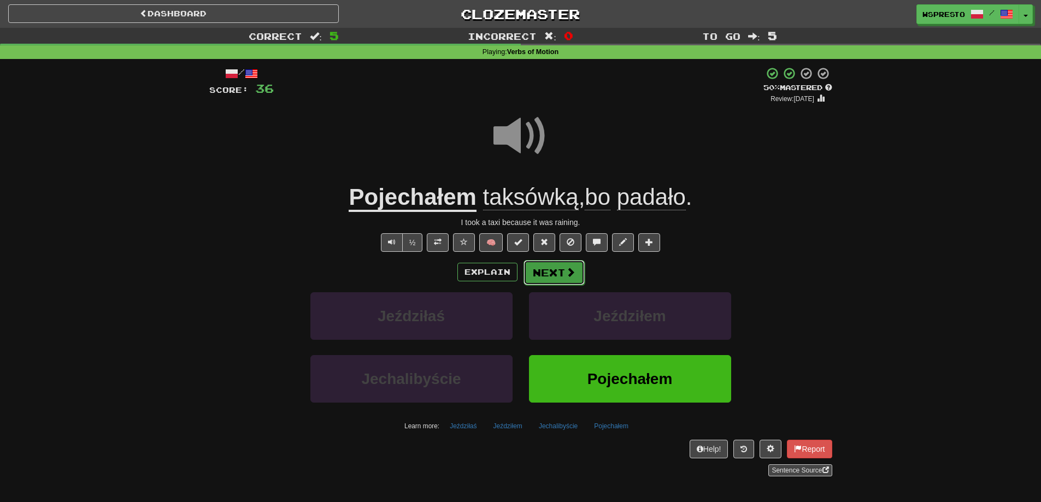
click at [550, 275] on button "Next" at bounding box center [553, 272] width 61 height 25
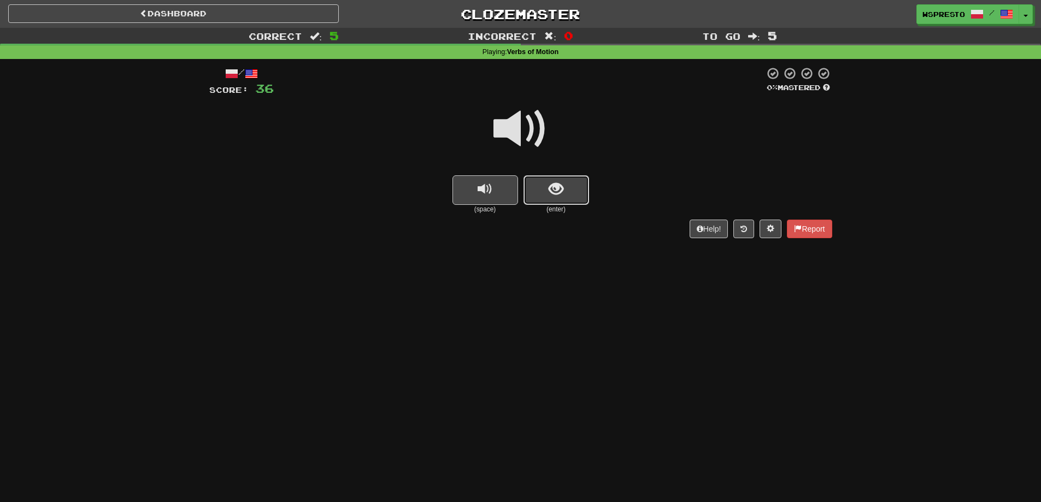
click at [548, 193] on button "show sentence" at bounding box center [556, 190] width 66 height 30
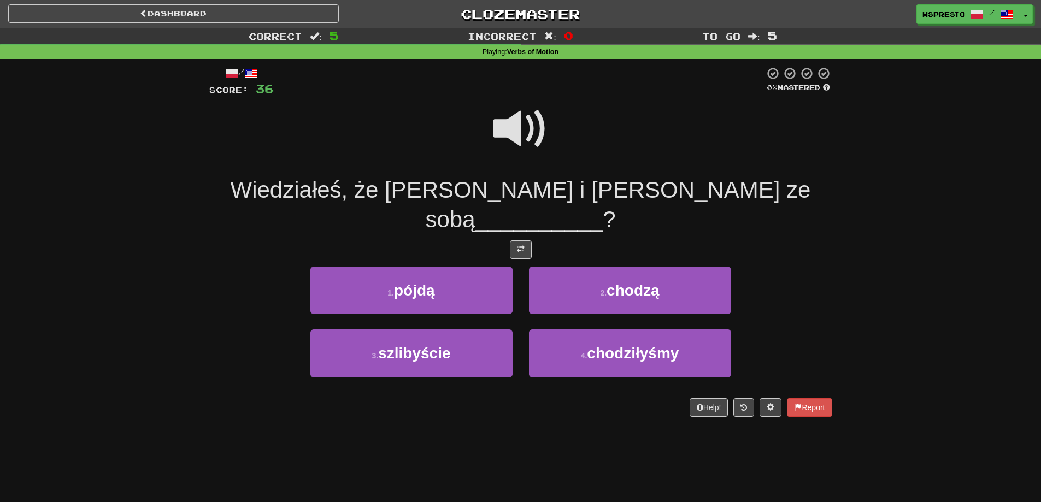
click at [531, 125] on span at bounding box center [520, 129] width 55 height 55
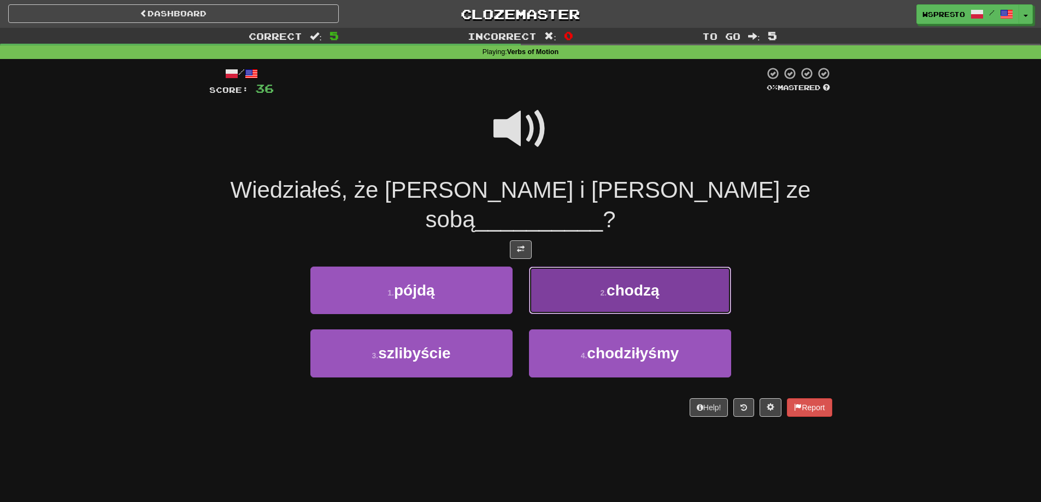
click at [664, 267] on button "2 . chodzą" at bounding box center [630, 291] width 202 height 48
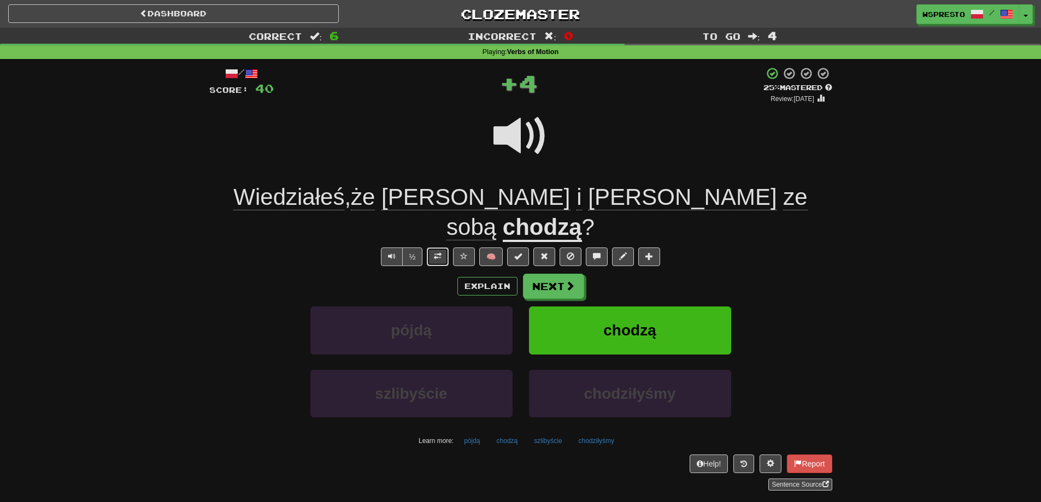
click at [444, 248] on button at bounding box center [438, 257] width 22 height 19
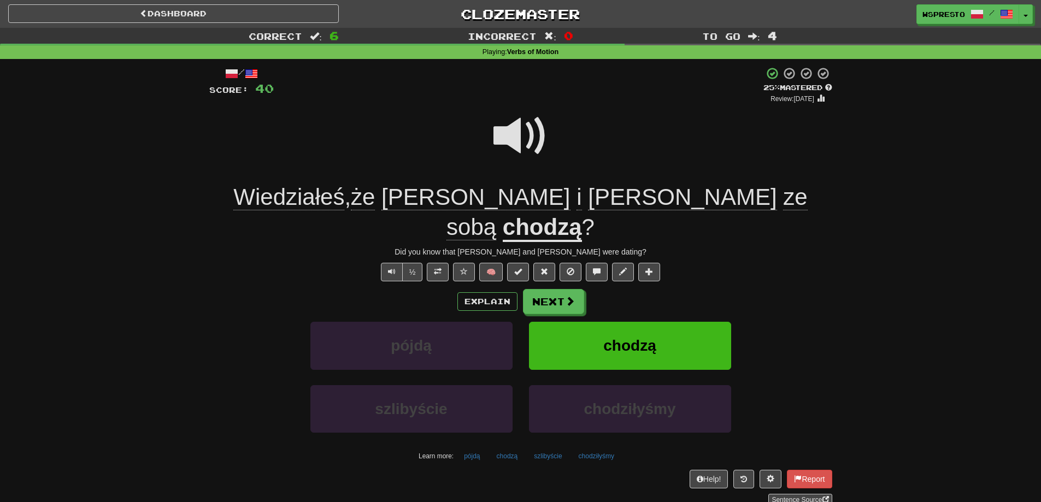
click at [496, 214] on span "sobą" at bounding box center [471, 227] width 50 height 26
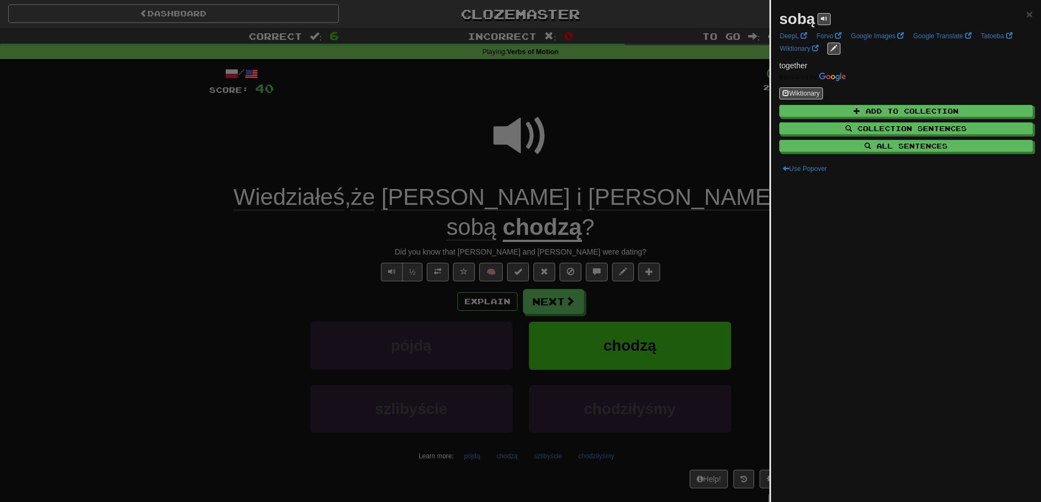
click at [628, 267] on div at bounding box center [520, 251] width 1041 height 502
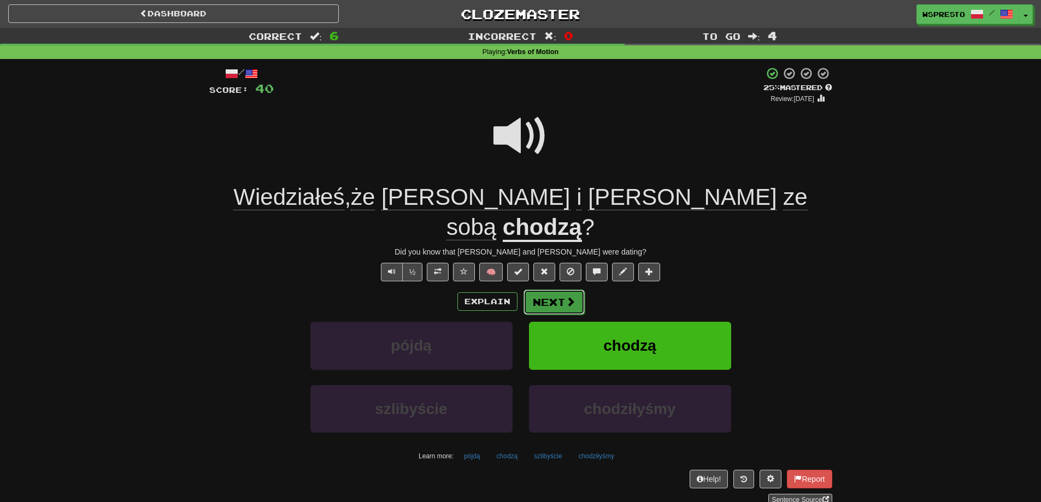
click at [572, 297] on span at bounding box center [571, 302] width 10 height 10
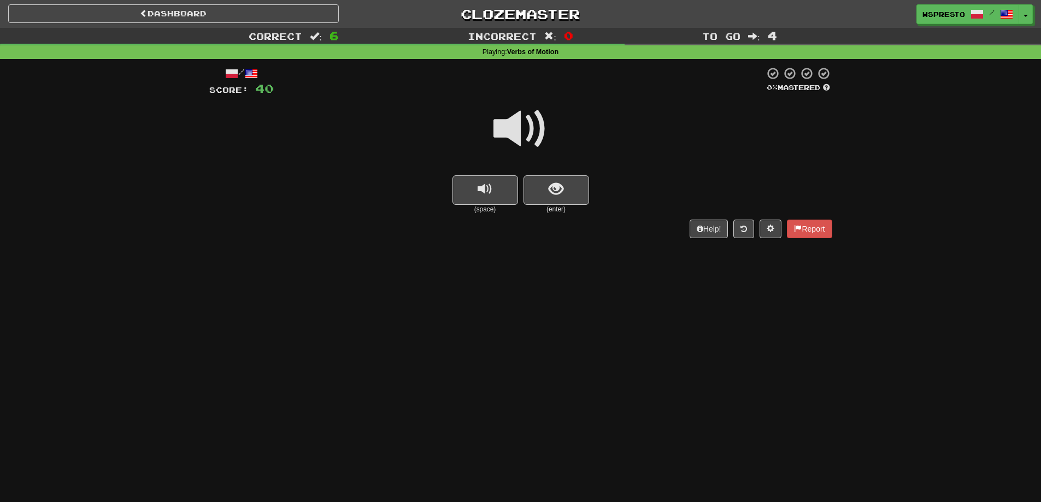
click at [525, 138] on span at bounding box center [520, 129] width 55 height 55
click at [541, 195] on button "show sentence" at bounding box center [556, 190] width 66 height 30
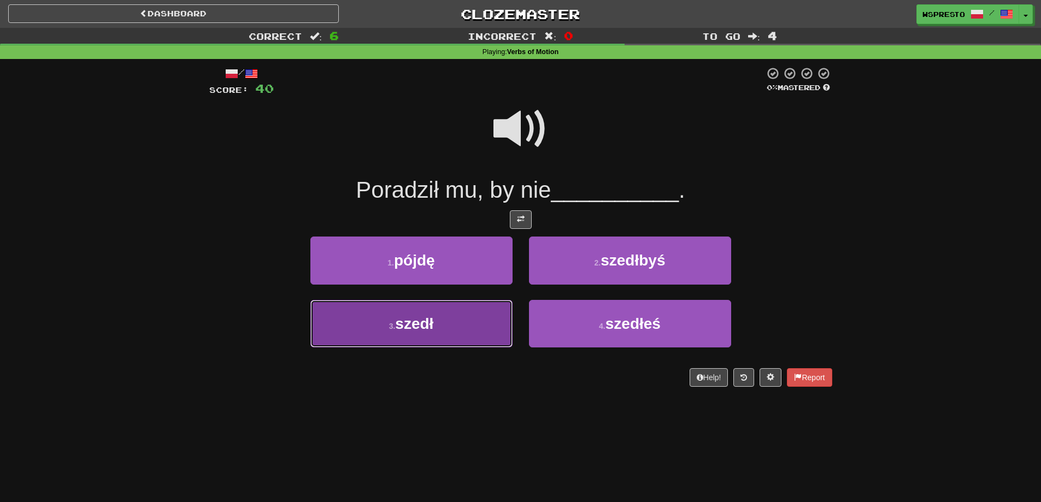
click at [425, 323] on span "szedł" at bounding box center [414, 323] width 38 height 17
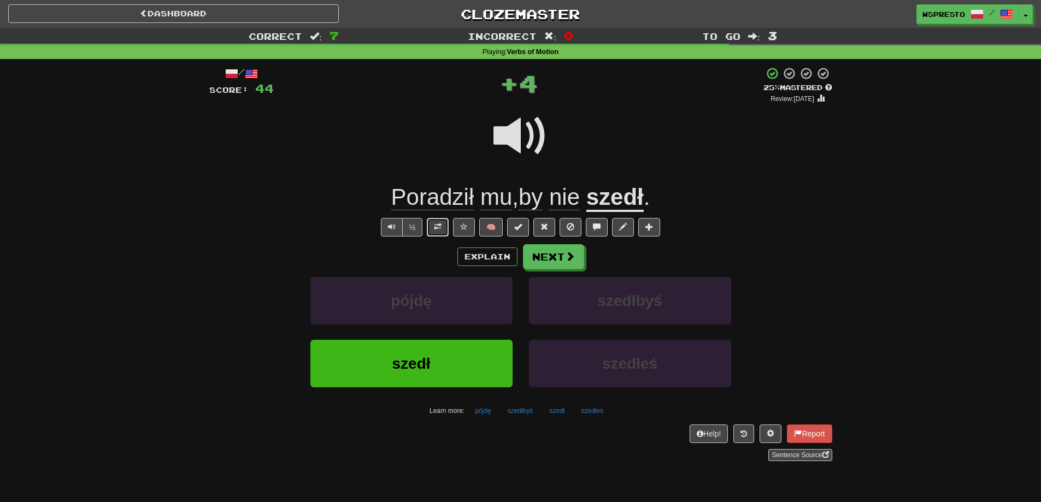
click at [437, 227] on span at bounding box center [438, 227] width 8 height 8
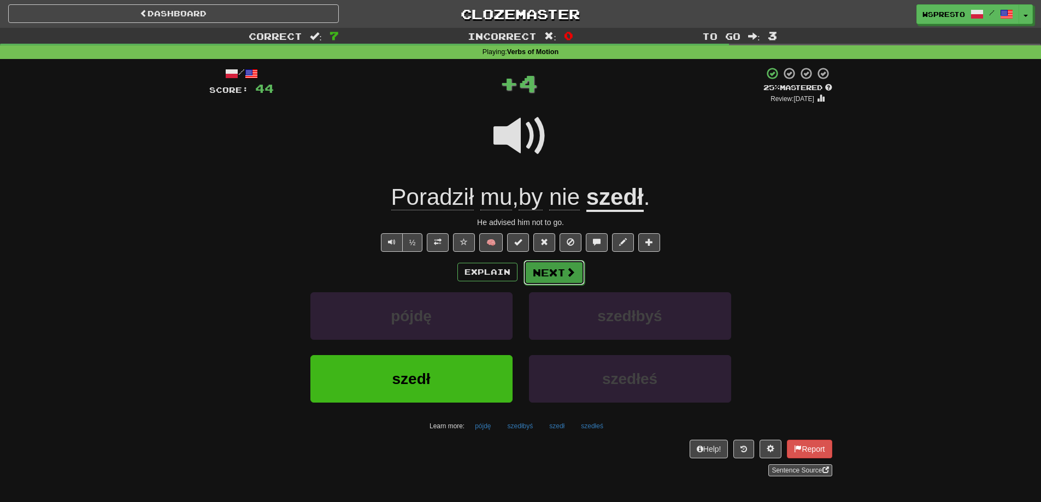
click at [558, 281] on button "Next" at bounding box center [553, 272] width 61 height 25
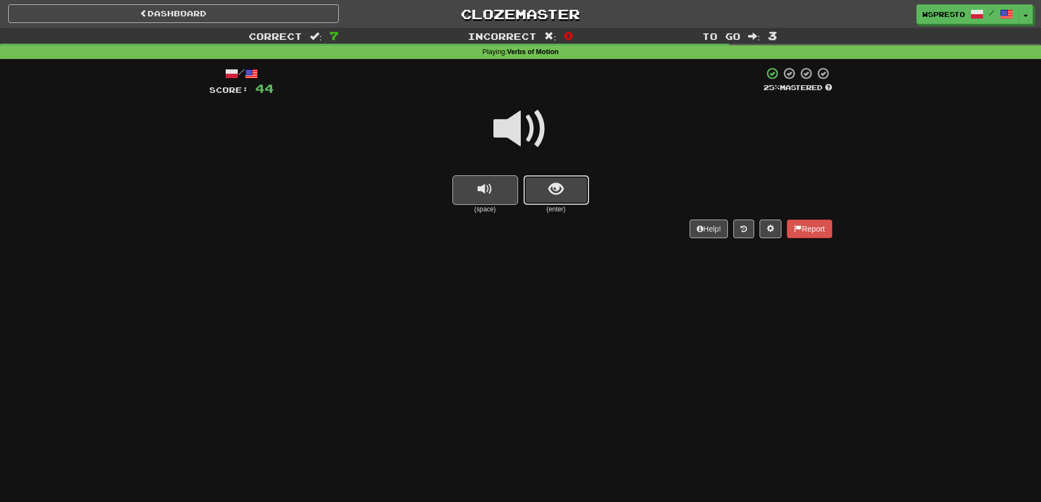
click at [549, 185] on span "show sentence" at bounding box center [556, 189] width 15 height 15
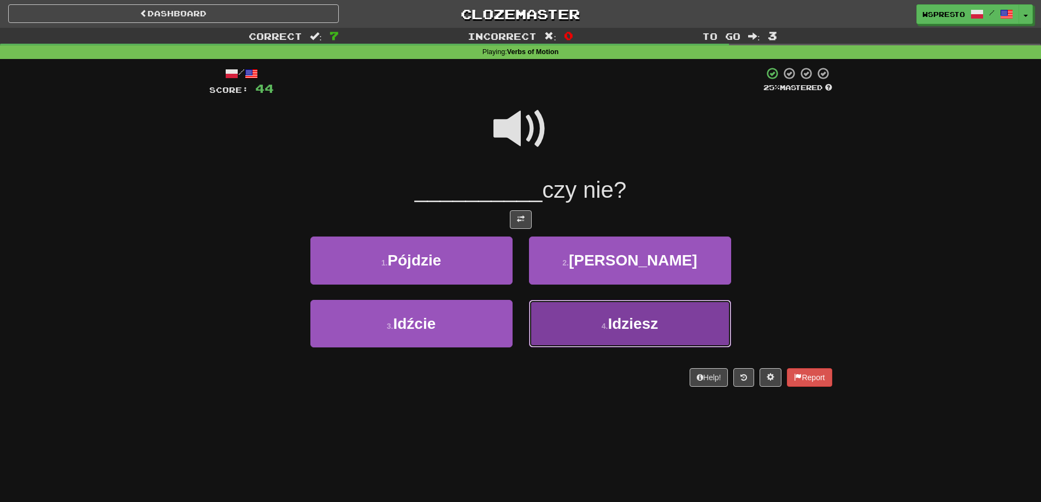
click at [633, 333] on button "4 . Idziesz" at bounding box center [630, 324] width 202 height 48
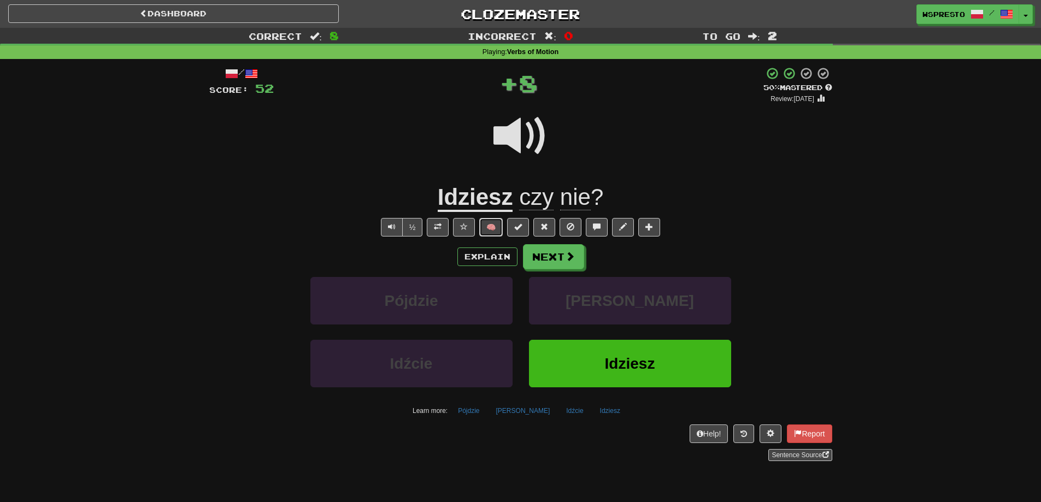
click at [493, 227] on button "🧠" at bounding box center [490, 227] width 23 height 19
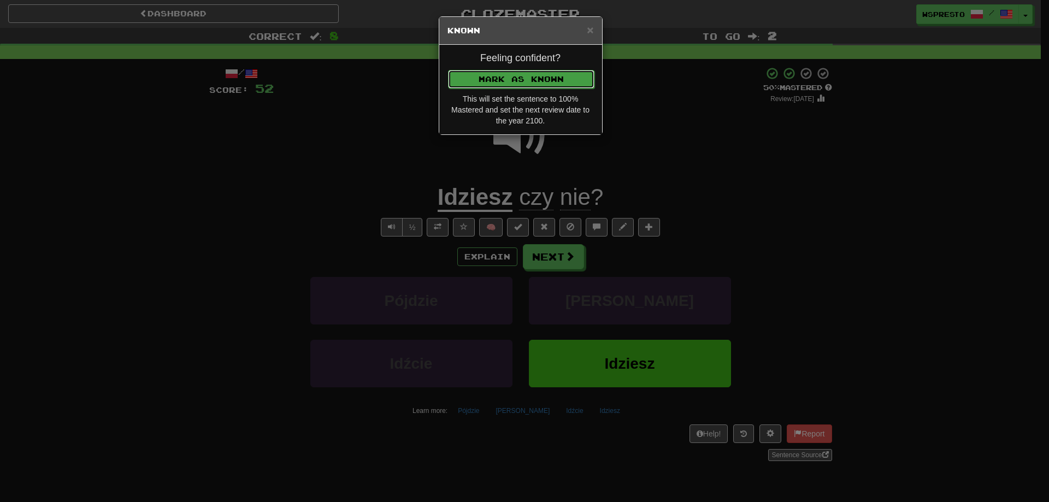
click at [538, 78] on button "Mark as Known" at bounding box center [521, 79] width 146 height 19
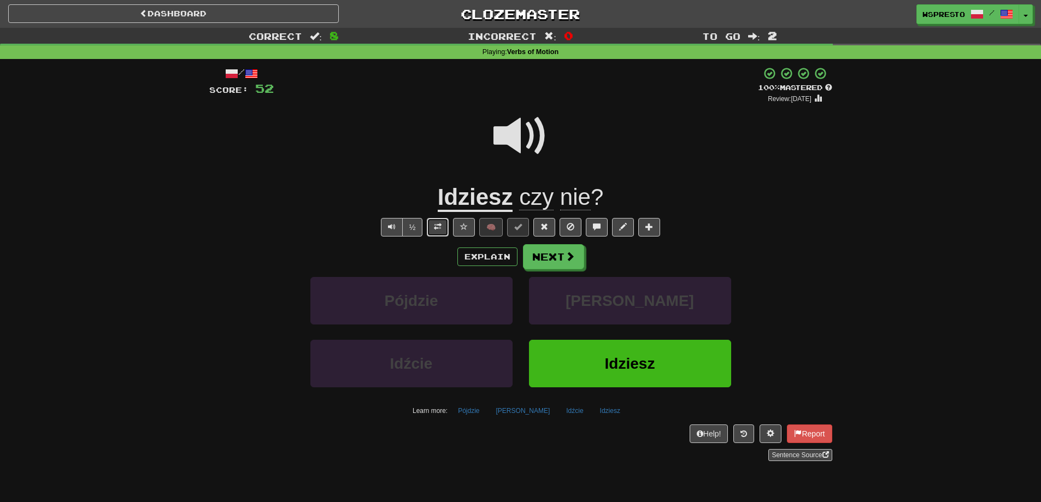
click at [435, 223] on span at bounding box center [438, 227] width 8 height 8
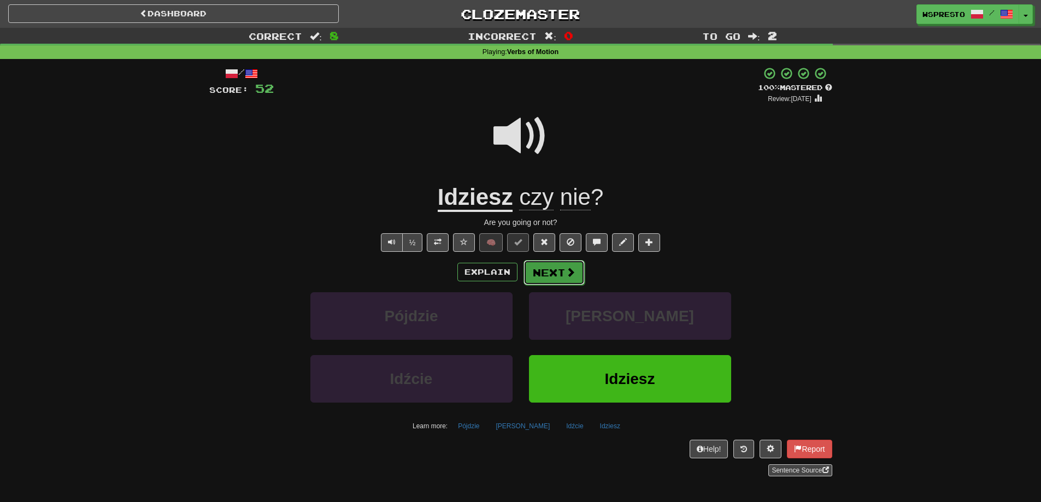
click at [567, 276] on span at bounding box center [571, 272] width 10 height 10
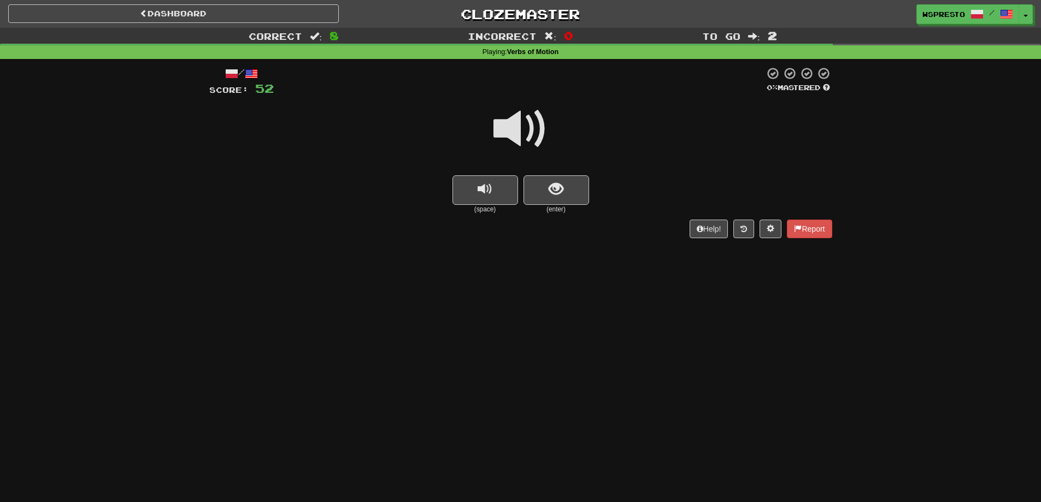
click at [530, 134] on span at bounding box center [520, 129] width 55 height 55
click at [563, 189] on span "show sentence" at bounding box center [556, 189] width 15 height 15
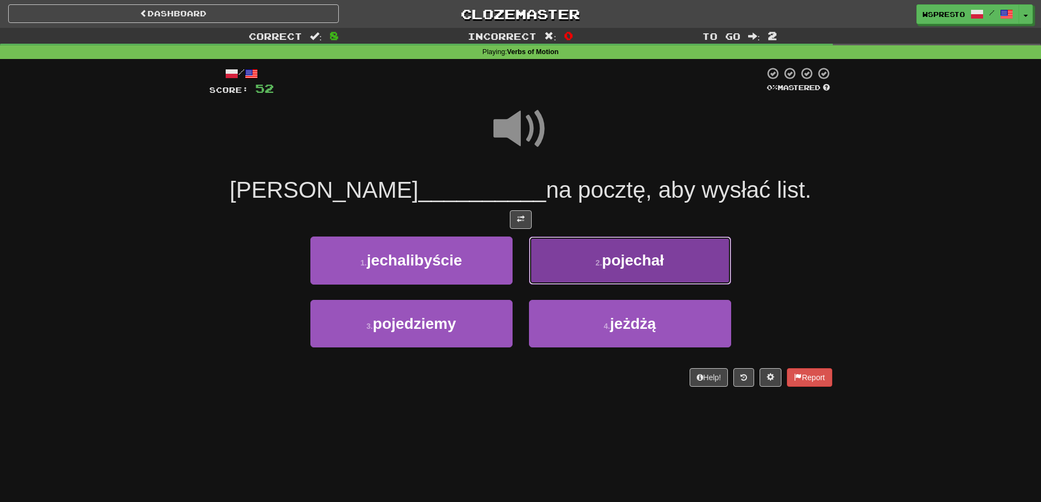
click at [669, 278] on button "2 . pojechał" at bounding box center [630, 261] width 202 height 48
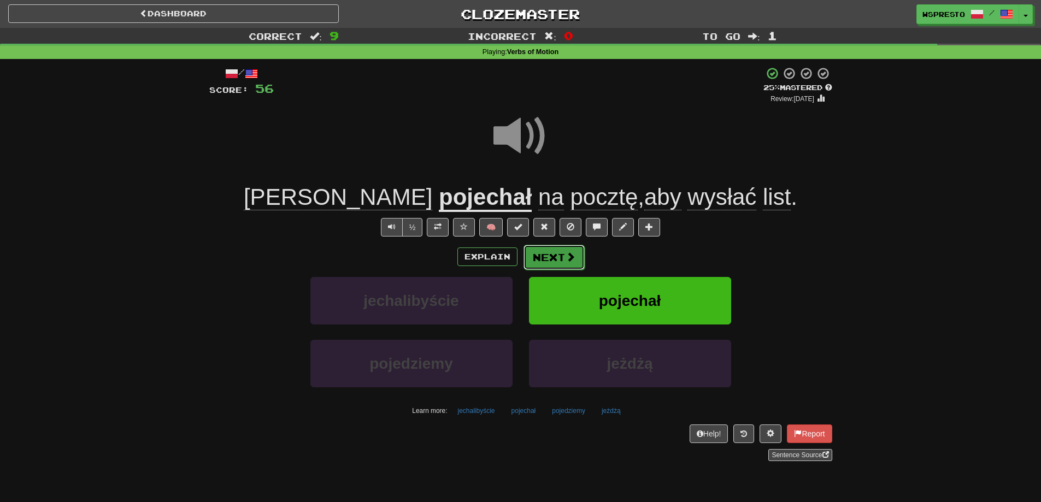
click at [551, 252] on button "Next" at bounding box center [553, 257] width 61 height 25
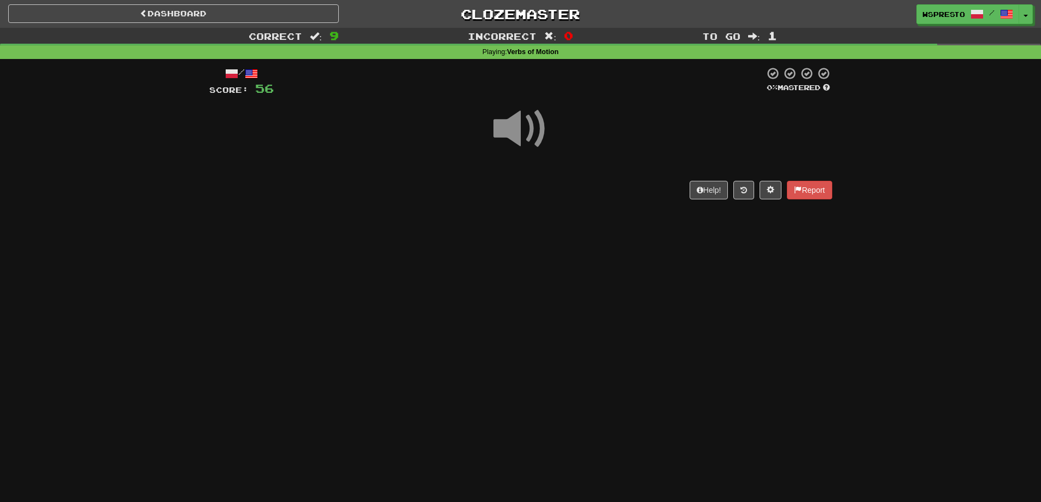
click at [517, 140] on span at bounding box center [520, 129] width 55 height 55
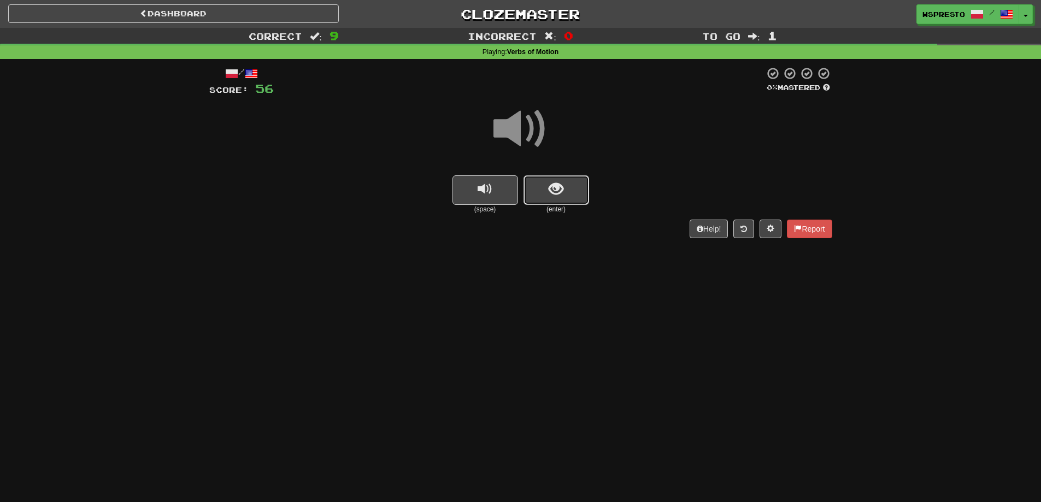
click at [578, 197] on button "show sentence" at bounding box center [556, 190] width 66 height 30
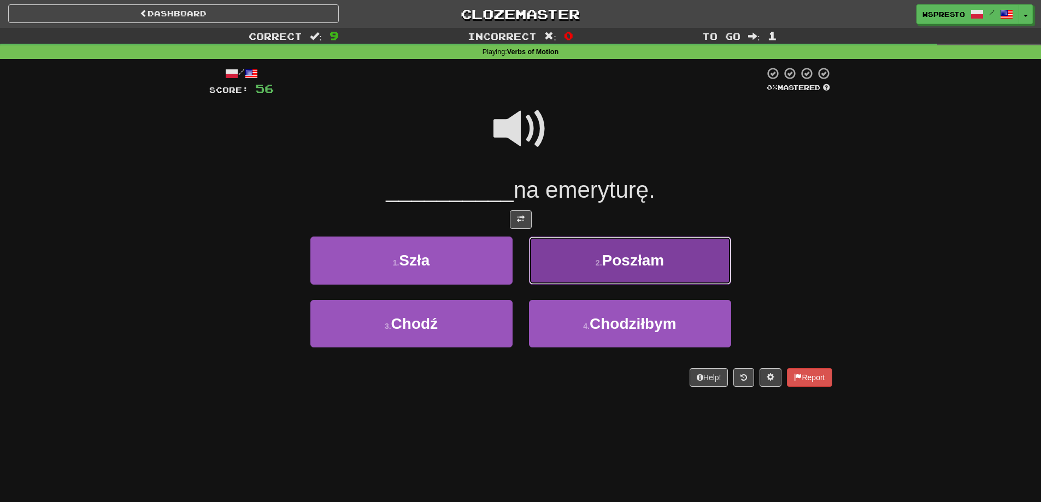
click at [646, 268] on span "Poszłam" at bounding box center [633, 260] width 62 height 17
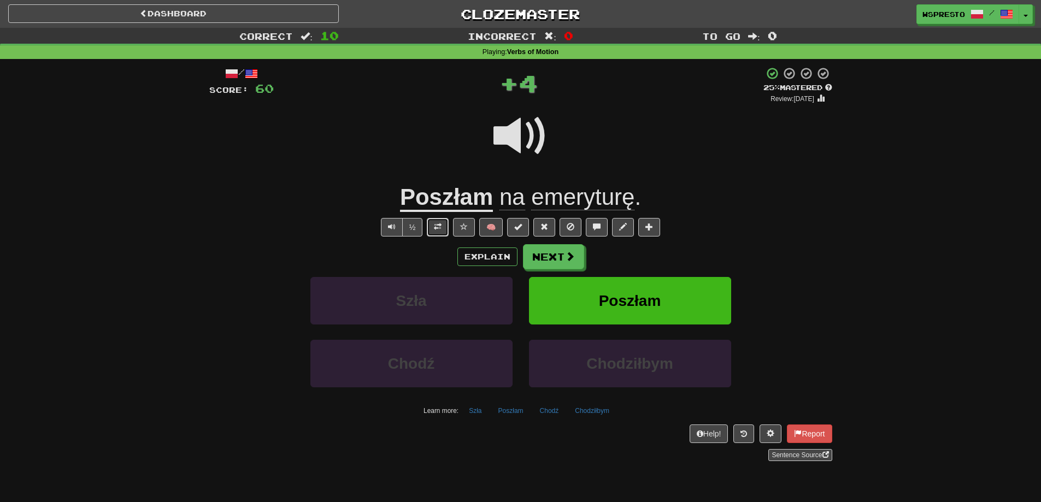
click at [440, 226] on span at bounding box center [438, 227] width 8 height 8
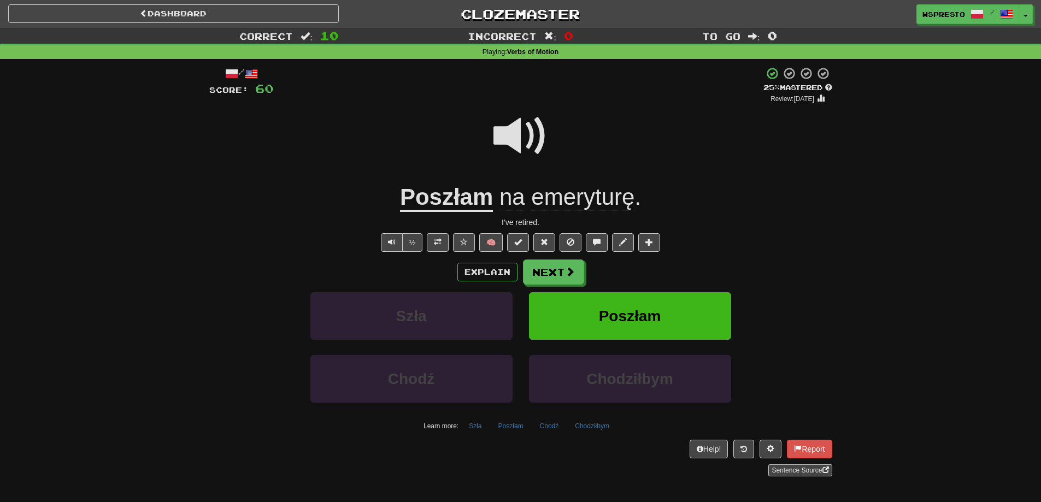
click at [579, 206] on span "emeryturę" at bounding box center [582, 197] width 103 height 26
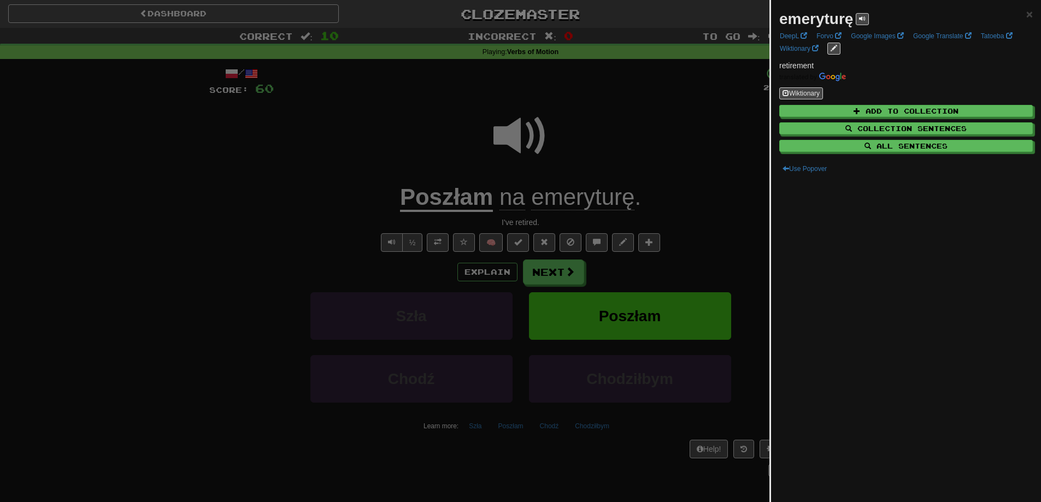
click at [621, 279] on div at bounding box center [520, 251] width 1041 height 502
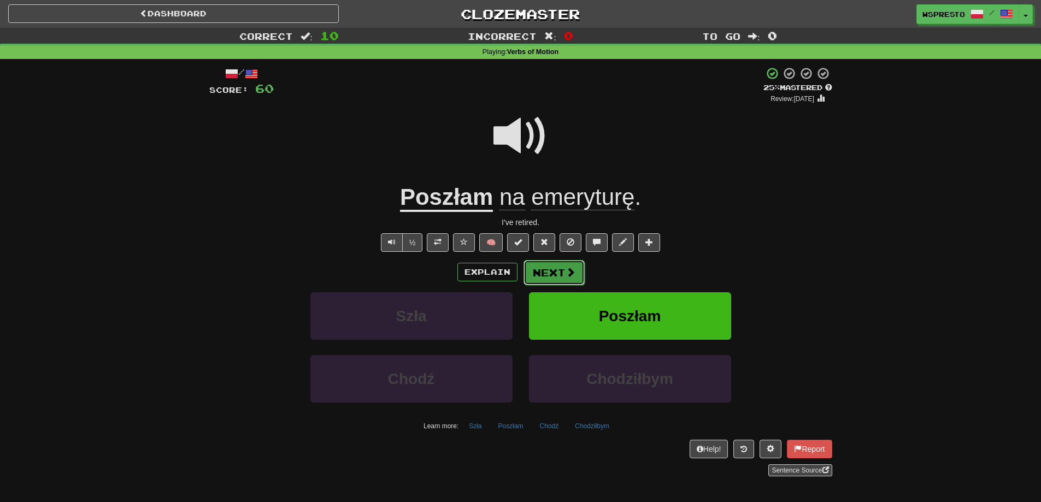
click at [556, 282] on button "Next" at bounding box center [553, 272] width 61 height 25
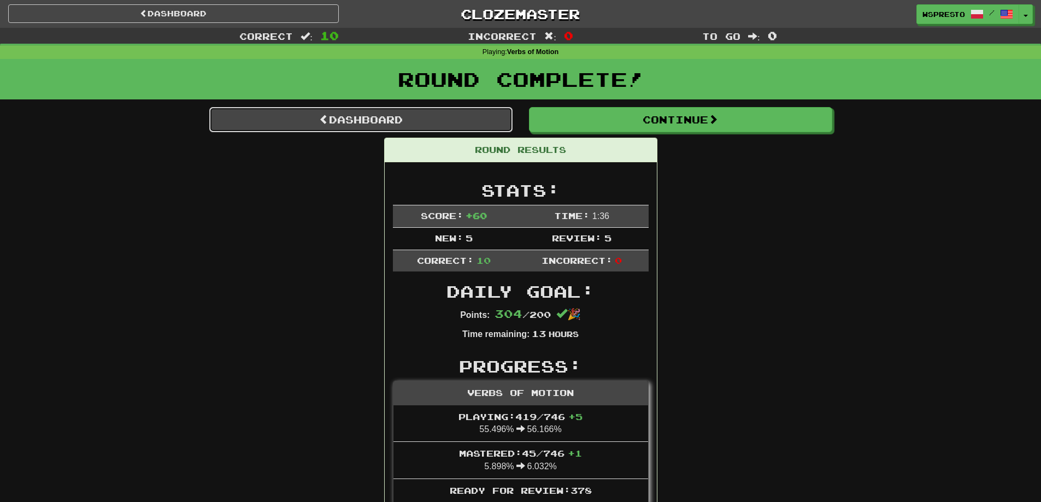
click at [344, 120] on link "Dashboard" at bounding box center [360, 119] width 303 height 25
